Goal: Transaction & Acquisition: Purchase product/service

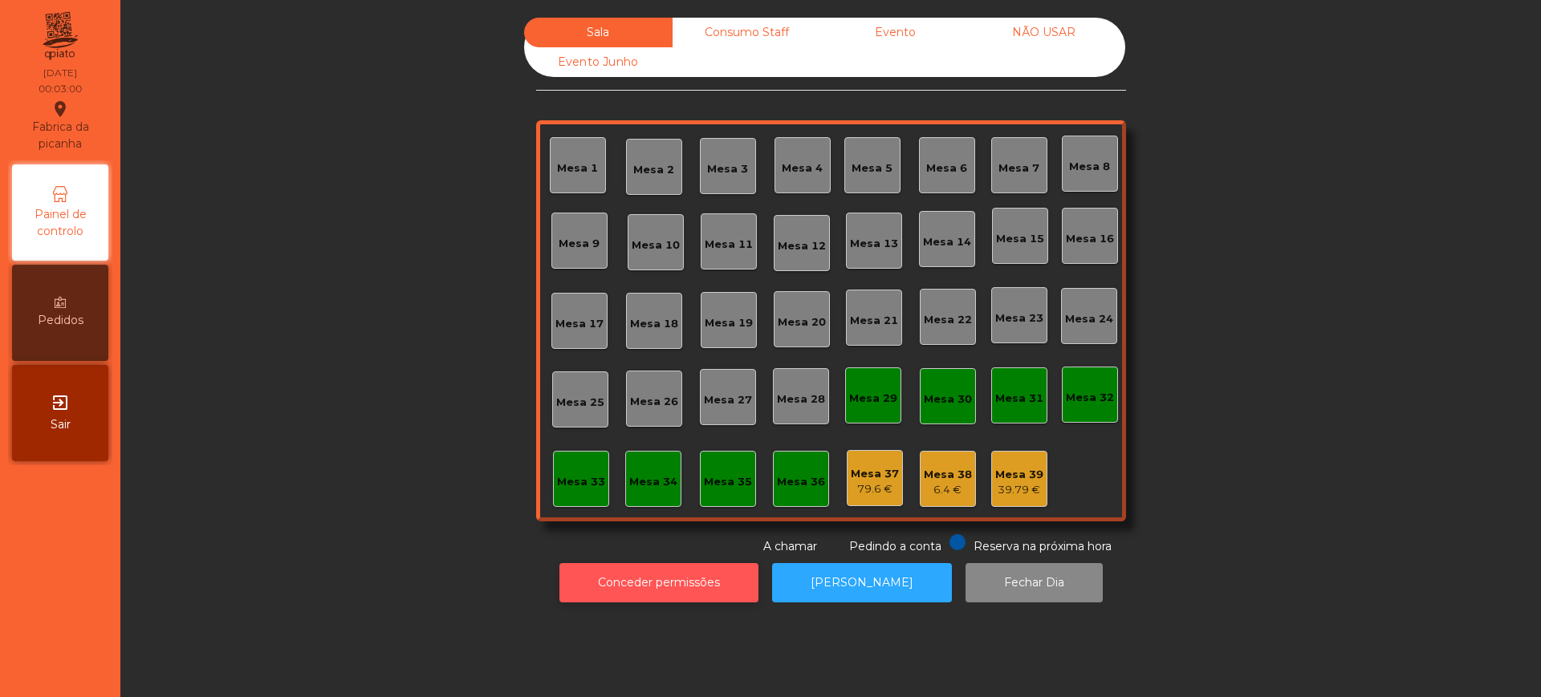
click at [628, 583] on button "Conceder permissões" at bounding box center [658, 582] width 199 height 39
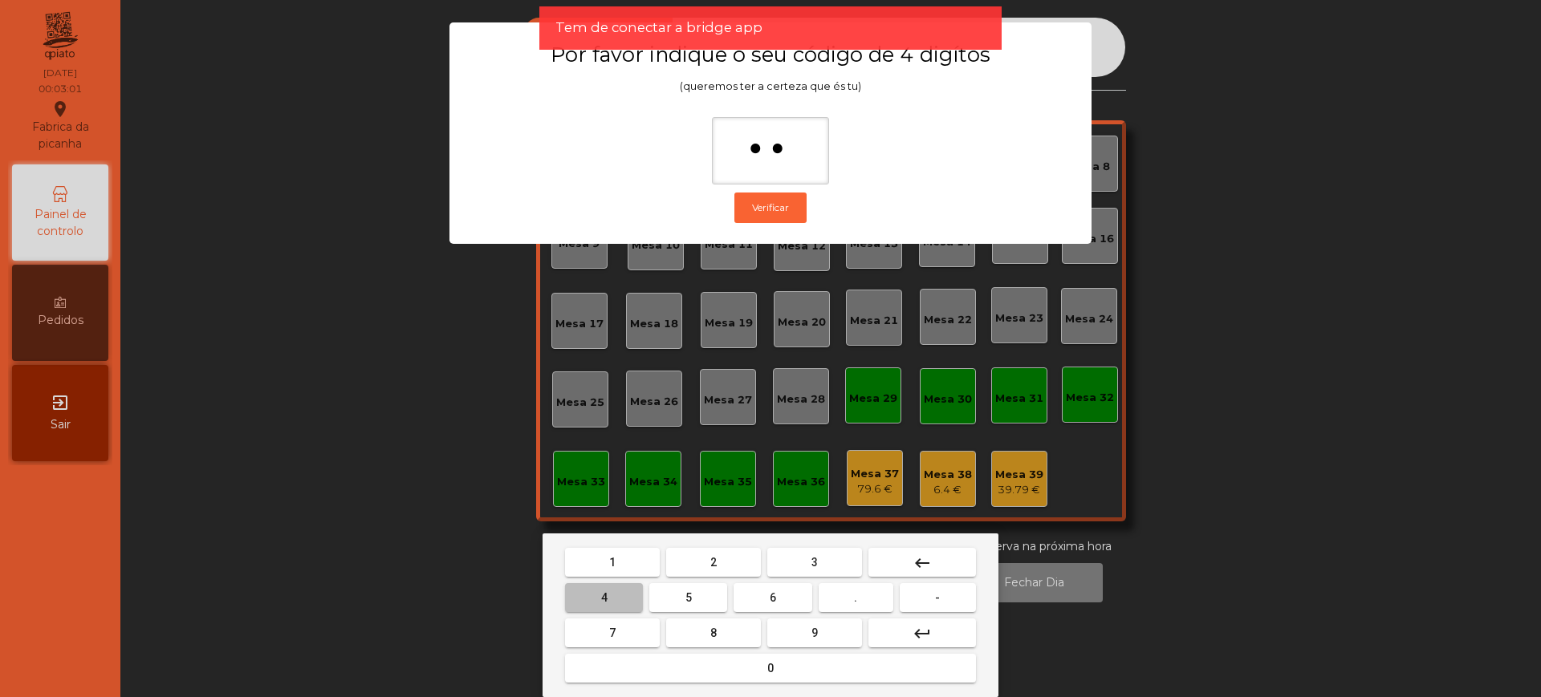
type input "***"
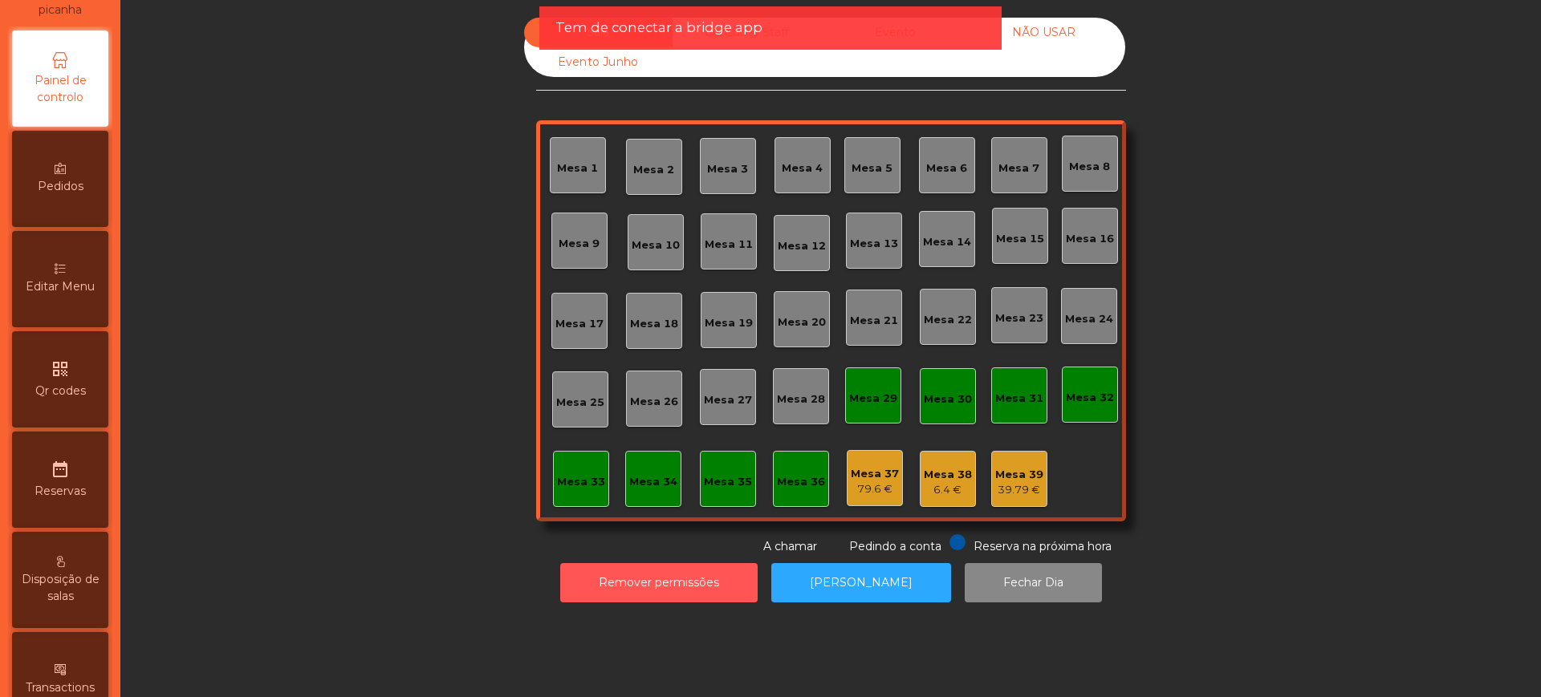
scroll to position [679, 0]
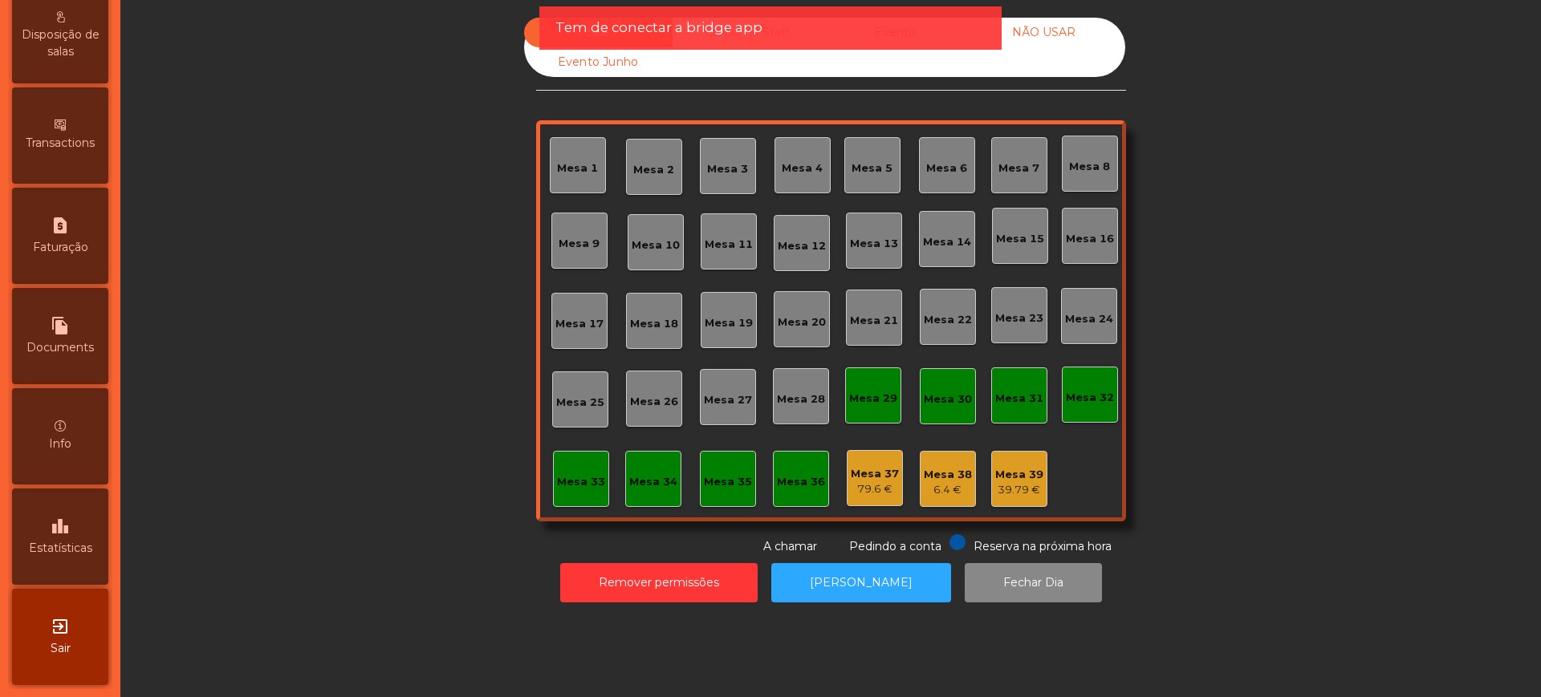
click at [72, 547] on span "Estatísticas" at bounding box center [60, 548] width 63 height 17
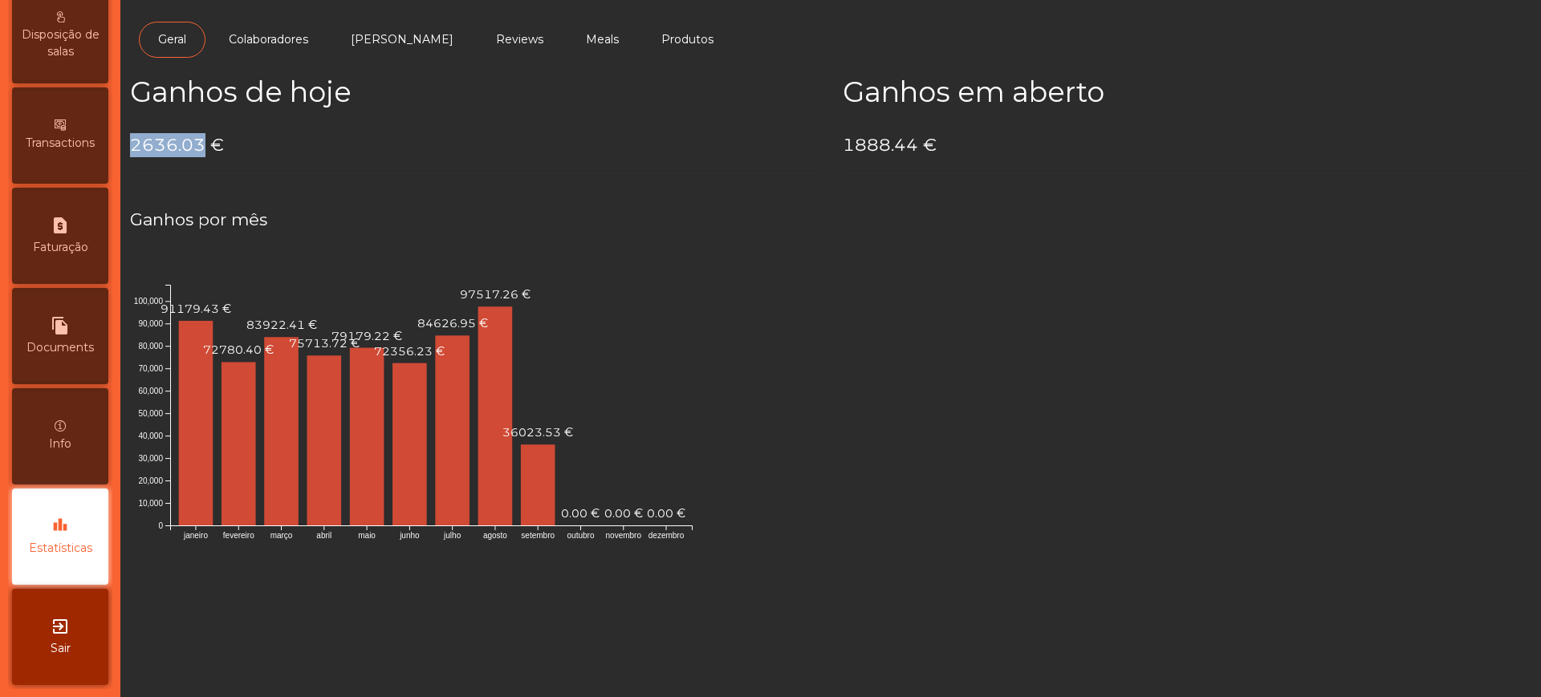
drag, startPoint x: 135, startPoint y: 147, endPoint x: 203, endPoint y: 144, distance: 68.3
click at [203, 144] on h4 "2636.03 €" at bounding box center [474, 145] width 689 height 24
copy h4 "2636.03"
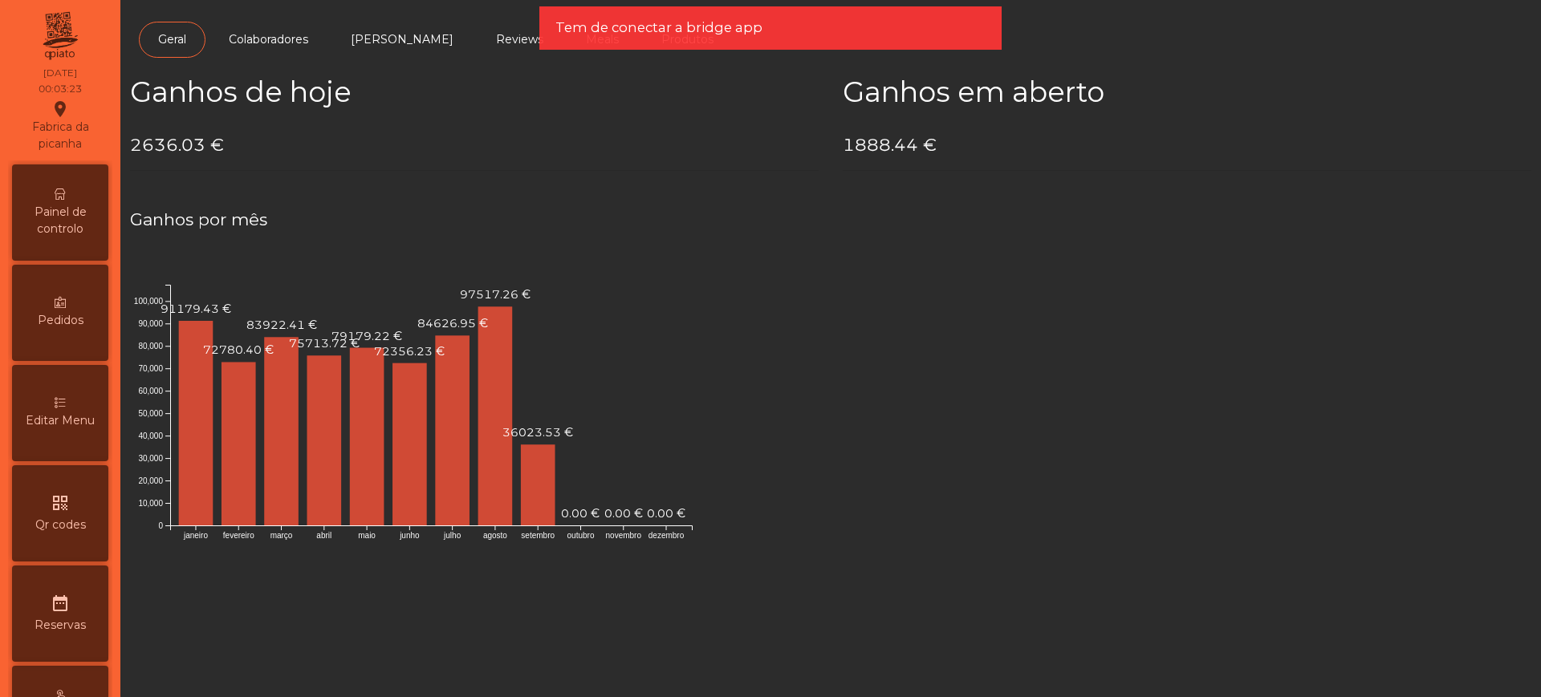
click at [63, 206] on span "Painel de controlo" at bounding box center [60, 221] width 88 height 34
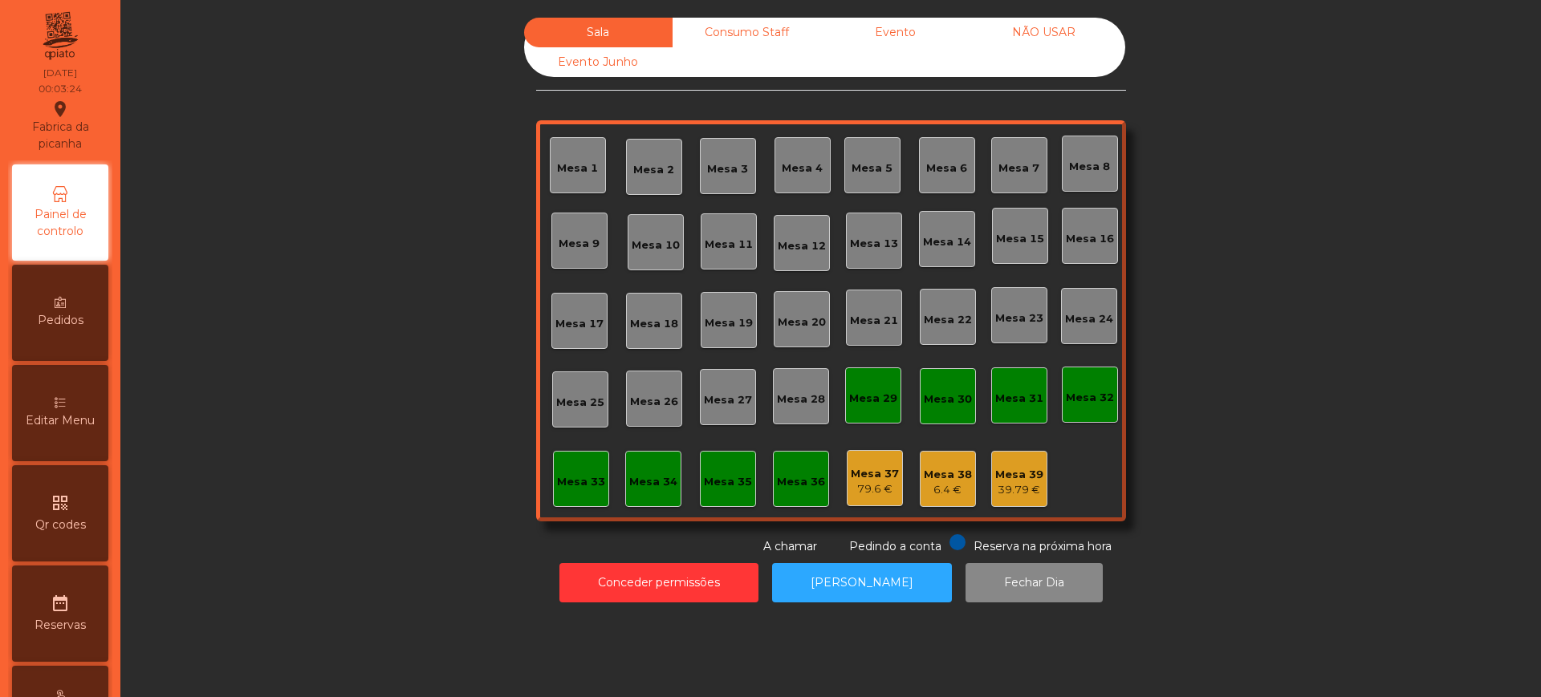
click at [897, 28] on div "Evento" at bounding box center [895, 33] width 148 height 30
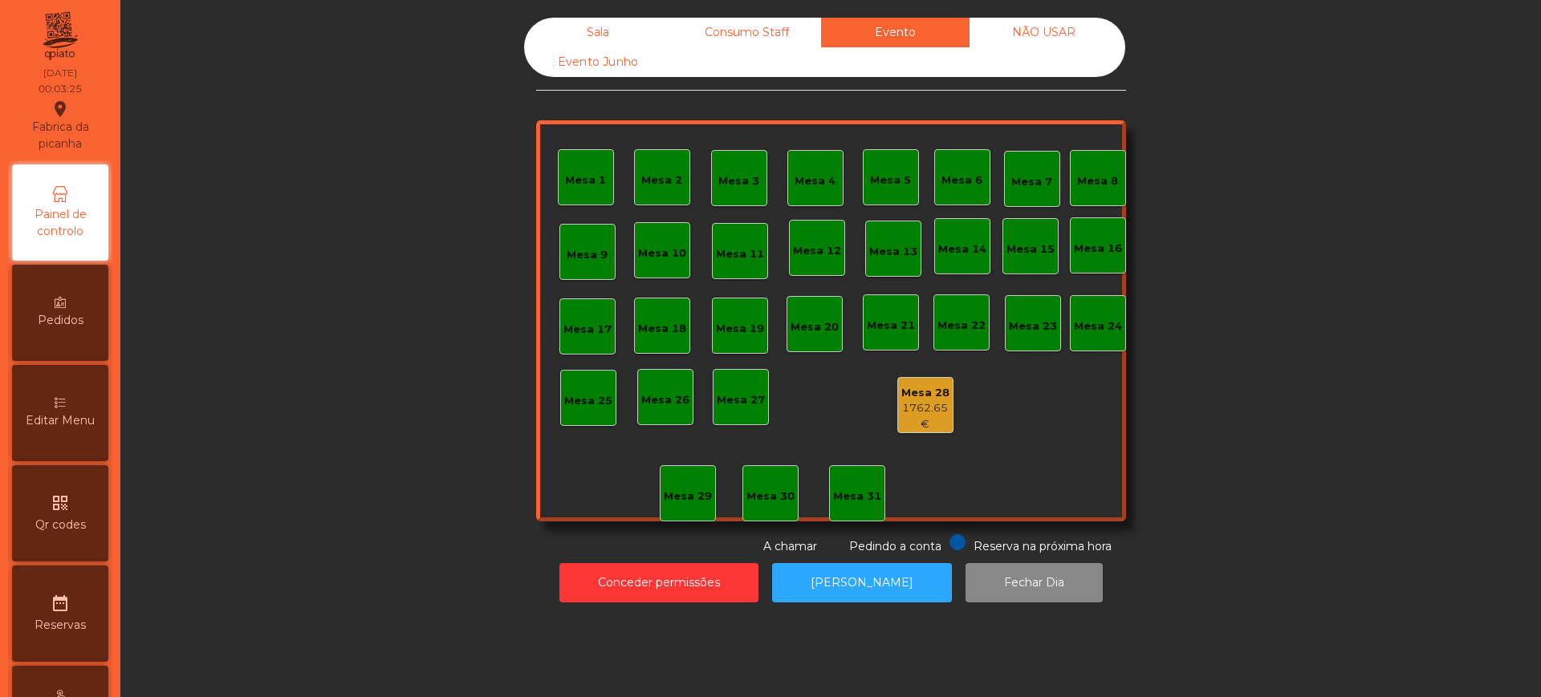
click at [926, 412] on div "1762.65 €" at bounding box center [925, 415] width 55 height 31
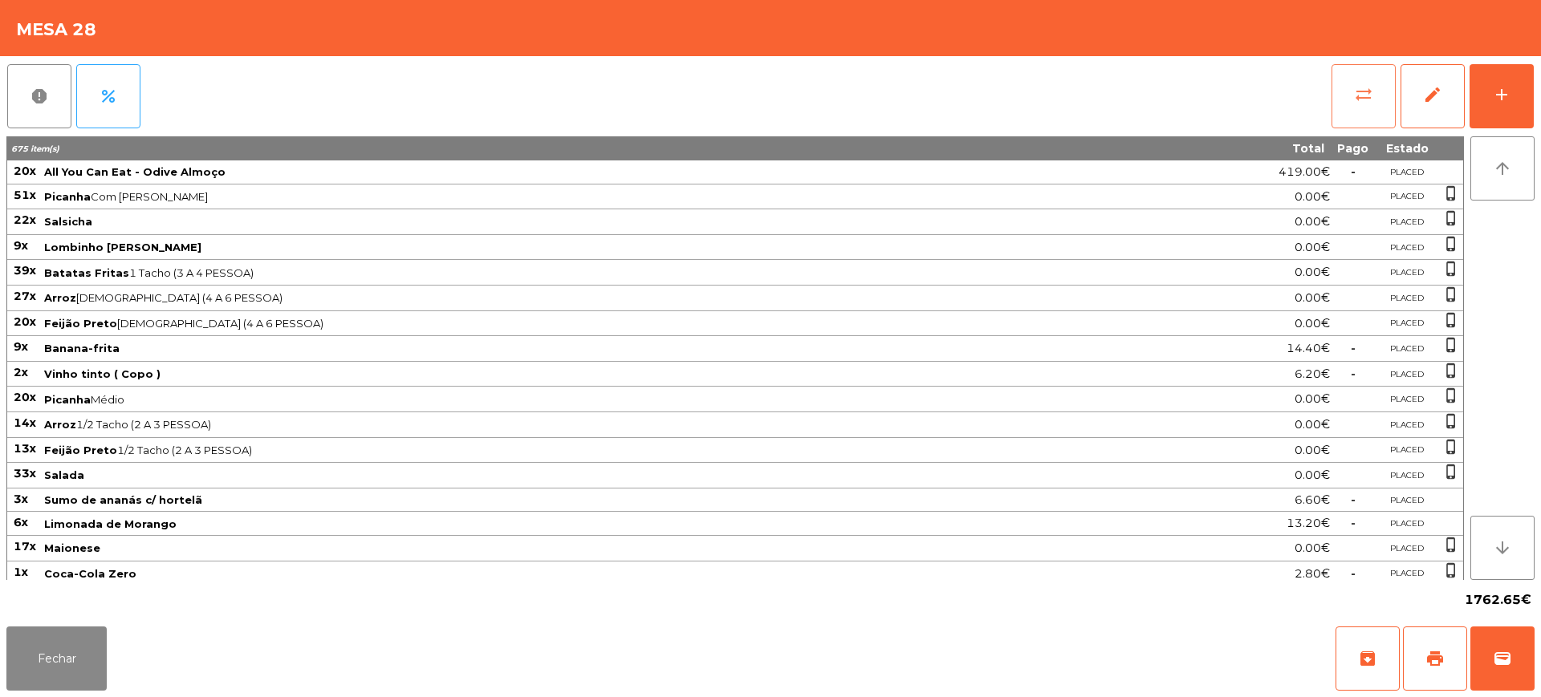
click at [1356, 99] on span "sync_alt" at bounding box center [1363, 94] width 19 height 19
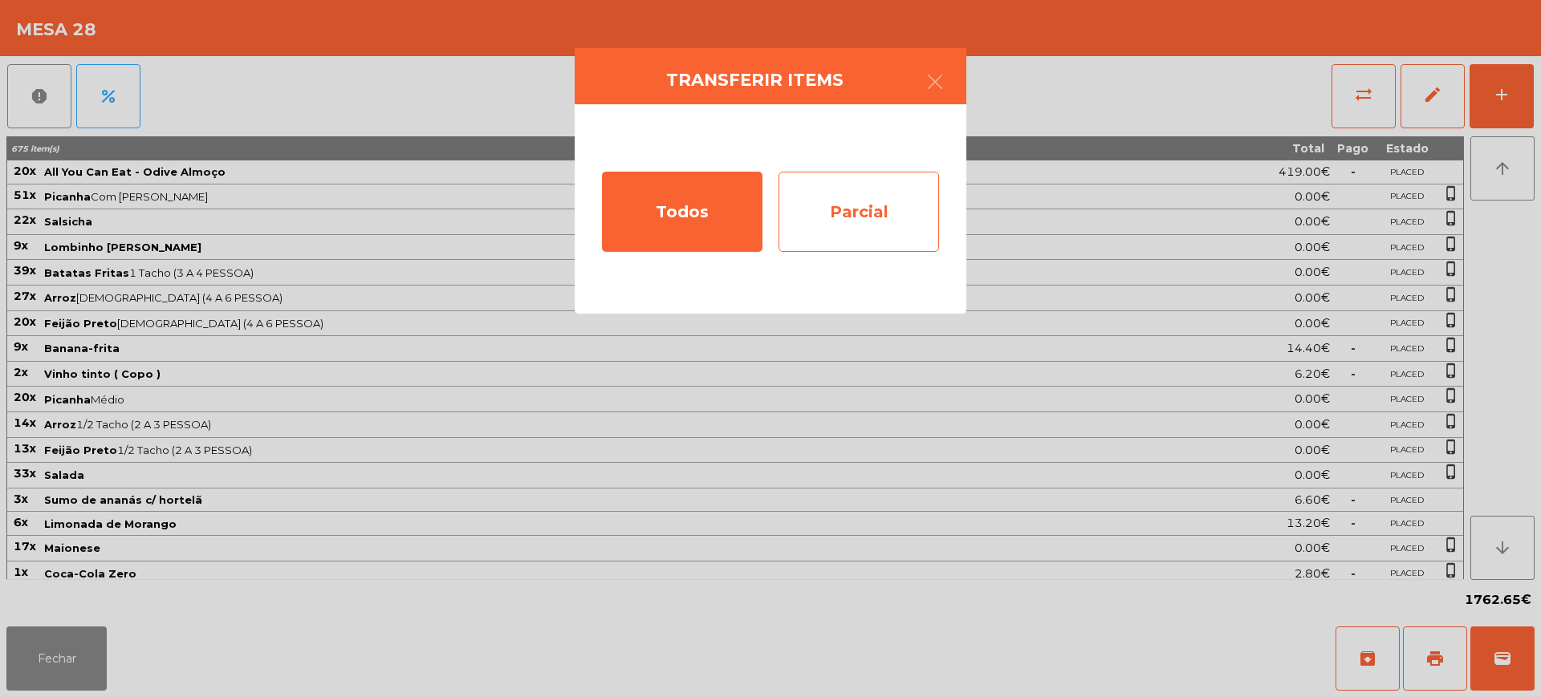
click at [889, 194] on div "Parcial" at bounding box center [859, 212] width 161 height 80
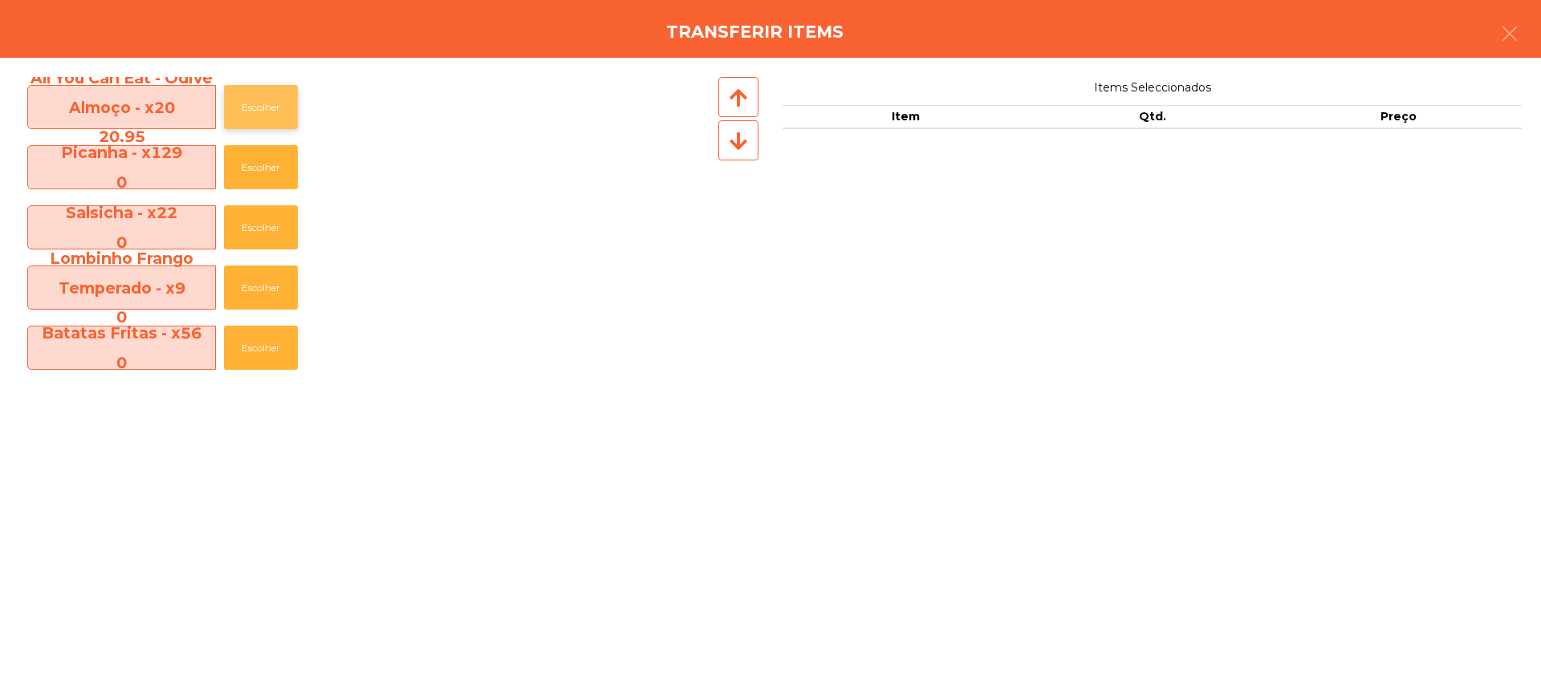
click at [281, 113] on button "Escolher" at bounding box center [261, 107] width 74 height 44
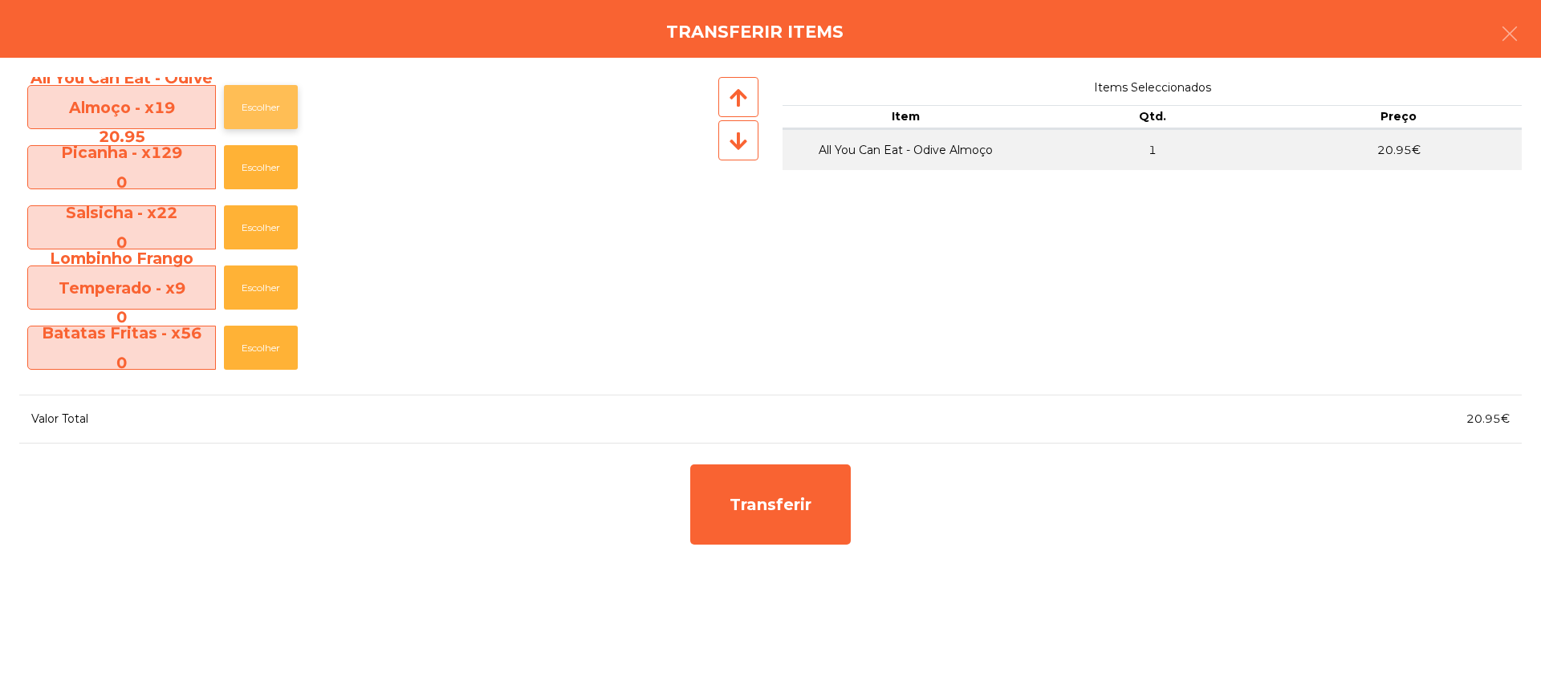
click at [281, 113] on button "Escolher" at bounding box center [261, 107] width 74 height 44
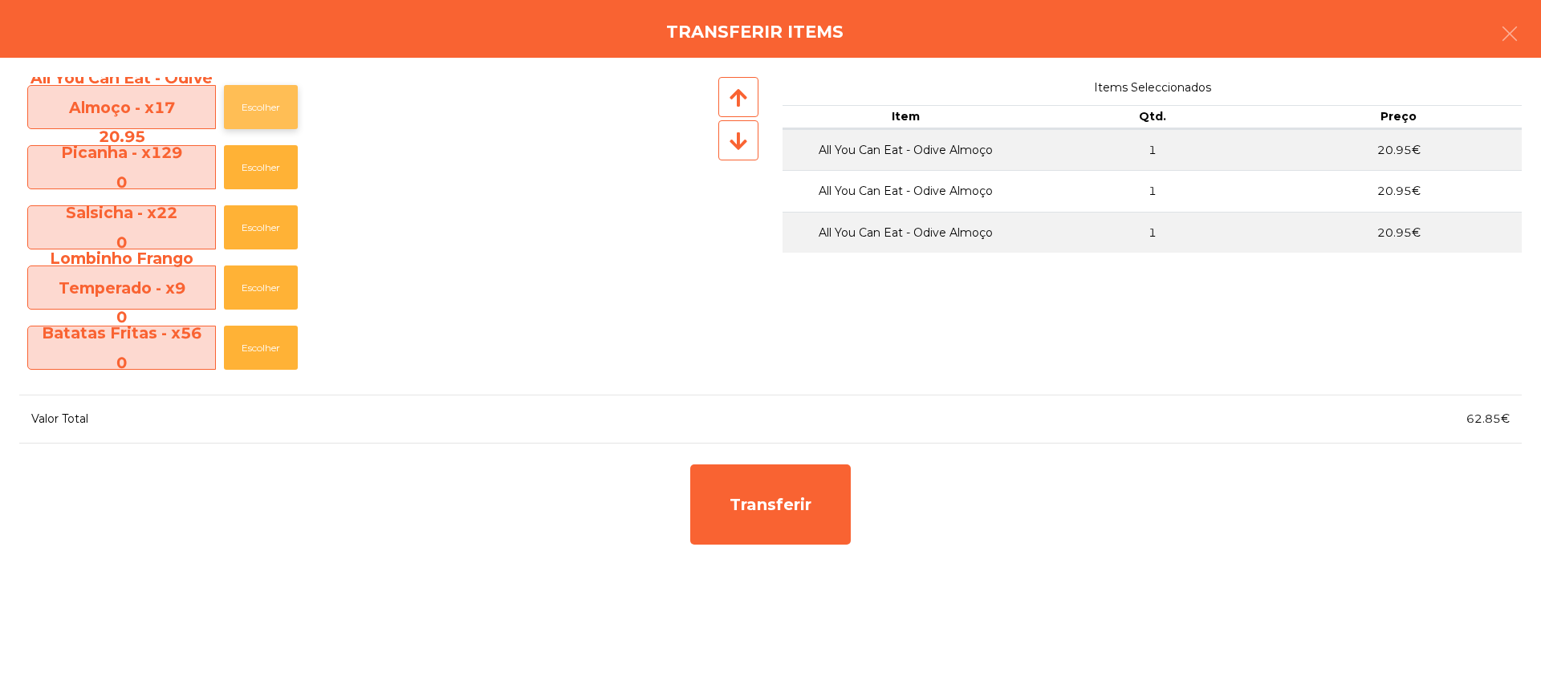
click at [277, 113] on button "Escolher" at bounding box center [261, 107] width 74 height 44
click at [275, 113] on button "Escolher" at bounding box center [261, 107] width 74 height 44
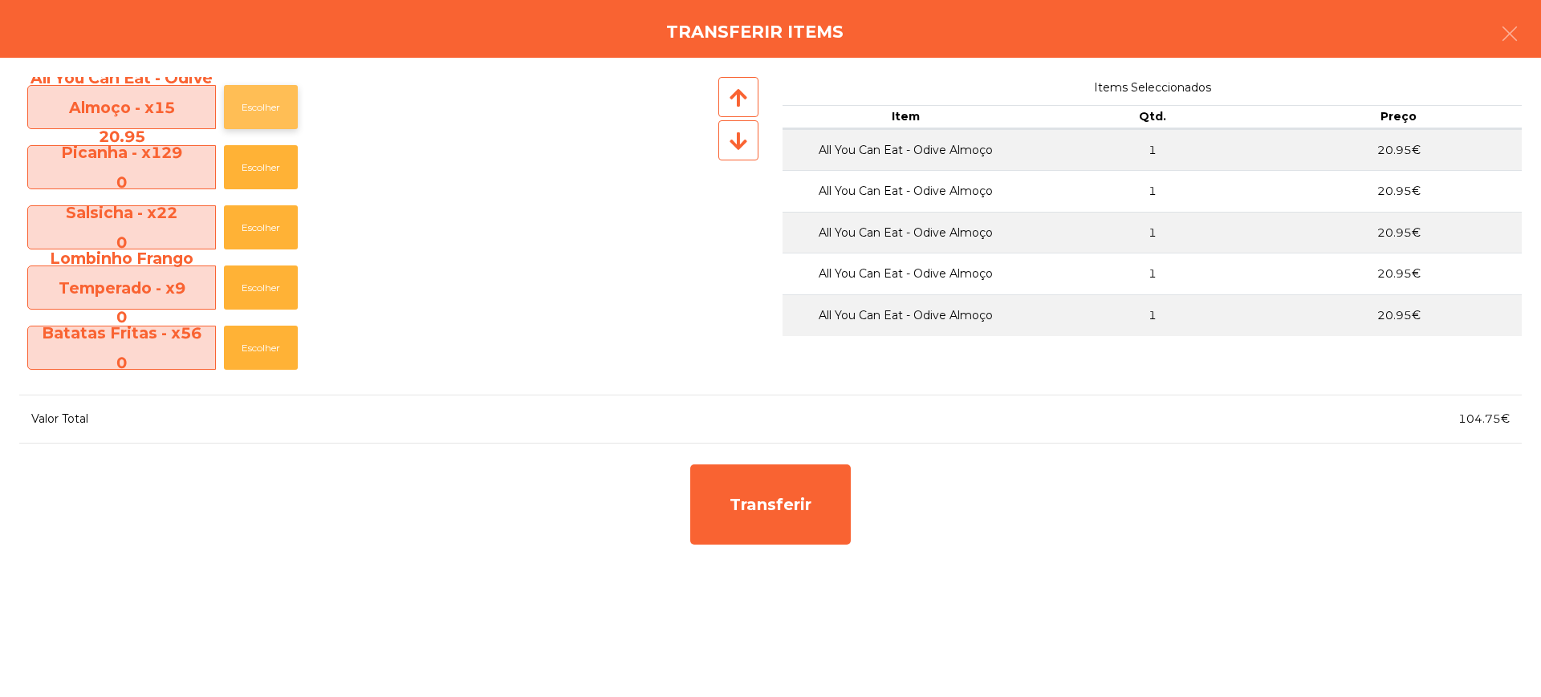
click at [275, 113] on button "Escolher" at bounding box center [261, 107] width 74 height 44
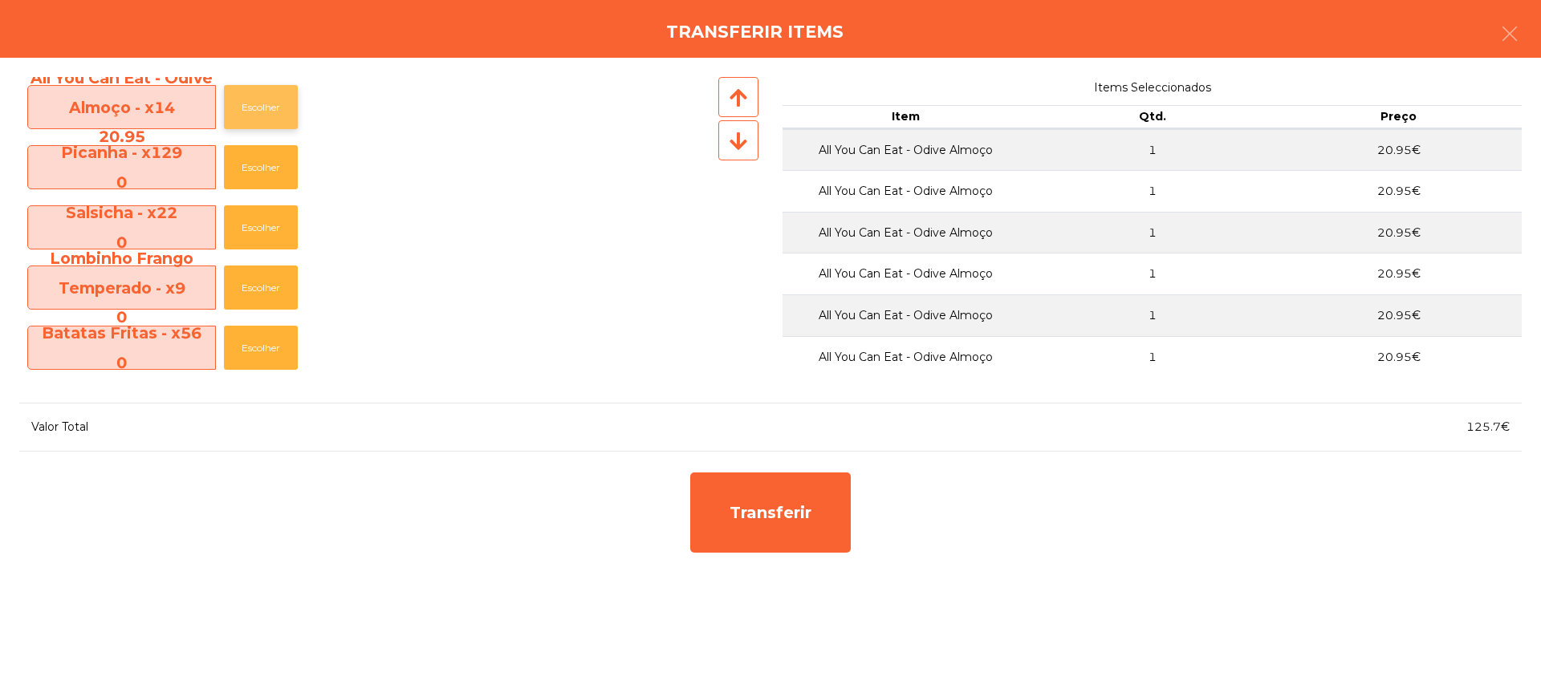
click at [275, 113] on button "Escolher" at bounding box center [261, 107] width 74 height 44
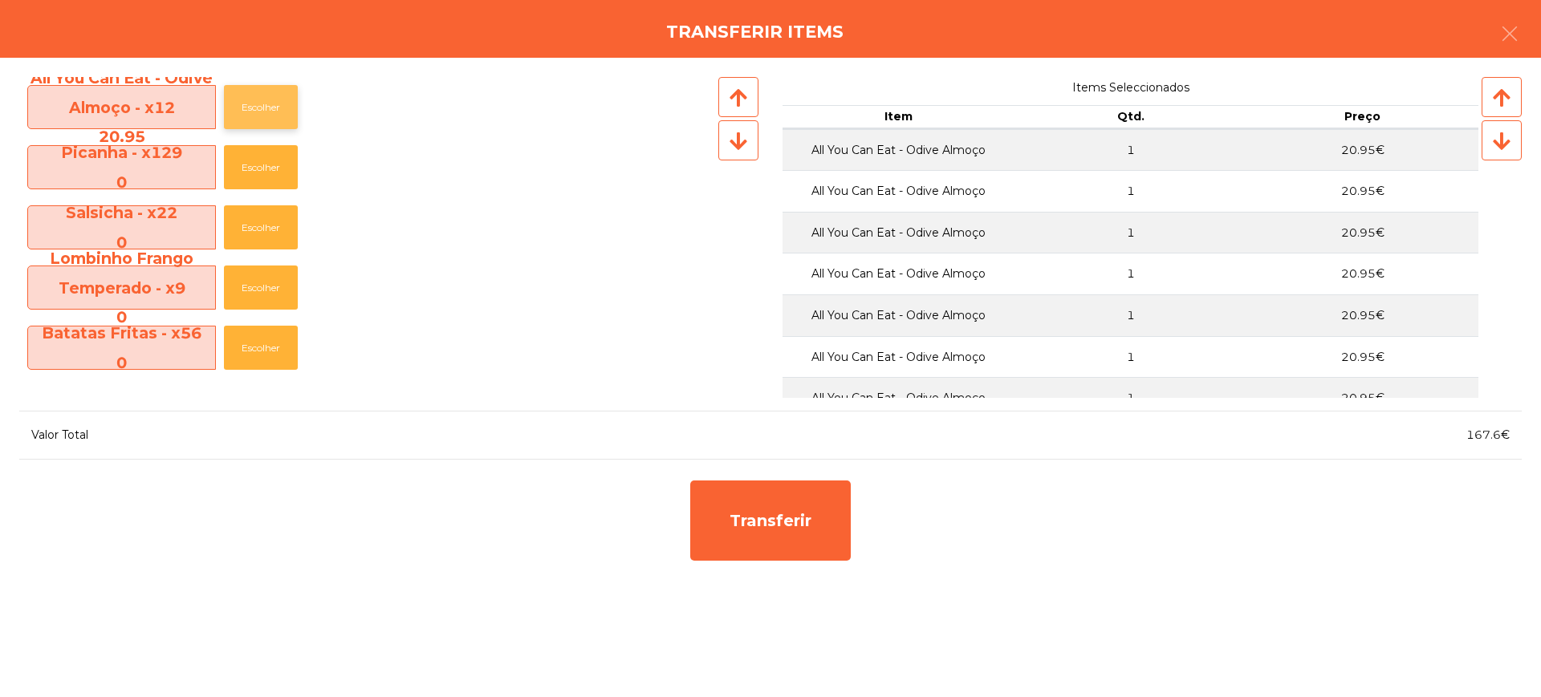
click at [275, 113] on button "Escolher" at bounding box center [261, 107] width 74 height 44
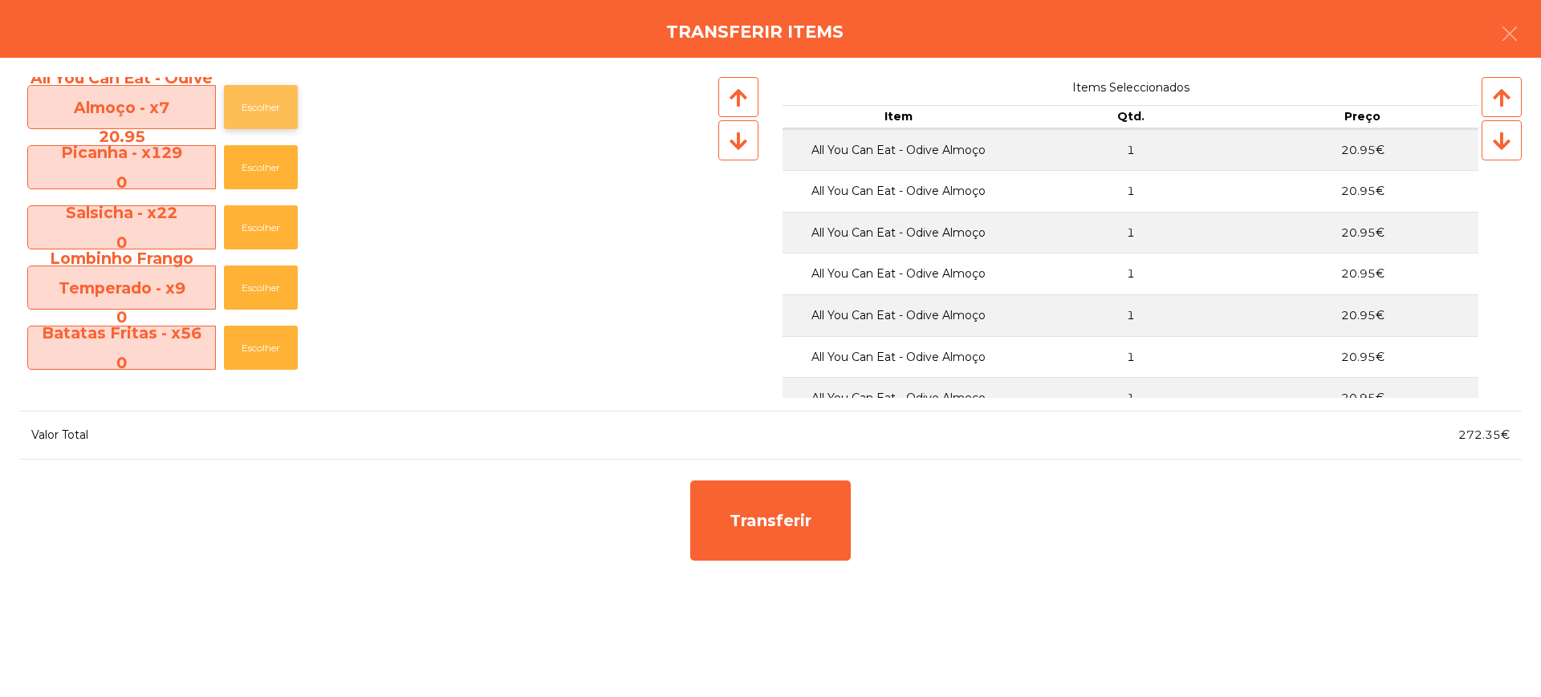
click at [275, 113] on button "Escolher" at bounding box center [261, 107] width 74 height 44
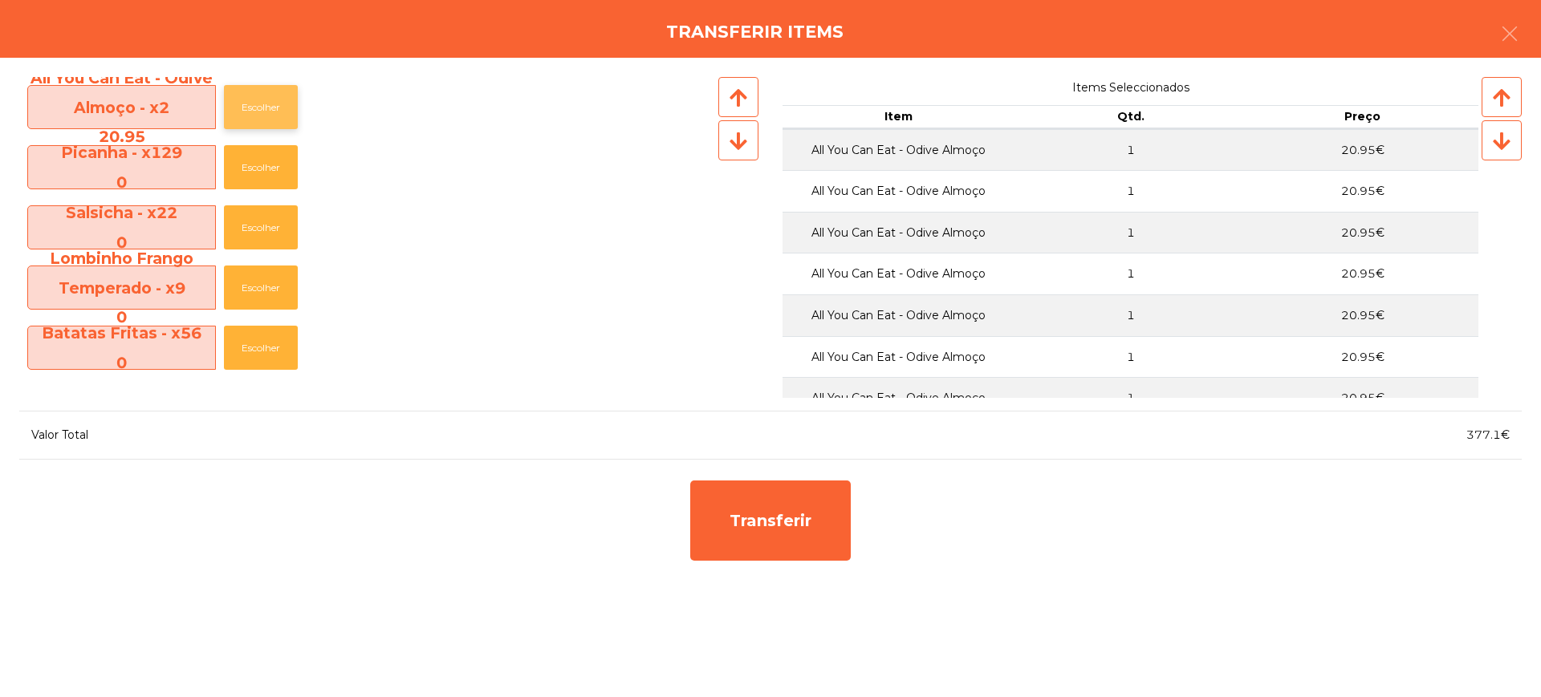
click at [275, 113] on button "Escolher" at bounding box center [261, 107] width 74 height 44
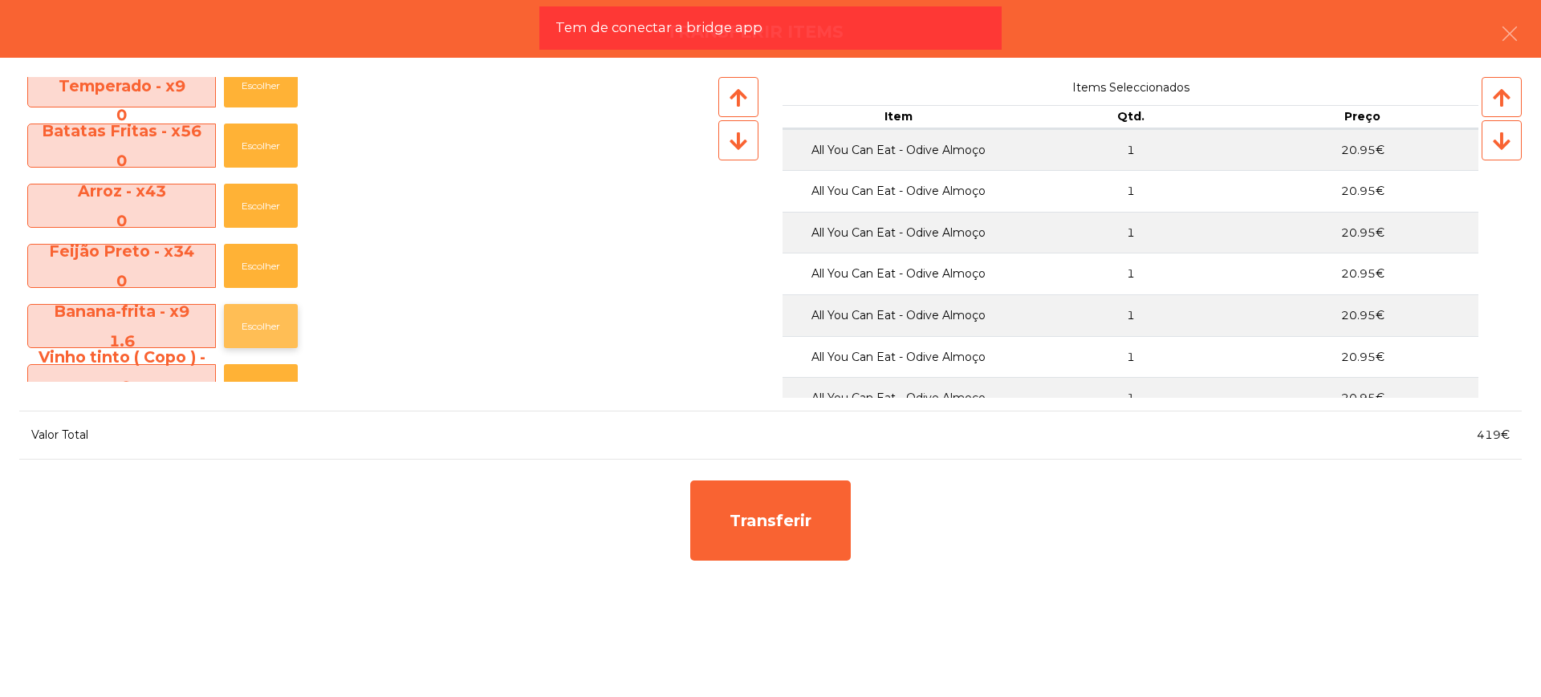
scroll to position [301, 0]
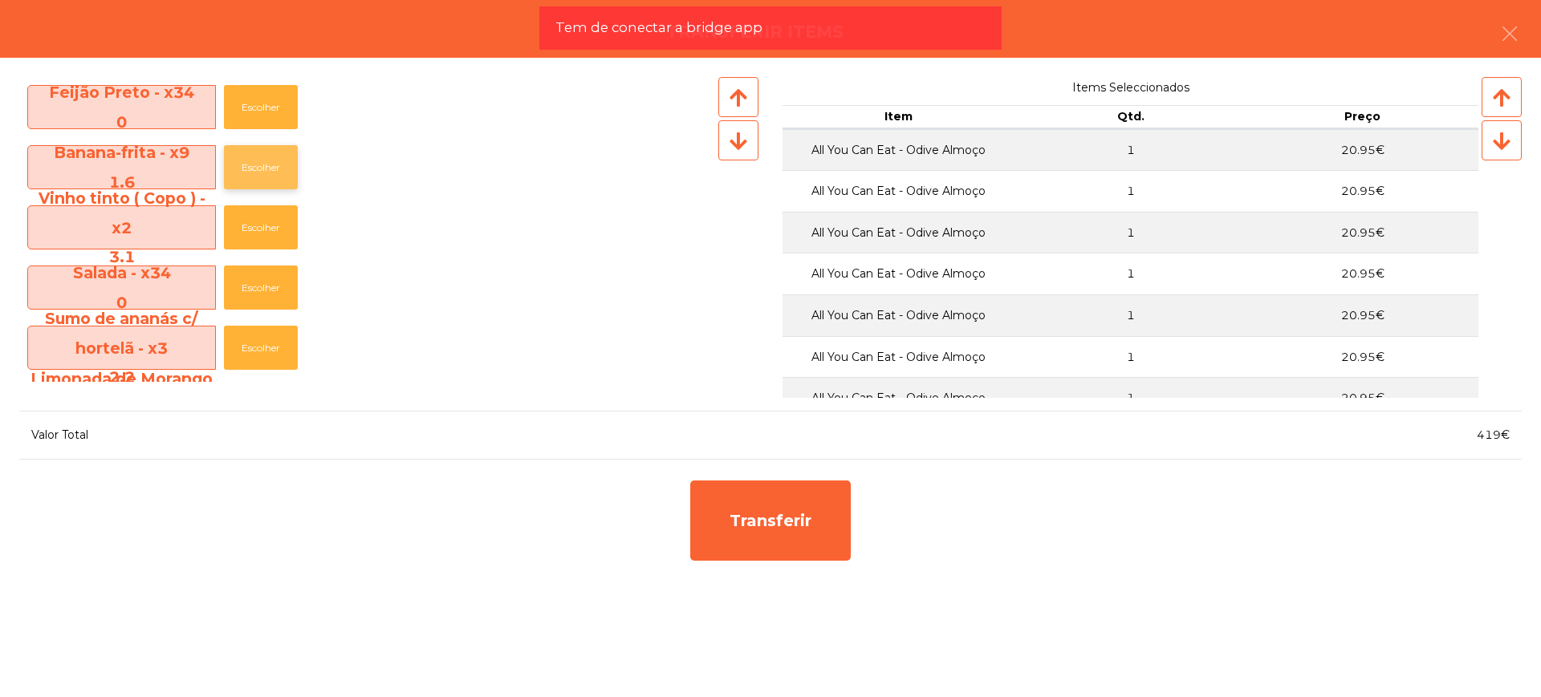
click at [273, 163] on button "Escolher" at bounding box center [261, 167] width 74 height 44
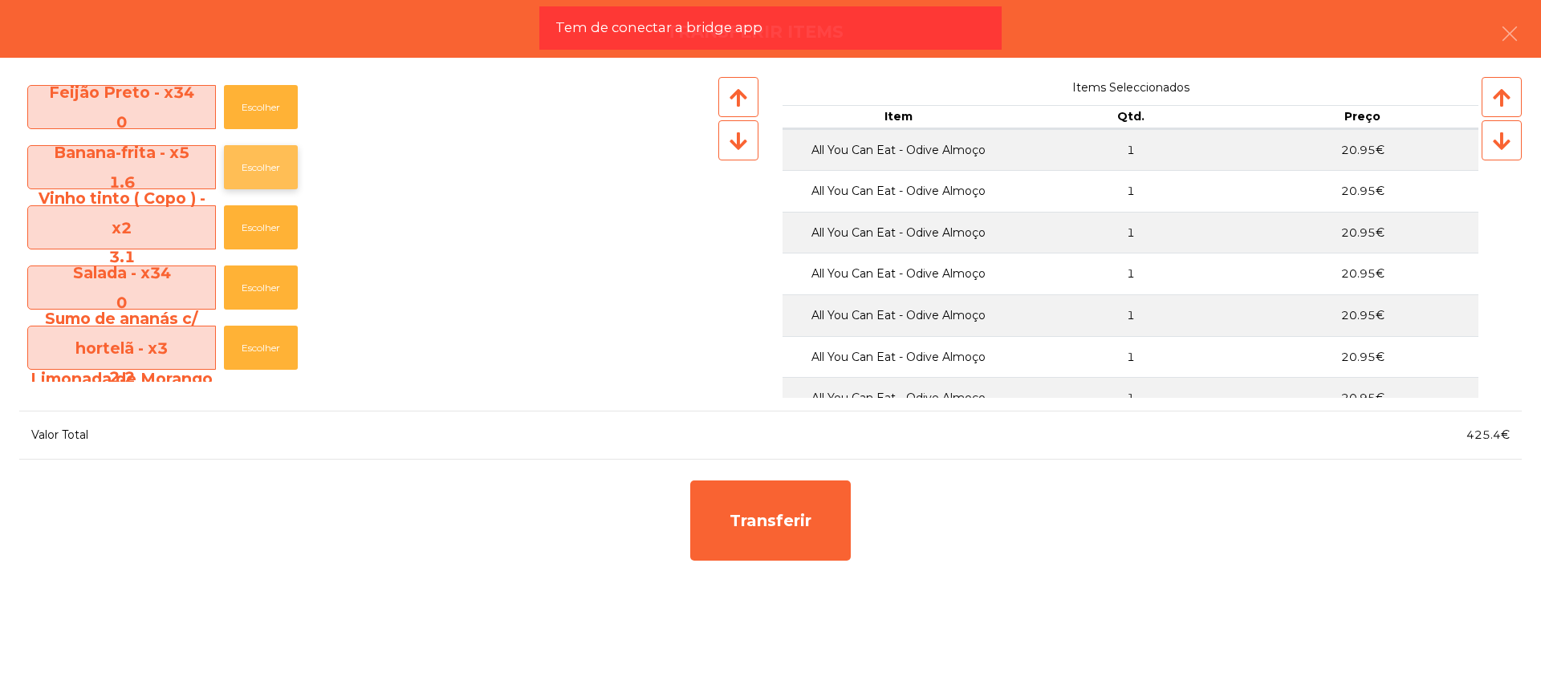
click at [273, 163] on button "Escolher" at bounding box center [261, 167] width 74 height 44
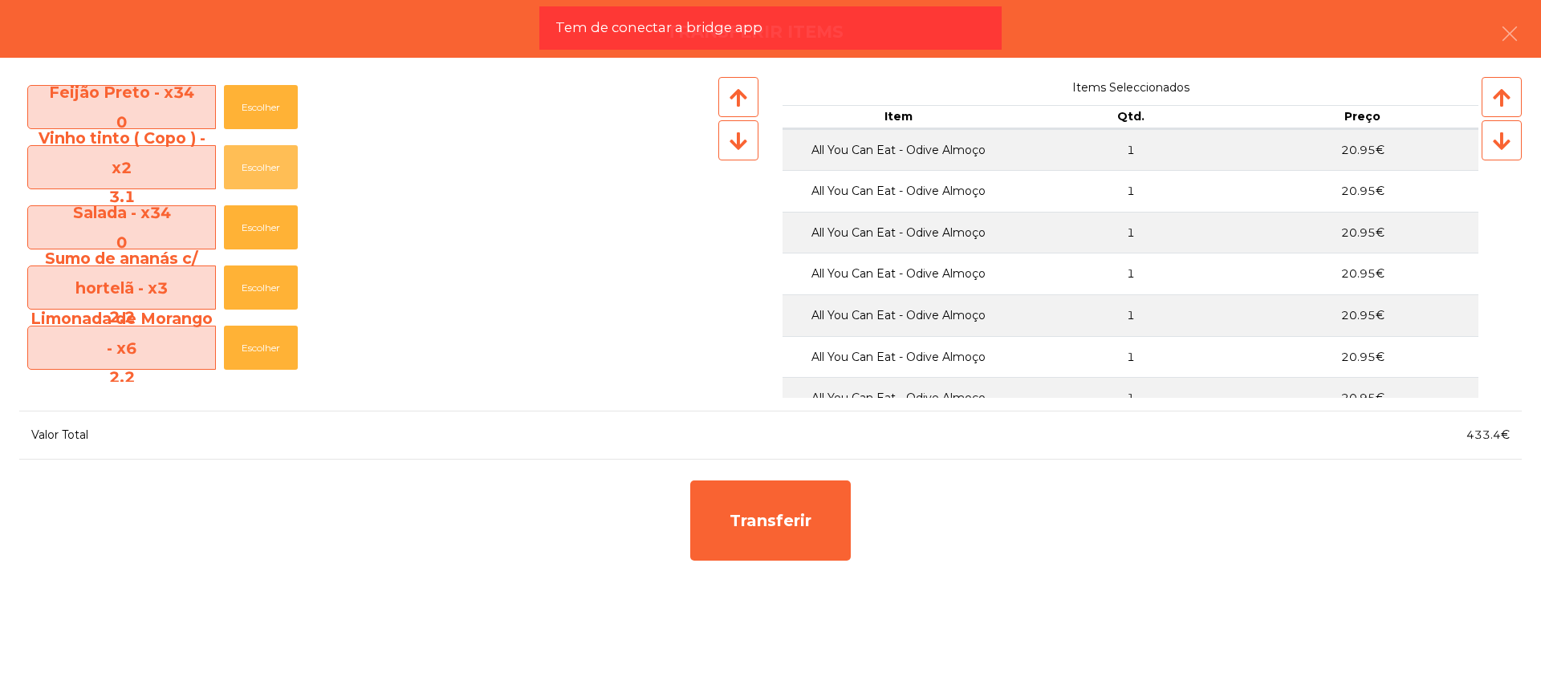
click at [273, 163] on button "Escolher" at bounding box center [261, 167] width 74 height 44
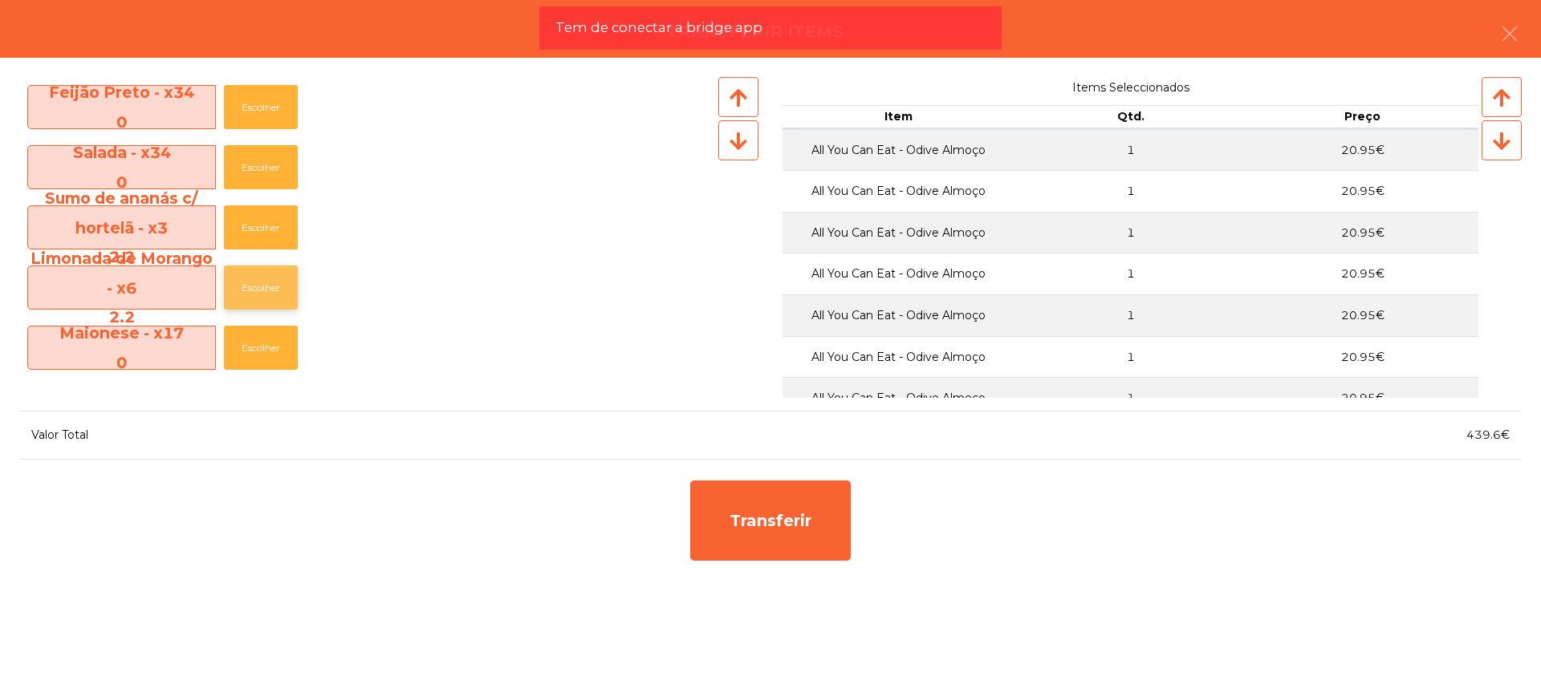
click at [255, 280] on button "Escolher" at bounding box center [261, 288] width 74 height 44
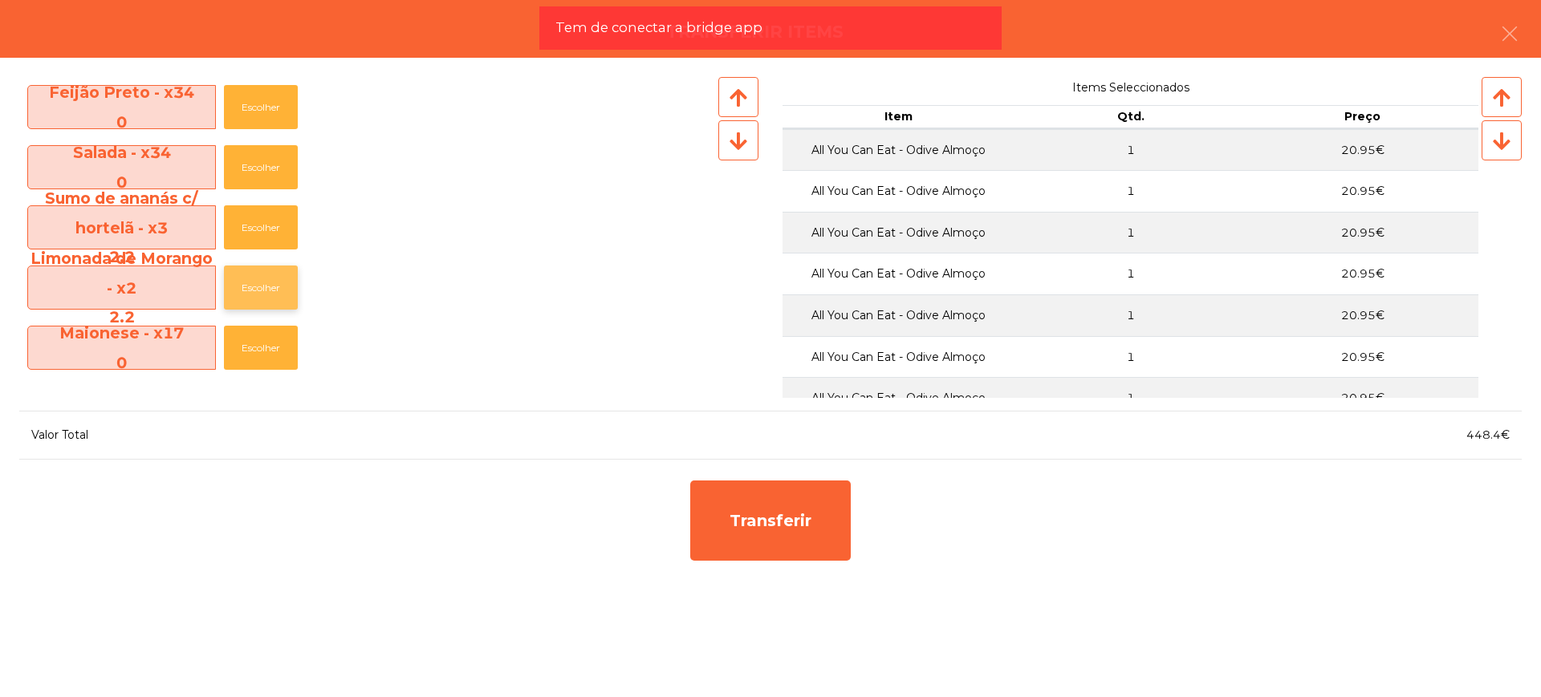
click at [255, 280] on button "Escolher" at bounding box center [261, 288] width 74 height 44
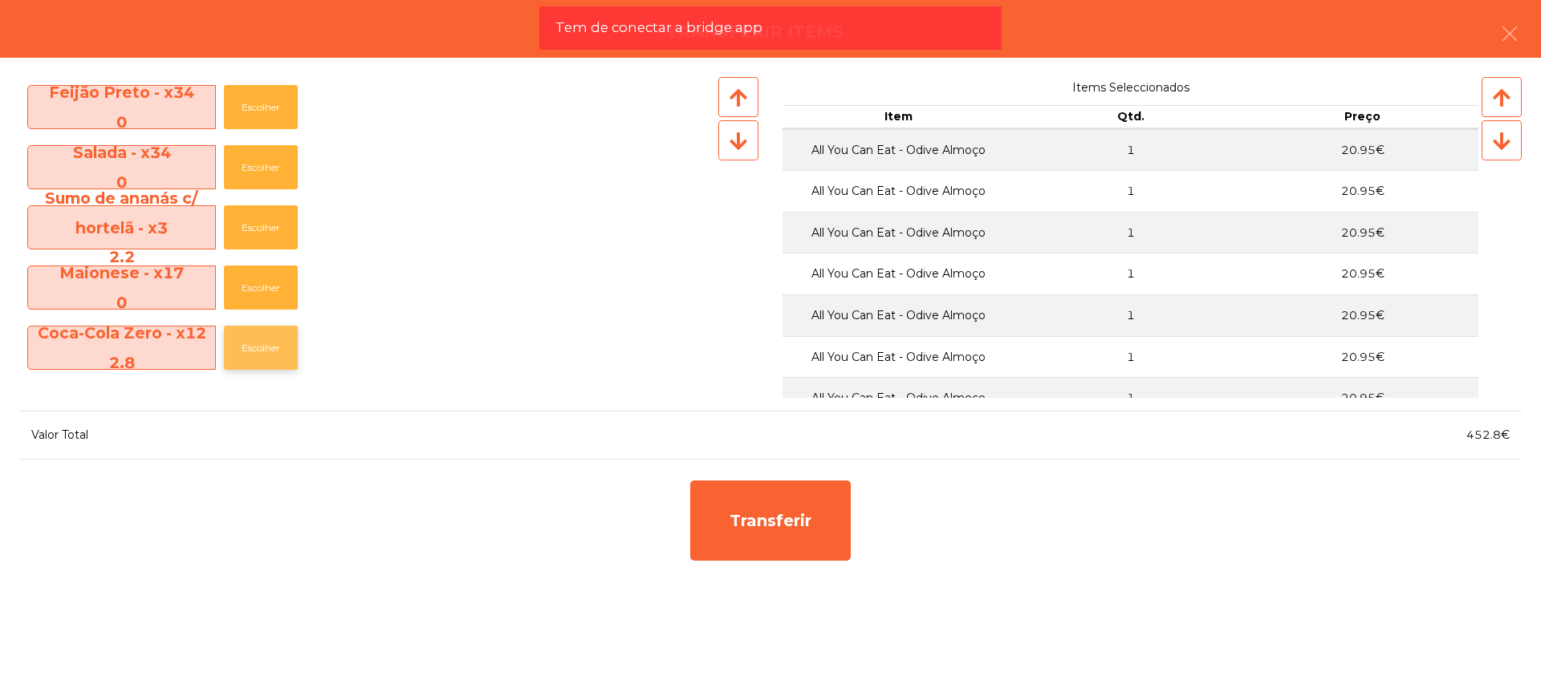
click at [247, 337] on button "Escolher" at bounding box center [261, 348] width 74 height 44
click at [247, 338] on button "Escolher" at bounding box center [261, 348] width 74 height 44
click at [248, 338] on button "Escolher" at bounding box center [261, 348] width 74 height 44
click at [250, 339] on button "Escolher" at bounding box center [261, 348] width 74 height 44
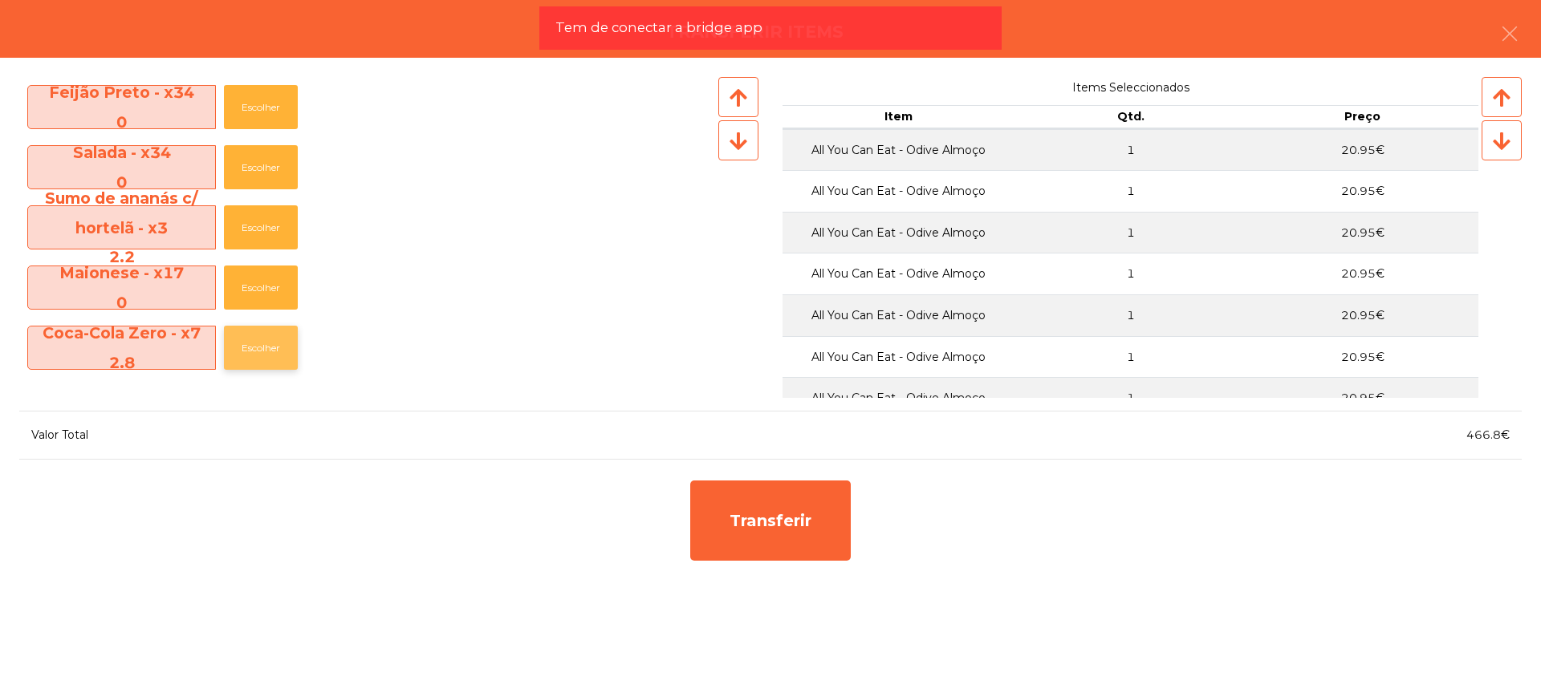
click at [250, 339] on button "Escolher" at bounding box center [261, 348] width 74 height 44
click at [252, 339] on button "Escolher" at bounding box center [261, 348] width 74 height 44
click at [254, 339] on button "Escolher" at bounding box center [261, 348] width 74 height 44
click at [257, 338] on button "Escolher" at bounding box center [261, 348] width 74 height 44
click at [258, 338] on button "Escolher" at bounding box center [261, 348] width 74 height 44
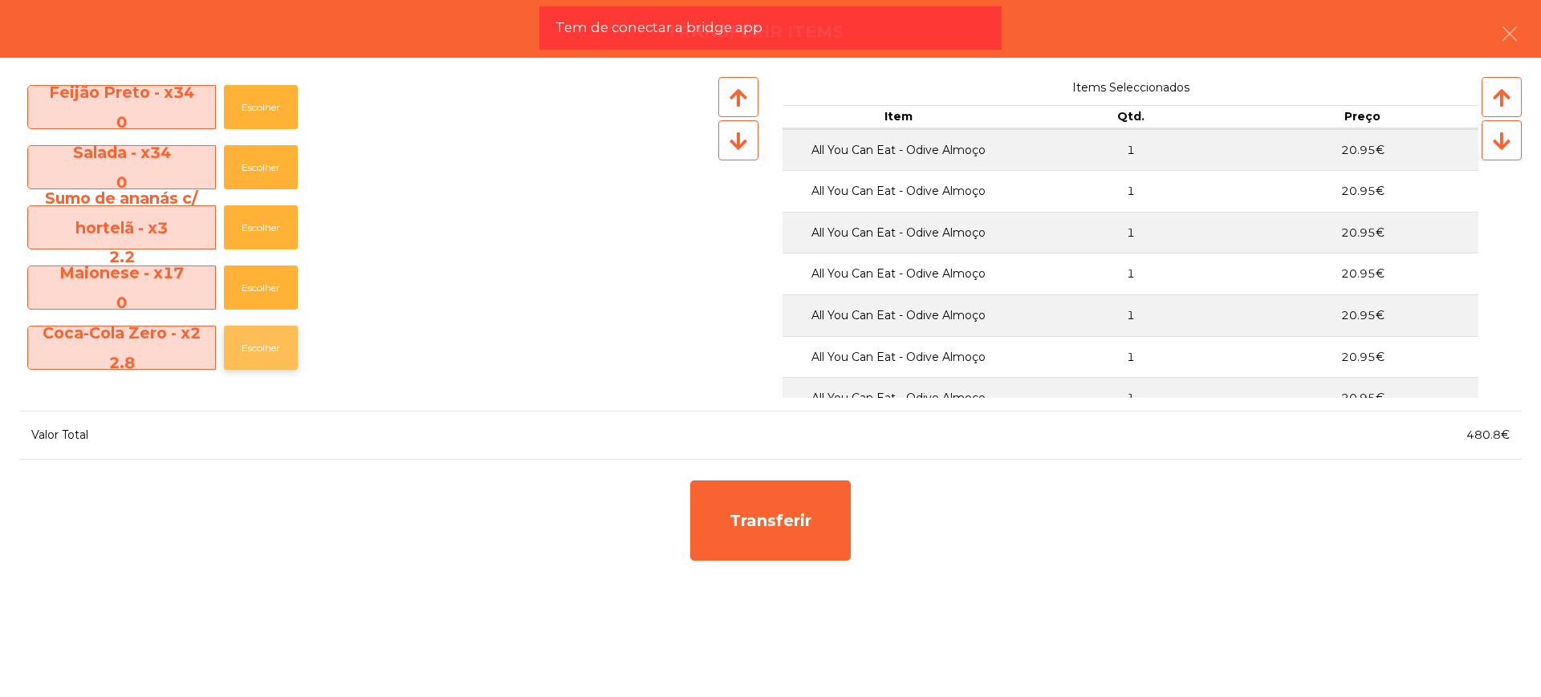
click at [258, 338] on button "Escolher" at bounding box center [261, 348] width 74 height 44
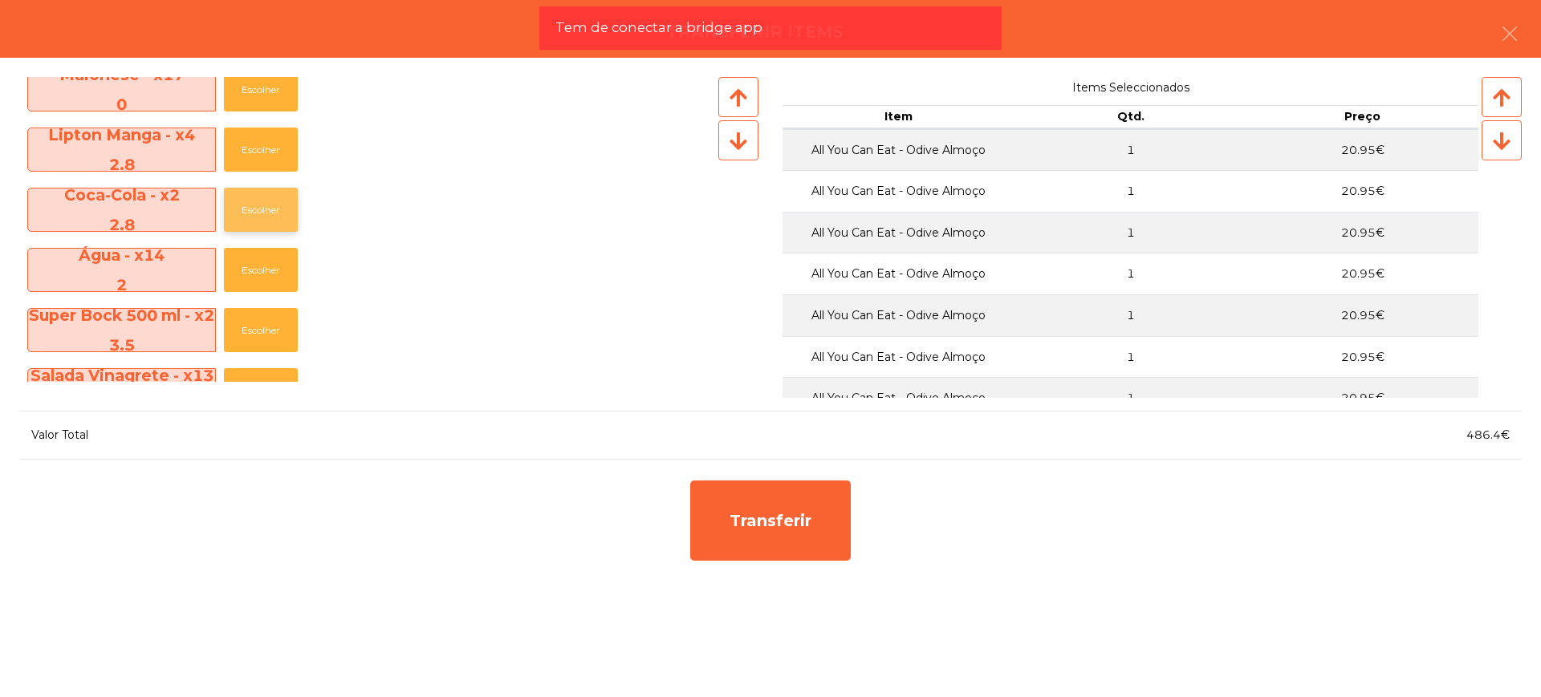
scroll to position [502, 0]
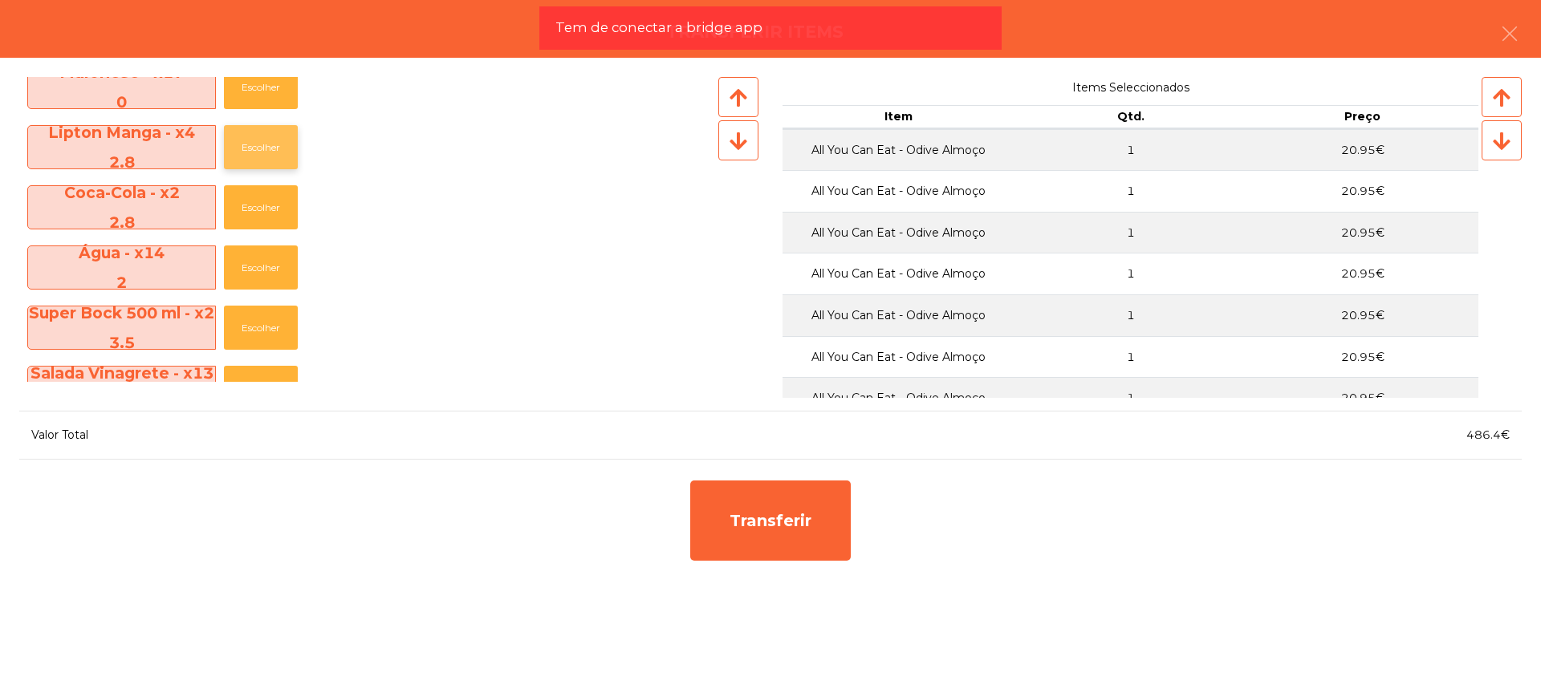
click at [276, 160] on button "Escolher" at bounding box center [261, 147] width 74 height 44
click at [273, 154] on button "Escolher" at bounding box center [261, 147] width 74 height 44
click at [268, 146] on button "Escolher" at bounding box center [261, 147] width 74 height 44
click at [265, 138] on button "Escolher" at bounding box center [261, 147] width 74 height 44
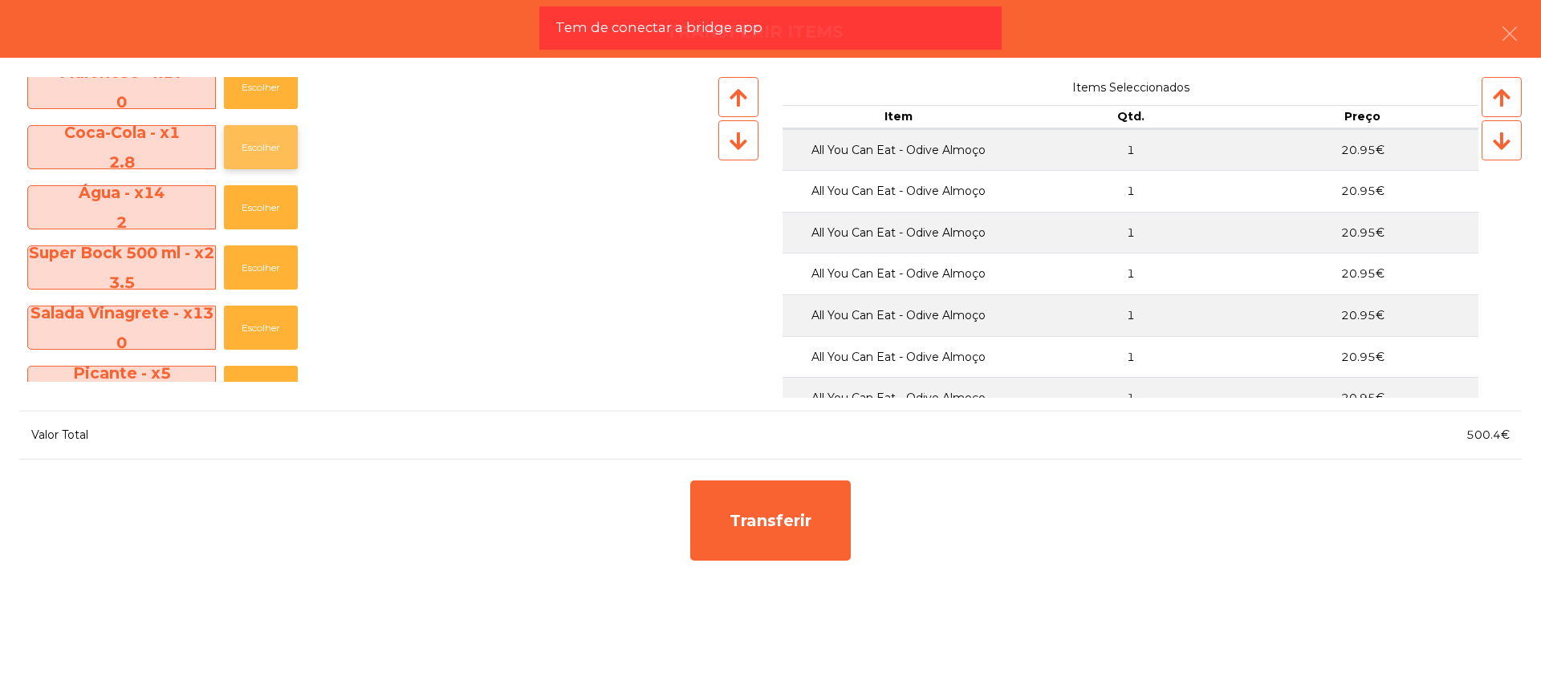
click at [265, 138] on button "Escolher" at bounding box center [261, 147] width 74 height 44
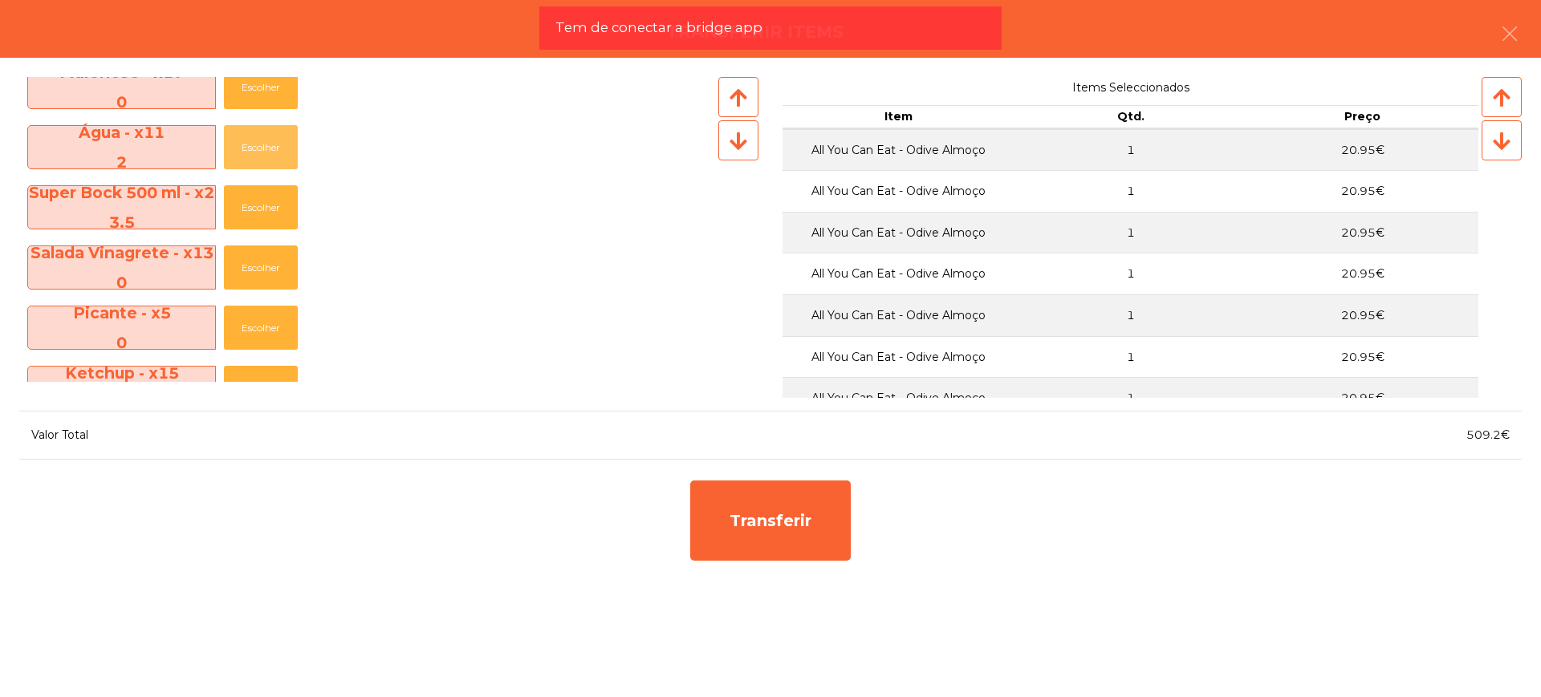
click at [265, 138] on button "Escolher" at bounding box center [261, 147] width 74 height 44
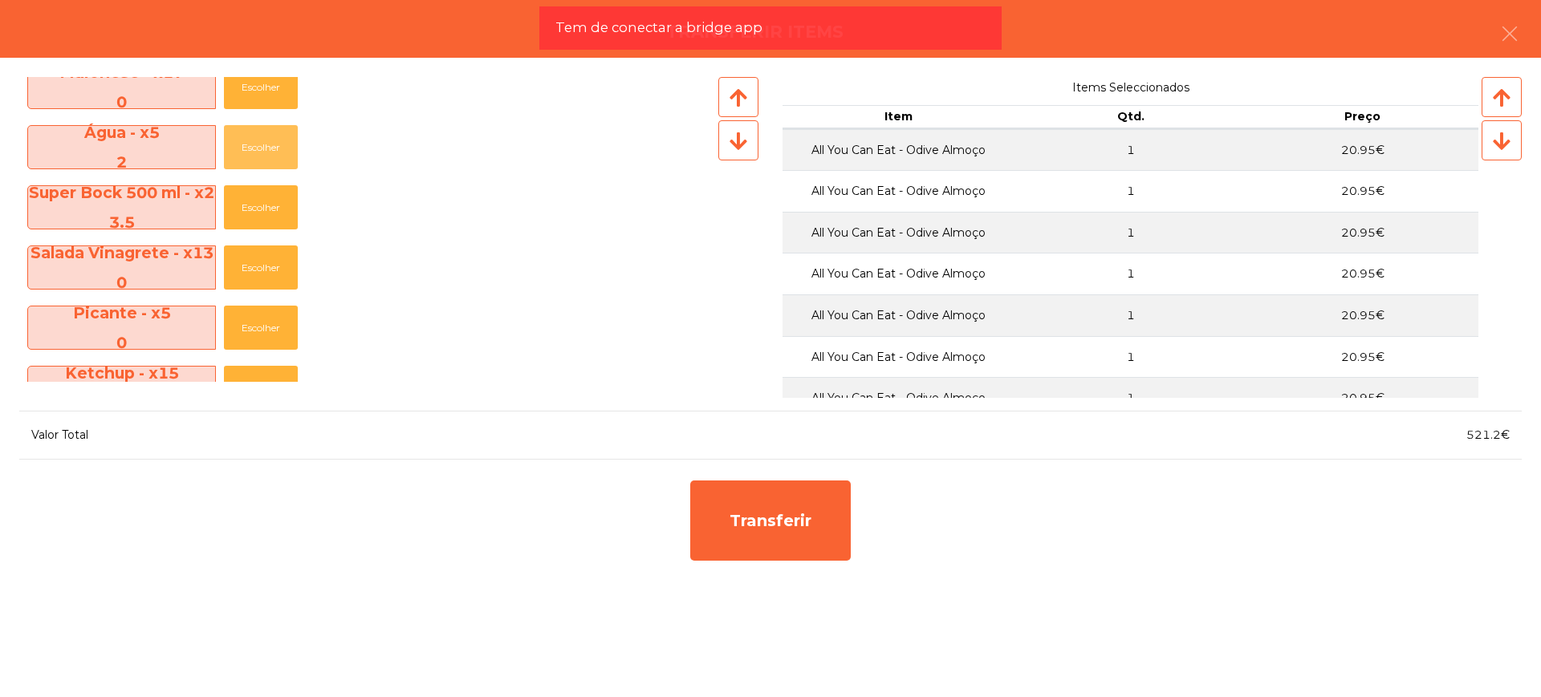
click at [265, 138] on button "Escolher" at bounding box center [261, 147] width 74 height 44
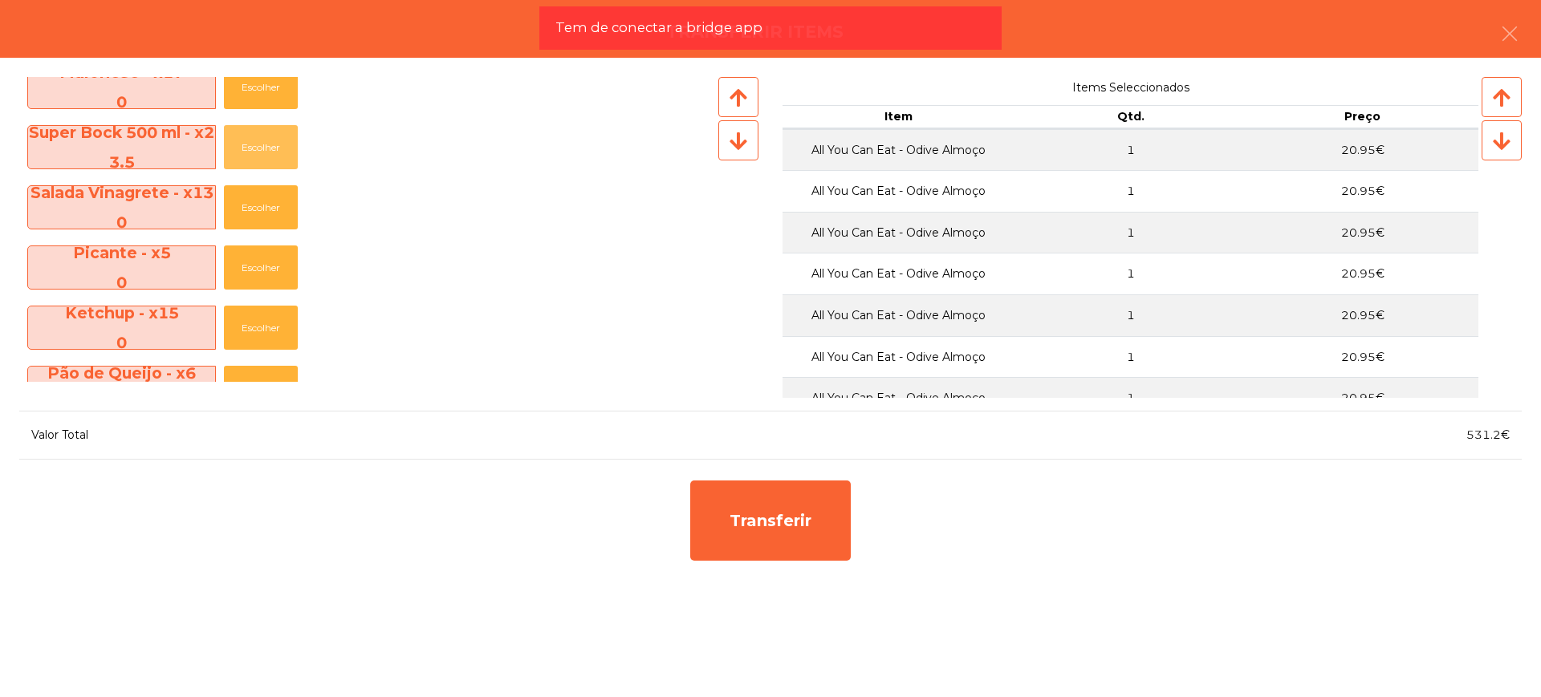
click at [265, 138] on button "Escolher" at bounding box center [261, 147] width 74 height 44
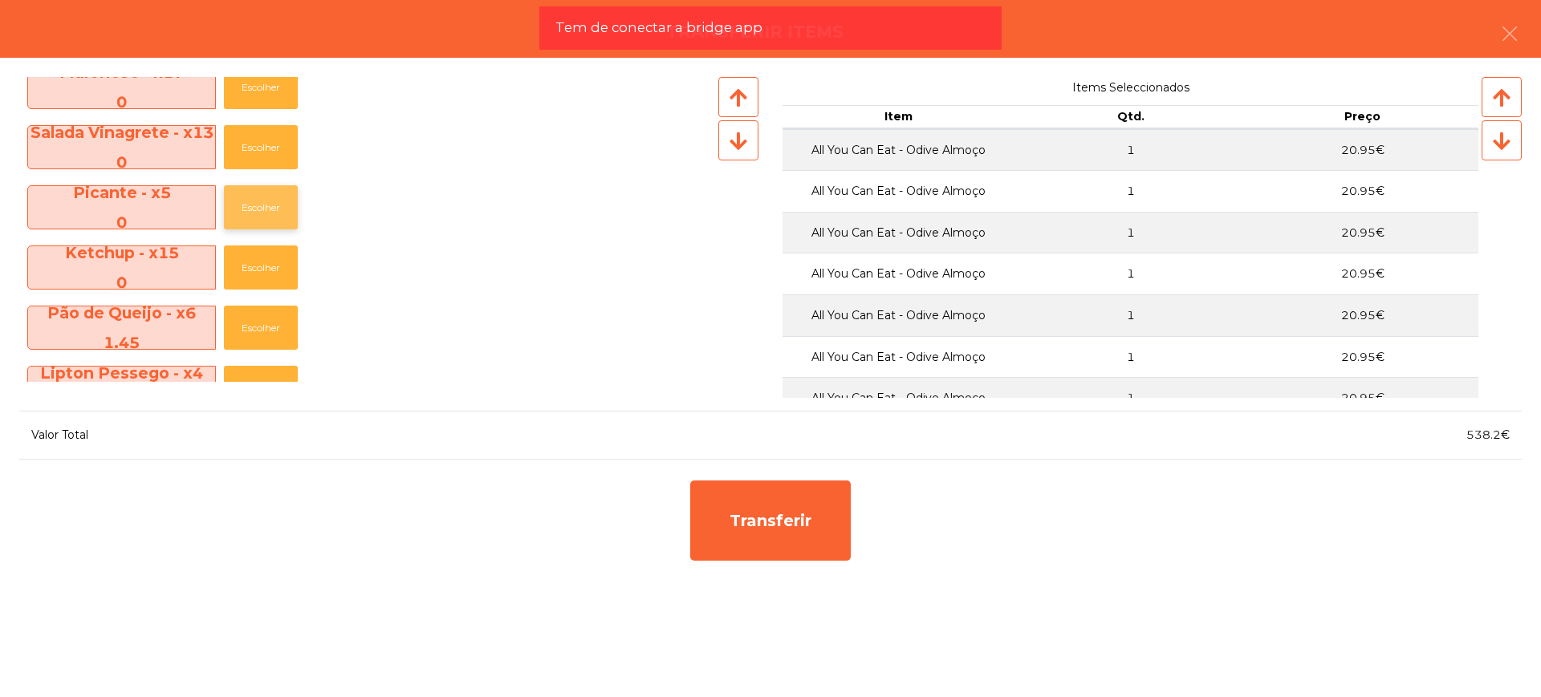
scroll to position [602, 0]
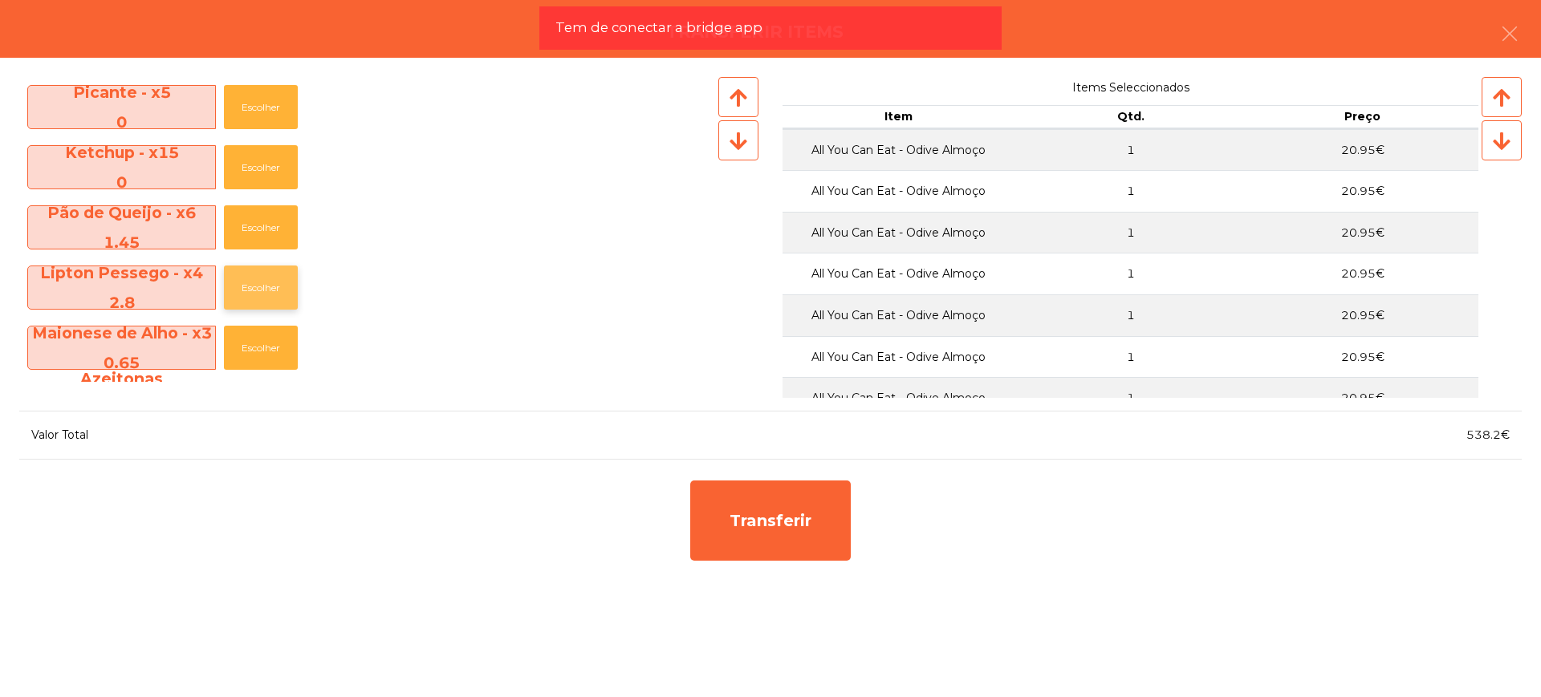
click at [262, 287] on button "Escolher" at bounding box center [261, 288] width 74 height 44
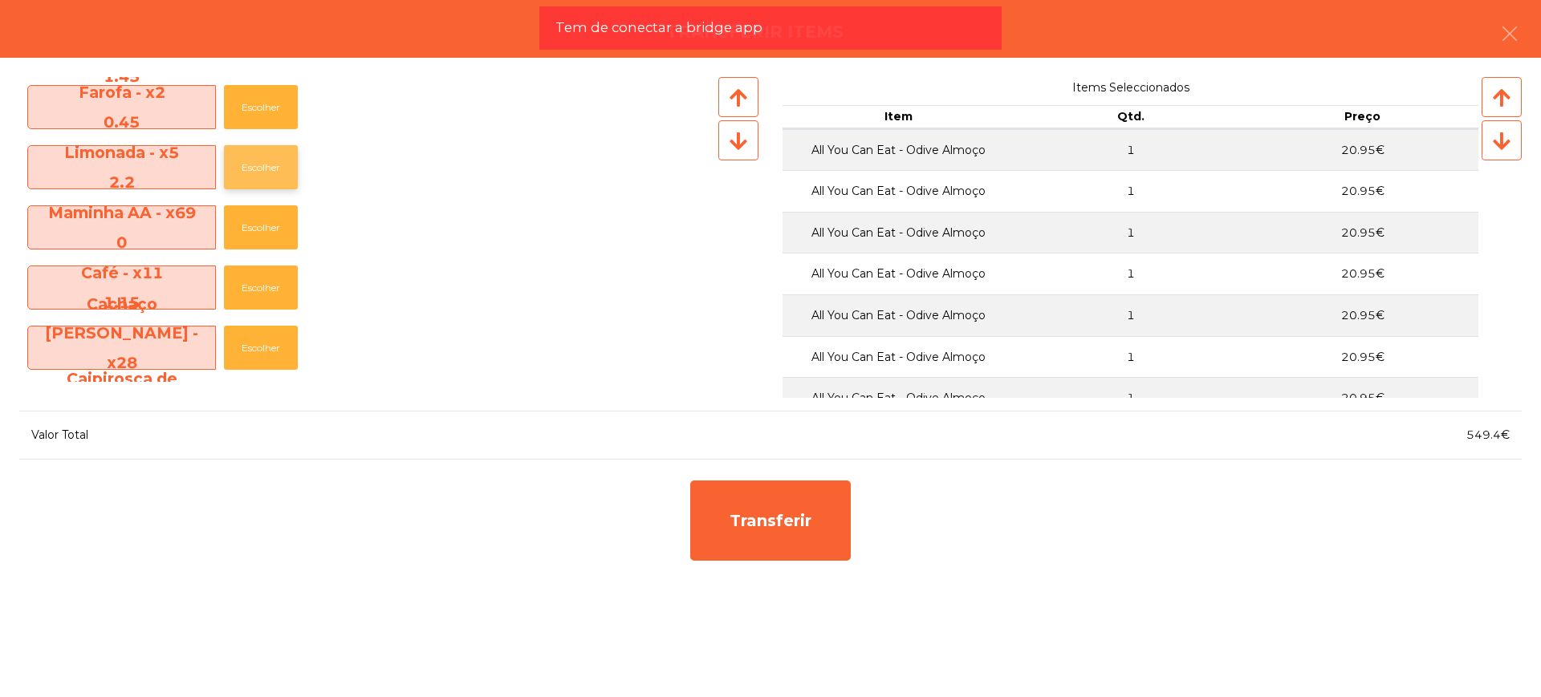
scroll to position [1003, 0]
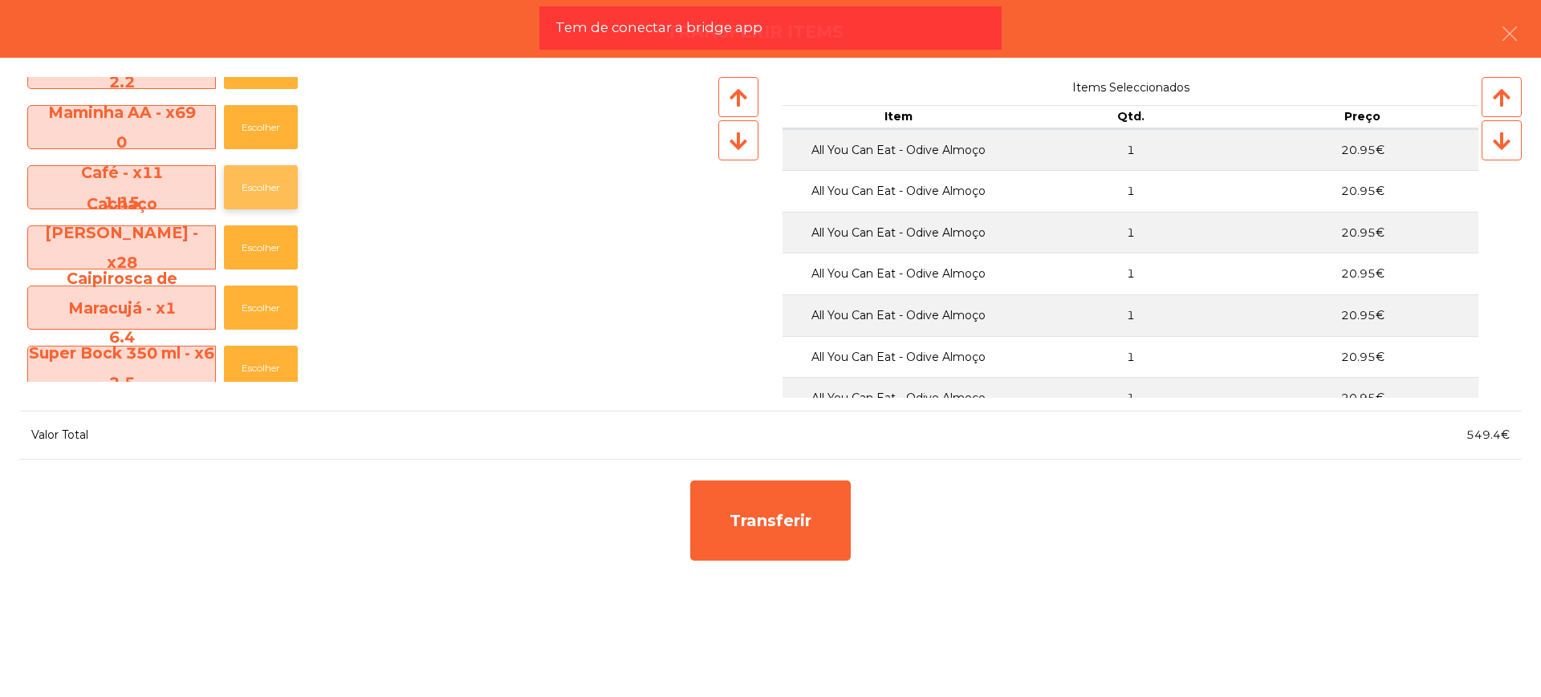
click at [264, 175] on button "Escolher" at bounding box center [261, 187] width 74 height 44
click at [266, 181] on button "Escolher" at bounding box center [261, 187] width 74 height 44
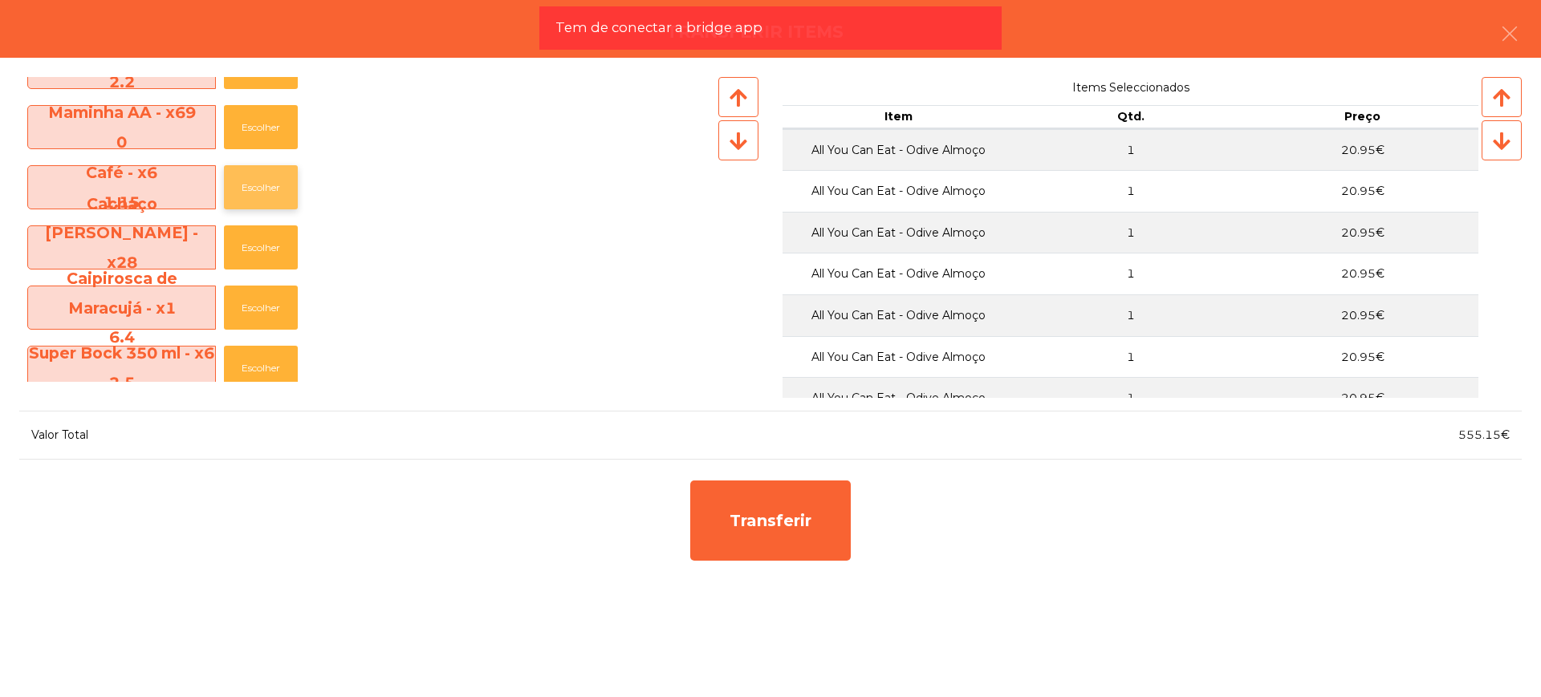
click at [266, 181] on button "Escolher" at bounding box center [261, 187] width 74 height 44
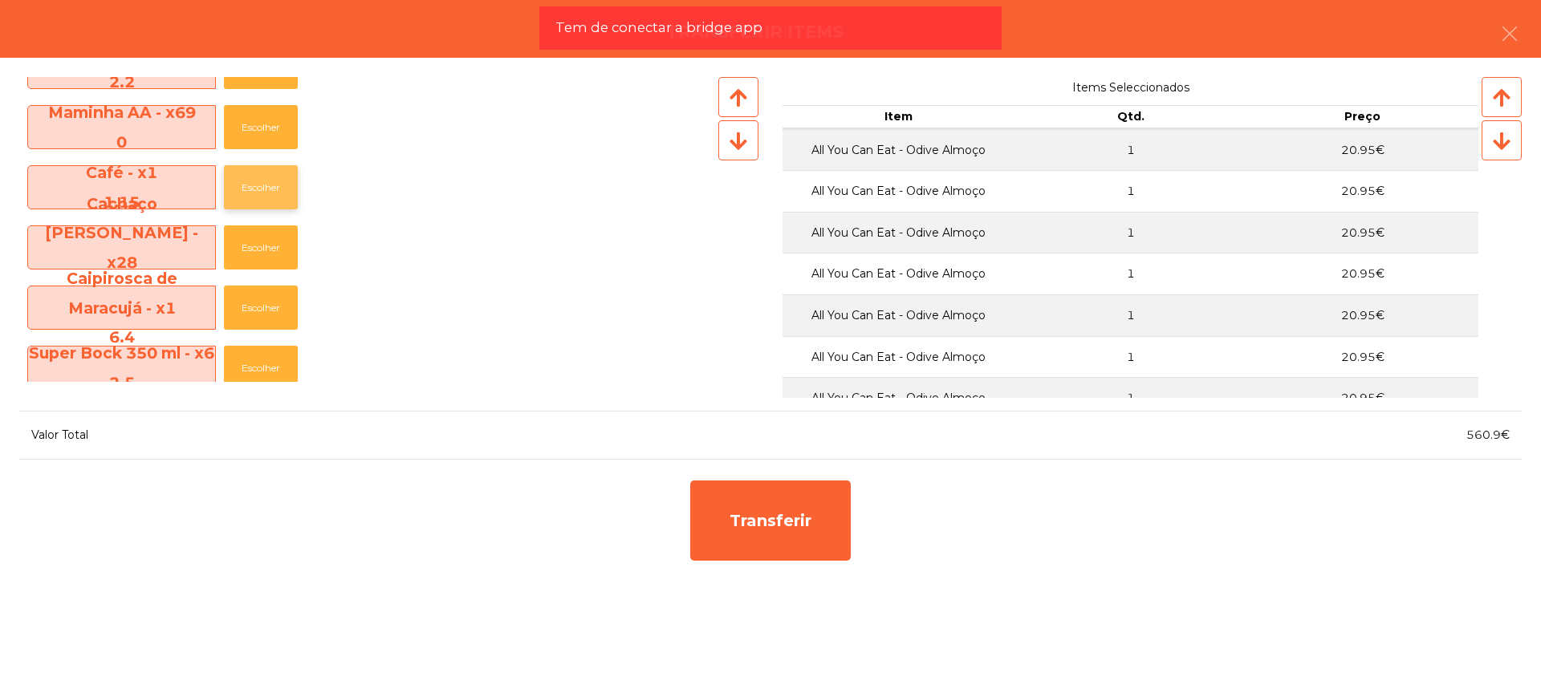
click at [266, 181] on button "Escolher" at bounding box center [261, 187] width 74 height 44
click at [266, 226] on button "Escolher" at bounding box center [261, 248] width 74 height 44
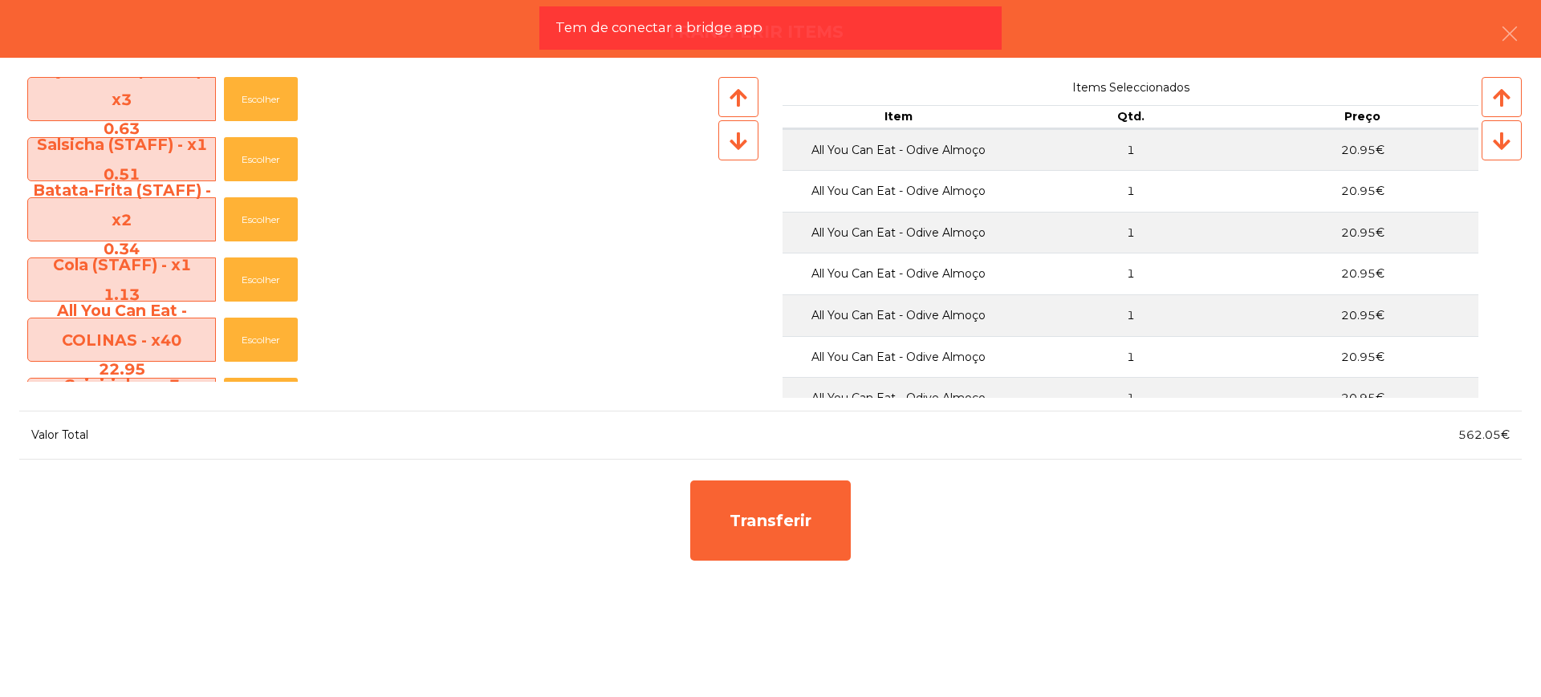
scroll to position [1605, 0]
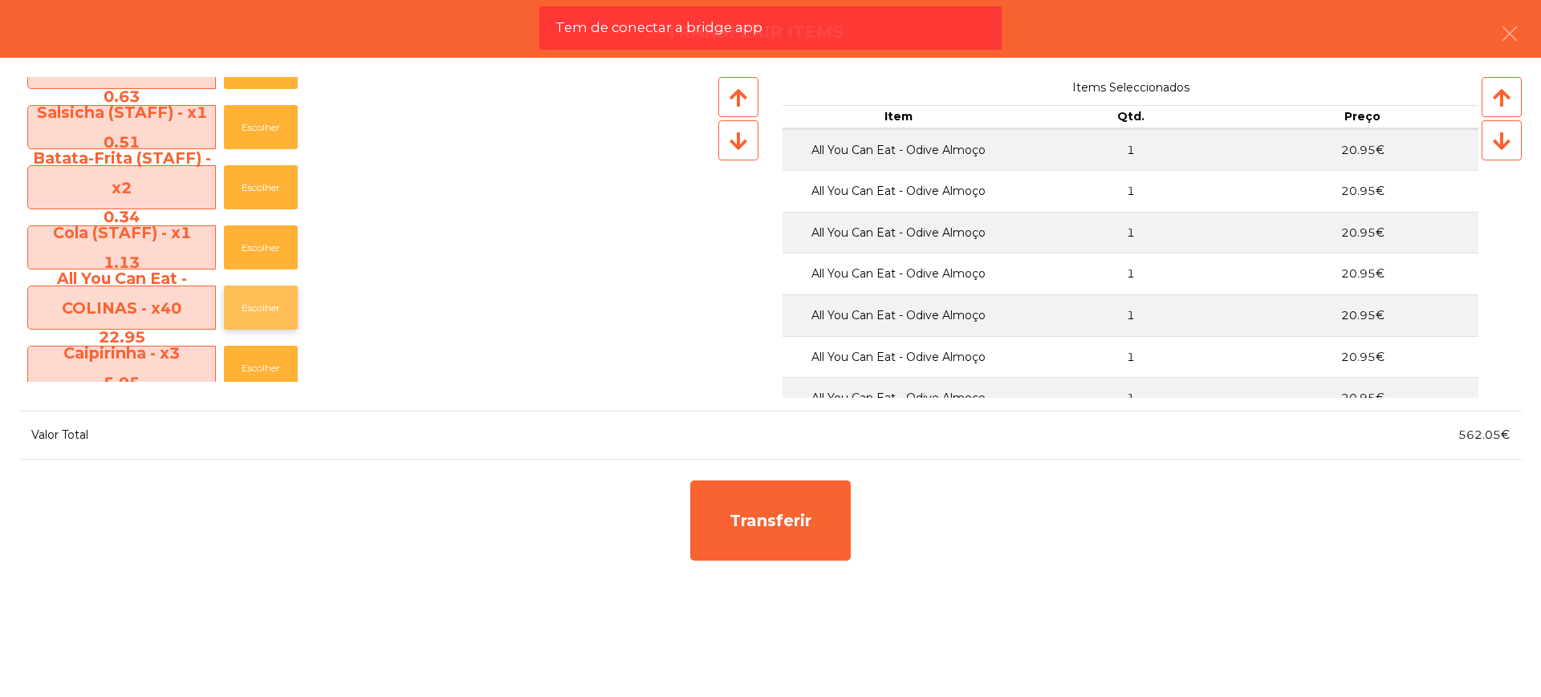
click at [271, 305] on button "Escolher" at bounding box center [261, 308] width 74 height 44
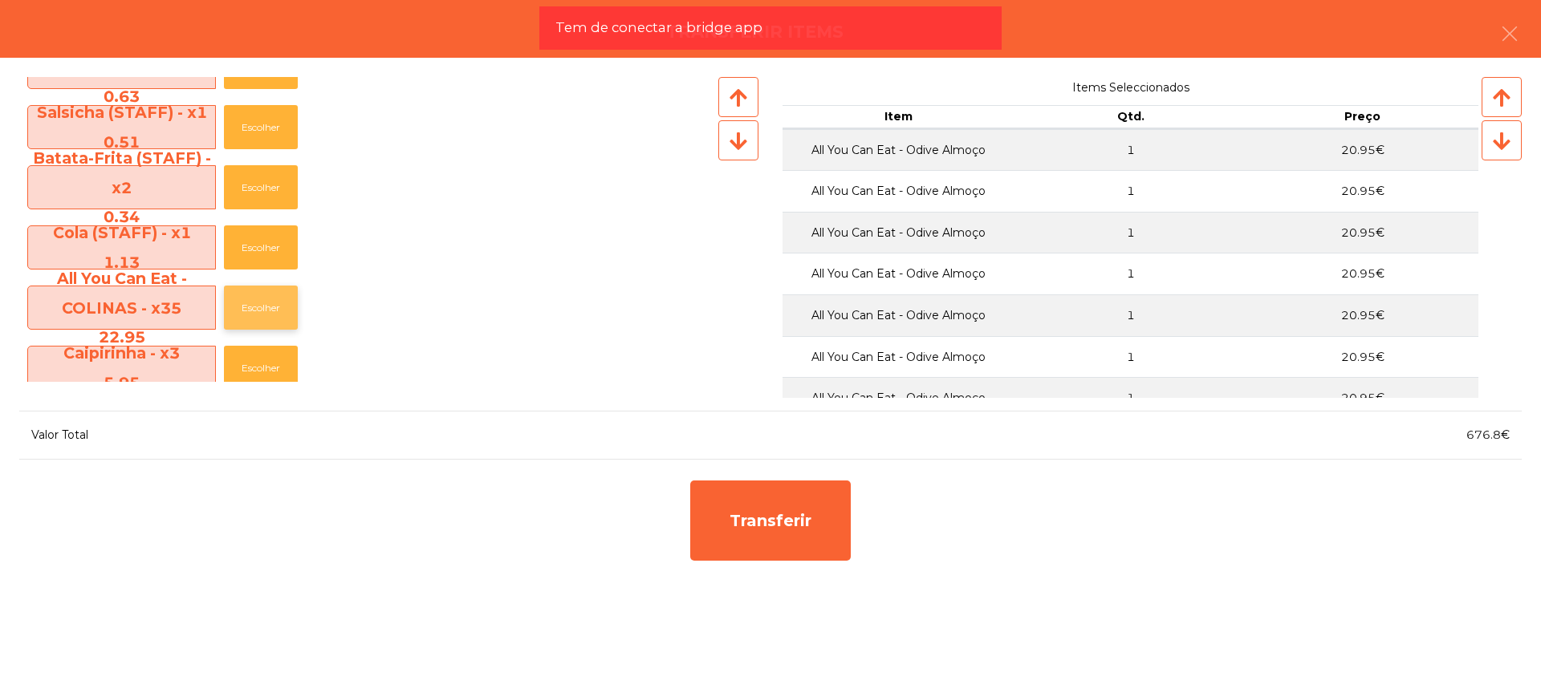
click at [271, 305] on button "Escolher" at bounding box center [261, 308] width 74 height 44
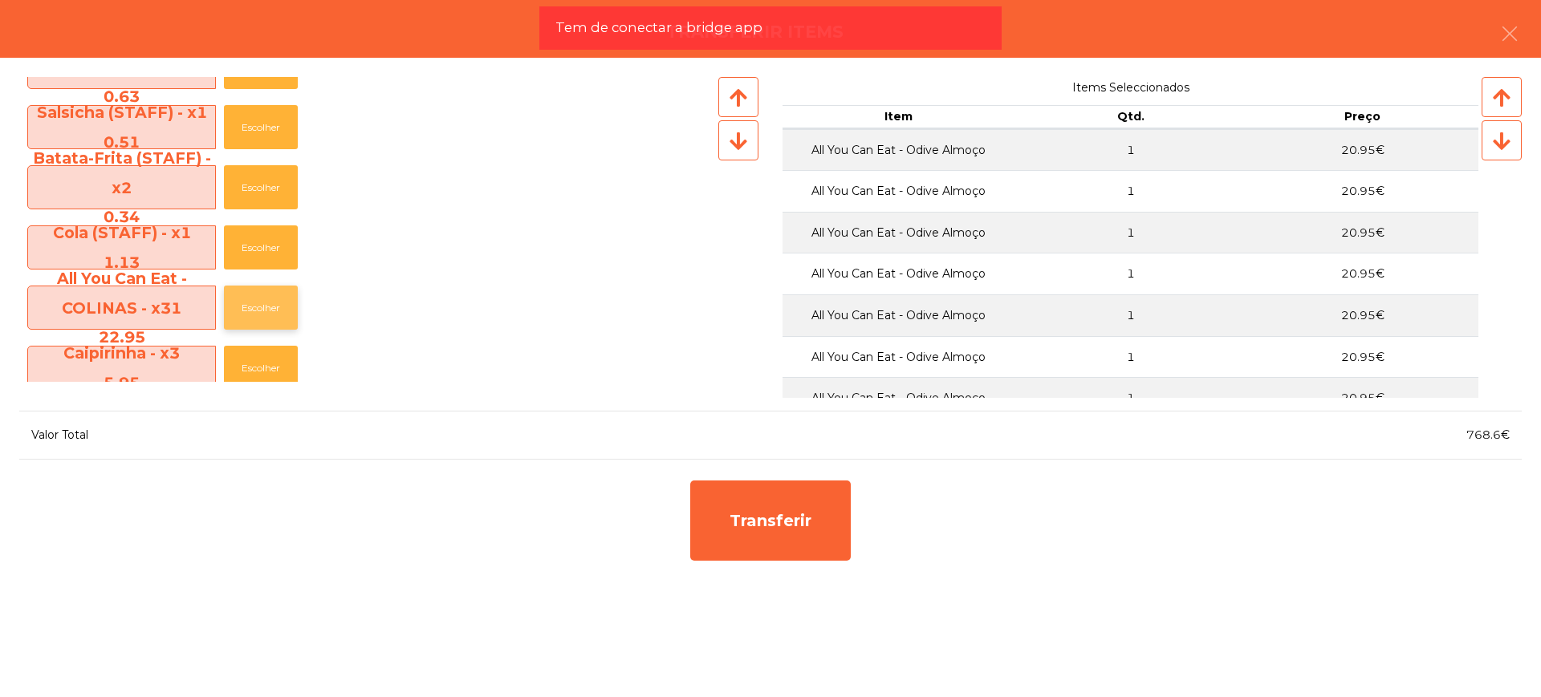
click at [271, 305] on button "Escolher" at bounding box center [261, 308] width 74 height 44
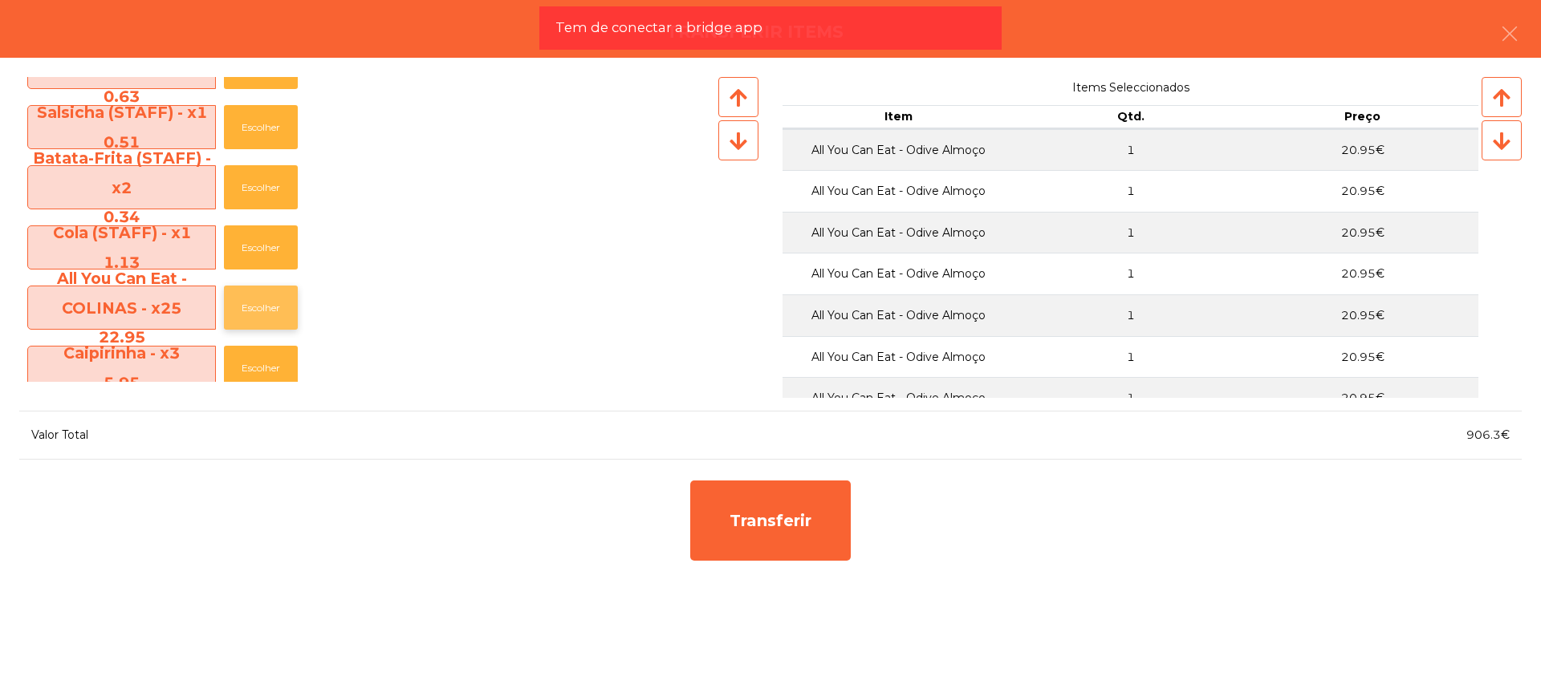
click at [271, 305] on button "Escolher" at bounding box center [261, 308] width 74 height 44
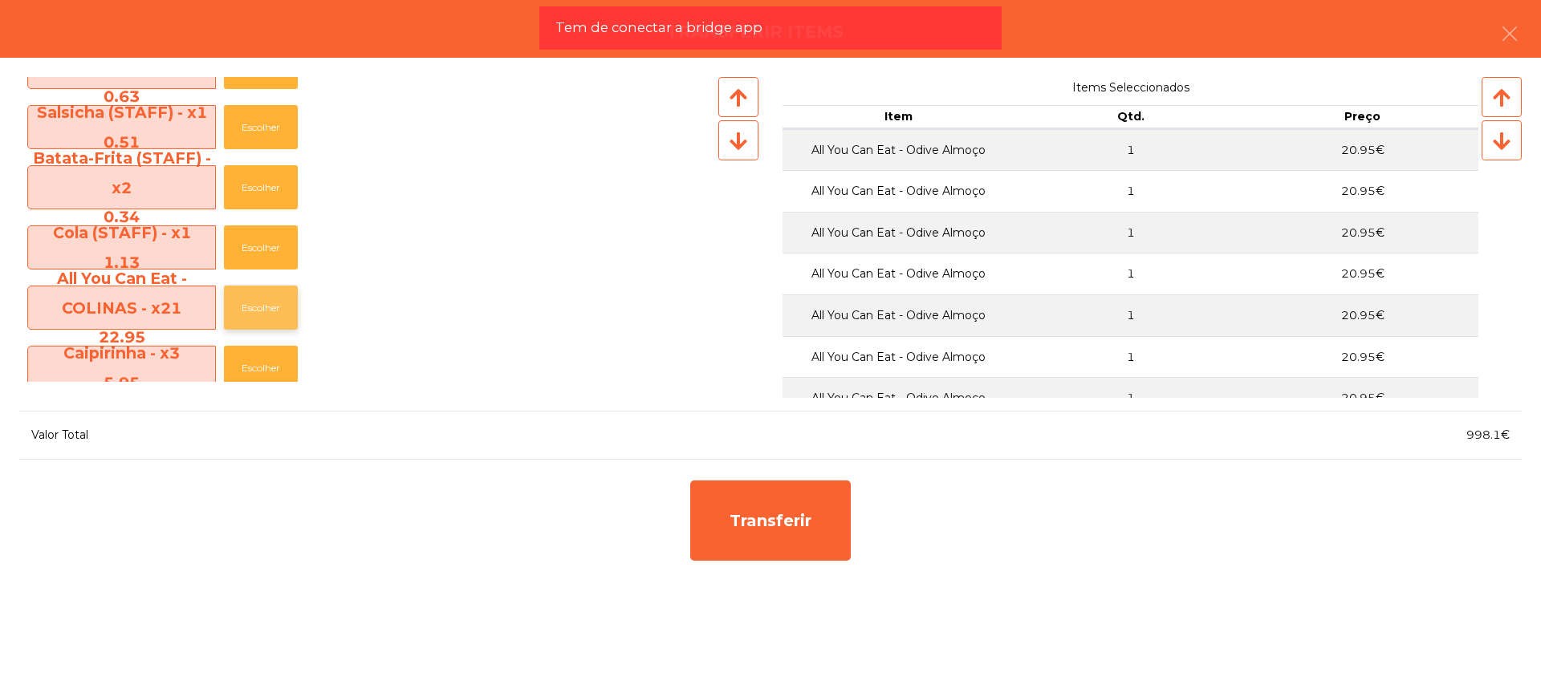
click at [271, 305] on button "Escolher" at bounding box center [261, 308] width 74 height 44
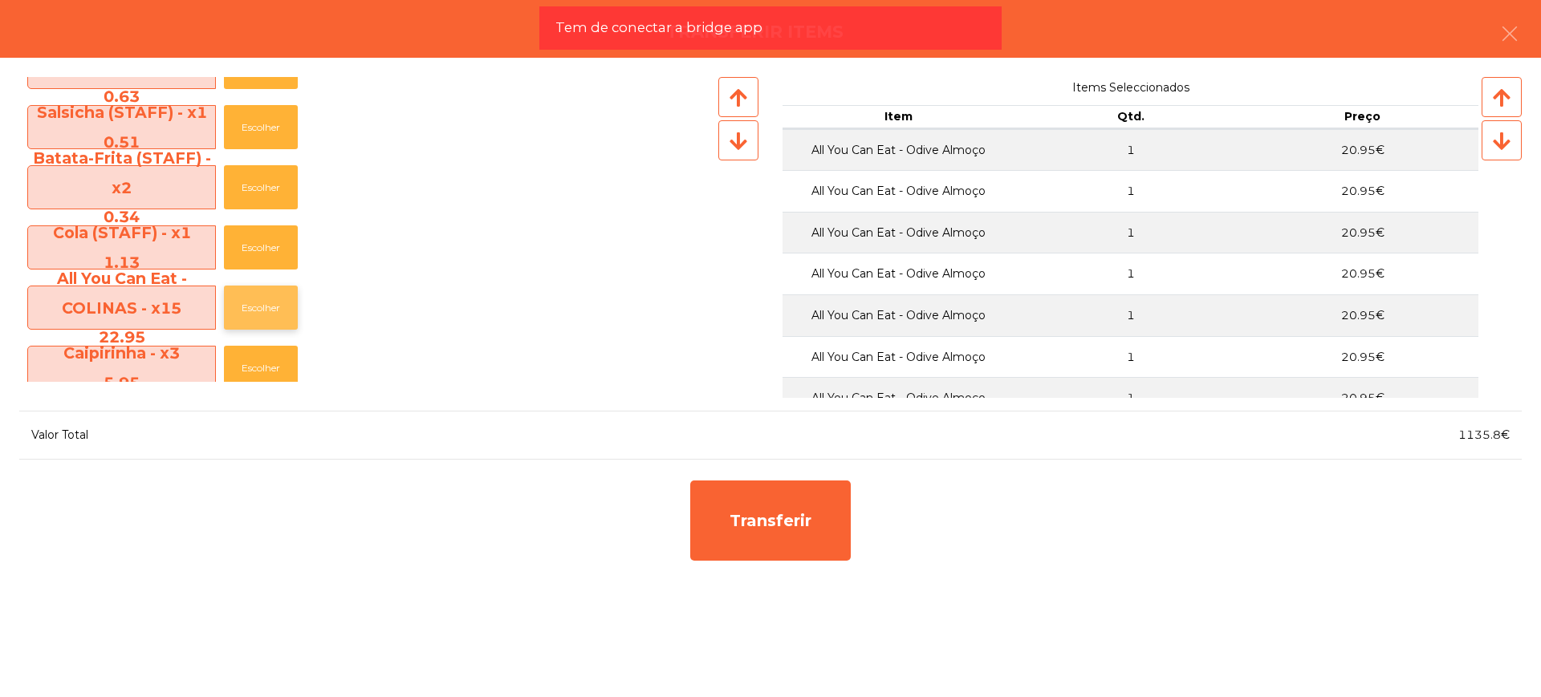
click at [271, 305] on button "Escolher" at bounding box center [261, 308] width 74 height 44
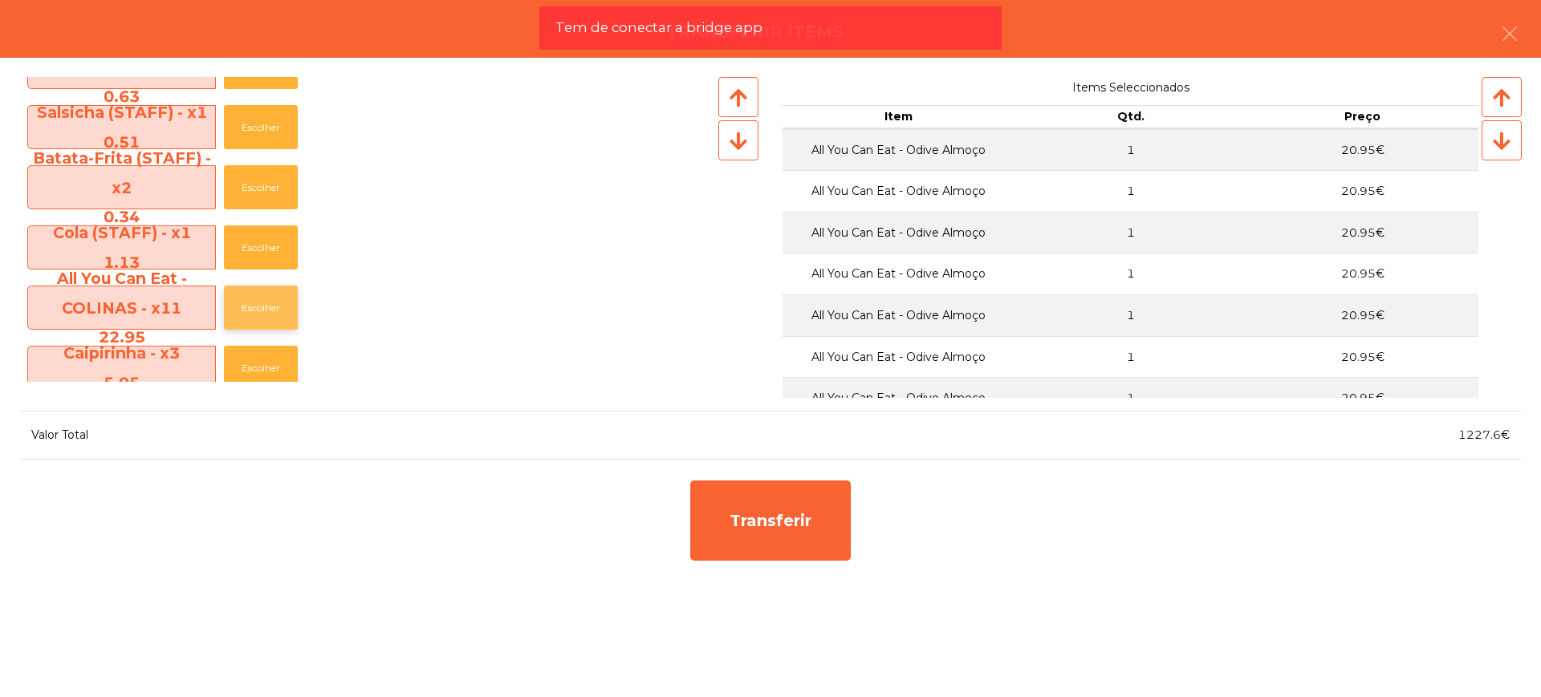
click at [271, 305] on button "Escolher" at bounding box center [261, 308] width 74 height 44
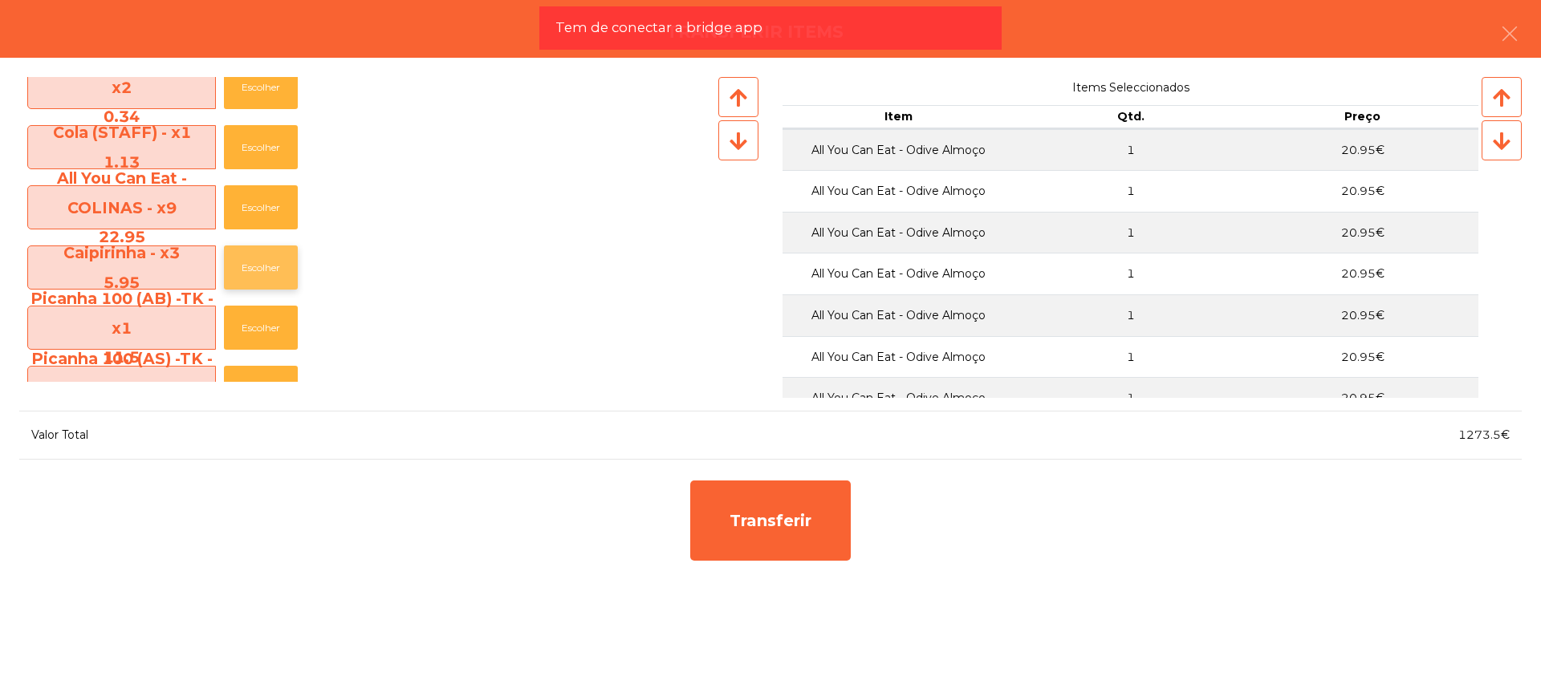
click at [252, 258] on button "Escolher" at bounding box center [261, 268] width 74 height 44
click at [256, 262] on button "Escolher" at bounding box center [261, 268] width 74 height 44
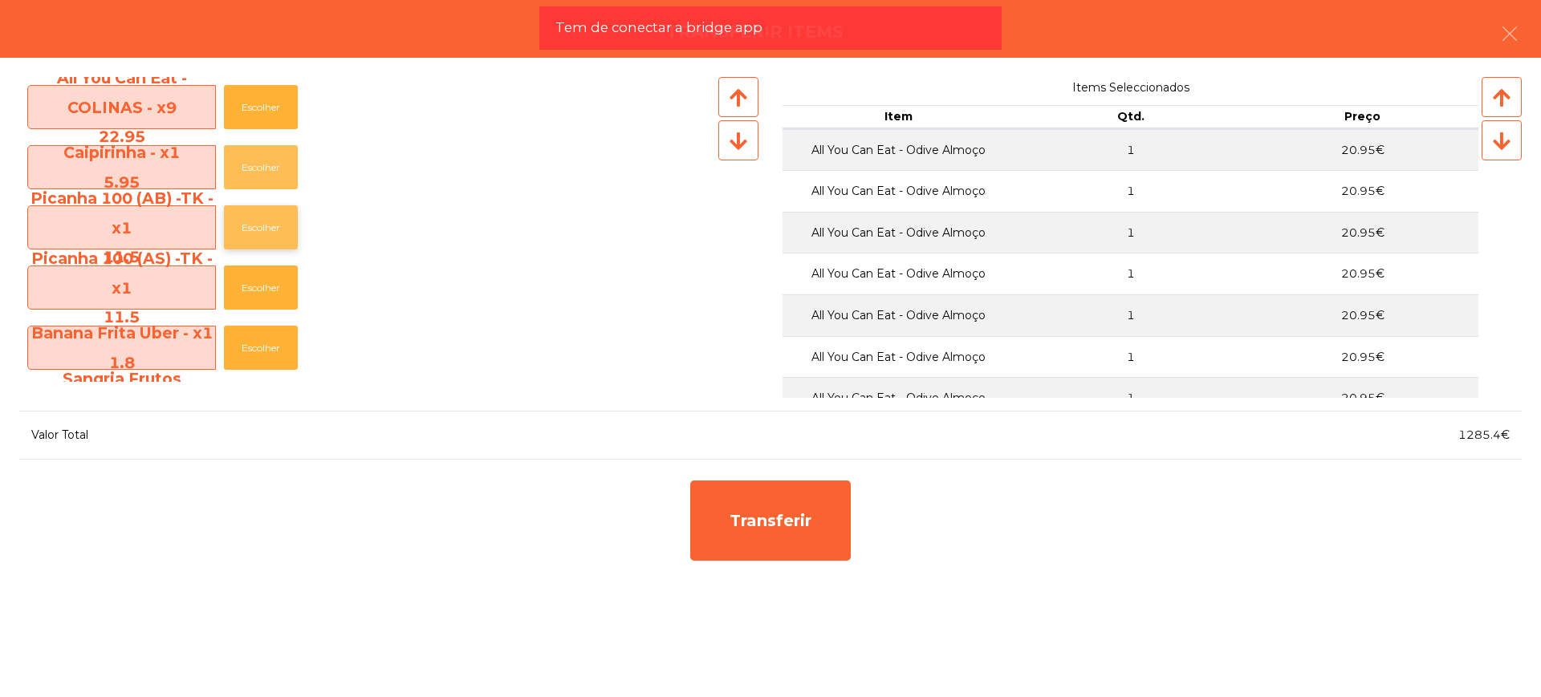
scroll to position [2006, 0]
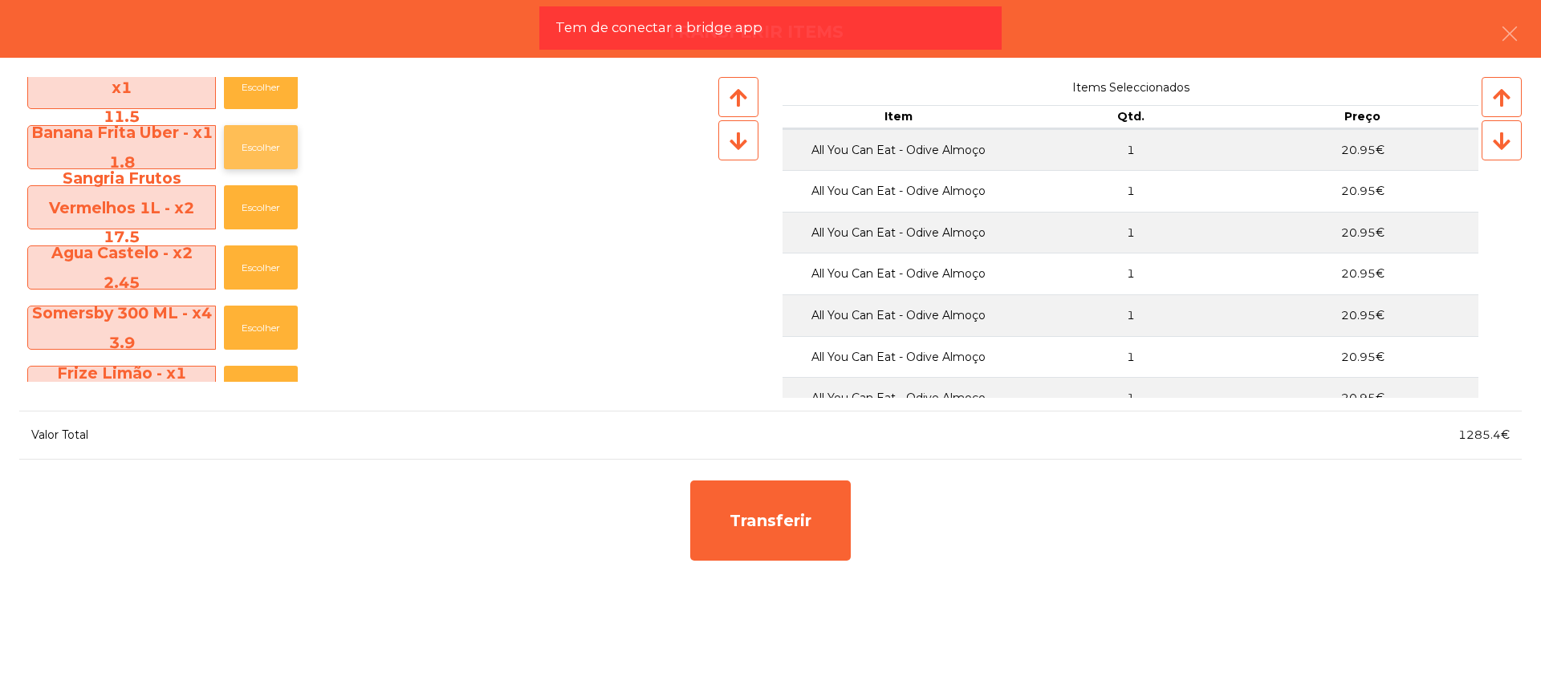
click at [265, 145] on button "Escolher" at bounding box center [261, 147] width 74 height 44
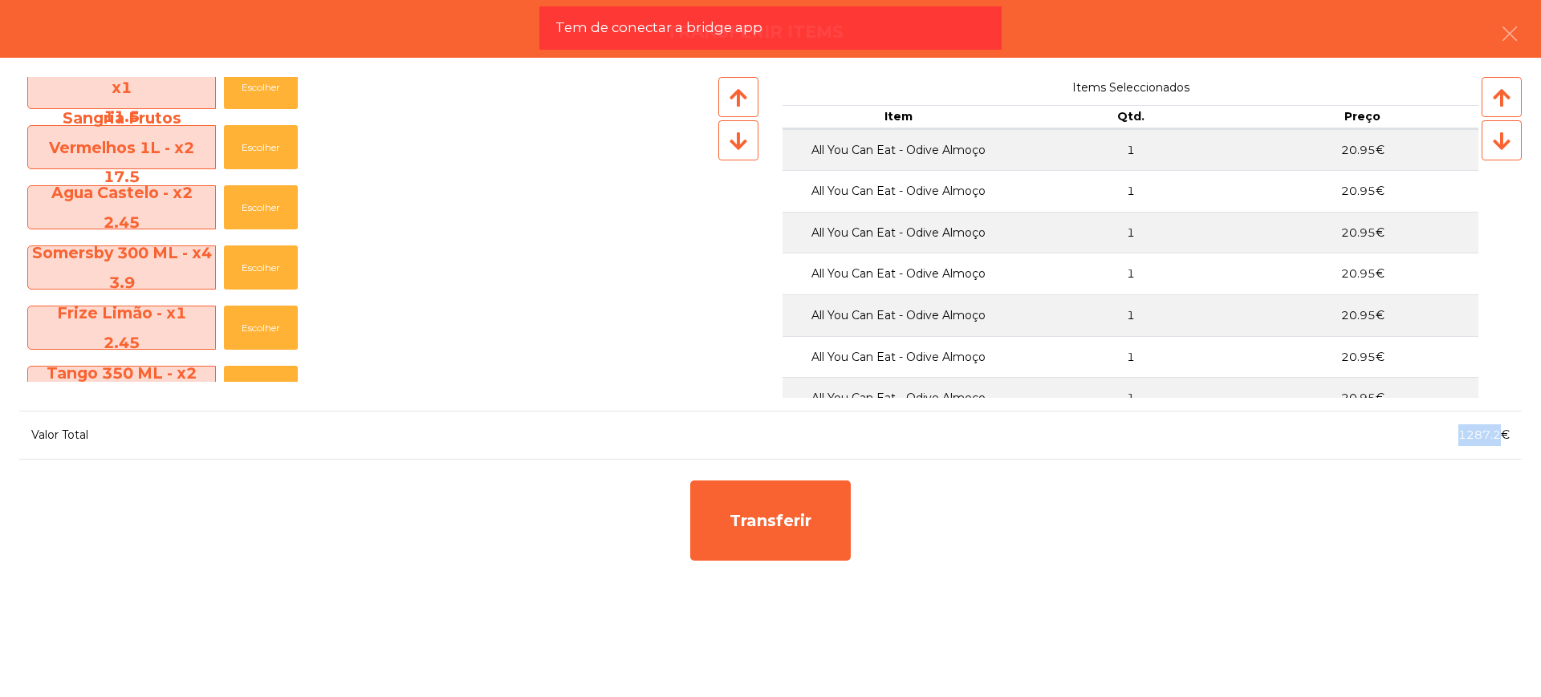
drag, startPoint x: 1460, startPoint y: 434, endPoint x: 1504, endPoint y: 443, distance: 45.0
click at [1504, 443] on div "1287.2€" at bounding box center [1145, 436] width 751 height 22
copy span "1287.2"
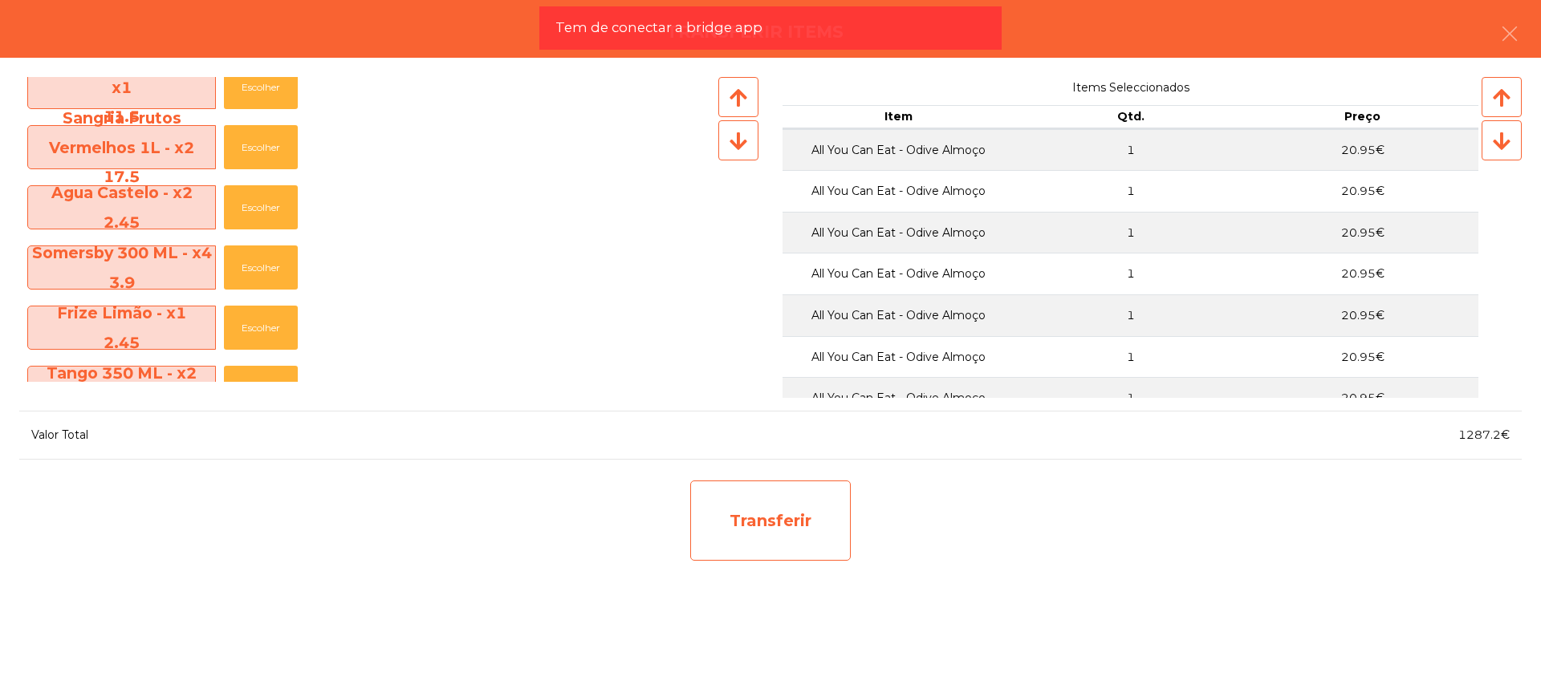
click at [771, 524] on div "Transferir" at bounding box center [770, 521] width 161 height 80
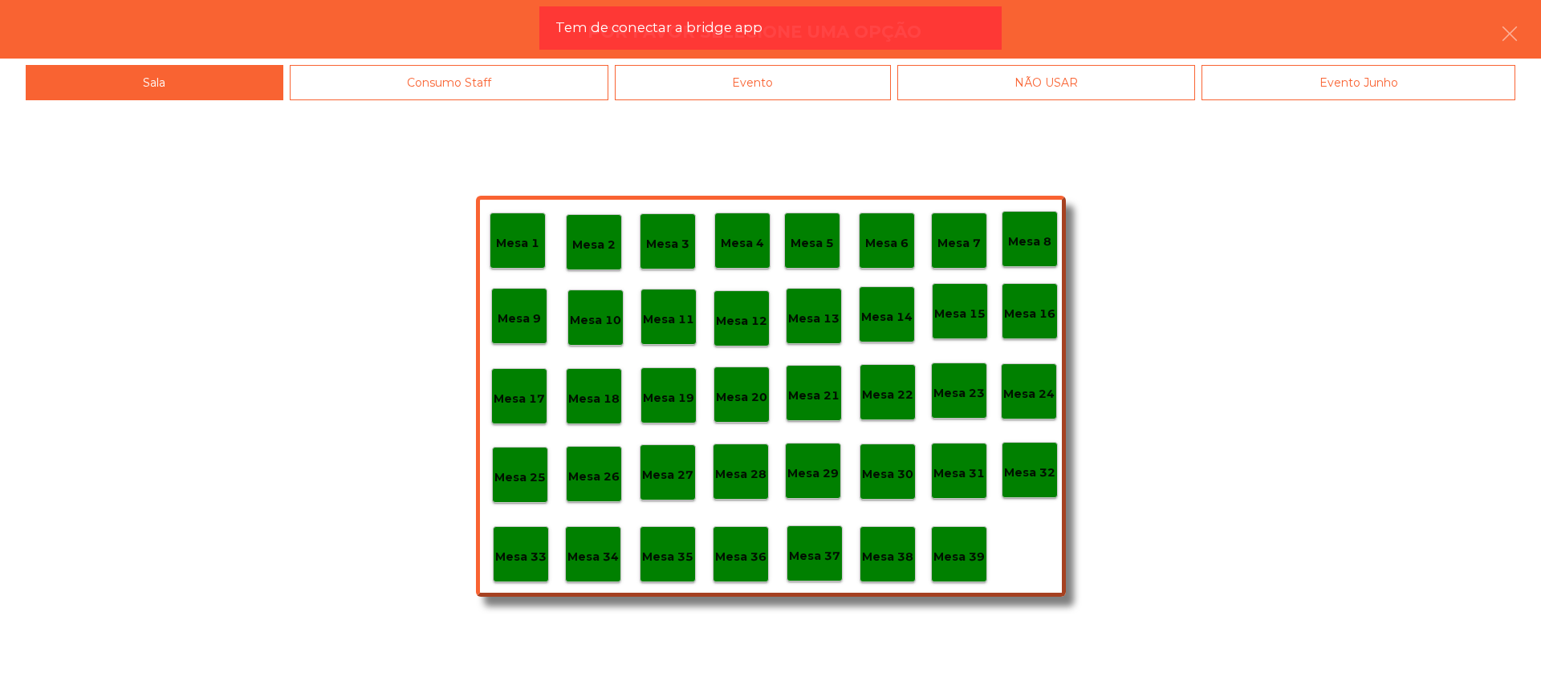
click at [812, 476] on p "Mesa 29" at bounding box center [812, 474] width 51 height 18
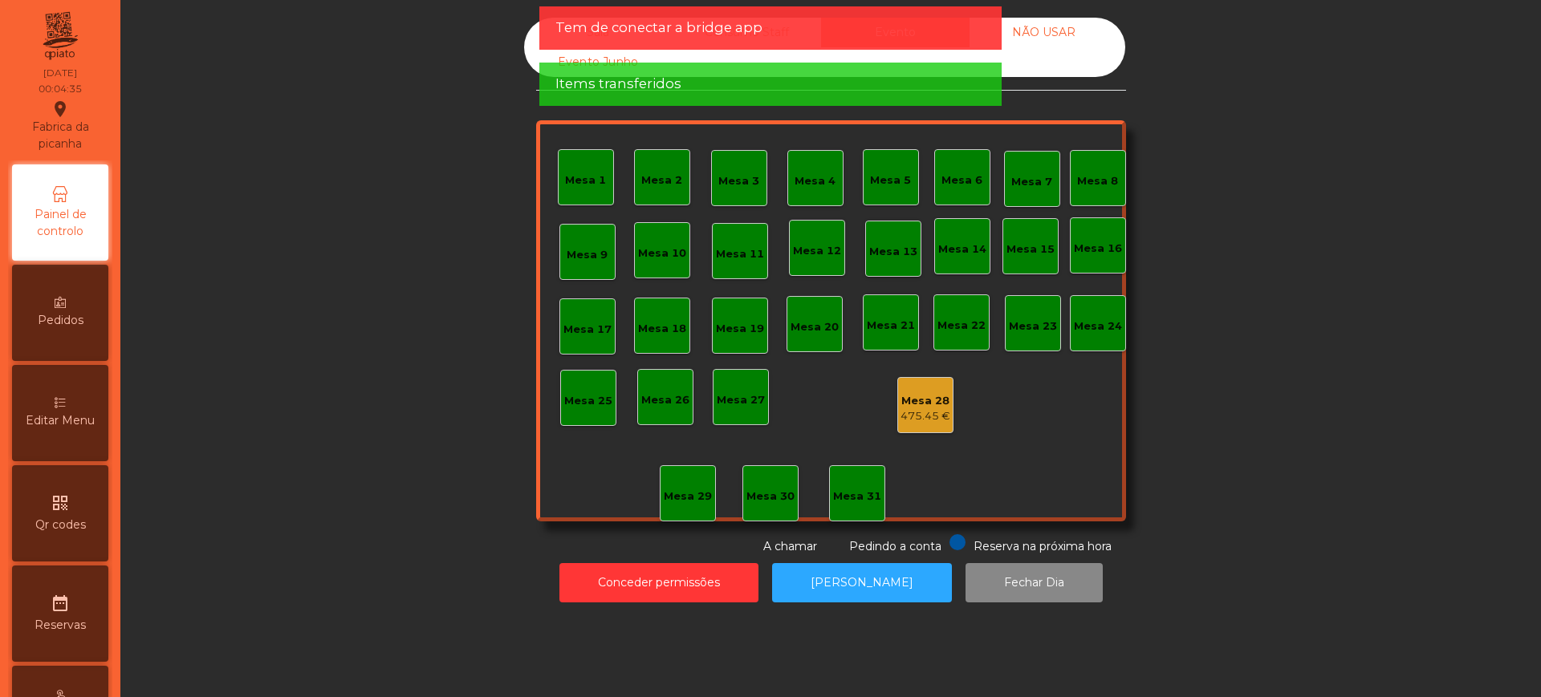
click at [922, 412] on div "475.45 €" at bounding box center [925, 417] width 50 height 16
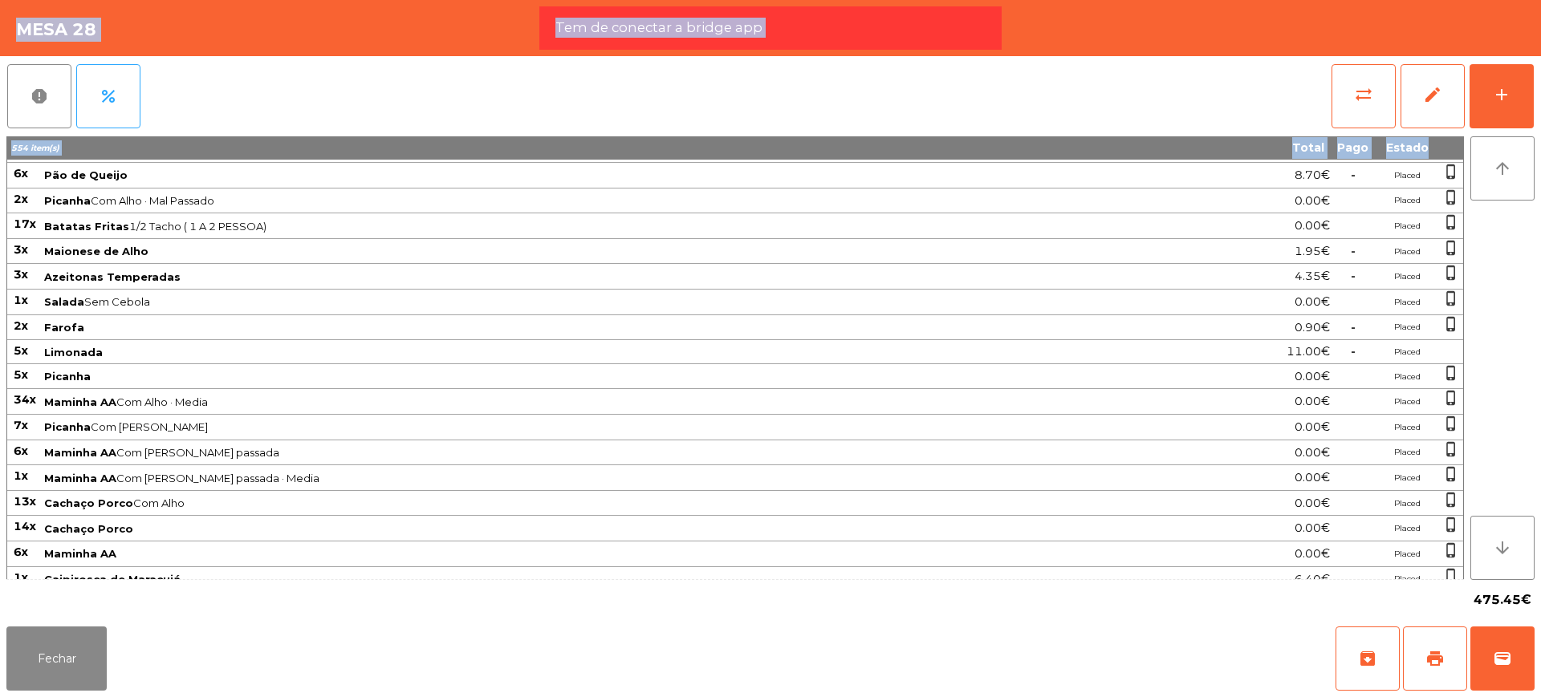
scroll to position [1471, 0]
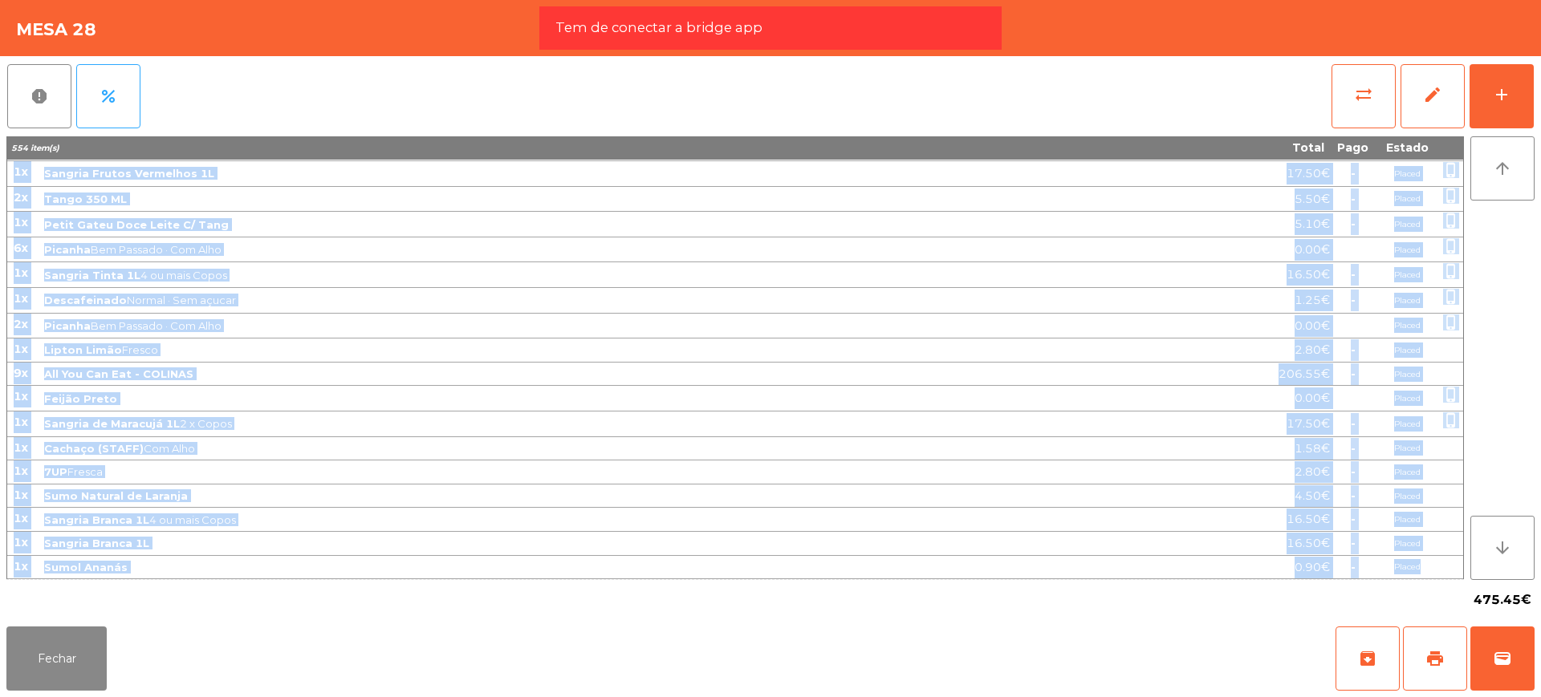
drag, startPoint x: 10, startPoint y: 171, endPoint x: 1447, endPoint y: 568, distance: 1490.5
copy tbody "83l Ipsumdo Sit Amet · Conse 4.32€ Adipis elits_doeius 47t Incididu 0.97€ Utlab…"
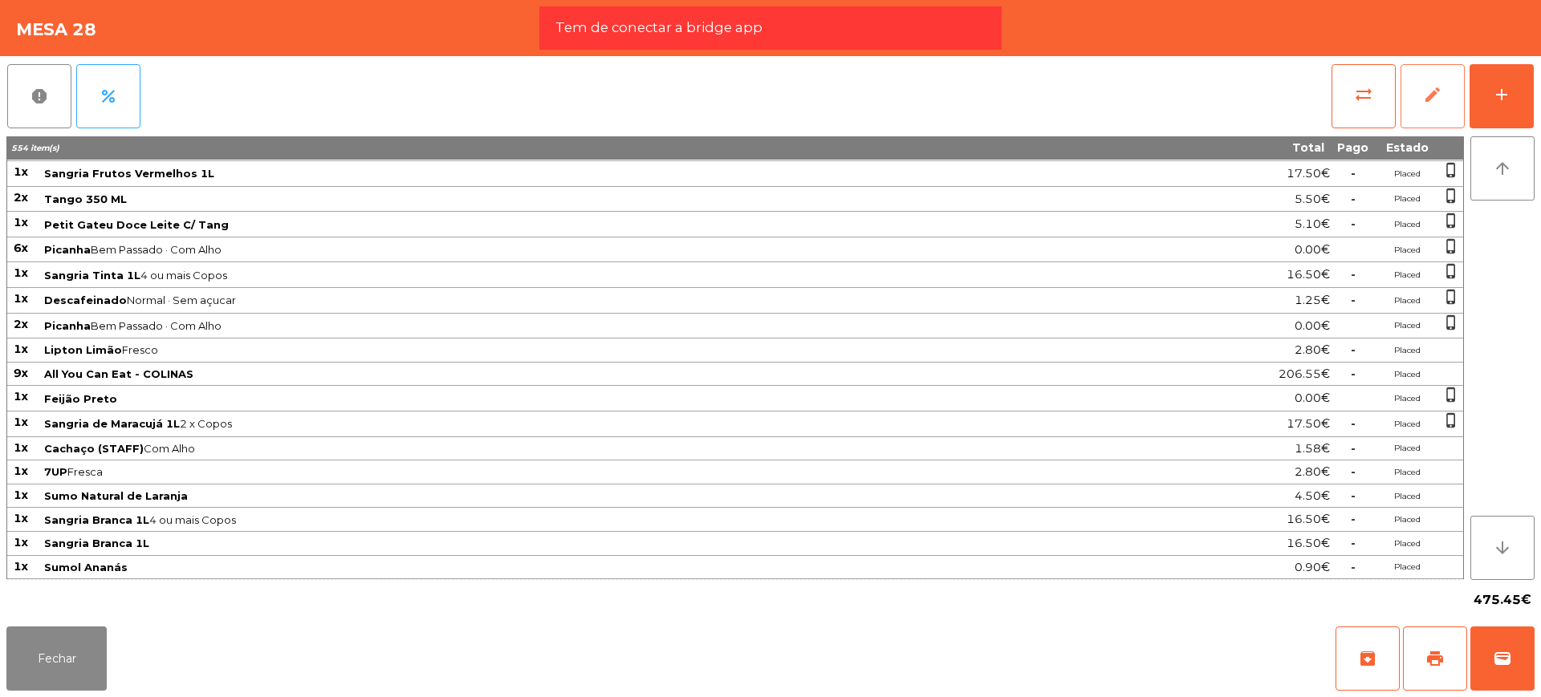
click at [1439, 104] on button "edit" at bounding box center [1433, 96] width 64 height 64
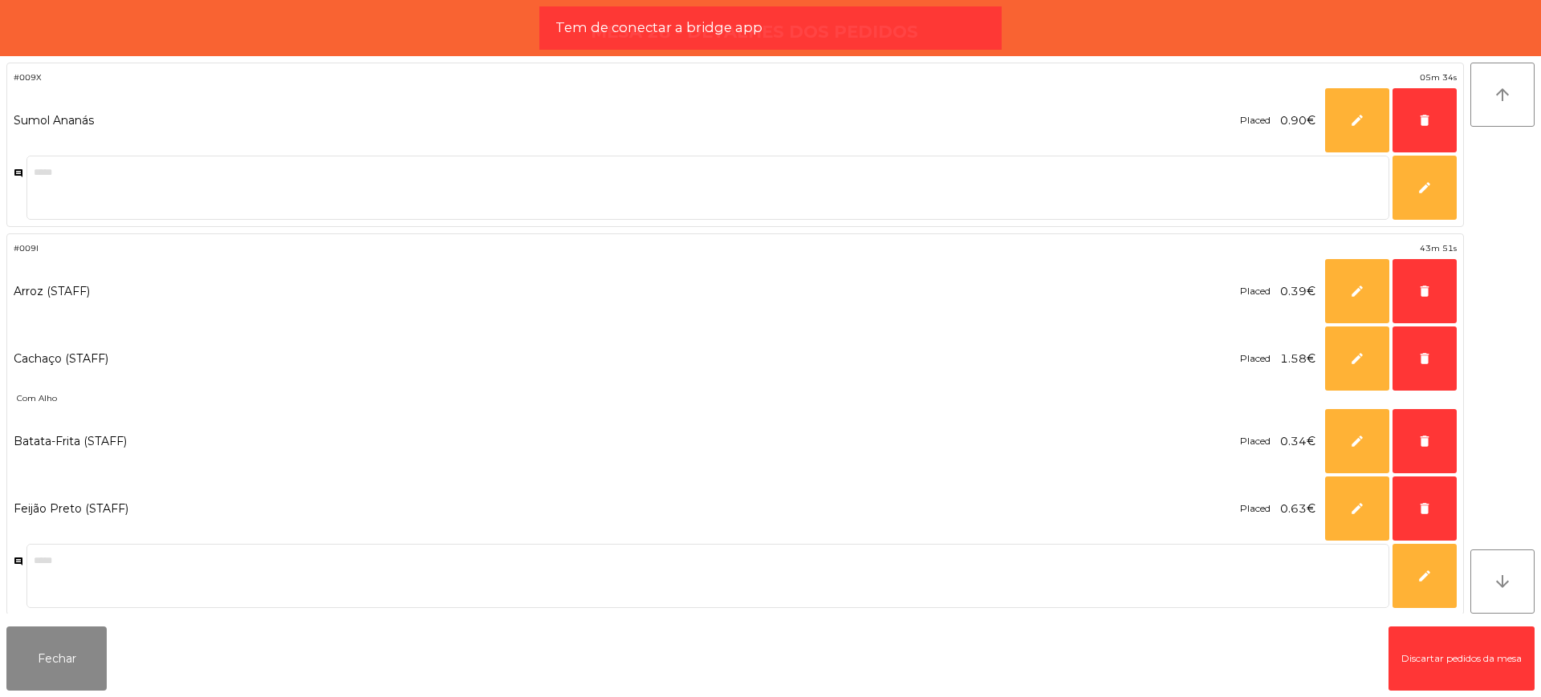
click at [1437, 663] on button "Discartar pedidos da mesa" at bounding box center [1461, 659] width 146 height 64
click at [50, 675] on button "Fechar" at bounding box center [56, 659] width 100 height 64
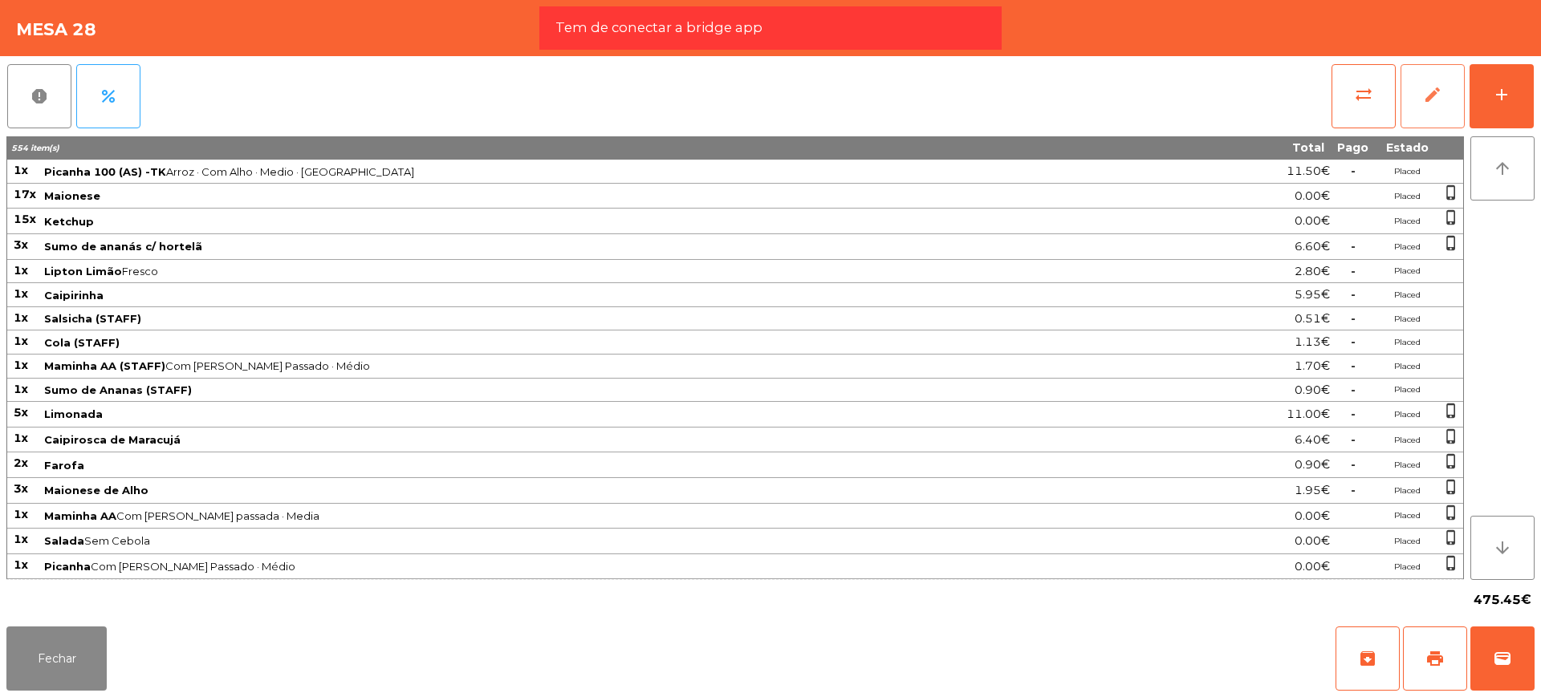
scroll to position [1400, 0]
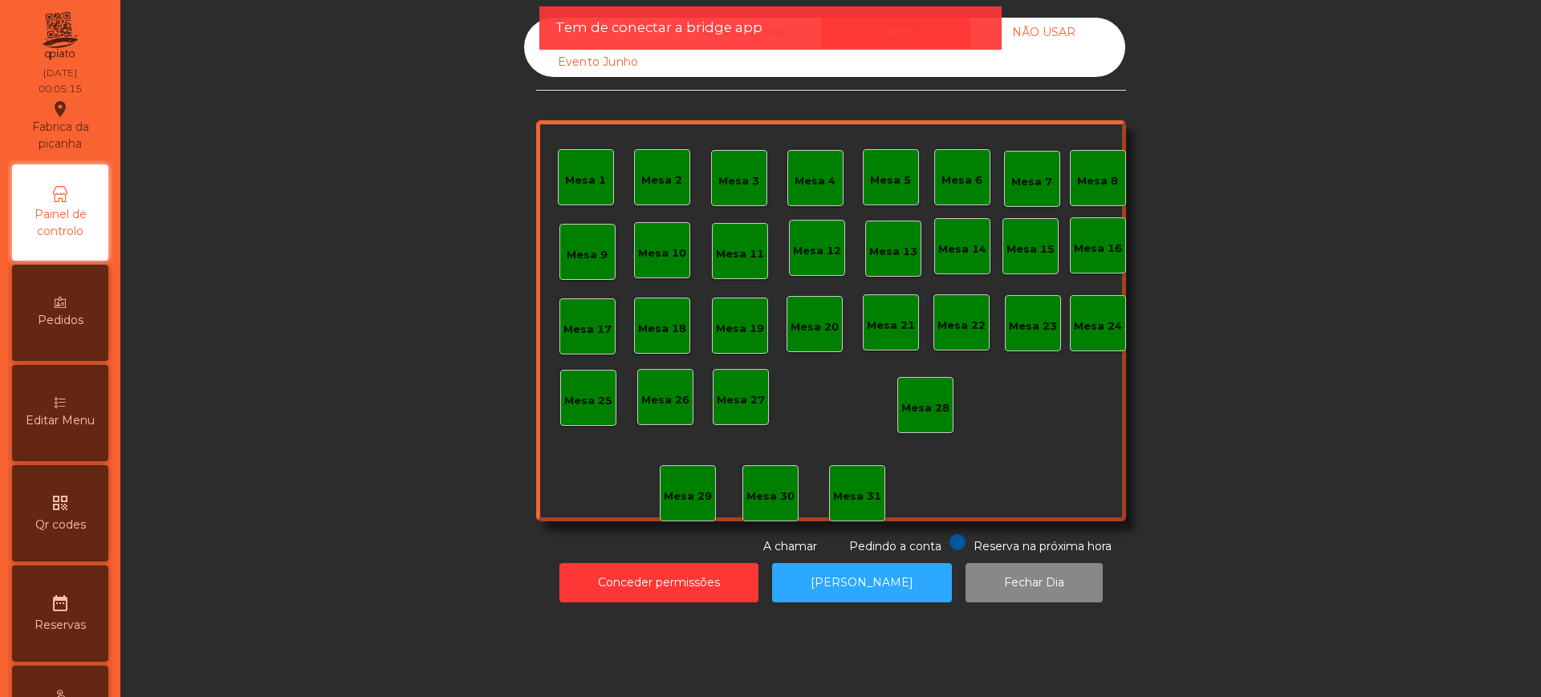
click at [1263, 453] on div "Sala Consumo Staff Evento NÃO USAR Evento Junho Mesa 1 Mesa 2 Mesa 3 [GEOGRAPHI…" at bounding box center [830, 287] width 1377 height 538
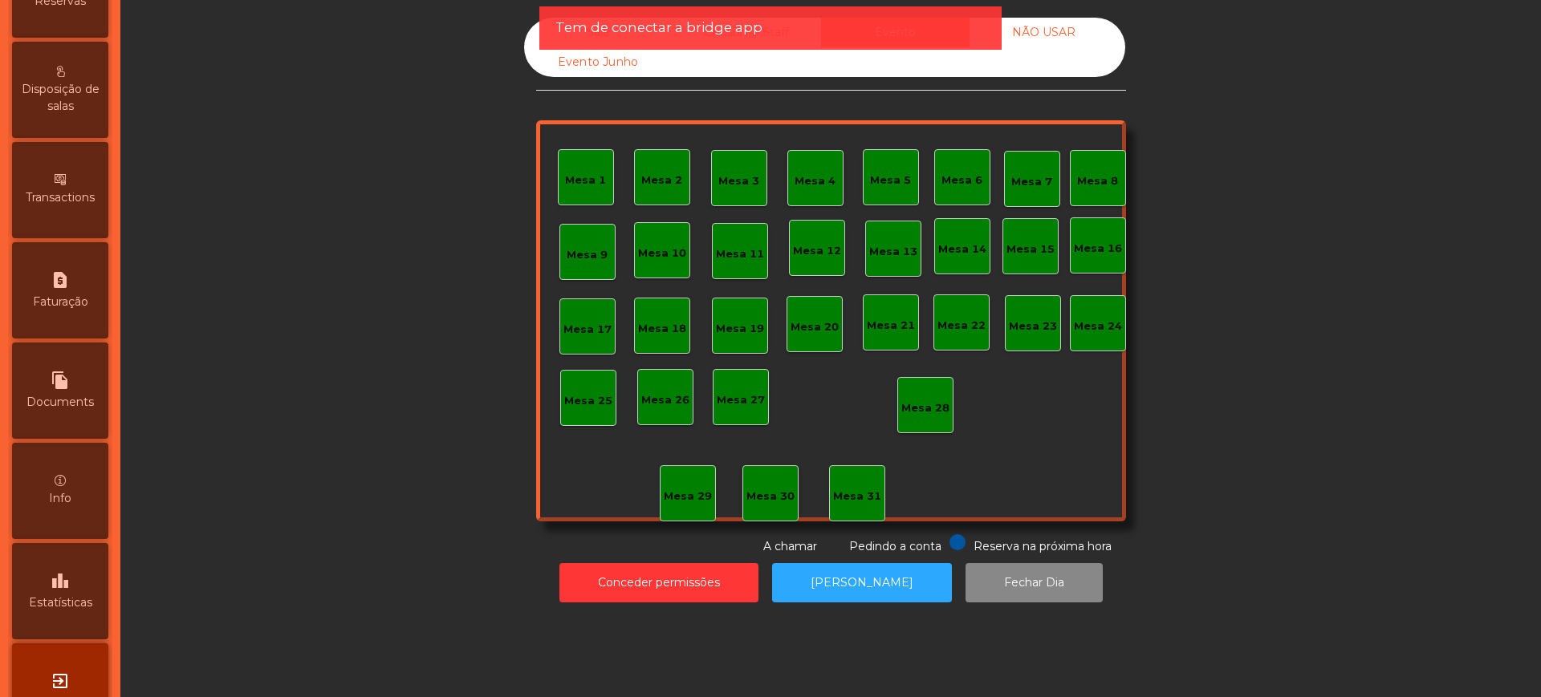
scroll to position [679, 0]
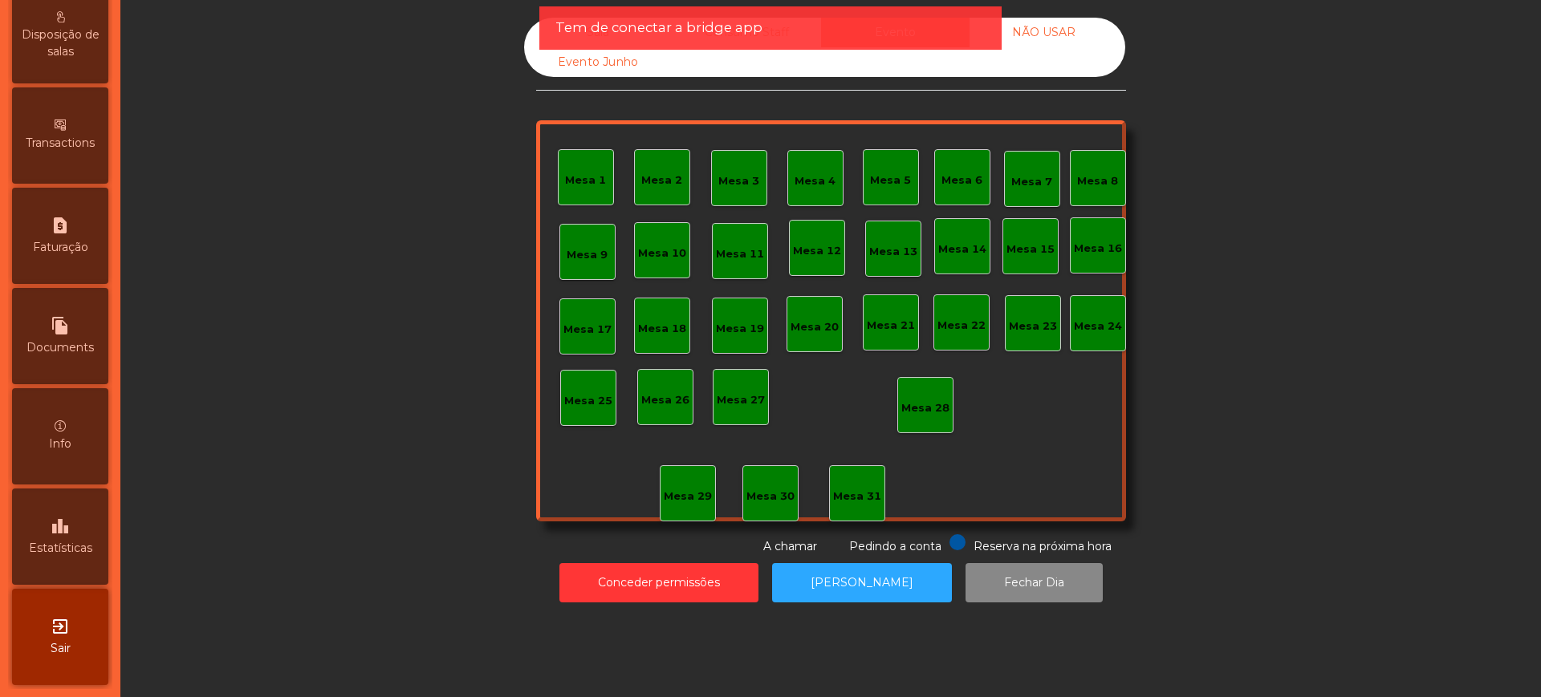
click at [59, 528] on icon "leaderboard" at bounding box center [60, 526] width 19 height 19
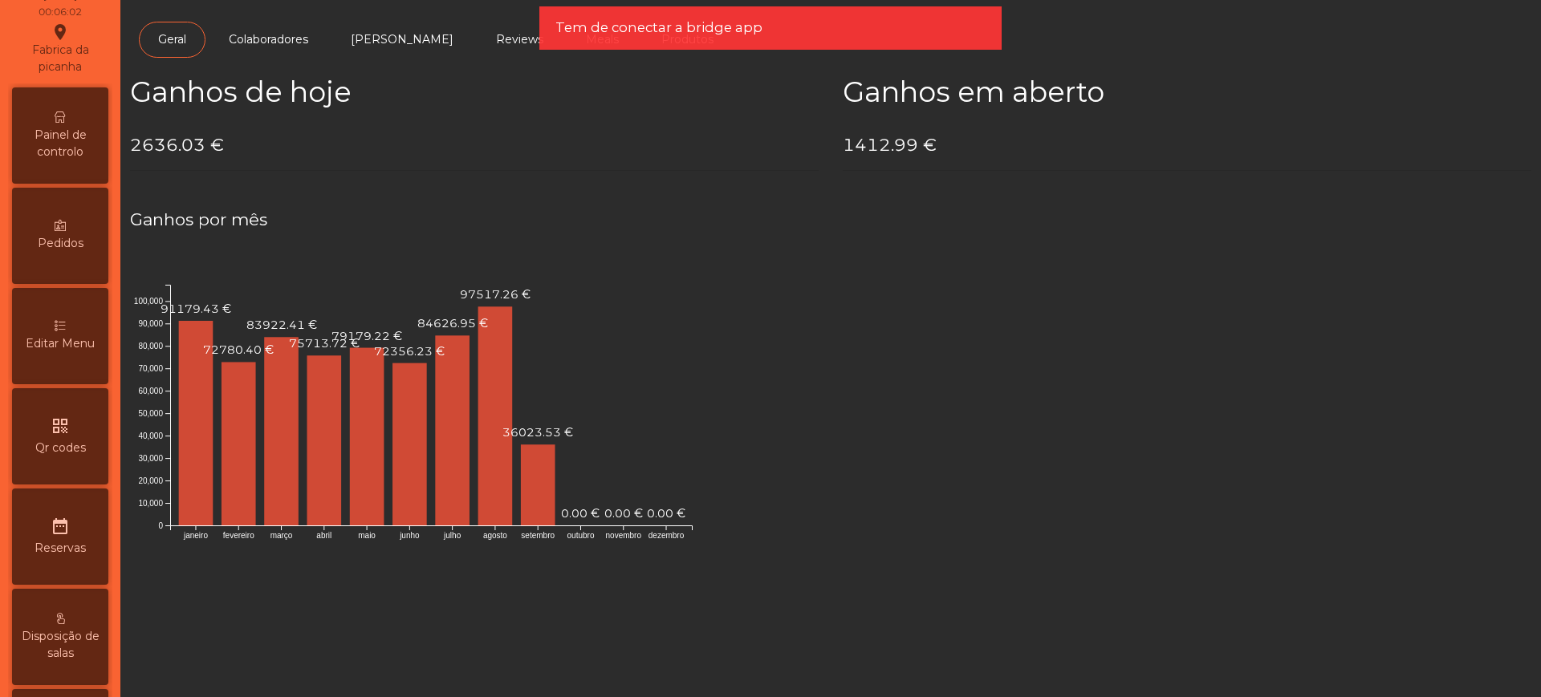
click at [82, 137] on span "Painel de controlo" at bounding box center [60, 144] width 88 height 34
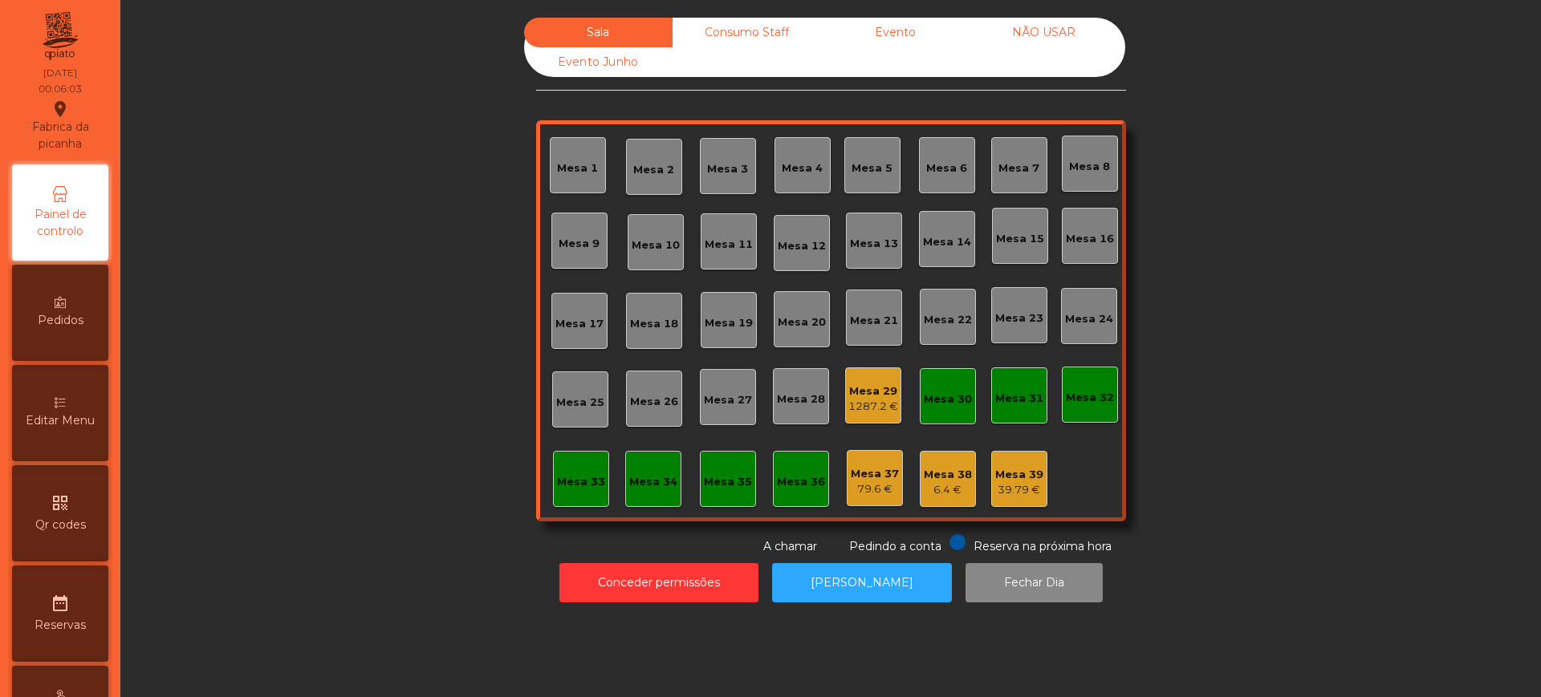
click at [848, 399] on div "1287.2 €" at bounding box center [873, 407] width 50 height 16
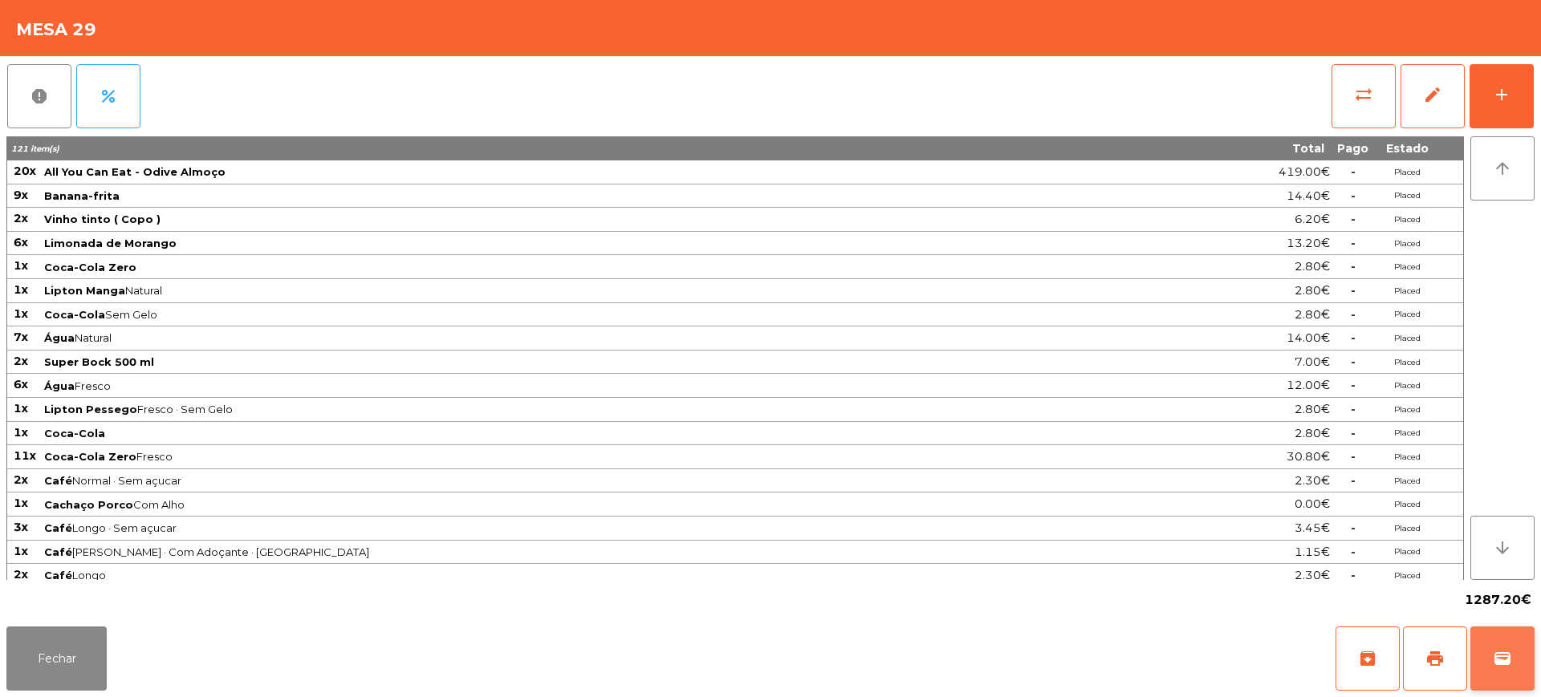
click at [1495, 649] on span "wallet" at bounding box center [1502, 658] width 19 height 19
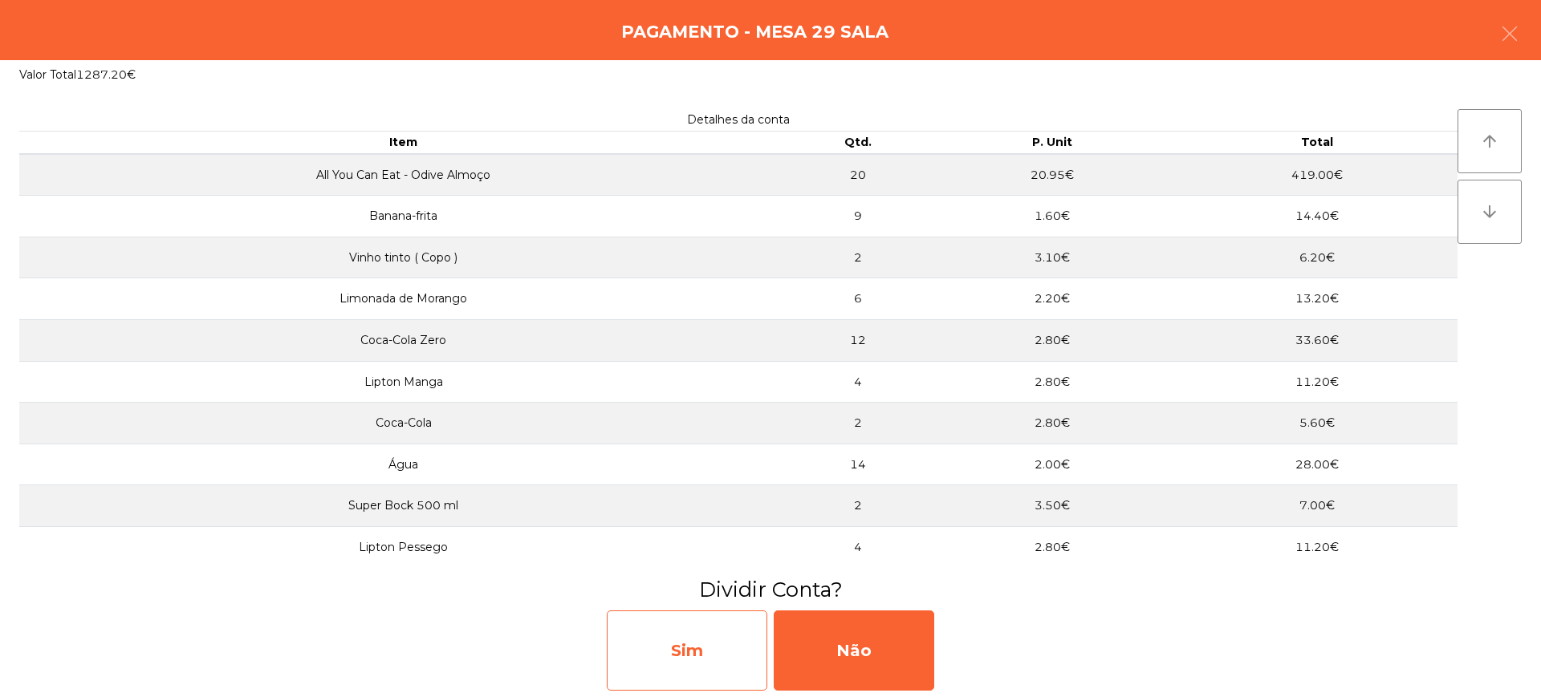
click at [713, 661] on div "Sim" at bounding box center [687, 651] width 161 height 80
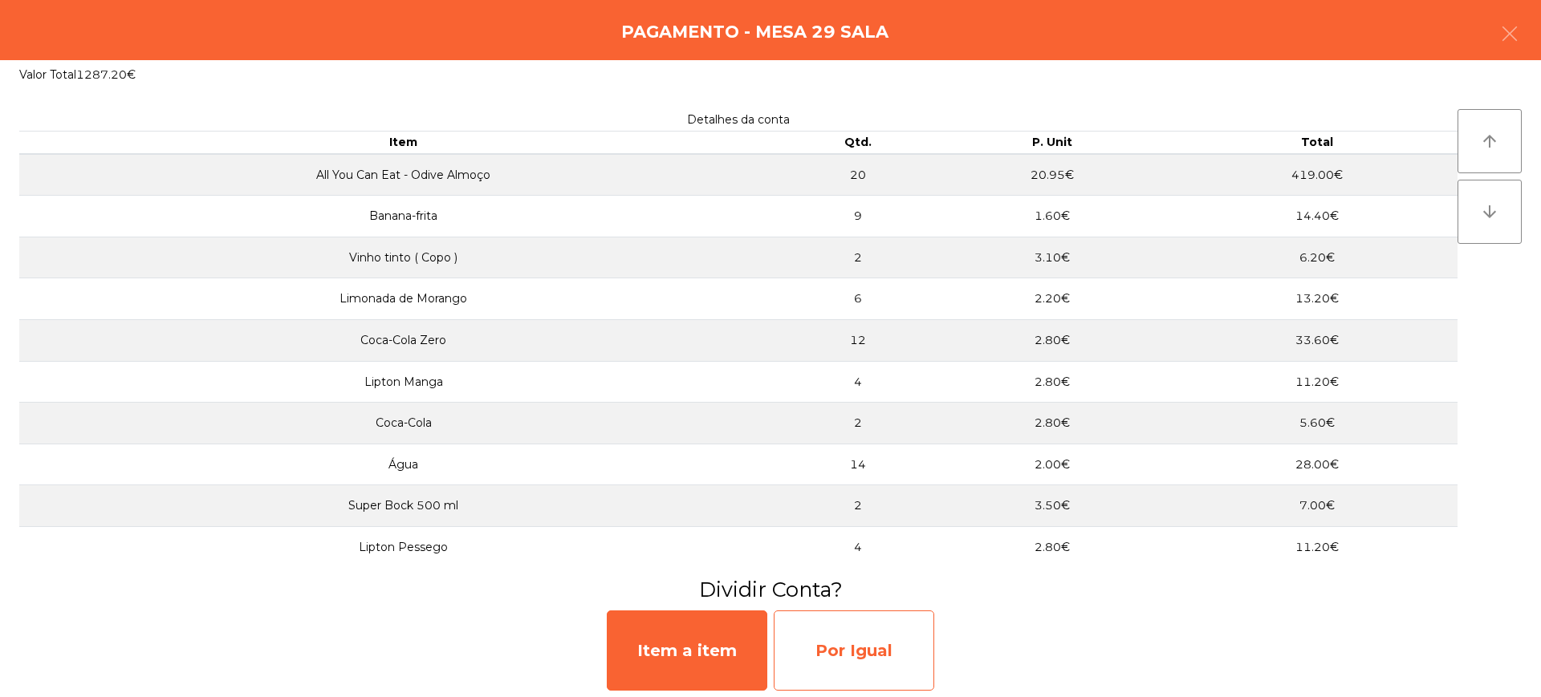
click at [865, 657] on div "Por Igual" at bounding box center [854, 651] width 161 height 80
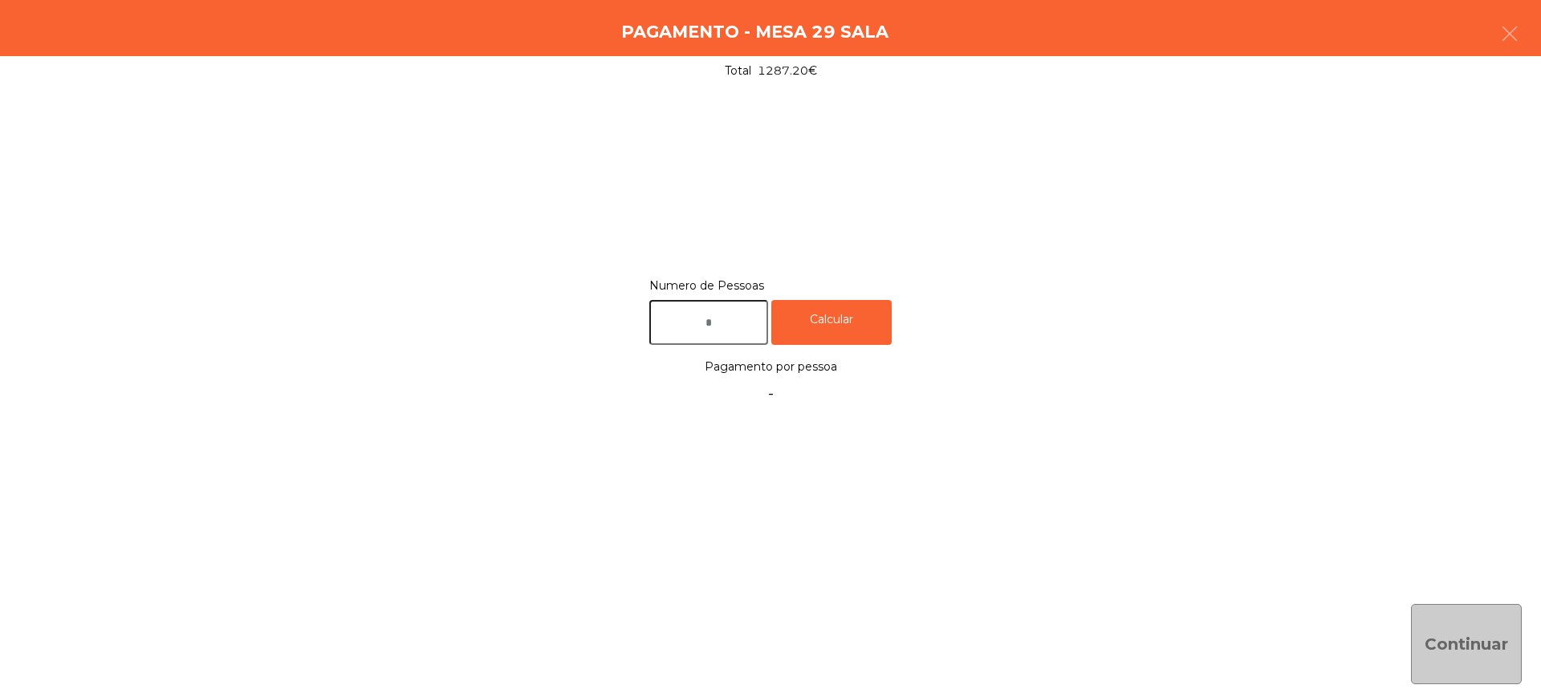
click at [717, 351] on div "Numero de Pessoas Calcular Pagamento por pessoa -" at bounding box center [770, 341] width 1502 height 133
click at [712, 335] on input "text" at bounding box center [708, 323] width 119 height 46
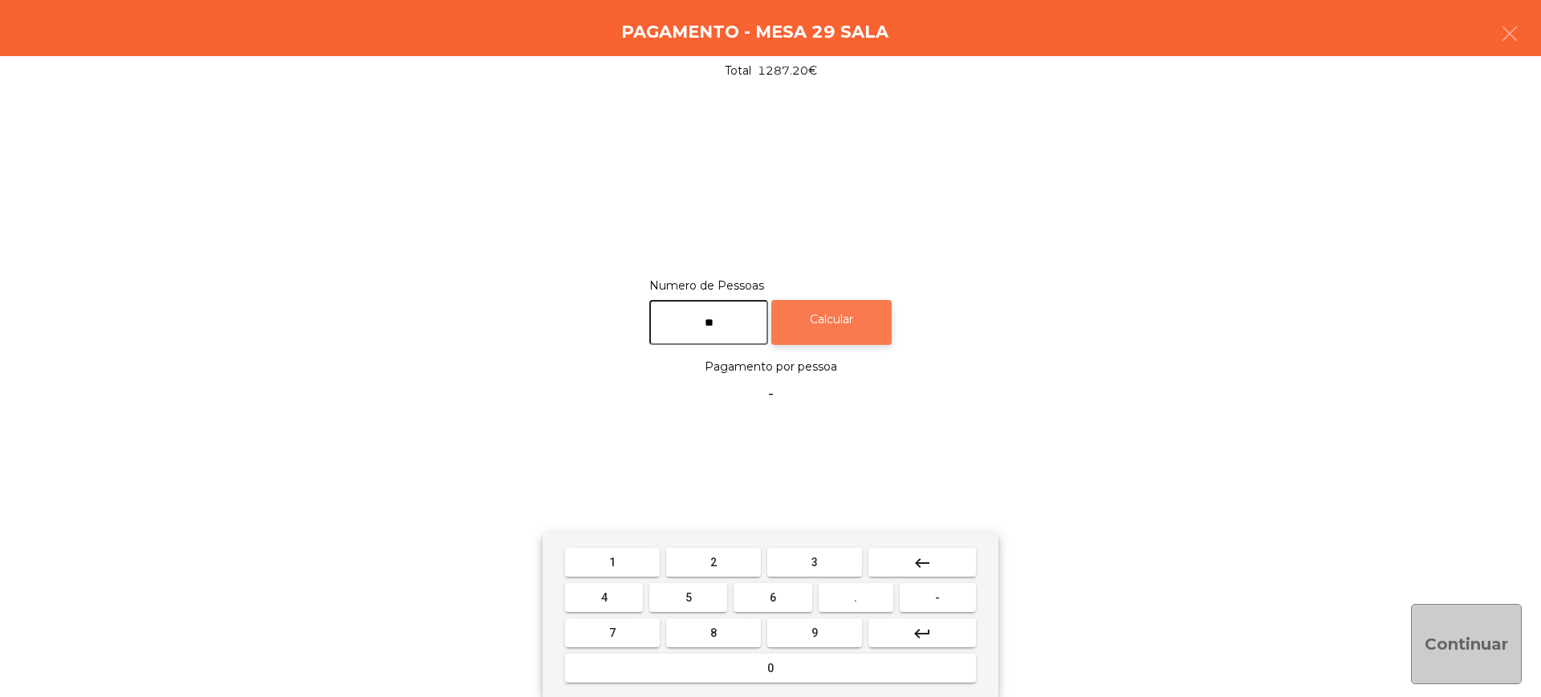
type input "**"
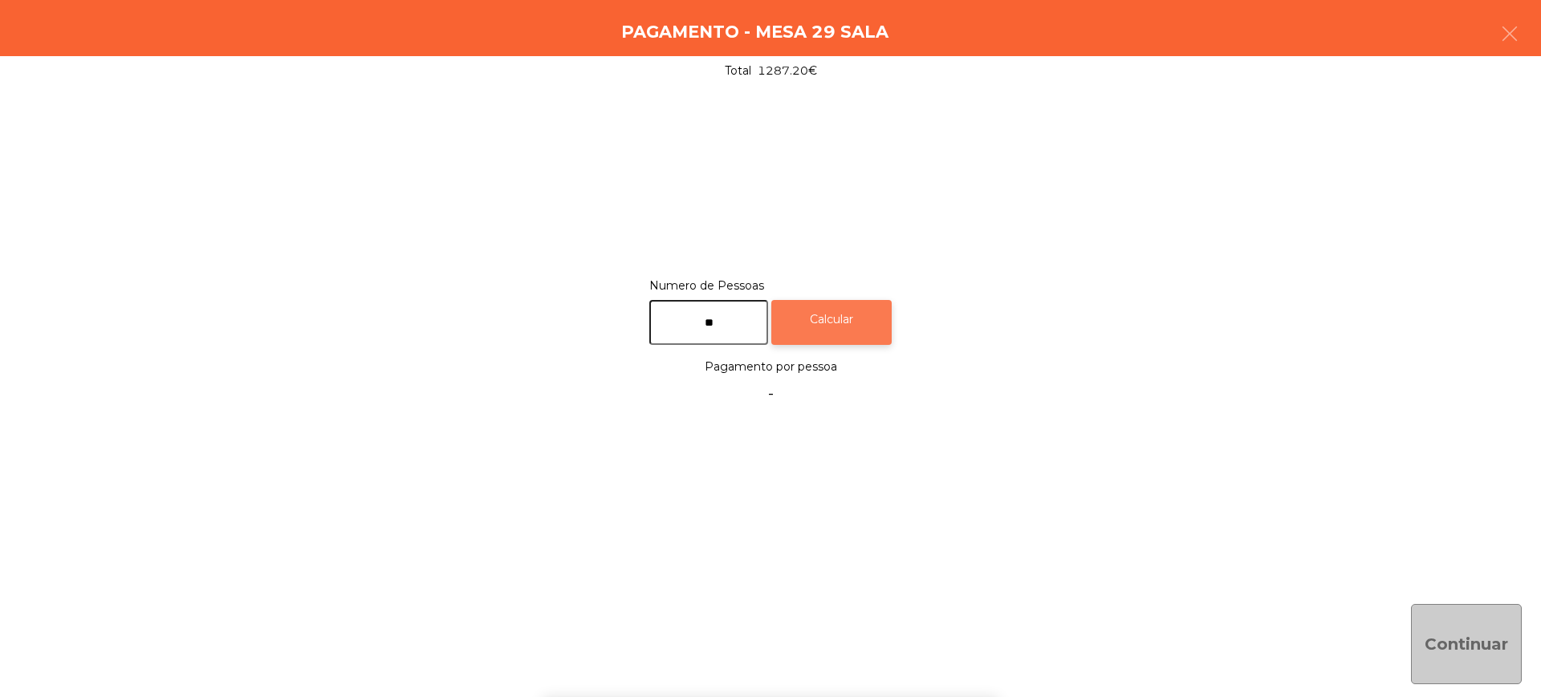
click at [835, 335] on div "Calcular" at bounding box center [831, 323] width 120 height 46
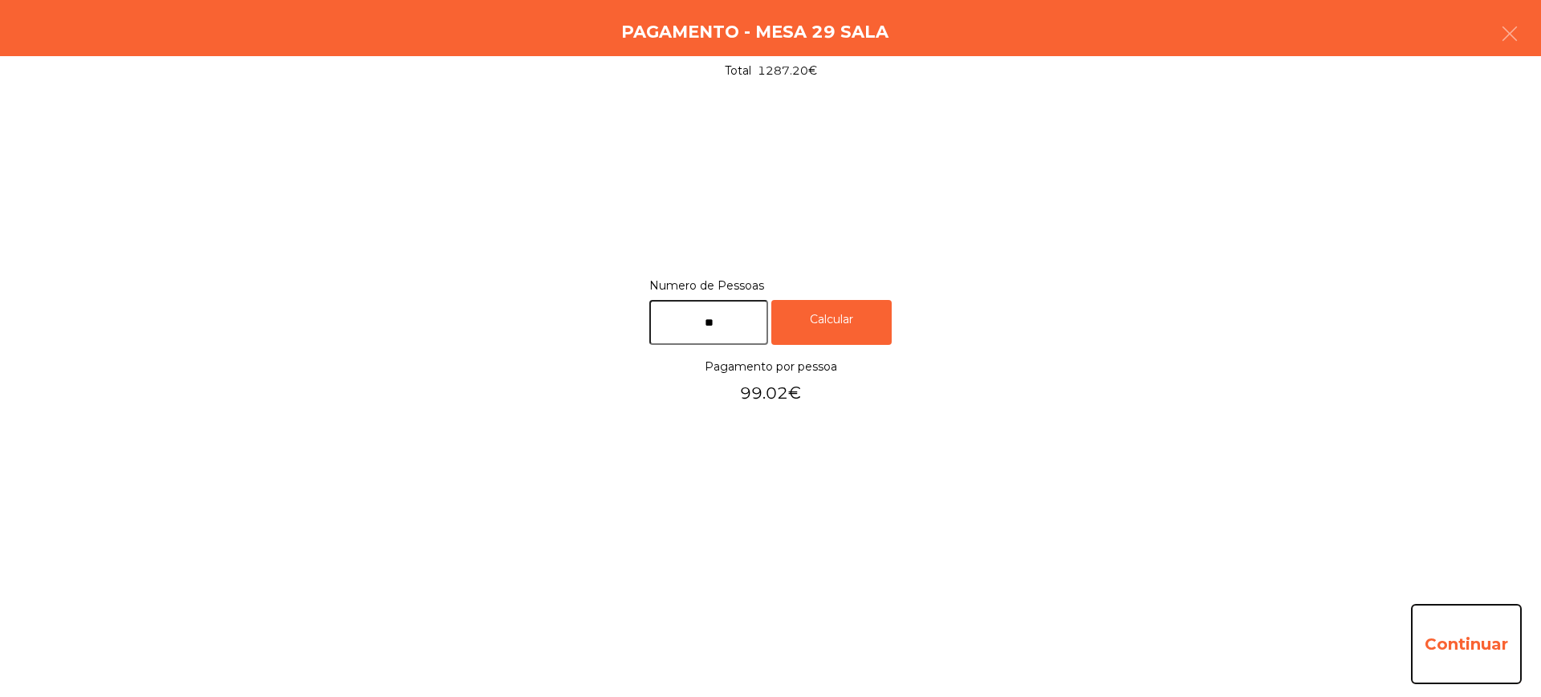
click at [1489, 653] on button "Continuar" at bounding box center [1466, 644] width 111 height 80
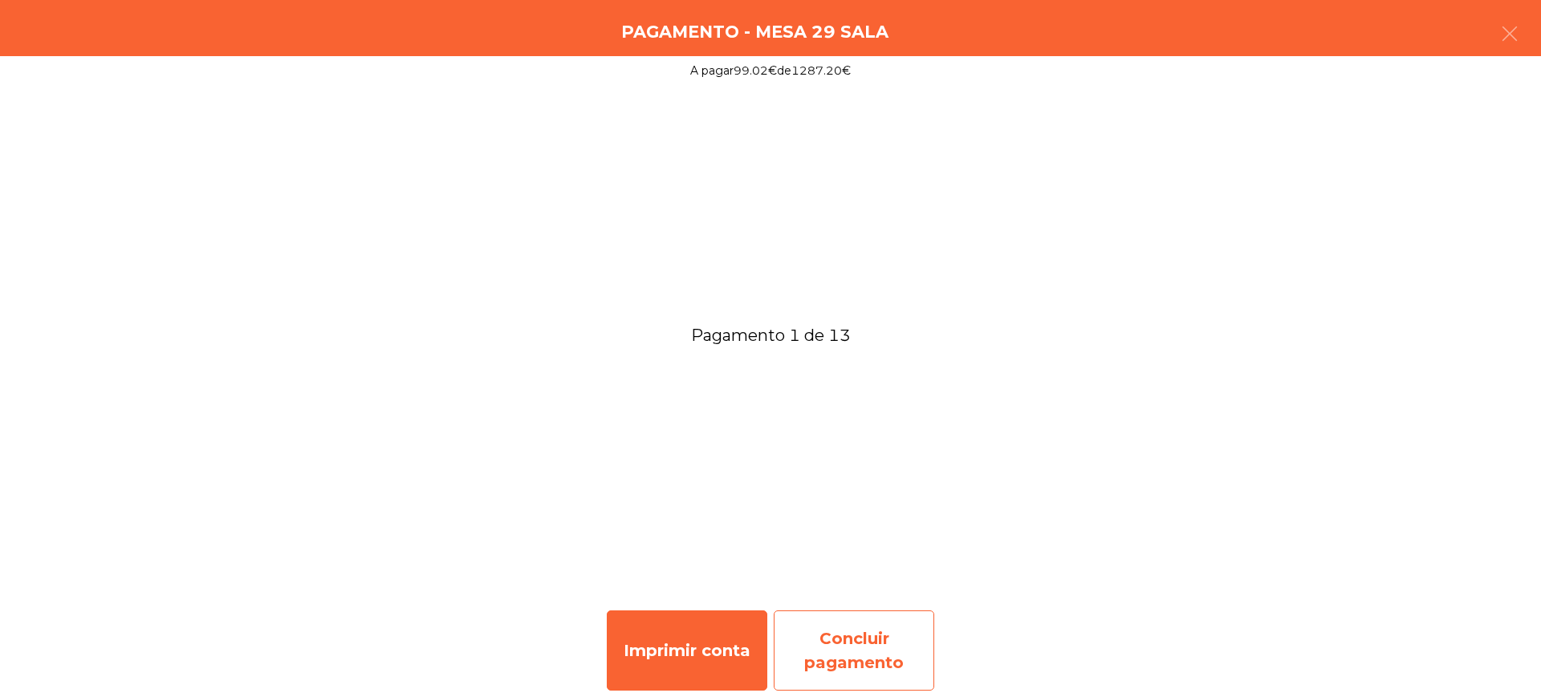
click at [896, 653] on div "Concluir pagamento" at bounding box center [854, 651] width 161 height 80
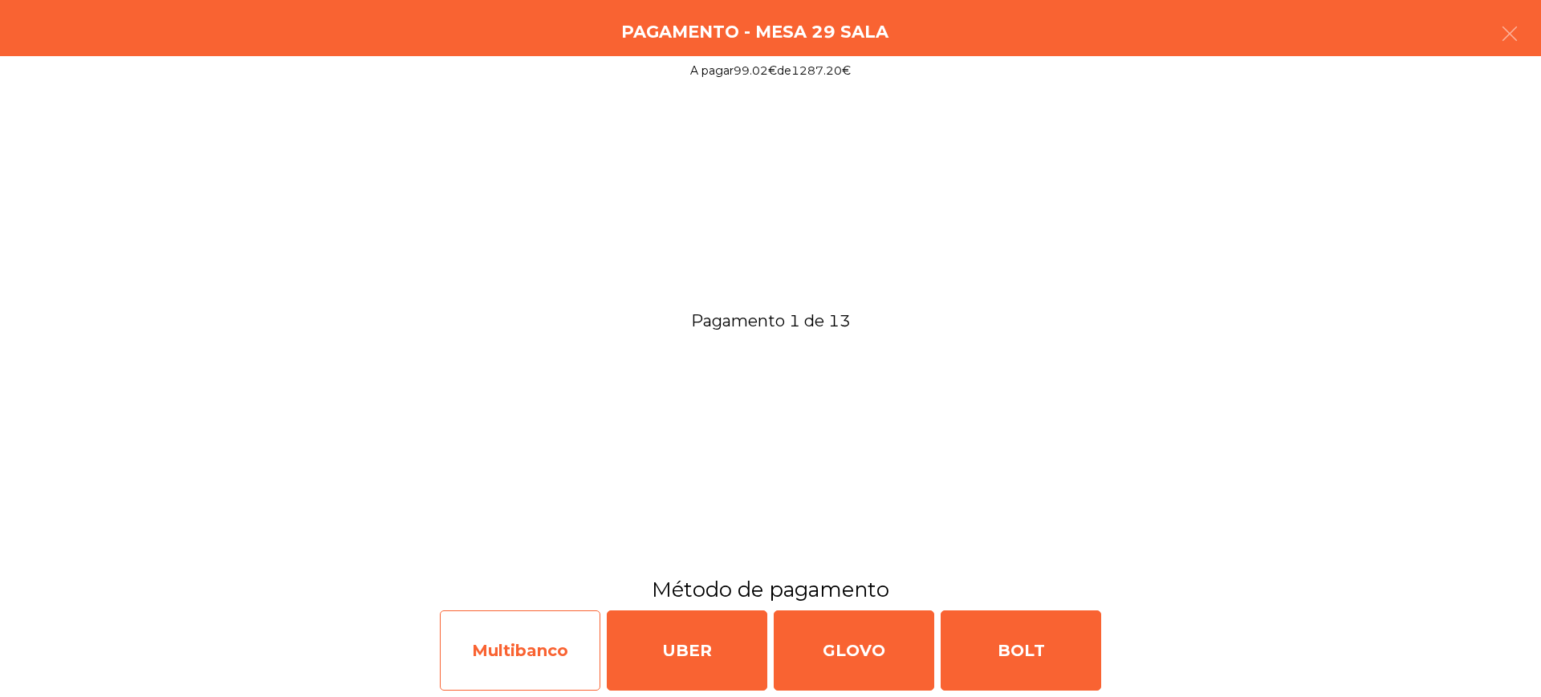
click at [492, 642] on div "Multibanco" at bounding box center [520, 651] width 161 height 80
select select "**"
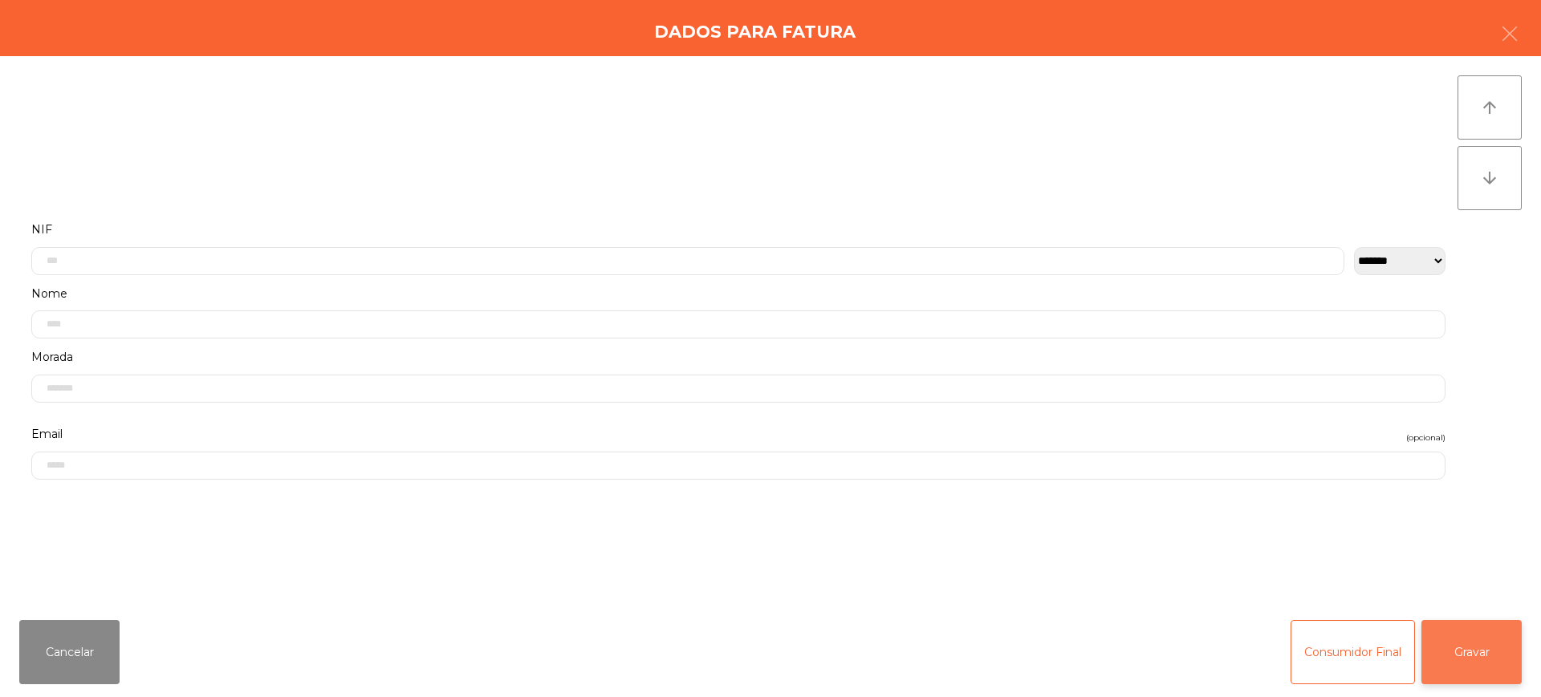
click at [1489, 659] on button "Gravar" at bounding box center [1471, 652] width 100 height 64
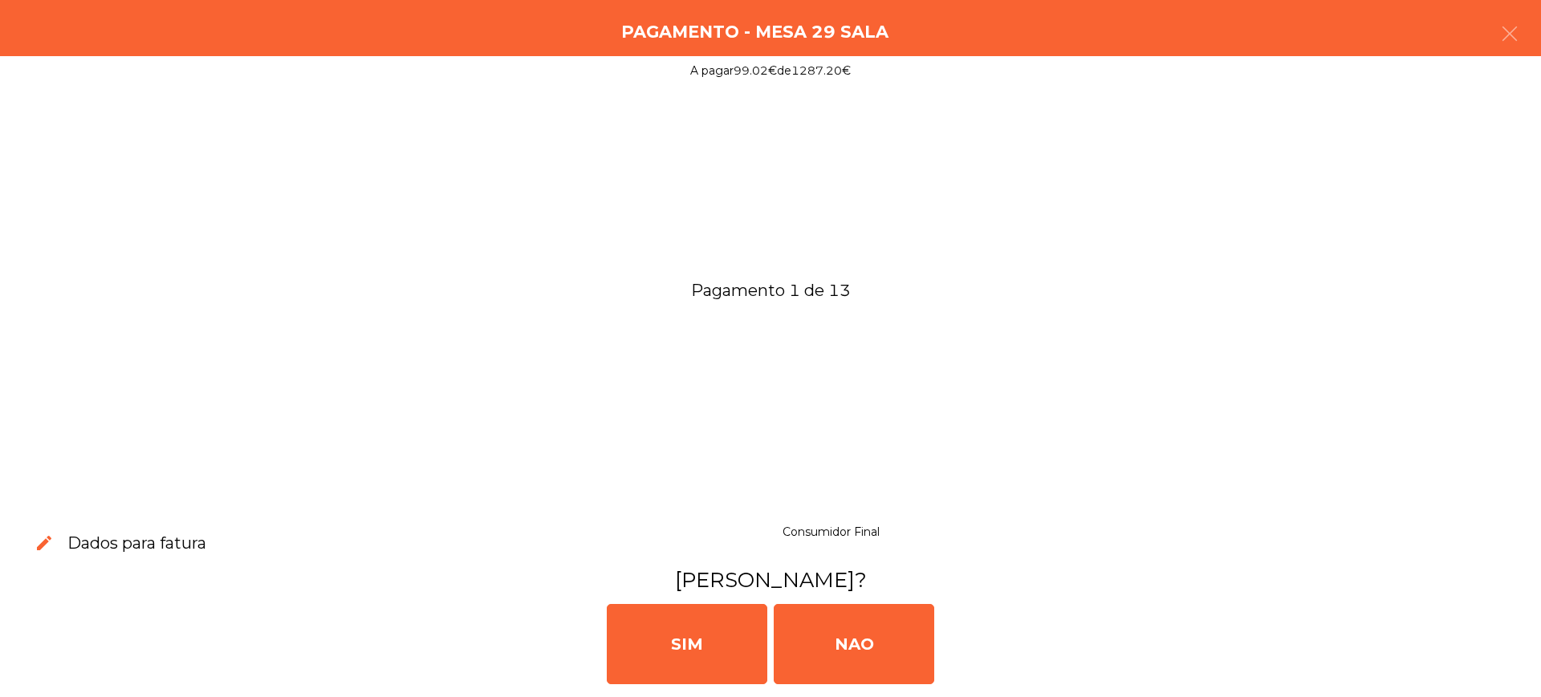
click at [944, 653] on div "[PERSON_NAME]" at bounding box center [770, 643] width 1528 height 96
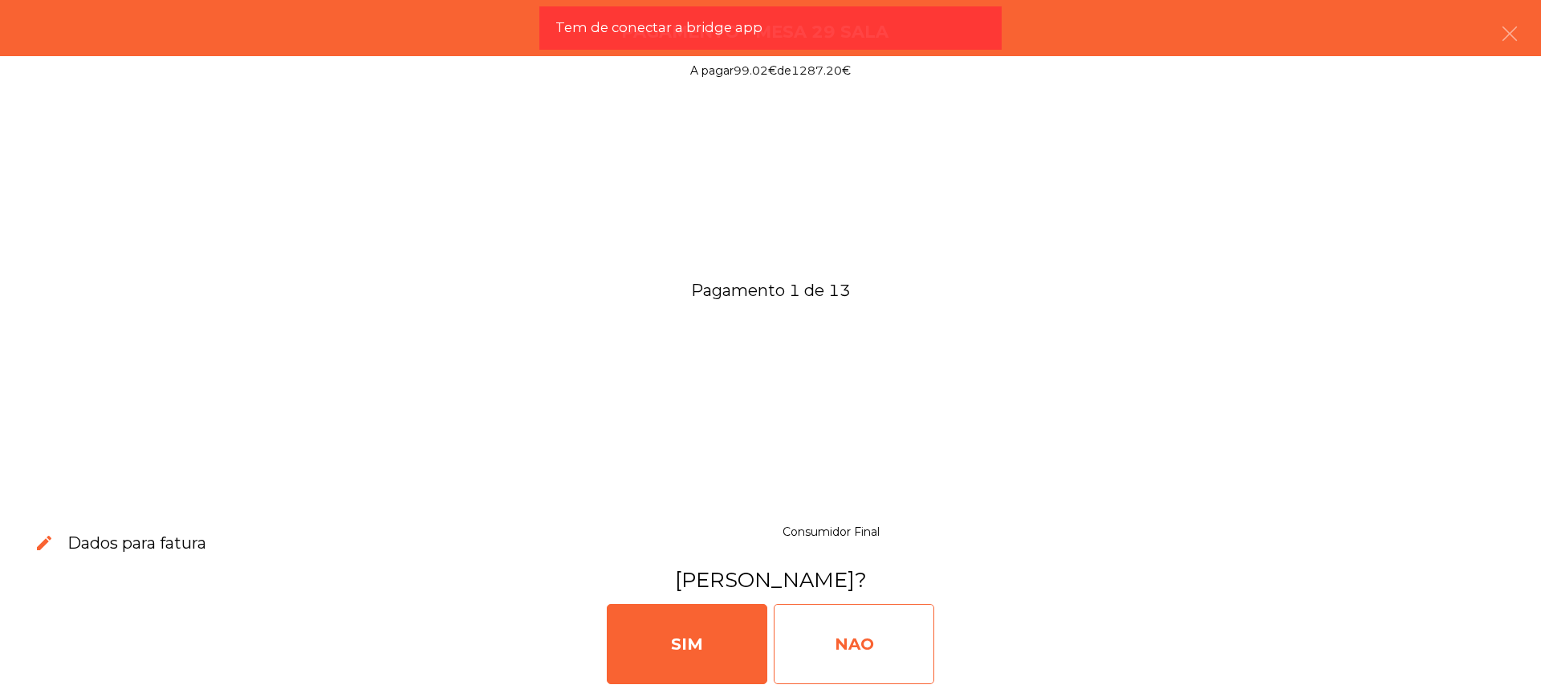
click at [916, 653] on div "NAO" at bounding box center [854, 644] width 161 height 80
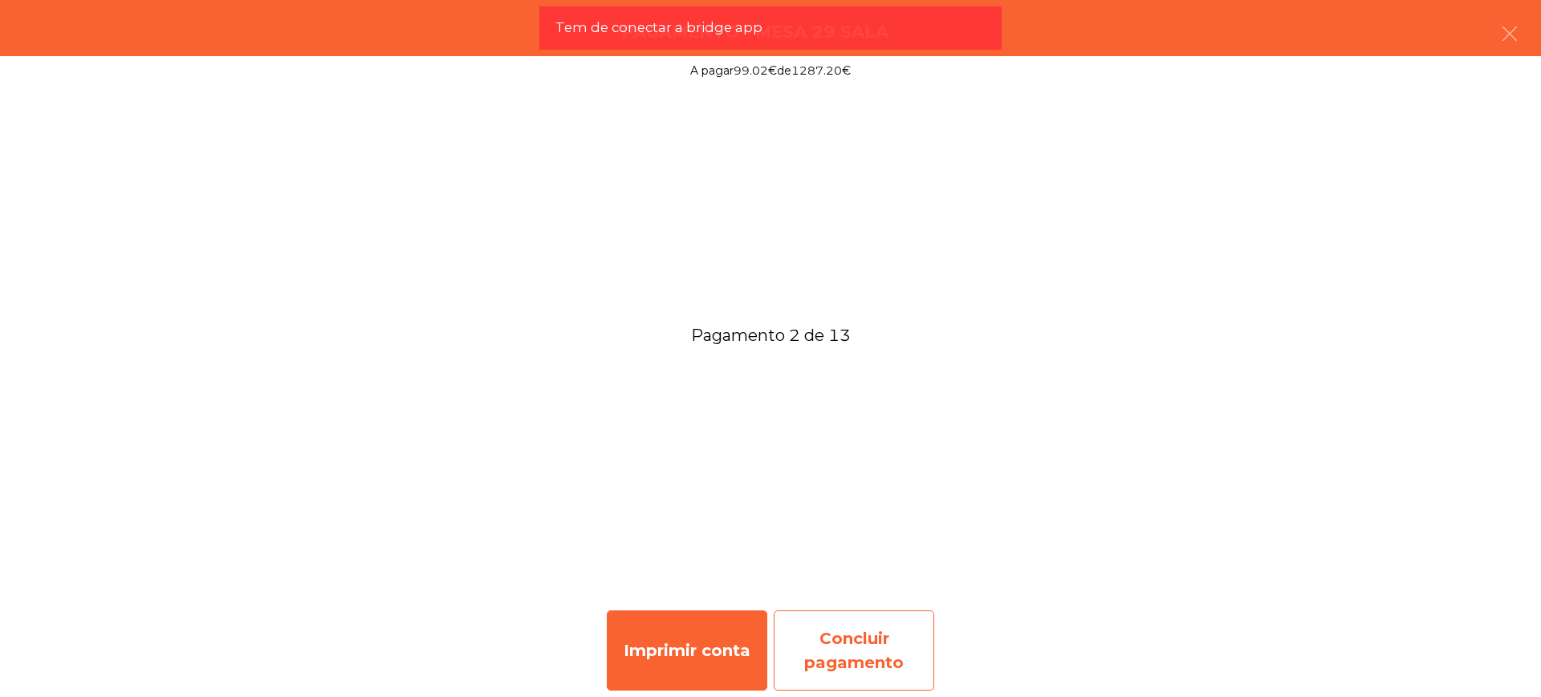
click at [870, 650] on div "Concluir pagamento" at bounding box center [854, 651] width 161 height 80
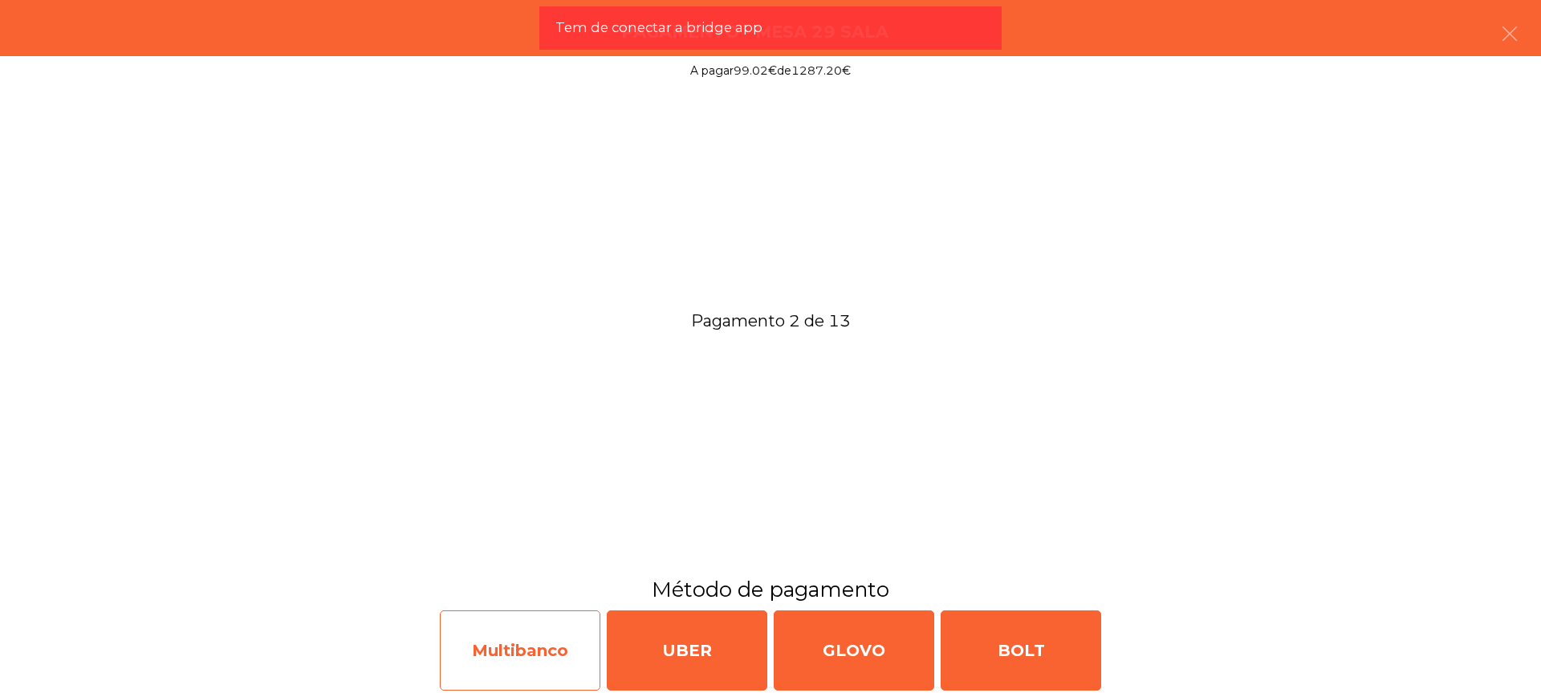
click at [487, 644] on div "Multibanco" at bounding box center [520, 651] width 161 height 80
select select "**"
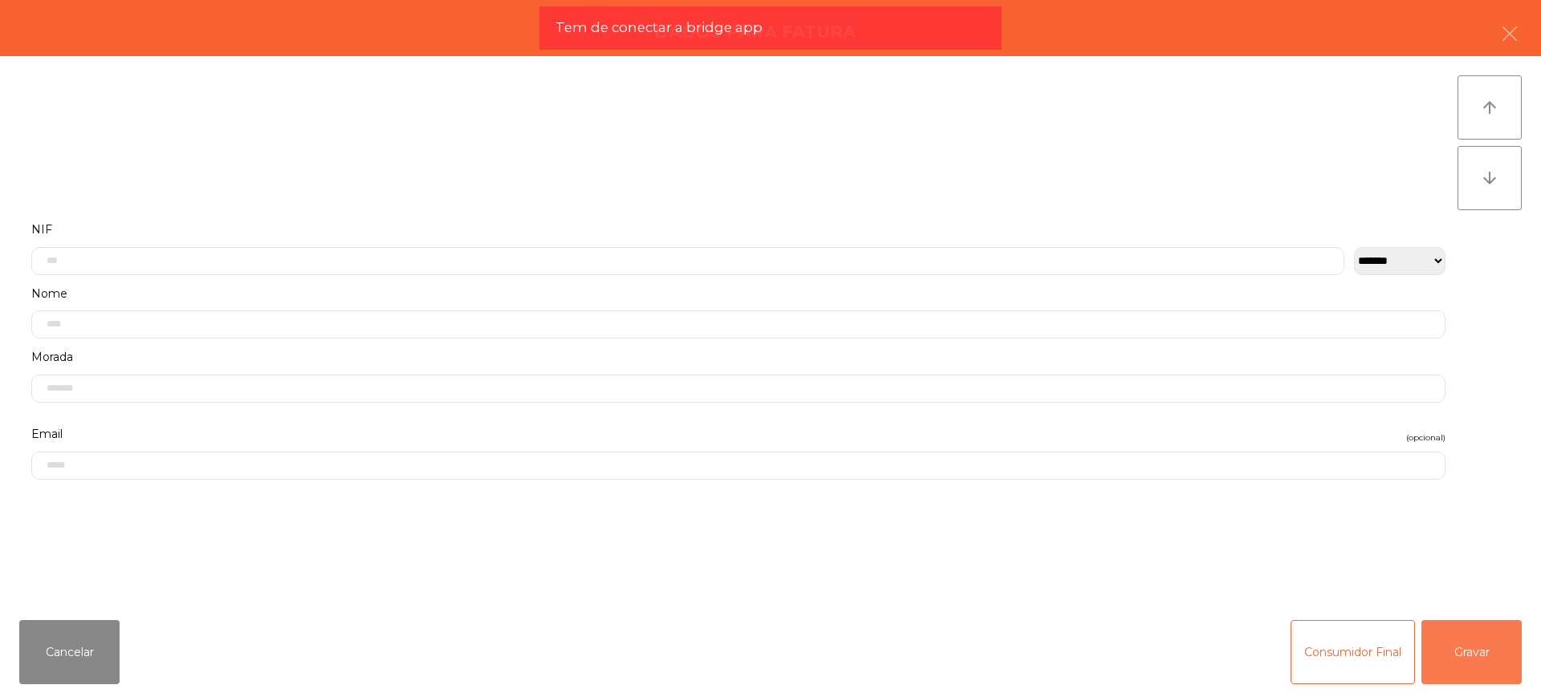
drag, startPoint x: 1482, startPoint y: 640, endPoint x: 1463, endPoint y: 640, distance: 19.3
click at [1482, 640] on button "Gravar" at bounding box center [1471, 652] width 100 height 64
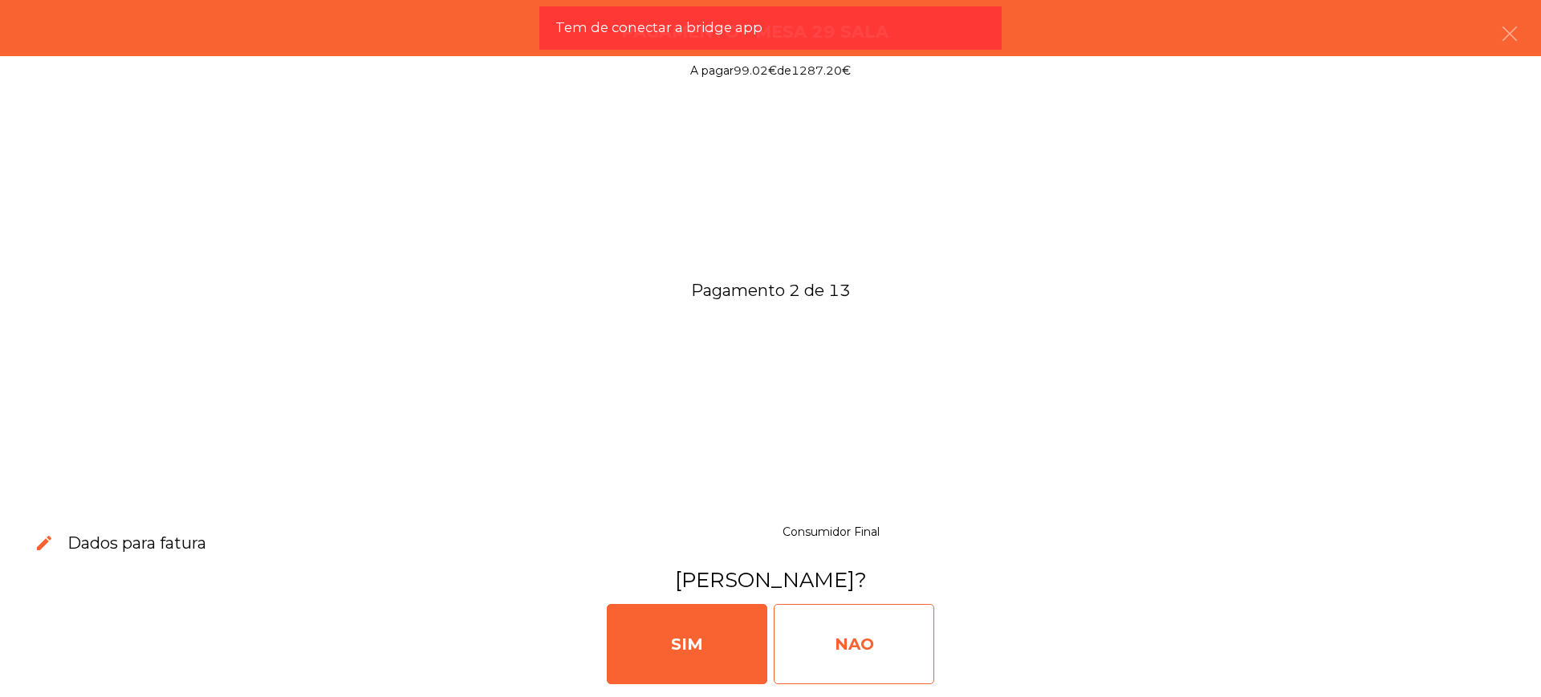
click at [875, 643] on div "NAO" at bounding box center [854, 644] width 161 height 80
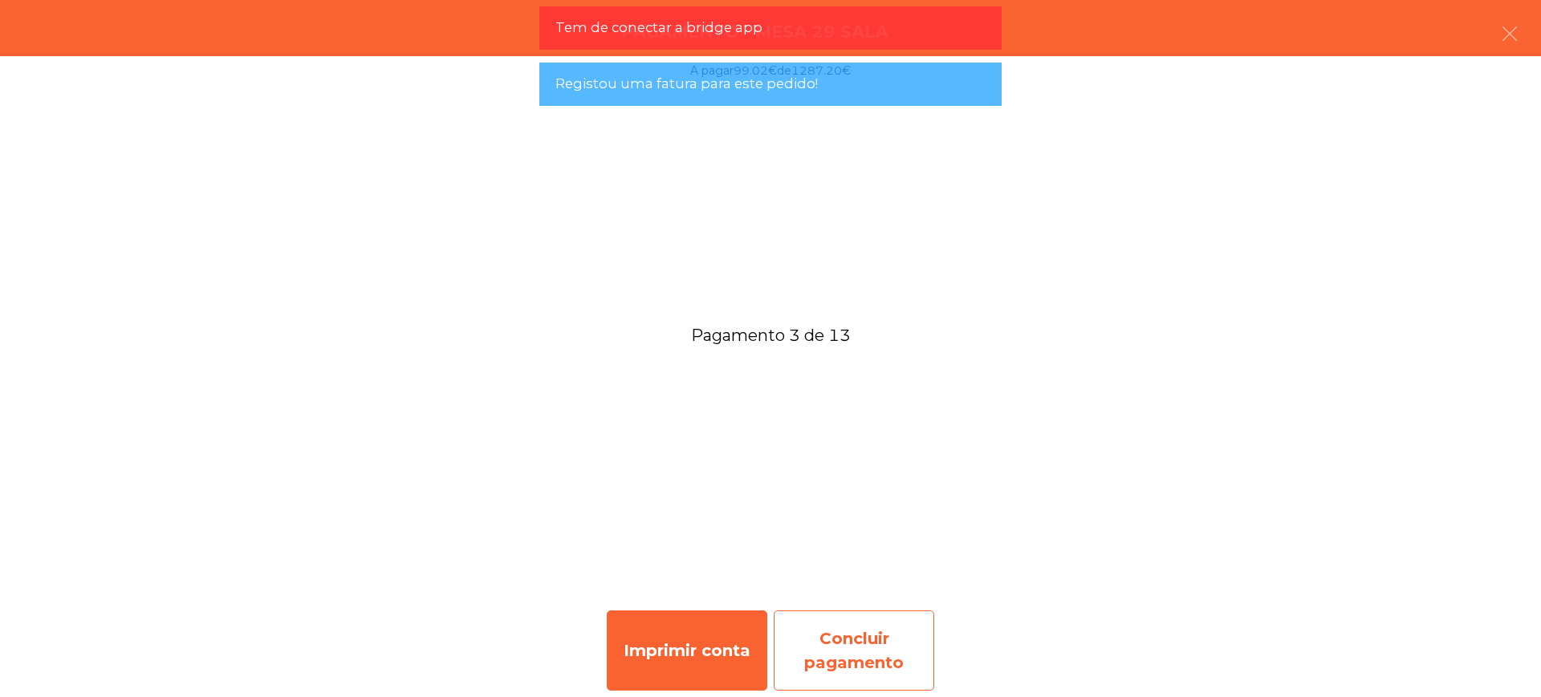
click at [884, 654] on div "Concluir pagamento" at bounding box center [854, 651] width 161 height 80
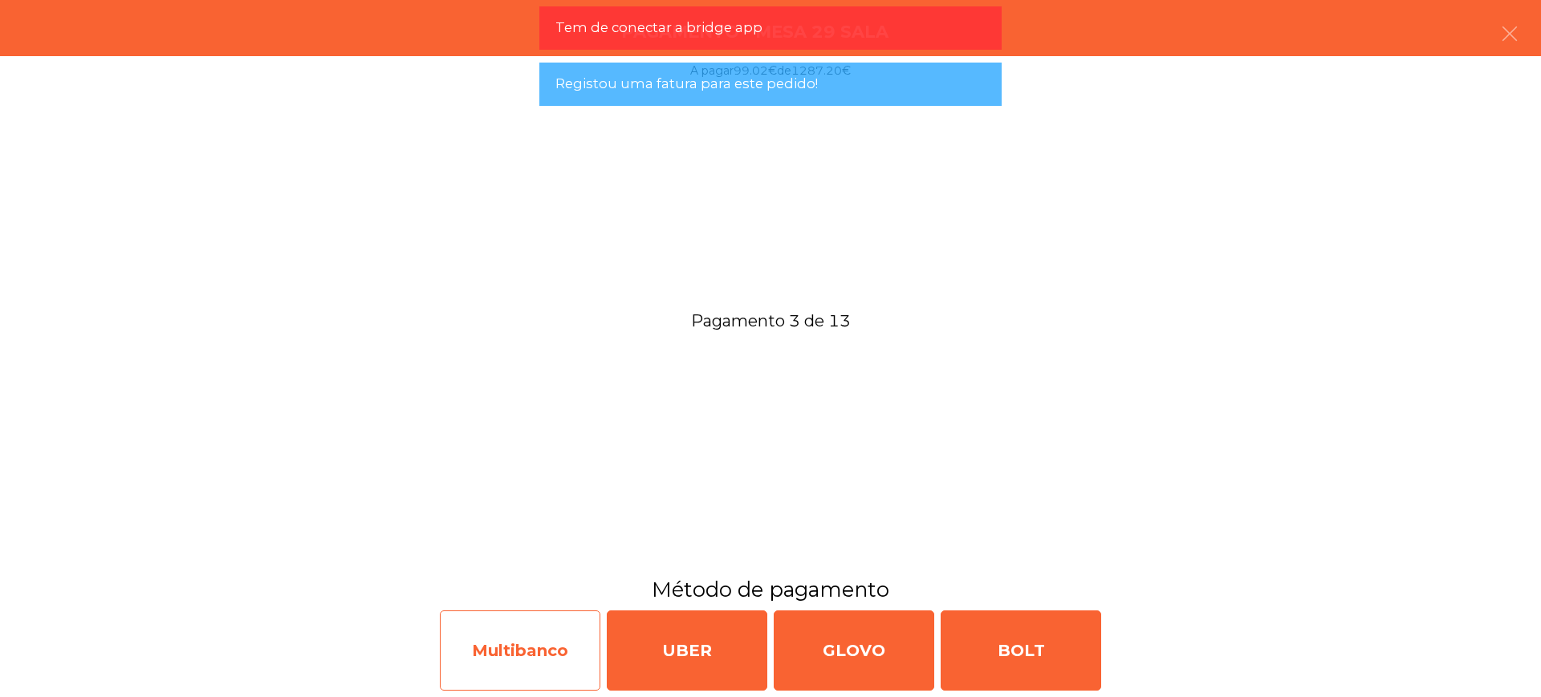
click at [535, 651] on div "Multibanco" at bounding box center [520, 651] width 161 height 80
select select "**"
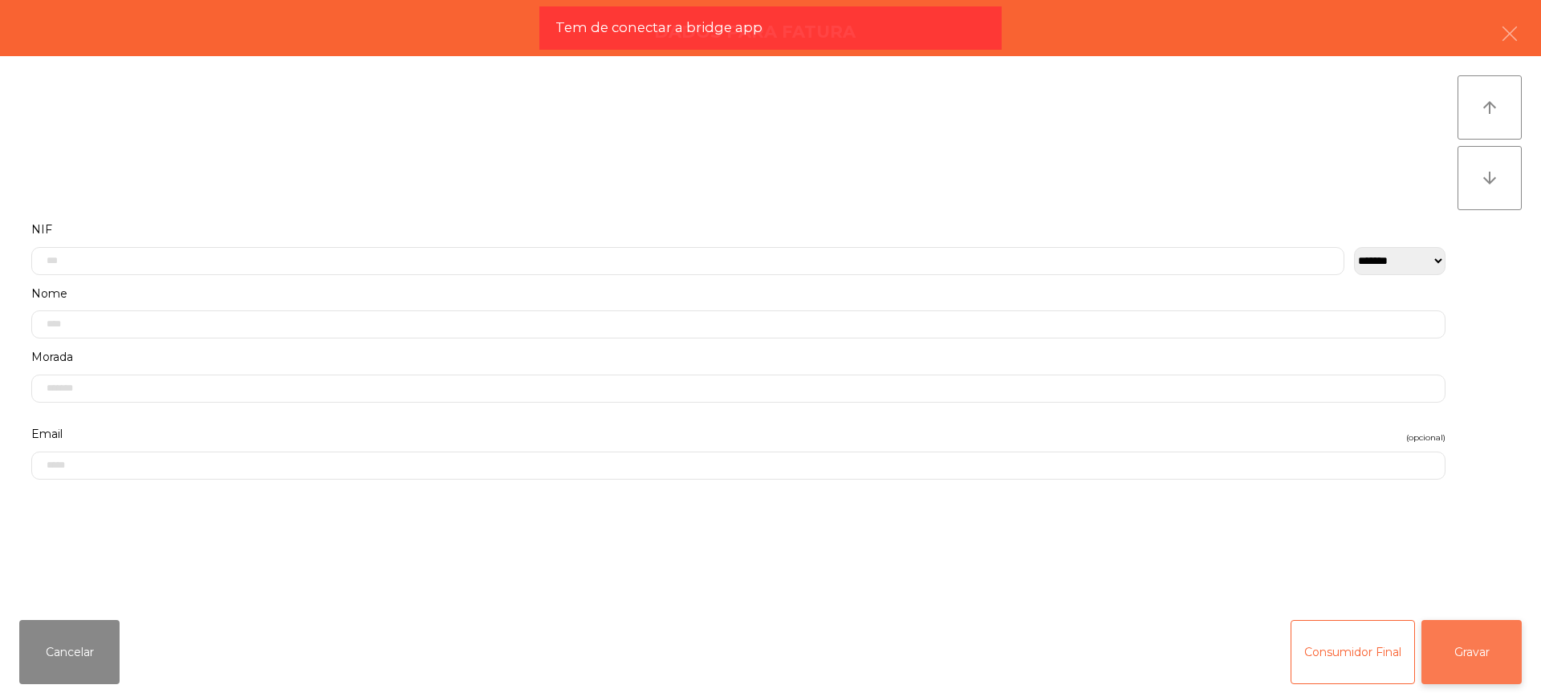
click at [1465, 640] on button "Gravar" at bounding box center [1471, 652] width 100 height 64
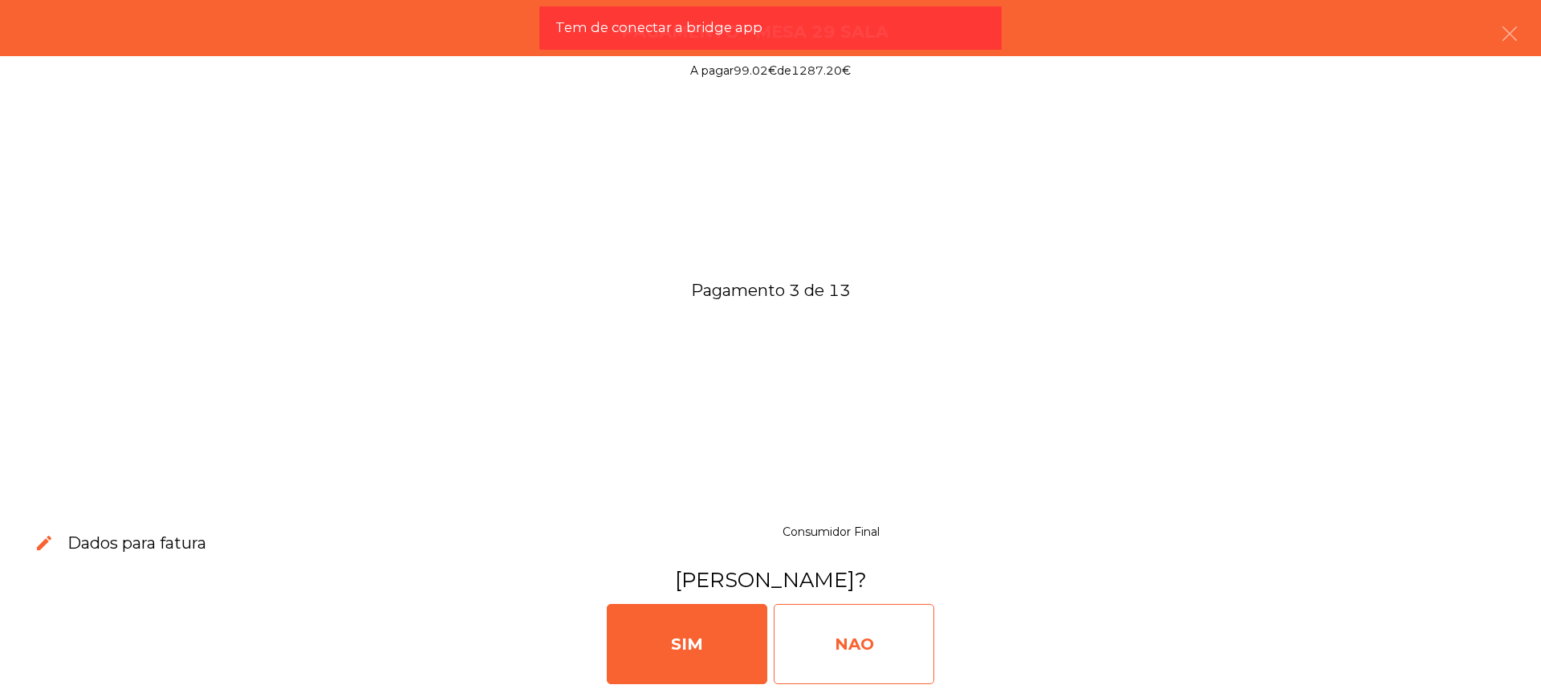
click at [901, 647] on div "NAO" at bounding box center [854, 644] width 161 height 80
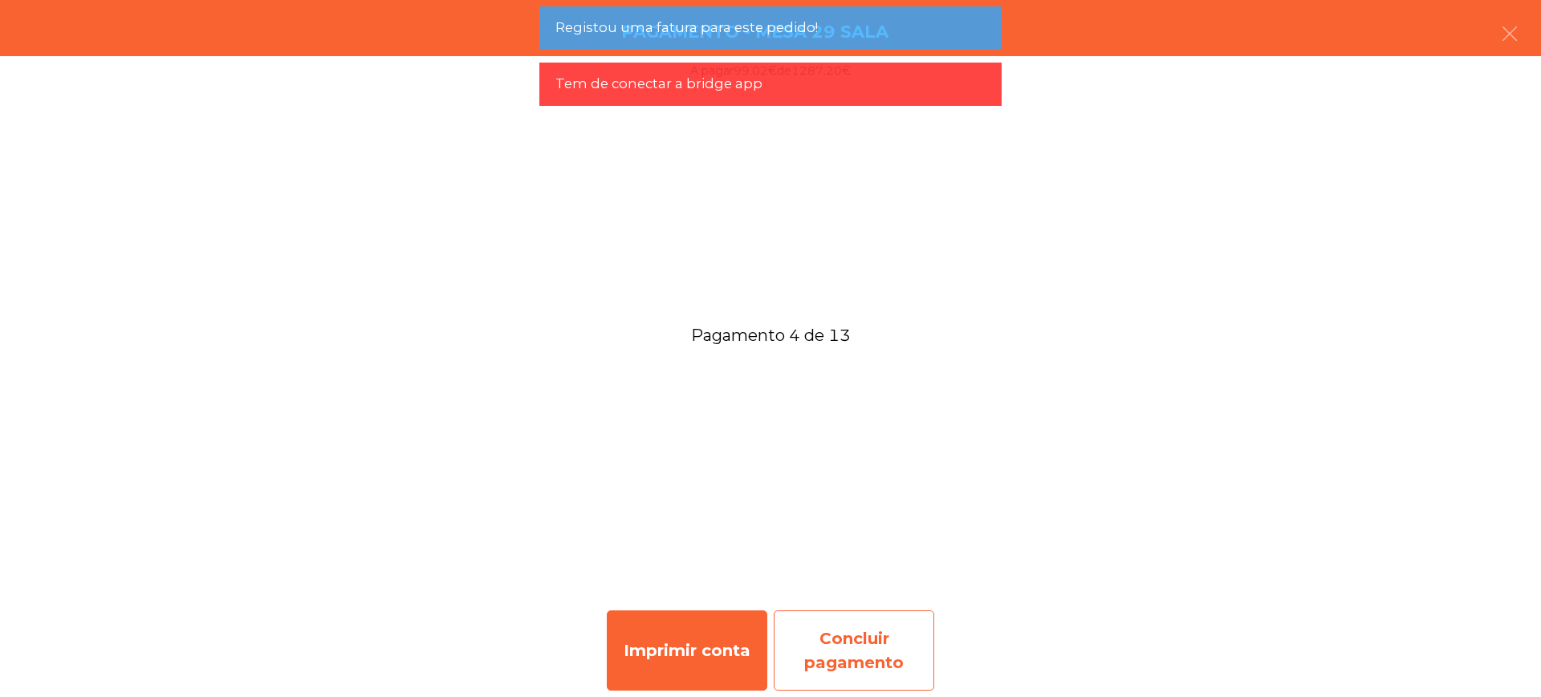
click at [923, 631] on div "Concluir pagamento" at bounding box center [854, 651] width 161 height 80
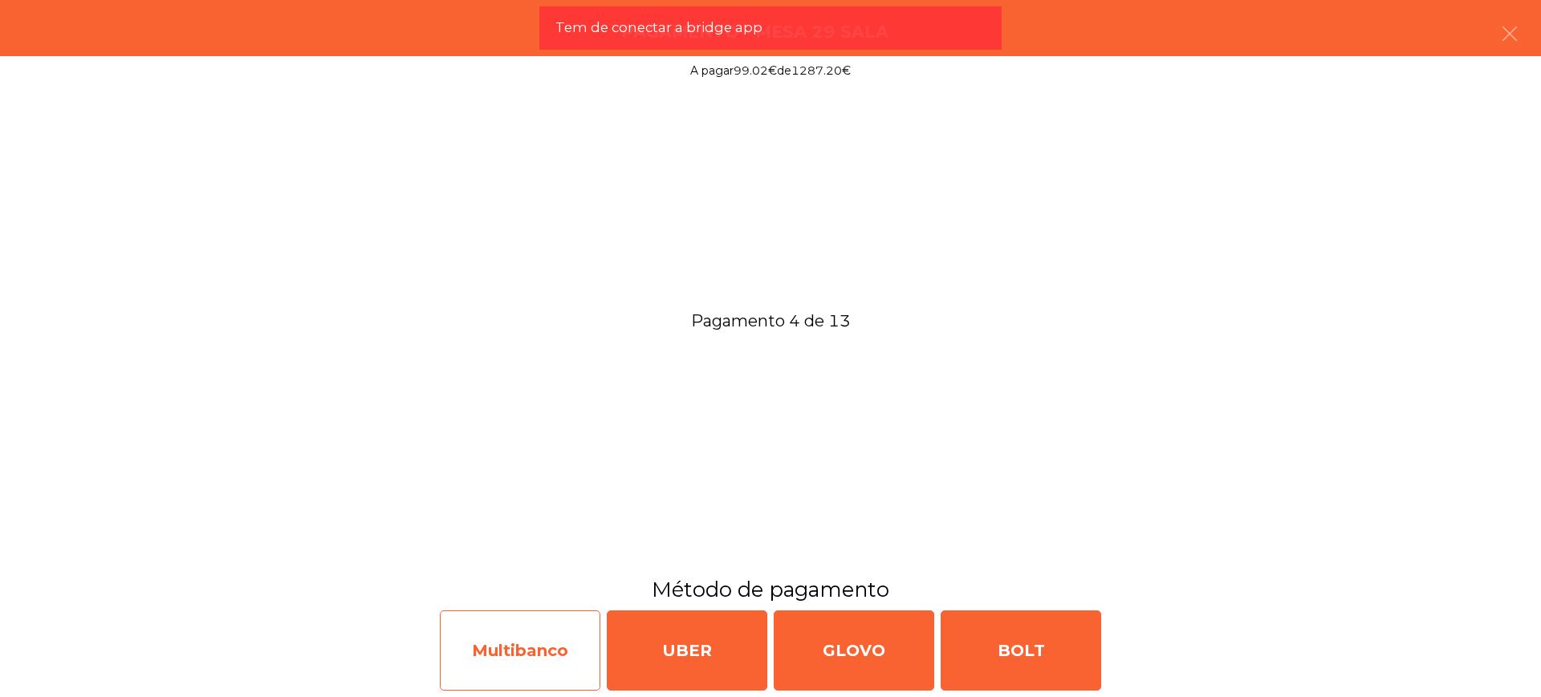
click at [500, 638] on div "Multibanco" at bounding box center [520, 651] width 161 height 80
select select "**"
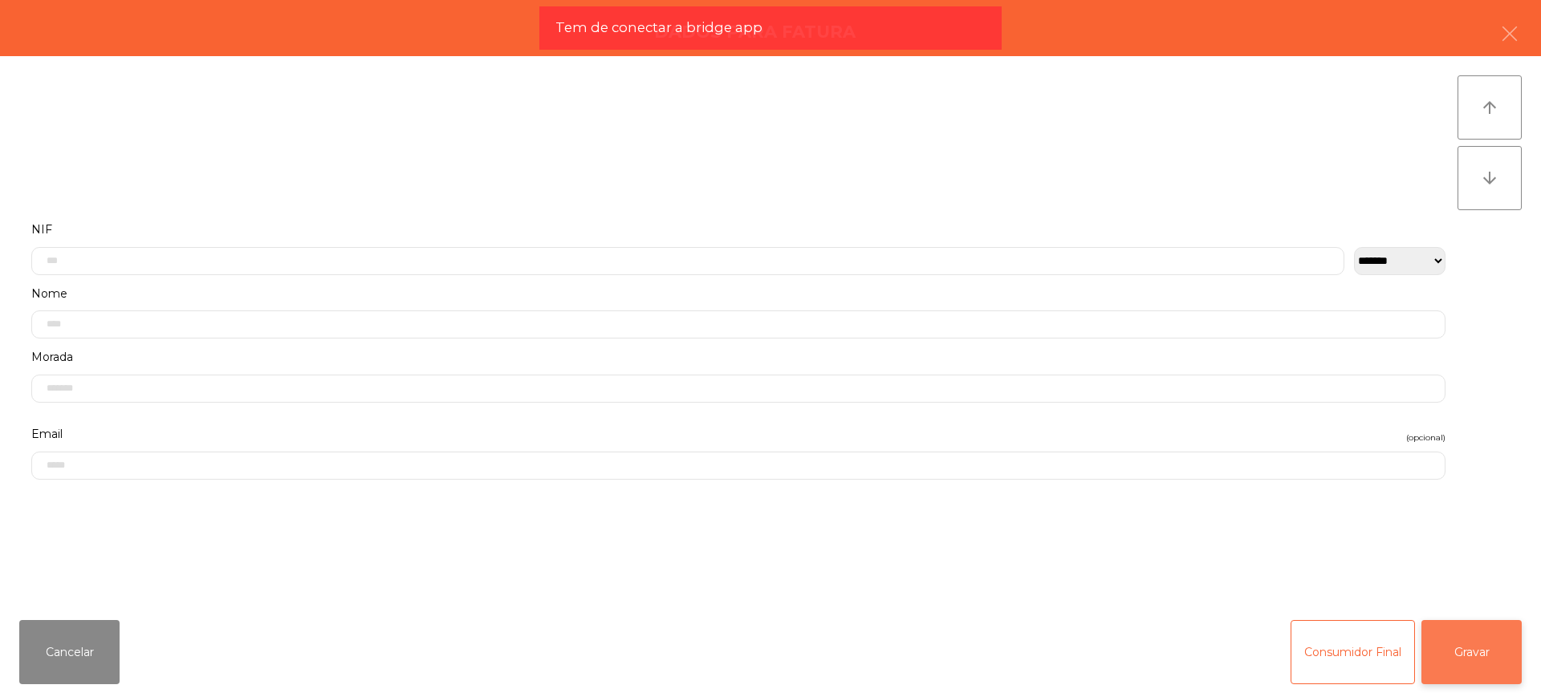
click at [1464, 629] on button "Gravar" at bounding box center [1471, 652] width 100 height 64
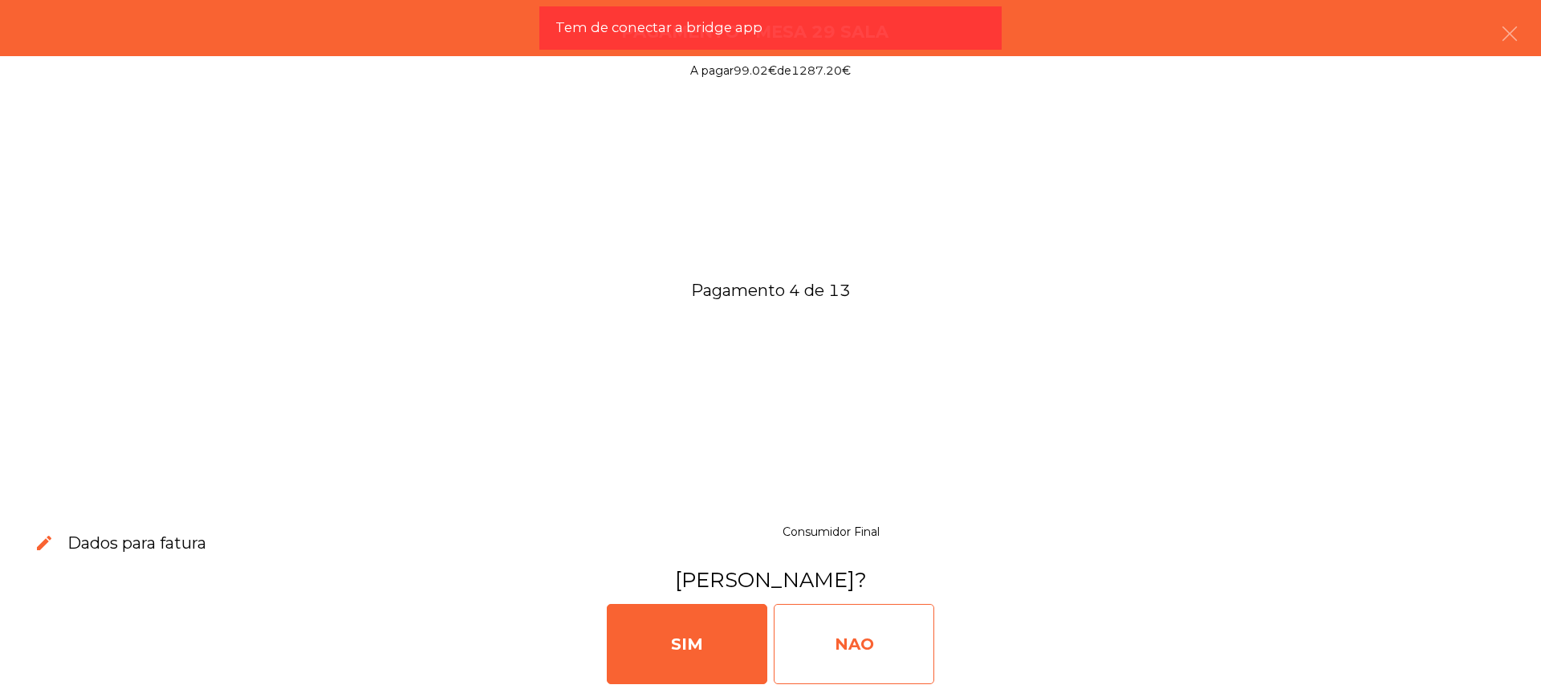
click at [860, 633] on div "NAO" at bounding box center [854, 644] width 161 height 80
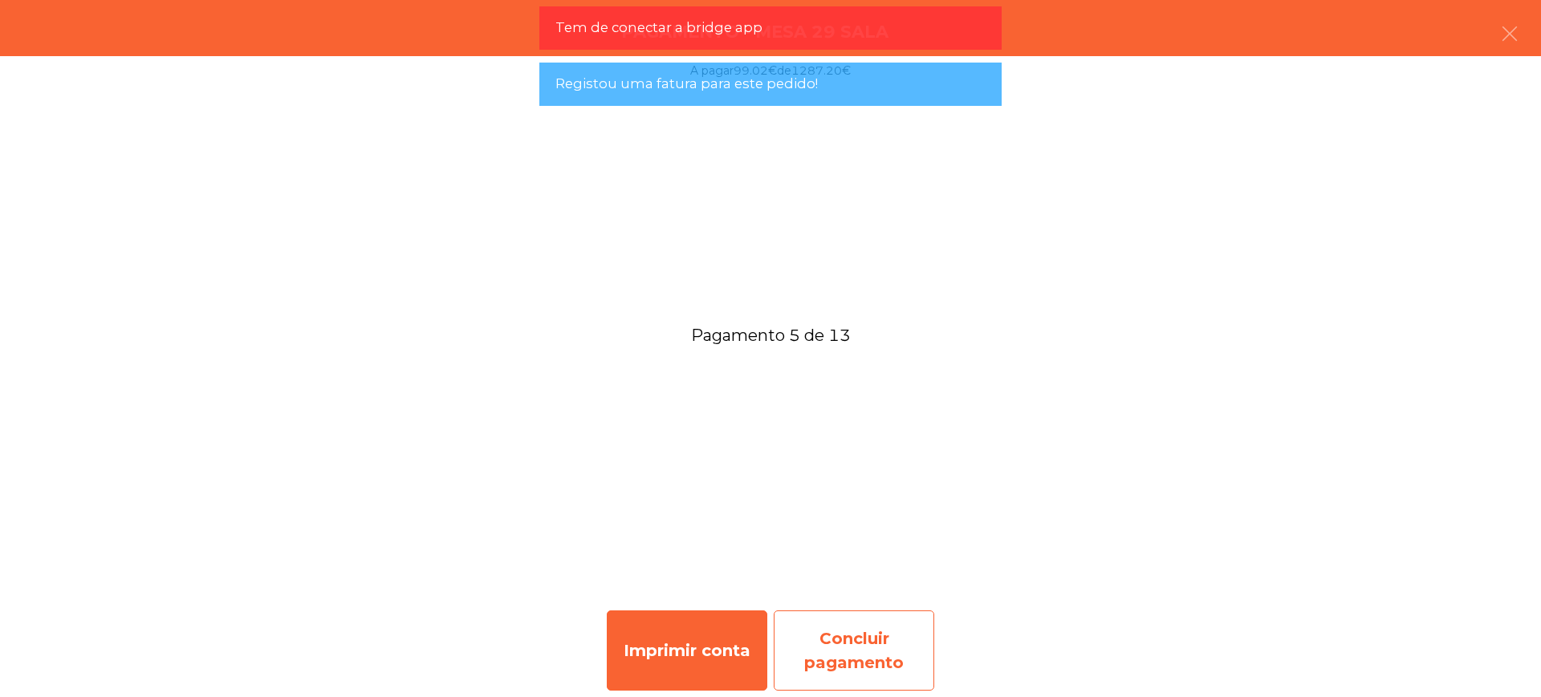
click at [866, 640] on div "Concluir pagamento" at bounding box center [854, 651] width 161 height 80
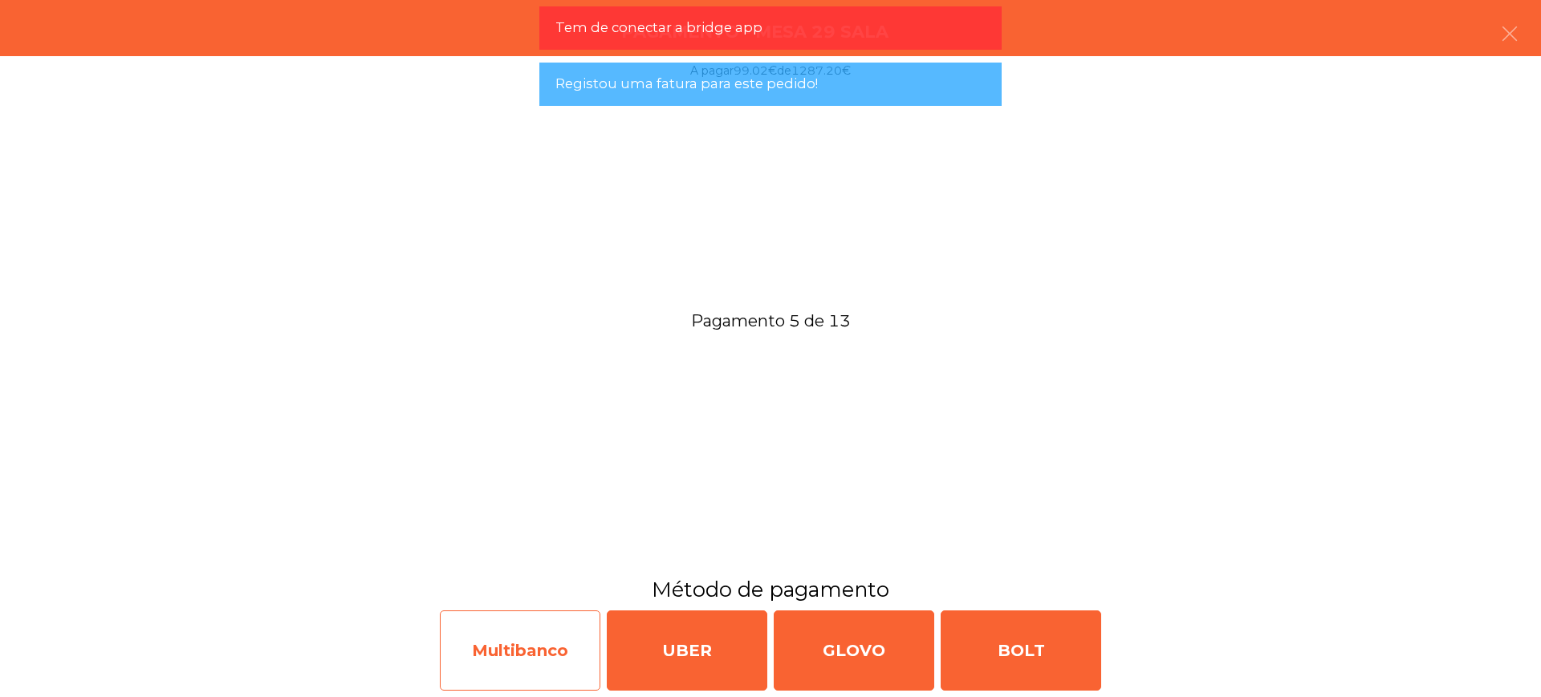
click at [491, 636] on div "Multibanco" at bounding box center [520, 651] width 161 height 80
select select "**"
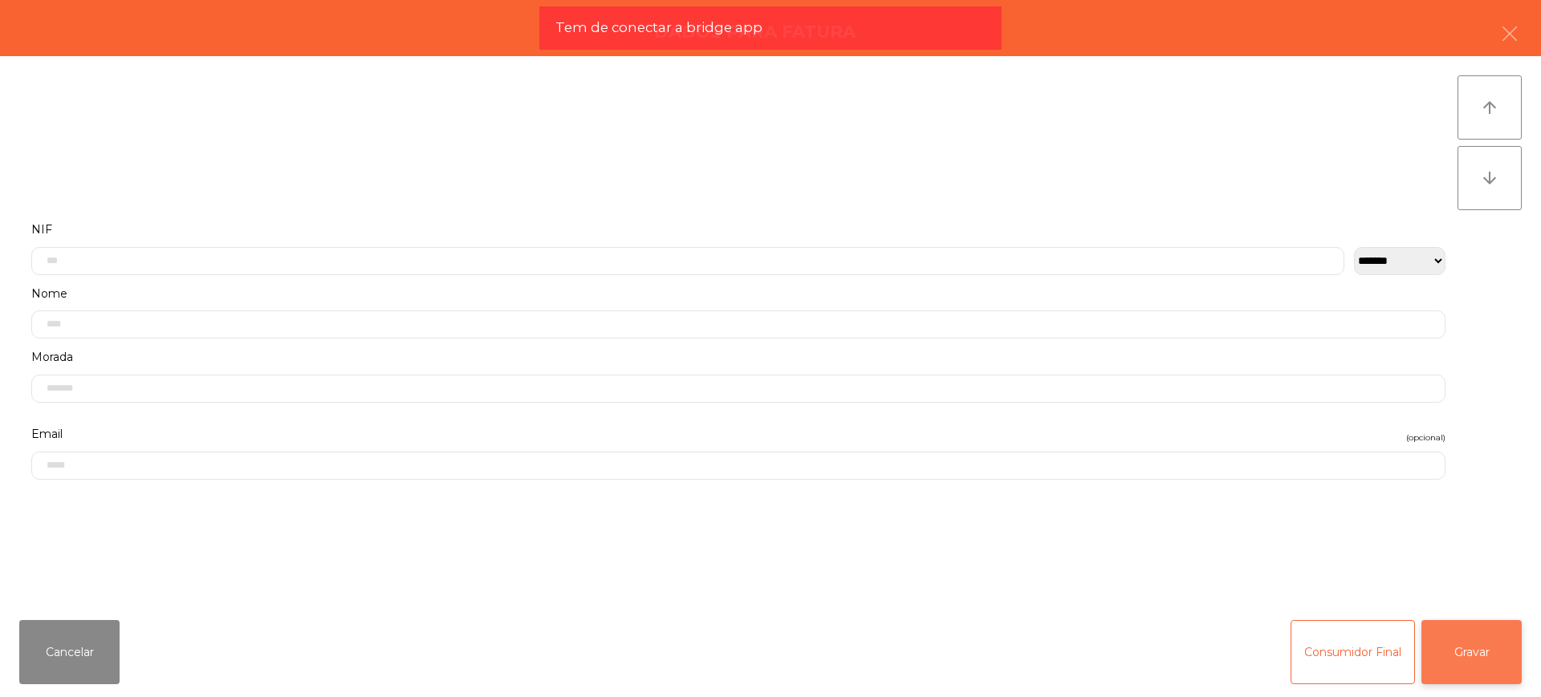
click at [1460, 648] on button "Gravar" at bounding box center [1471, 652] width 100 height 64
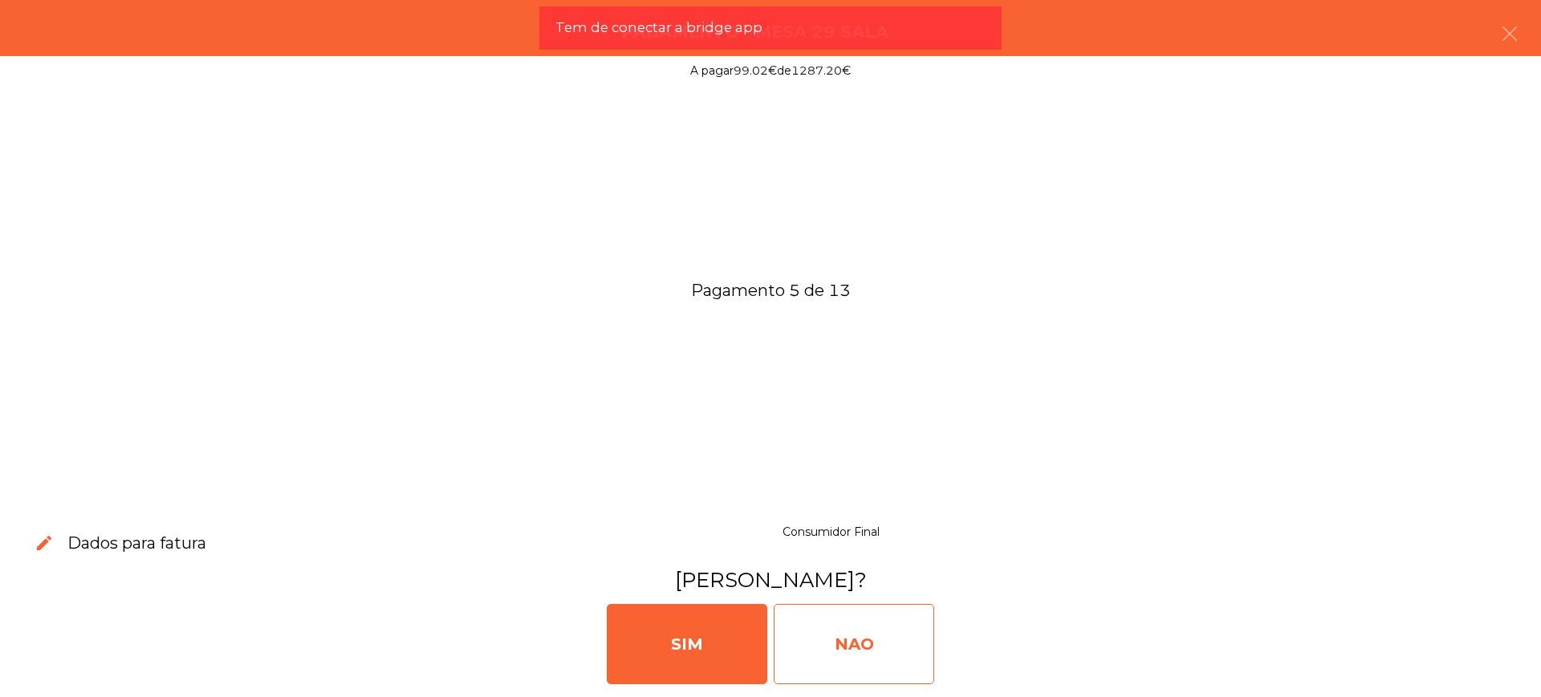
click at [881, 644] on div "NAO" at bounding box center [854, 644] width 161 height 80
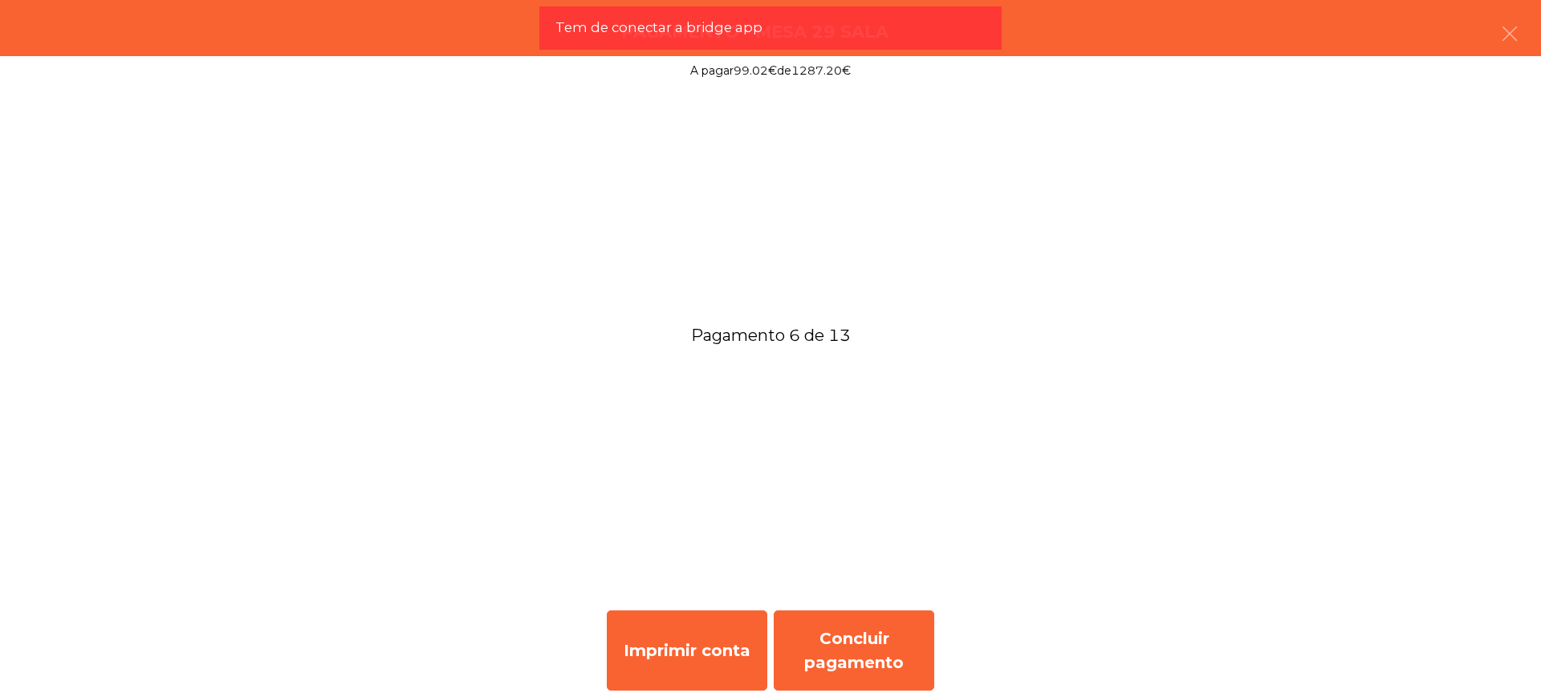
click at [873, 604] on div "Imprimir conta Concluir pagamento" at bounding box center [770, 650] width 1541 height 93
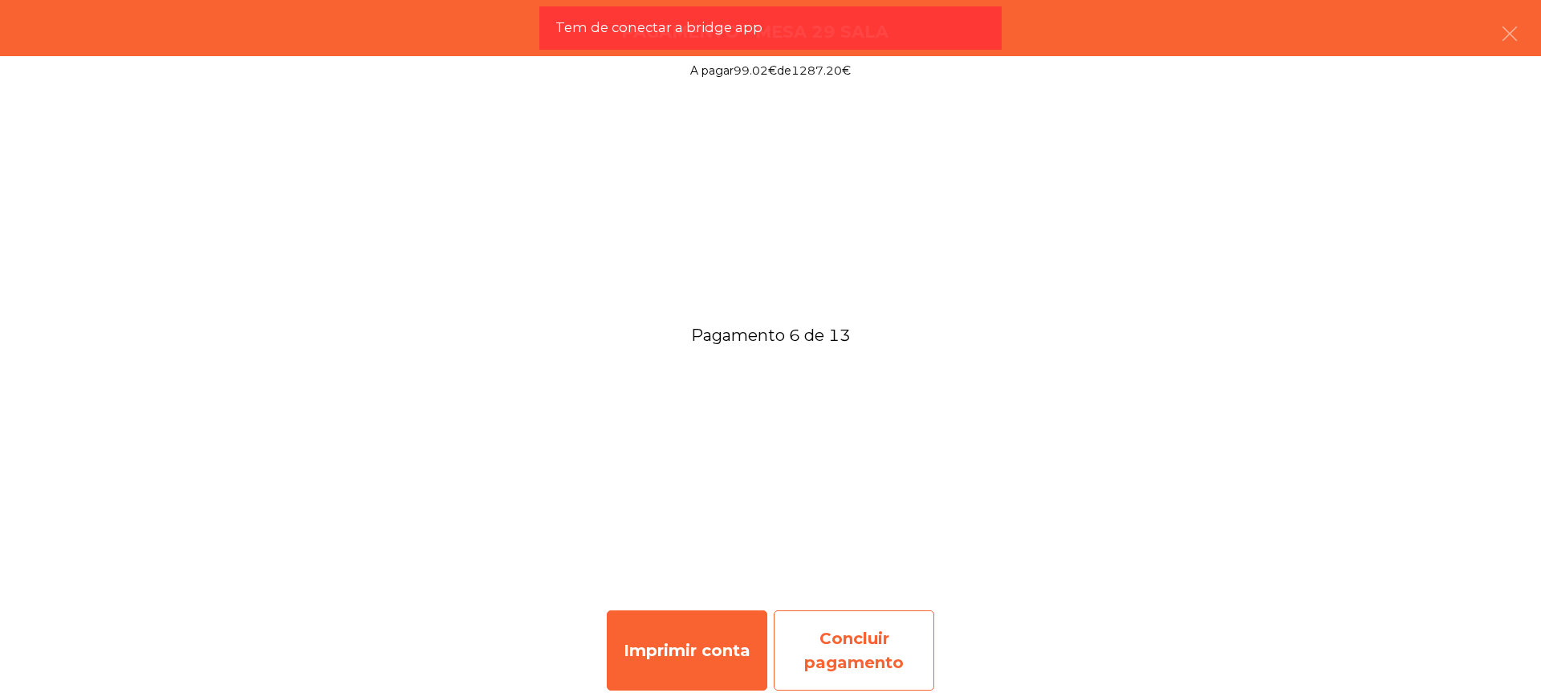
click at [868, 649] on div "Concluir pagamento" at bounding box center [854, 651] width 161 height 80
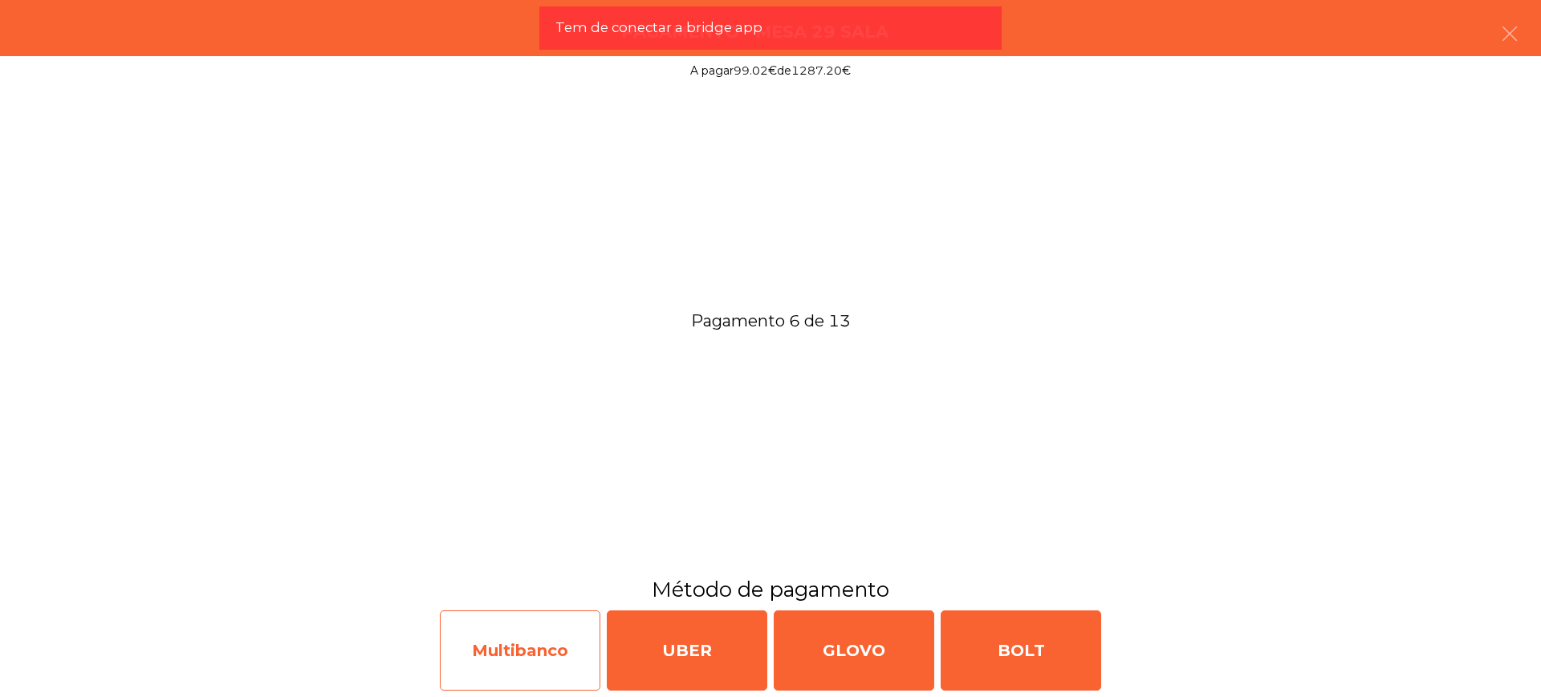
click at [457, 632] on div "Multibanco" at bounding box center [520, 651] width 161 height 80
select select "**"
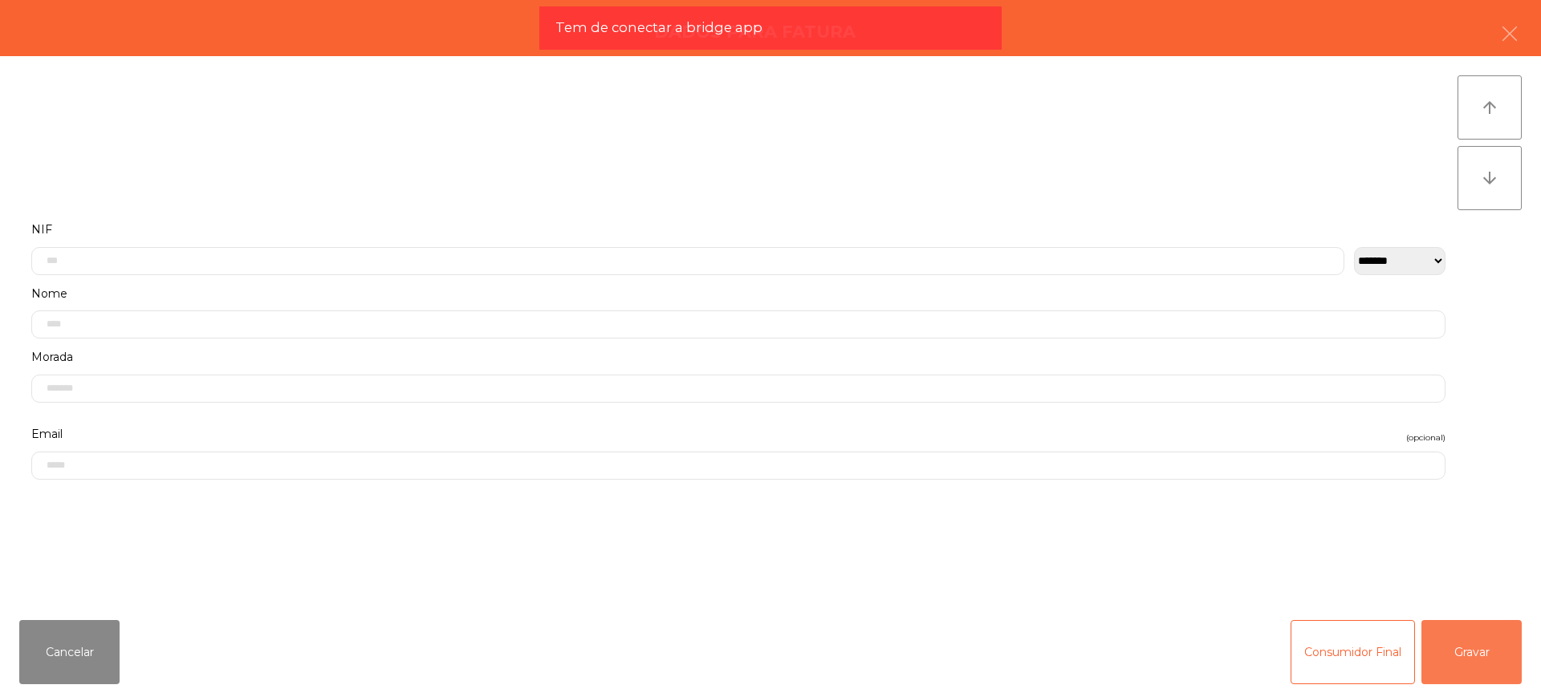
click at [1442, 633] on button "Gravar" at bounding box center [1471, 652] width 100 height 64
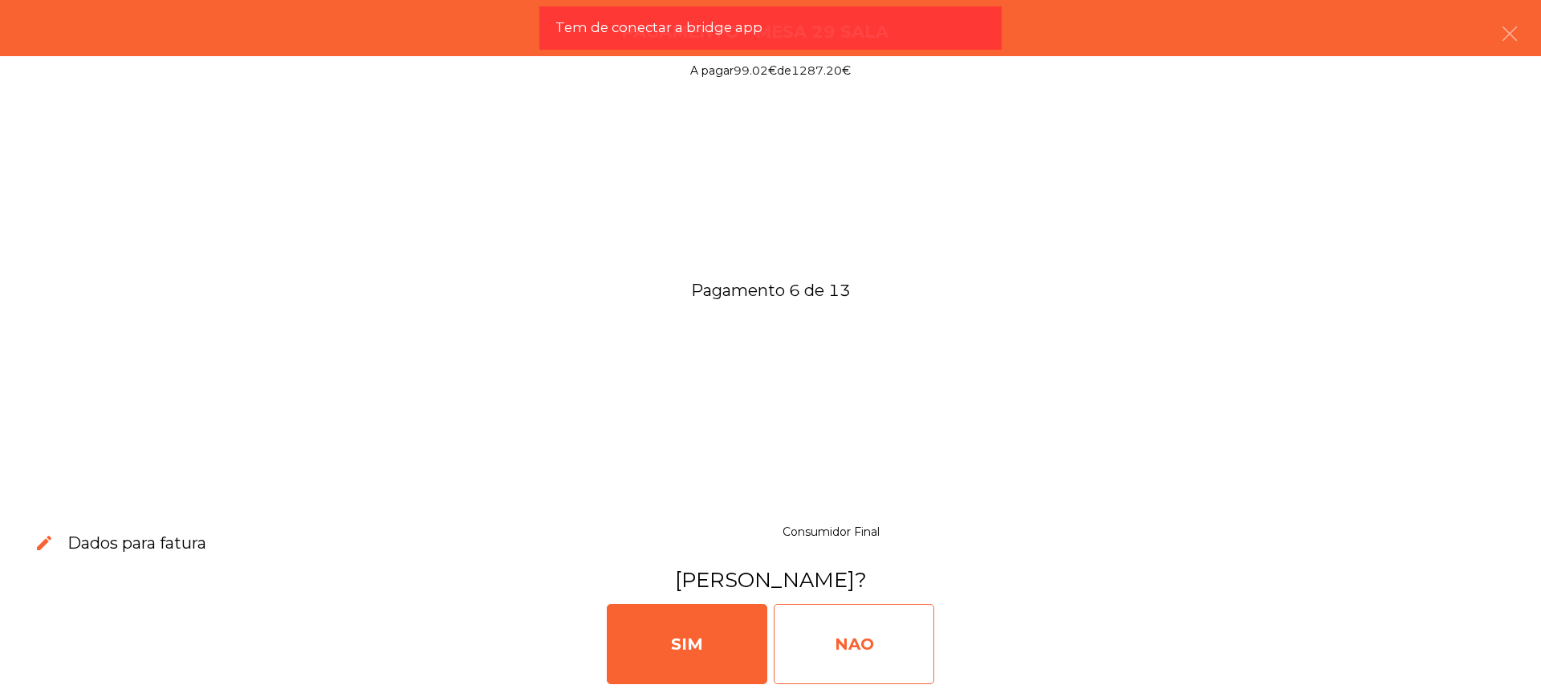
click at [884, 632] on div "NAO" at bounding box center [854, 644] width 161 height 80
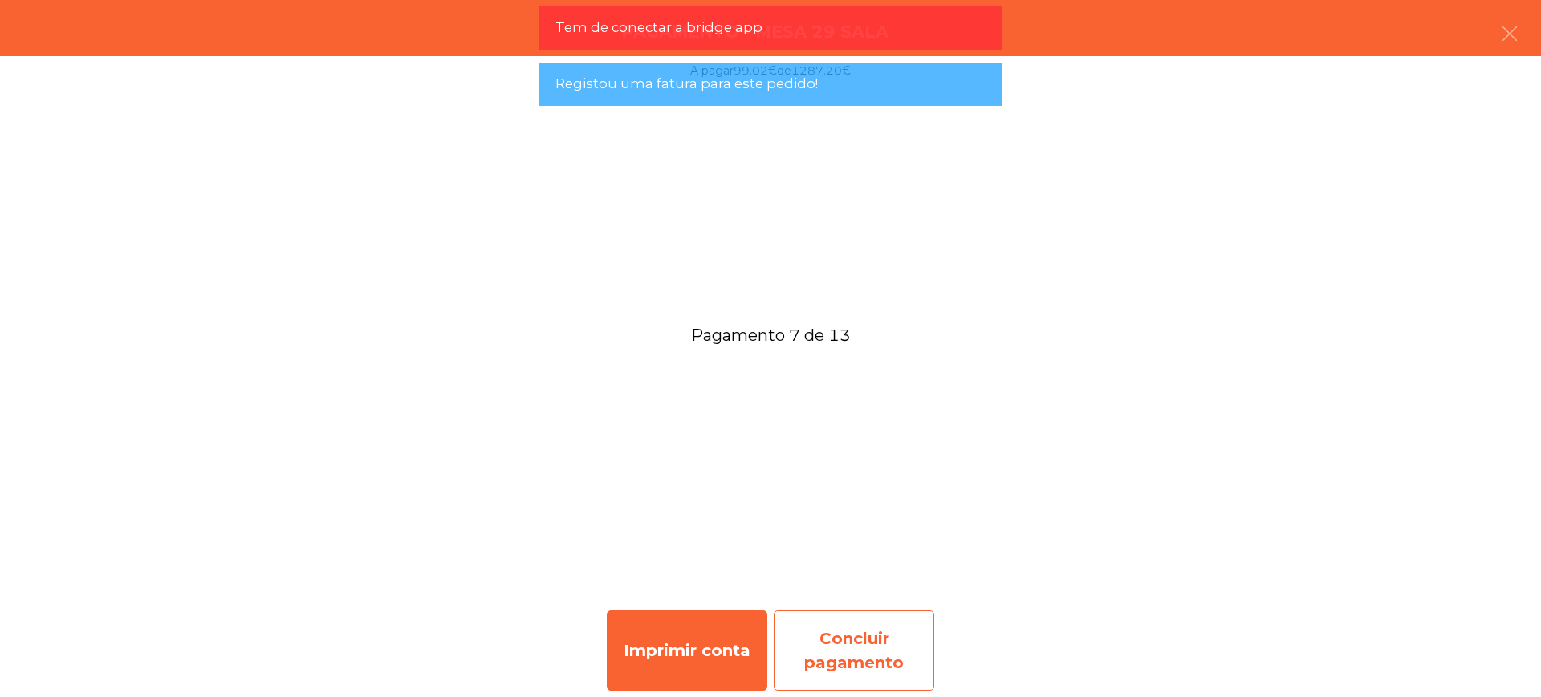
click at [809, 644] on div "Concluir pagamento" at bounding box center [854, 651] width 161 height 80
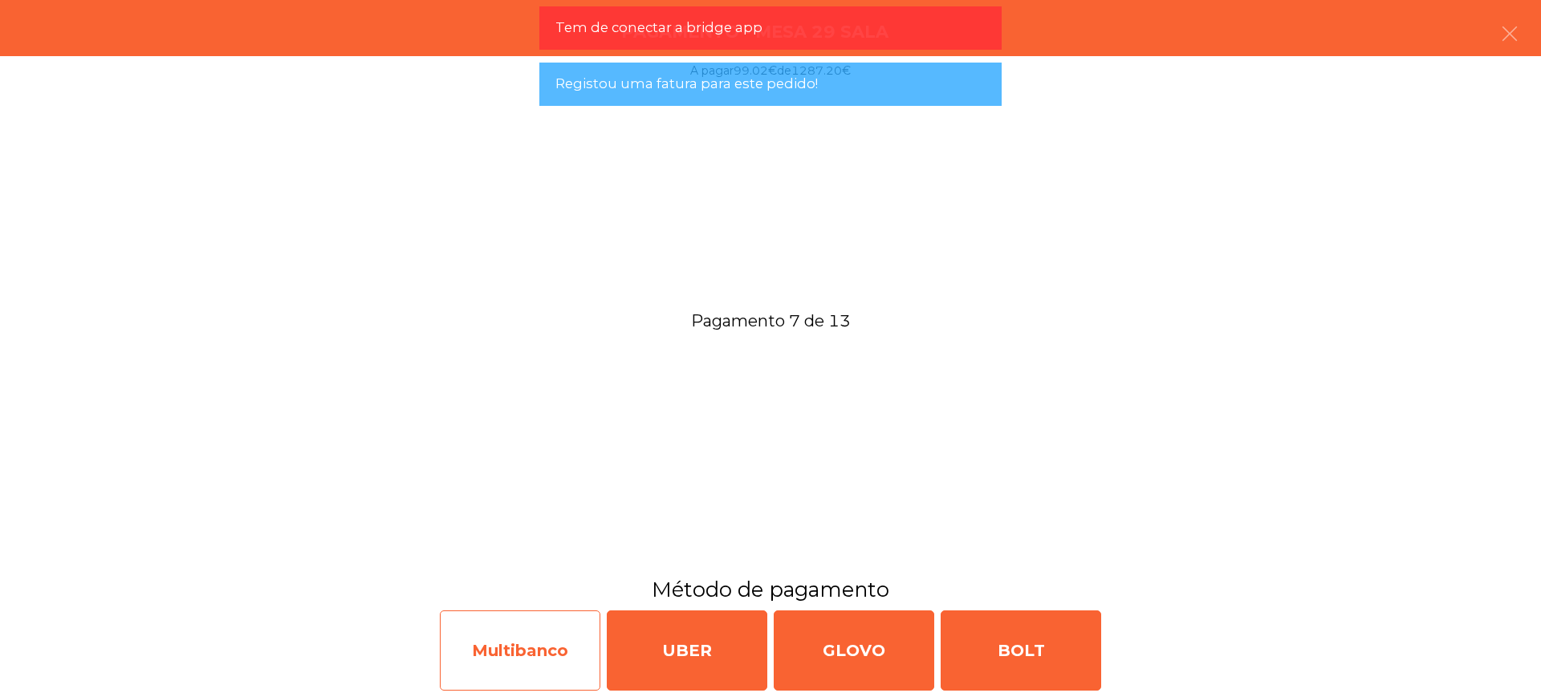
click at [513, 652] on div "Multibanco" at bounding box center [520, 651] width 161 height 80
select select "**"
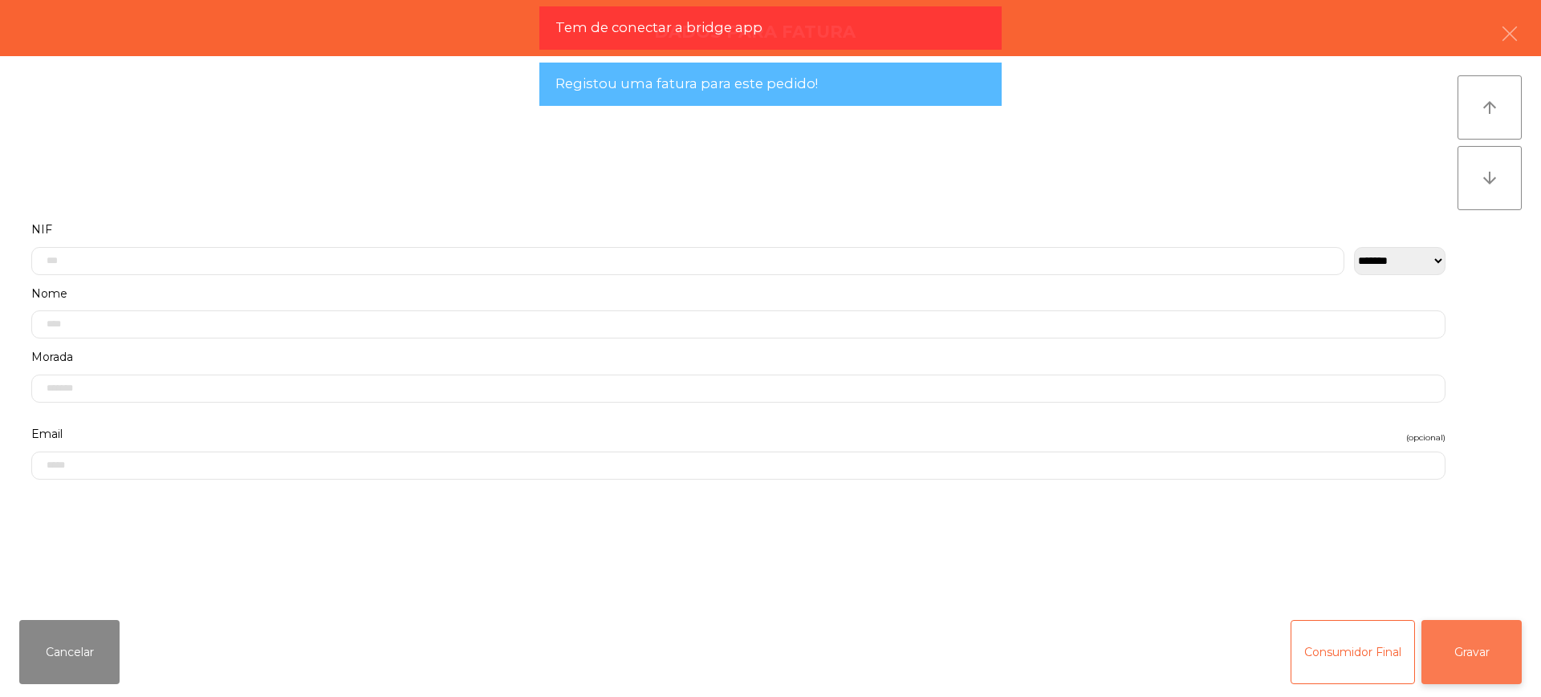
click at [1479, 639] on button "Gravar" at bounding box center [1471, 652] width 100 height 64
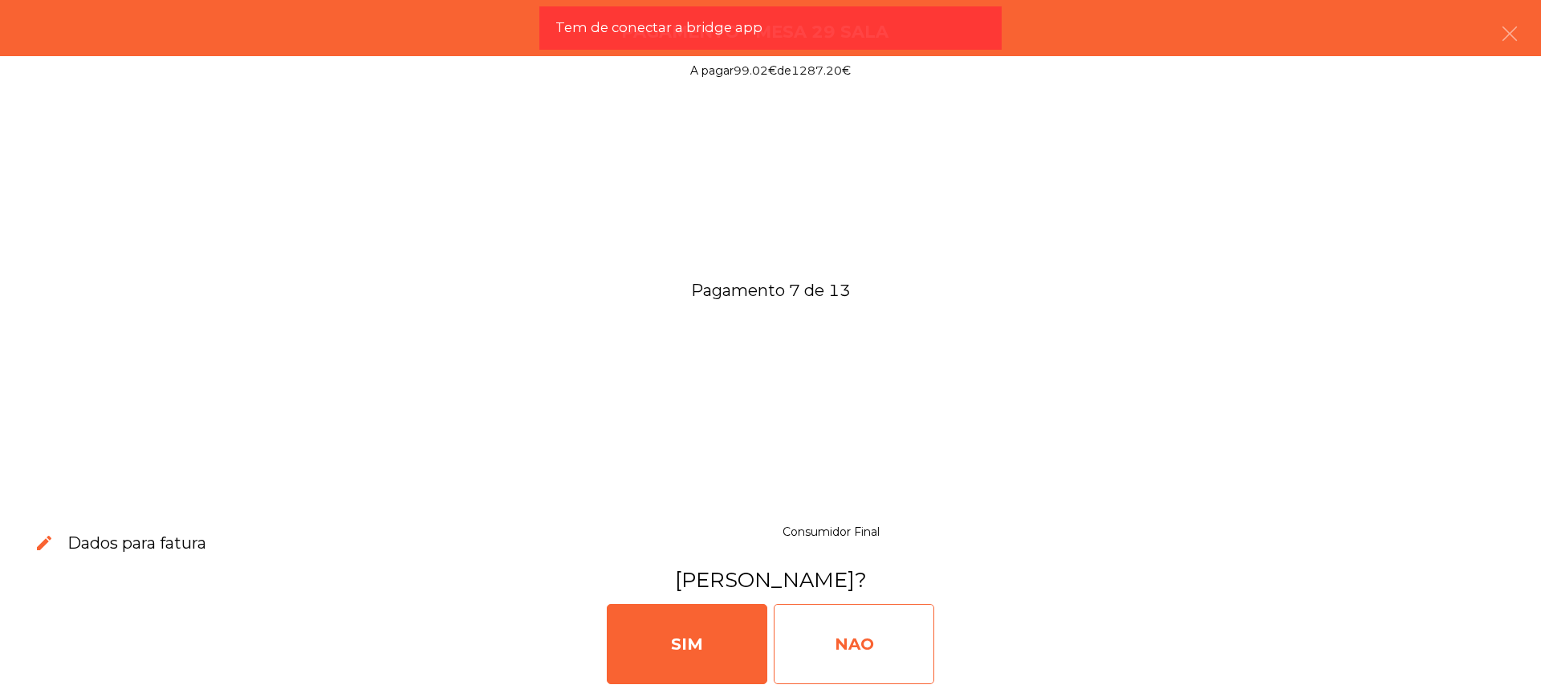
click at [874, 633] on div "NAO" at bounding box center [854, 644] width 161 height 80
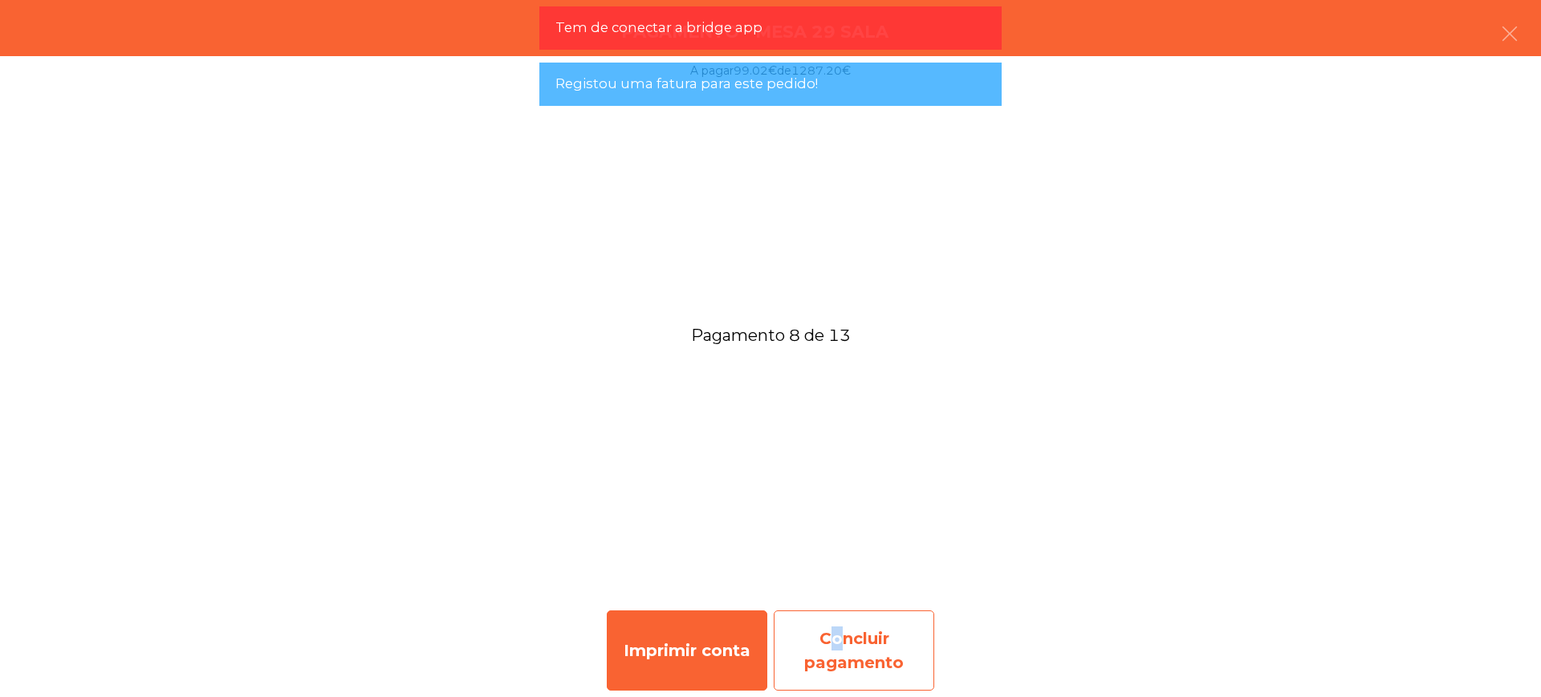
click at [826, 627] on div "Concluir pagamento" at bounding box center [854, 651] width 161 height 80
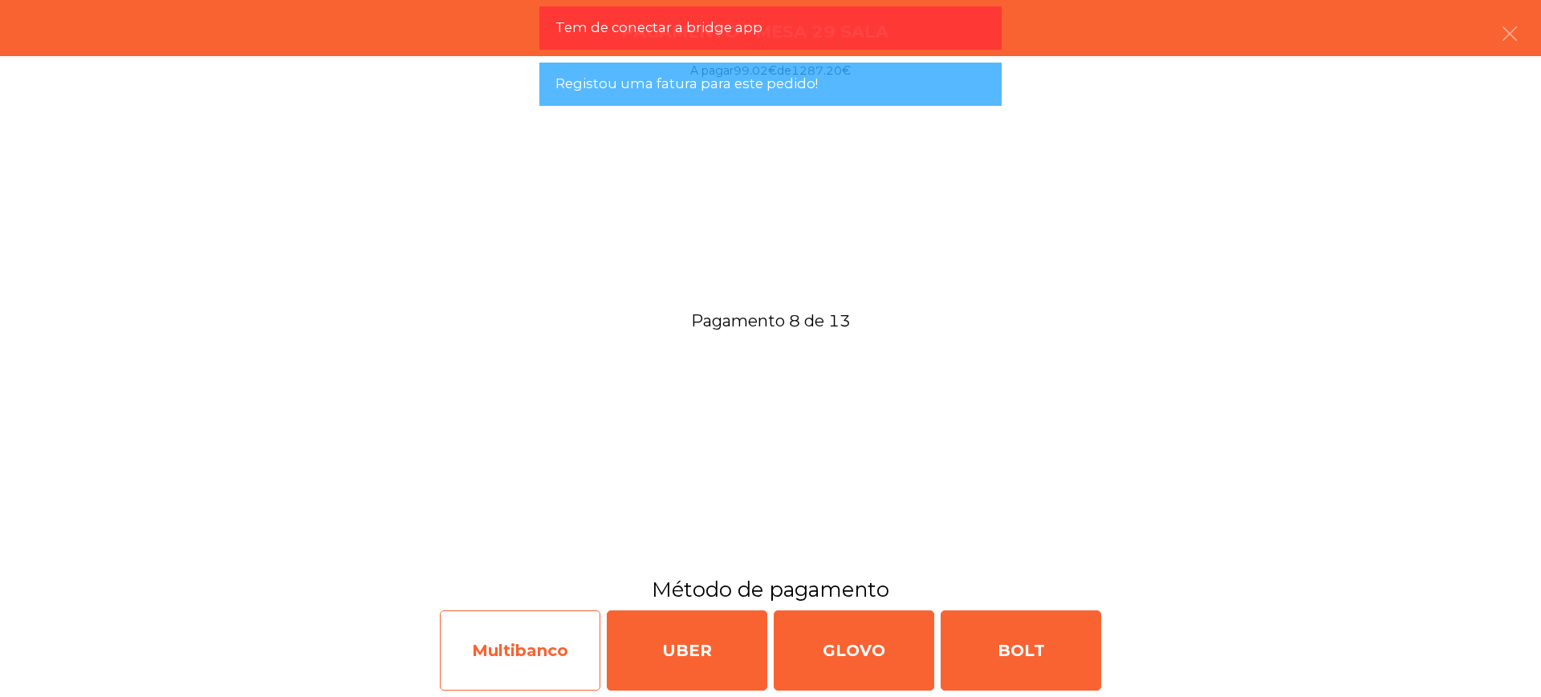
click at [522, 644] on div "Multibanco" at bounding box center [520, 651] width 161 height 80
select select "**"
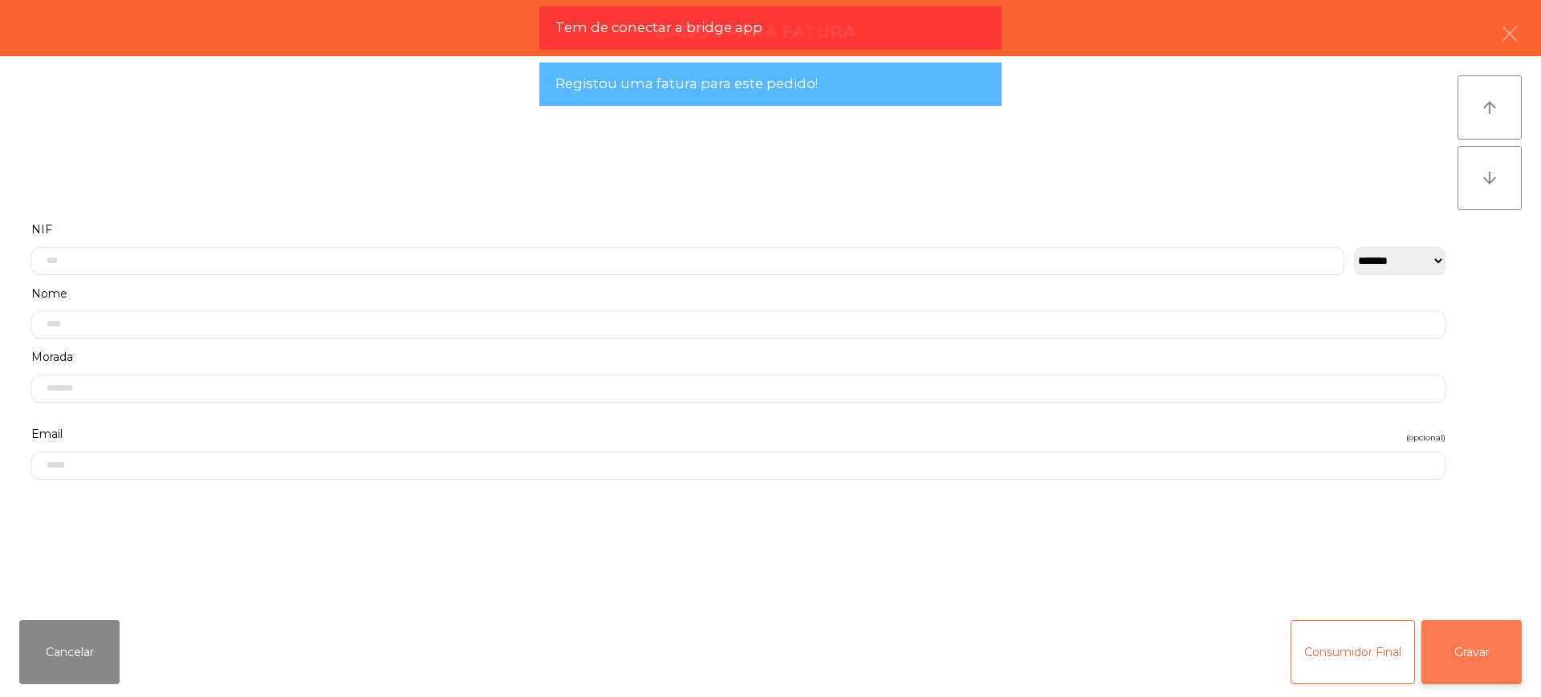
click at [1474, 648] on button "Gravar" at bounding box center [1471, 652] width 100 height 64
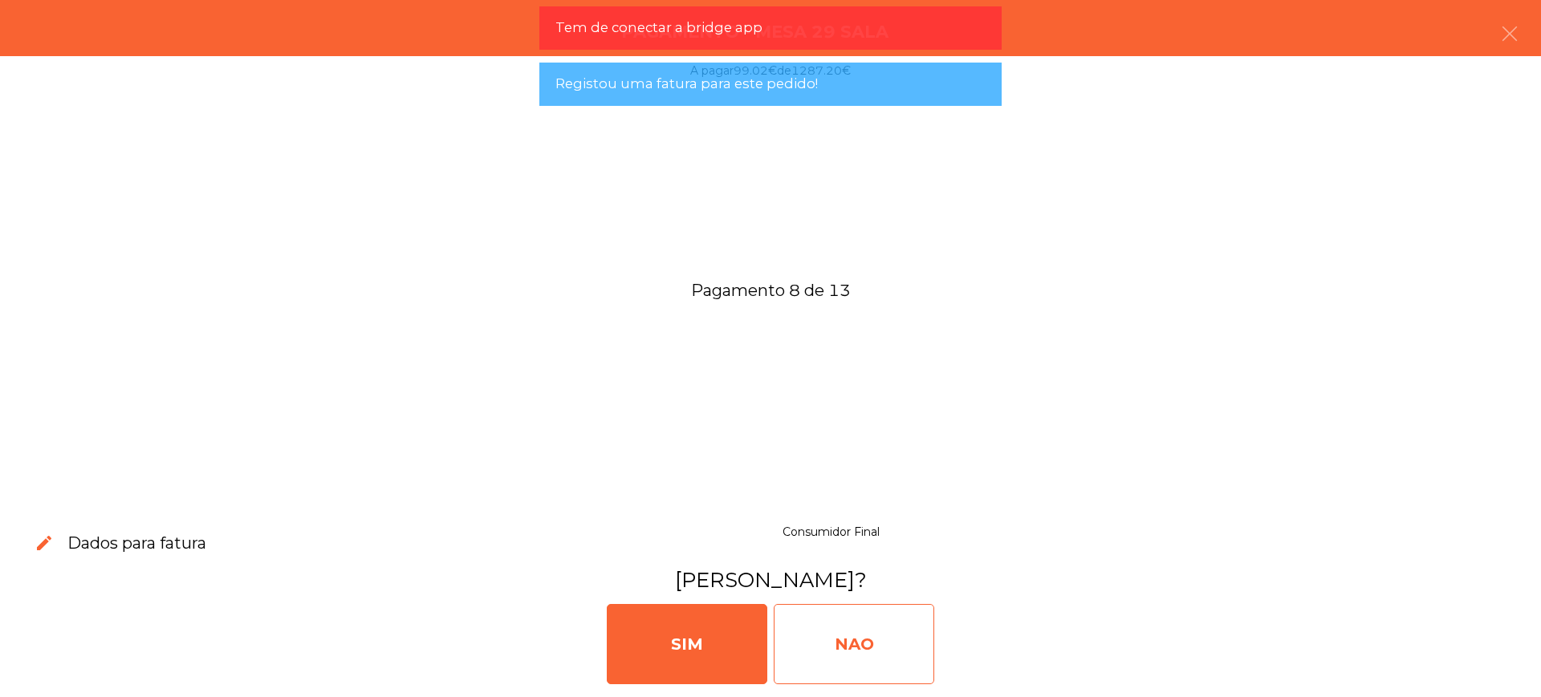
click at [857, 646] on div "NAO" at bounding box center [854, 644] width 161 height 80
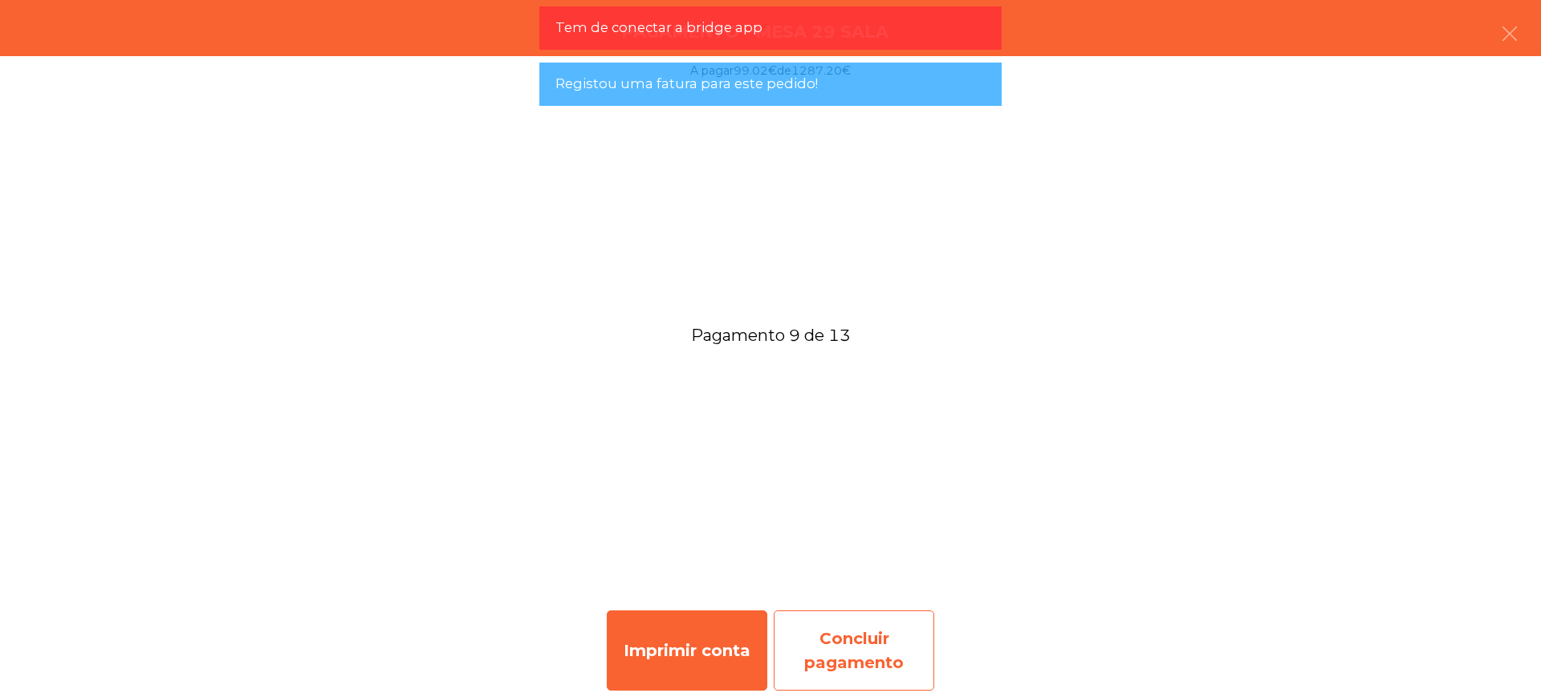
click at [848, 661] on div "Concluir pagamento" at bounding box center [854, 651] width 161 height 80
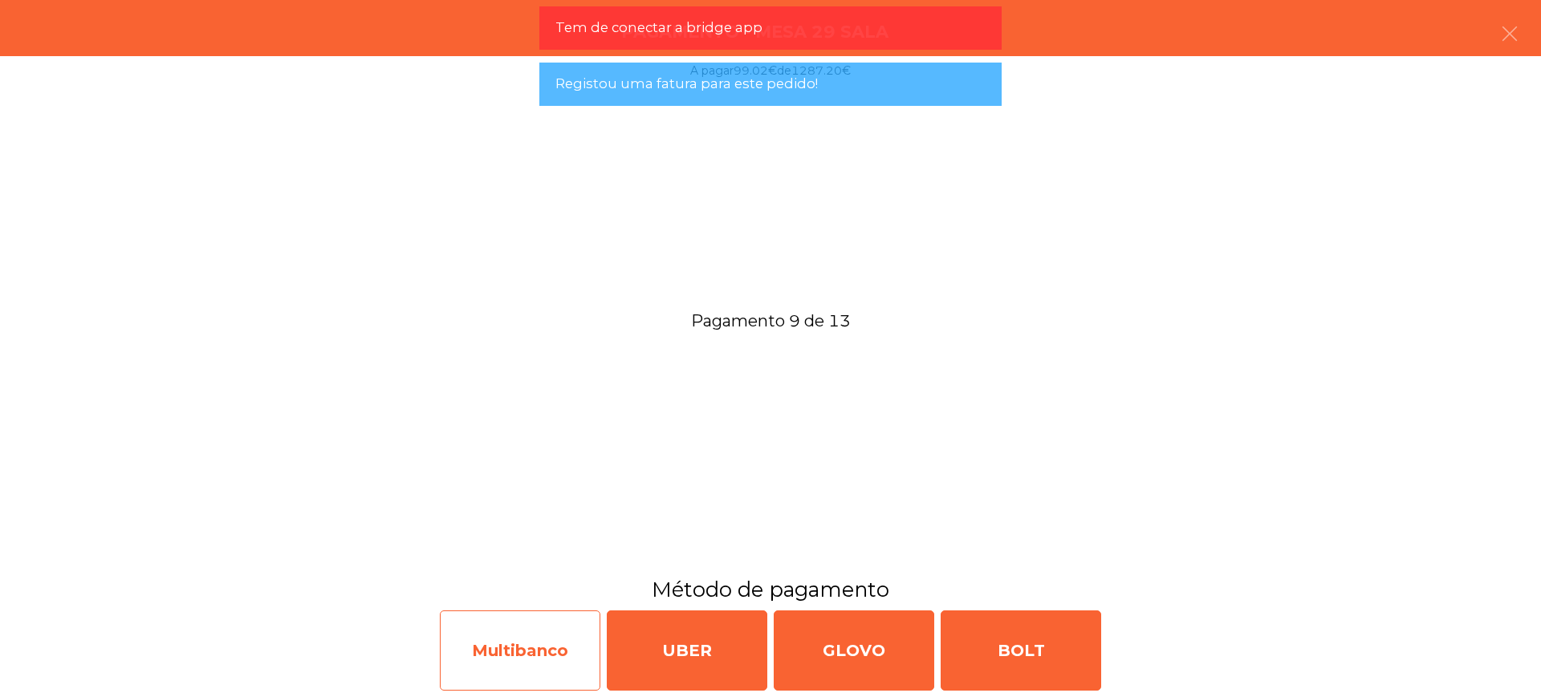
click at [516, 665] on div "Multibanco" at bounding box center [520, 651] width 161 height 80
select select "**"
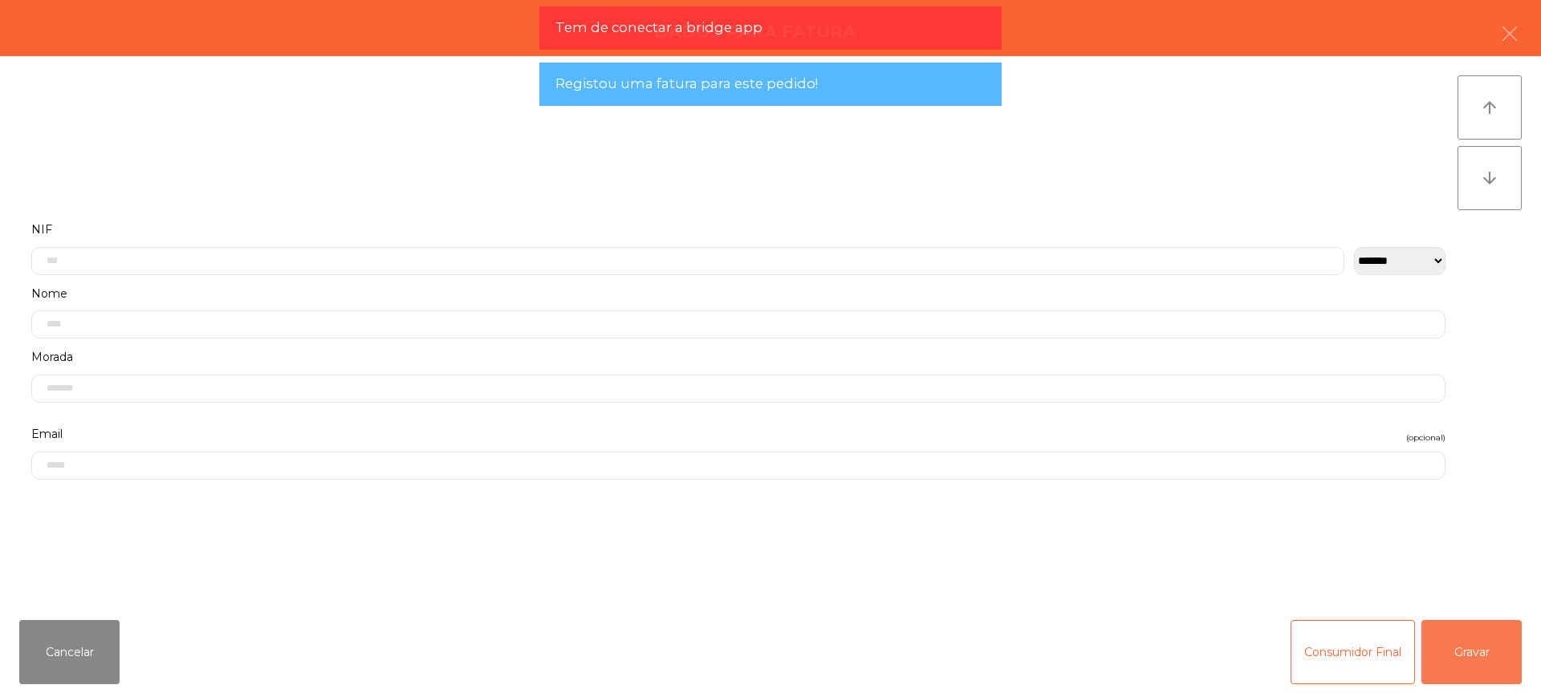
click at [1459, 649] on button "Gravar" at bounding box center [1471, 652] width 100 height 64
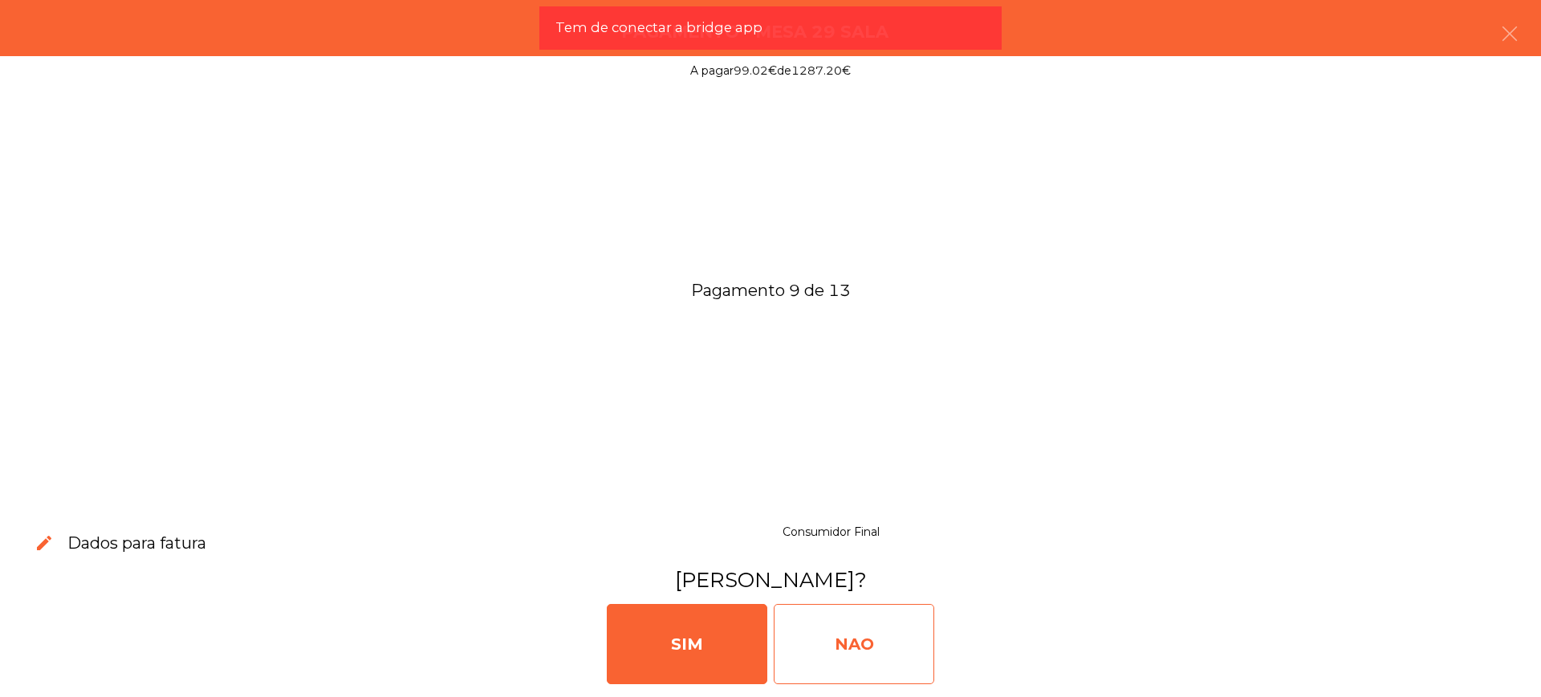
click at [931, 642] on div "NAO" at bounding box center [854, 644] width 161 height 80
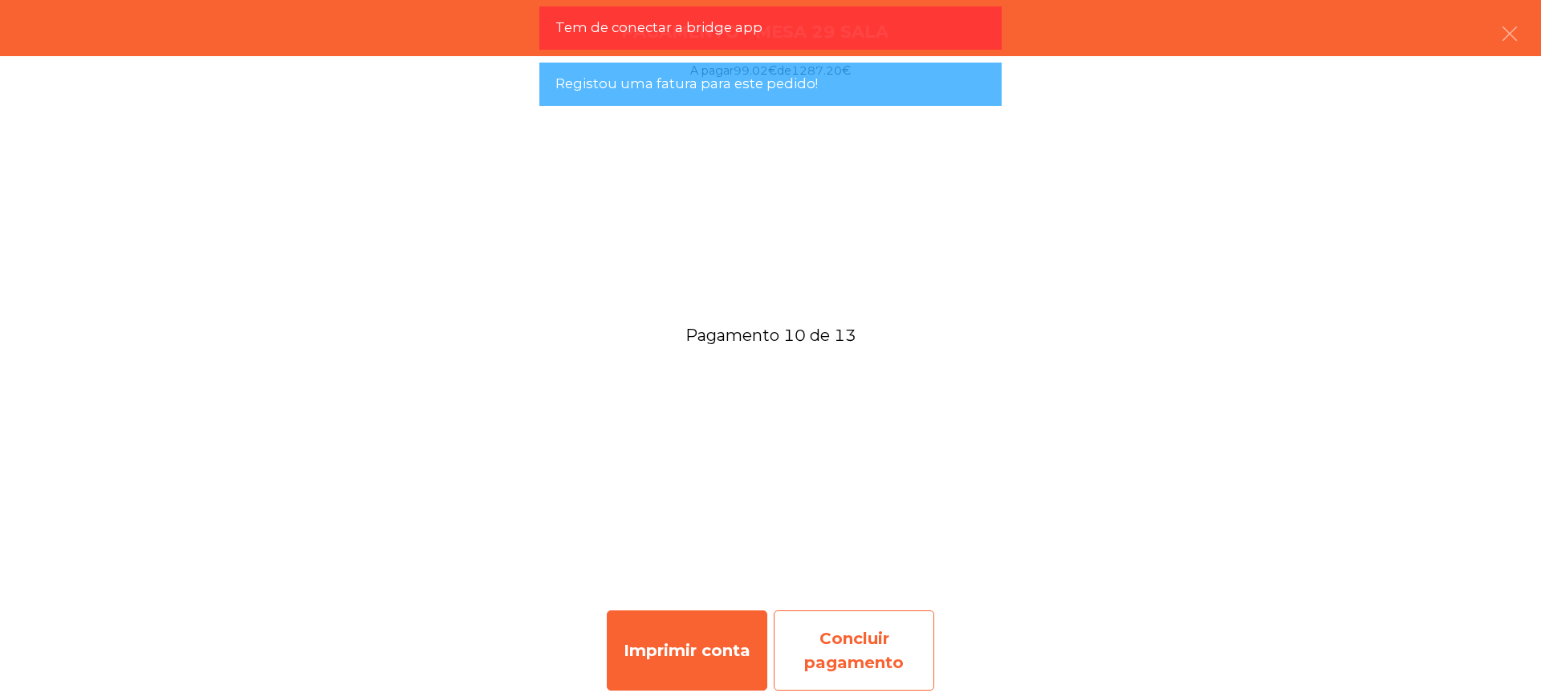
click at [852, 624] on div "Concluir pagamento" at bounding box center [854, 651] width 161 height 80
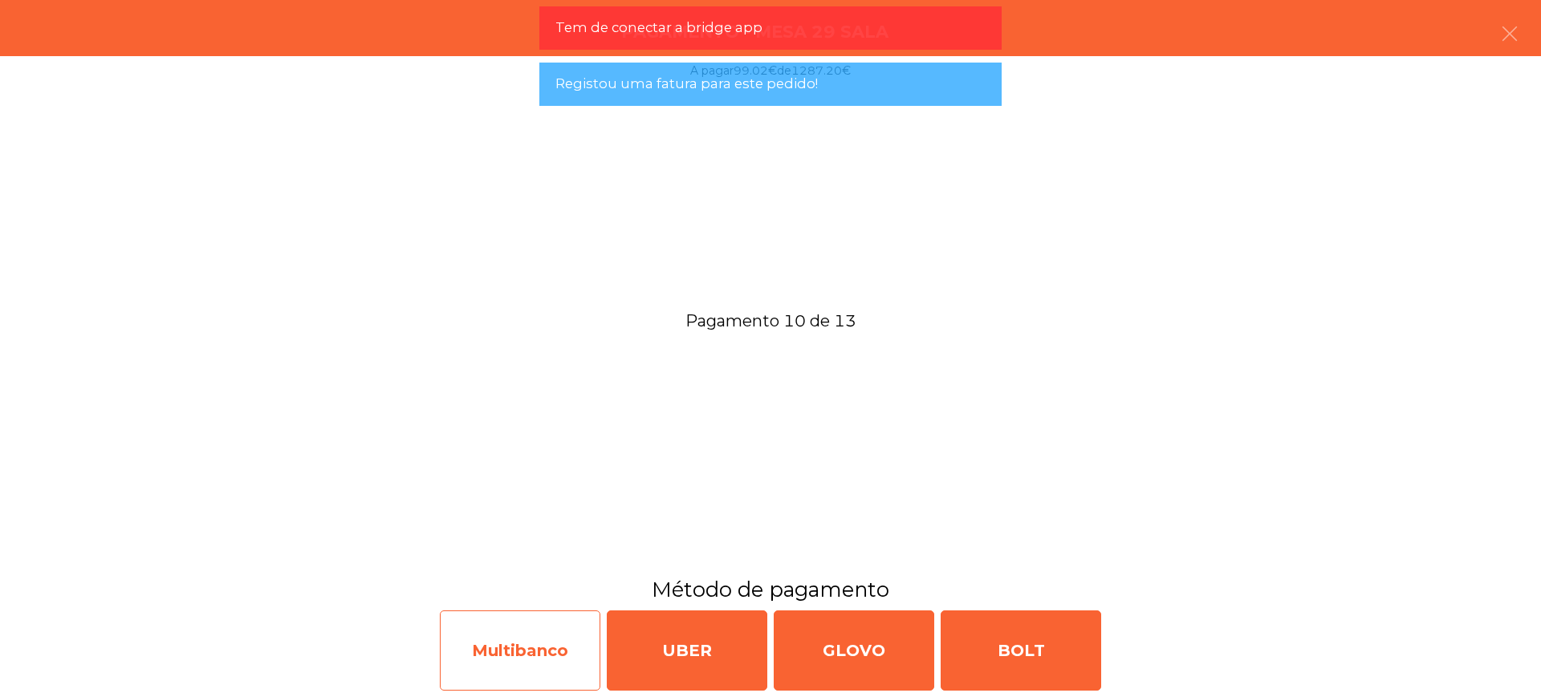
click at [525, 643] on div "Multibanco" at bounding box center [520, 651] width 161 height 80
select select "**"
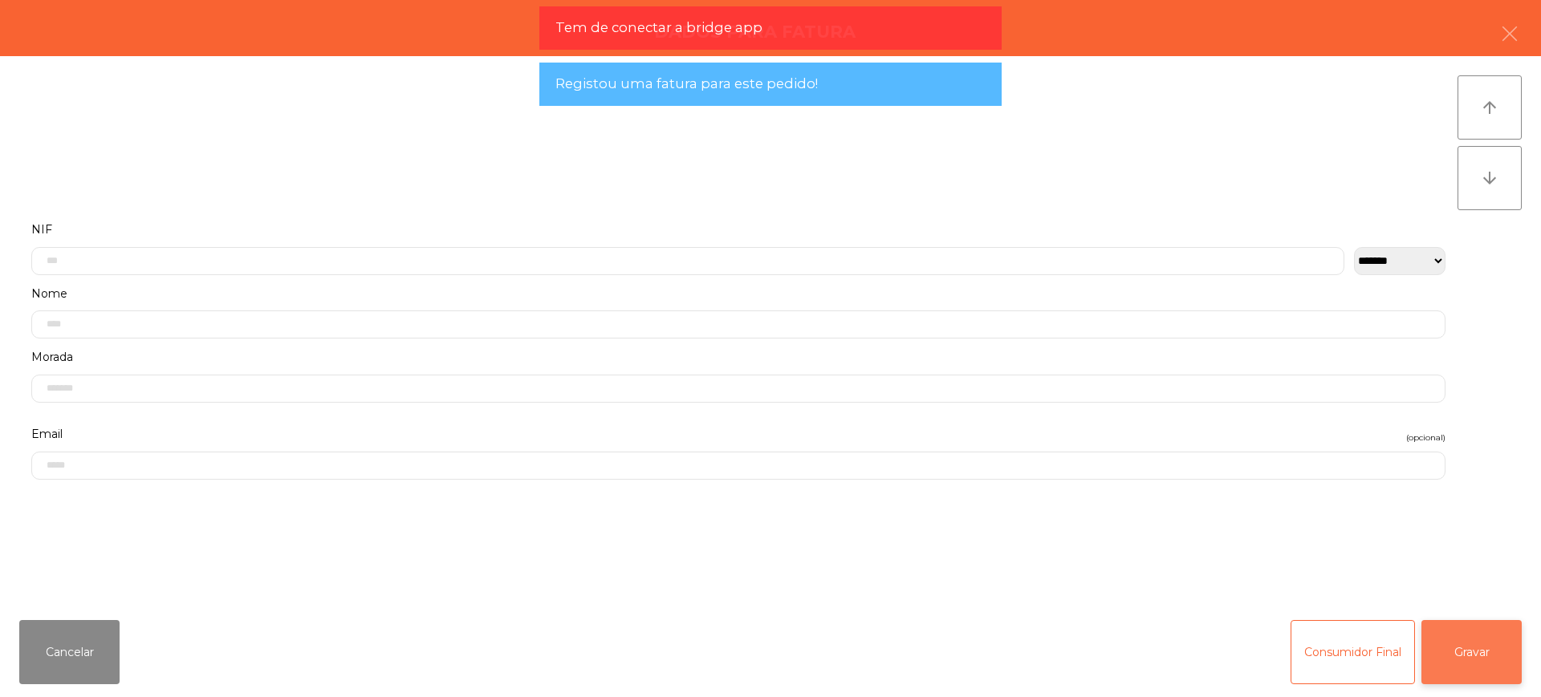
click at [1465, 652] on button "Gravar" at bounding box center [1471, 652] width 100 height 64
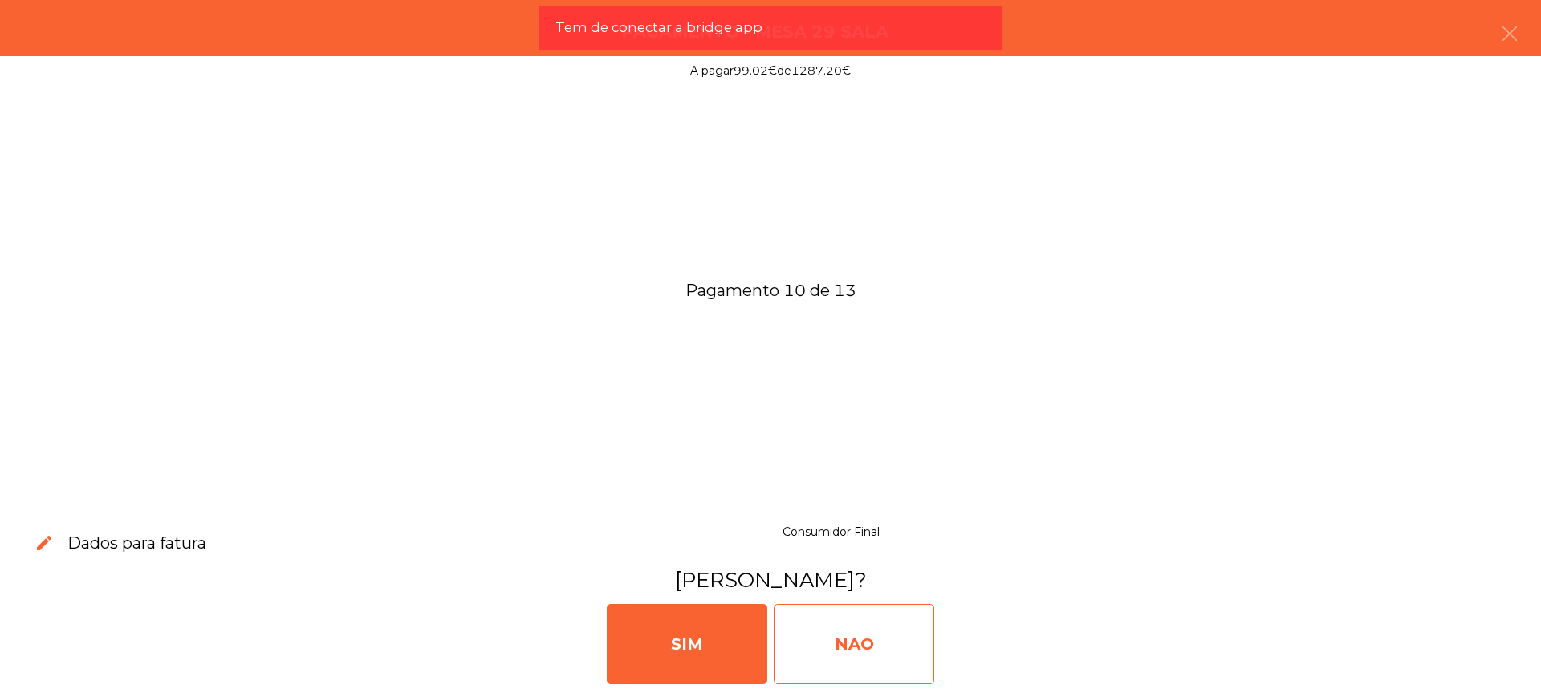
click at [873, 642] on div "NAO" at bounding box center [854, 644] width 161 height 80
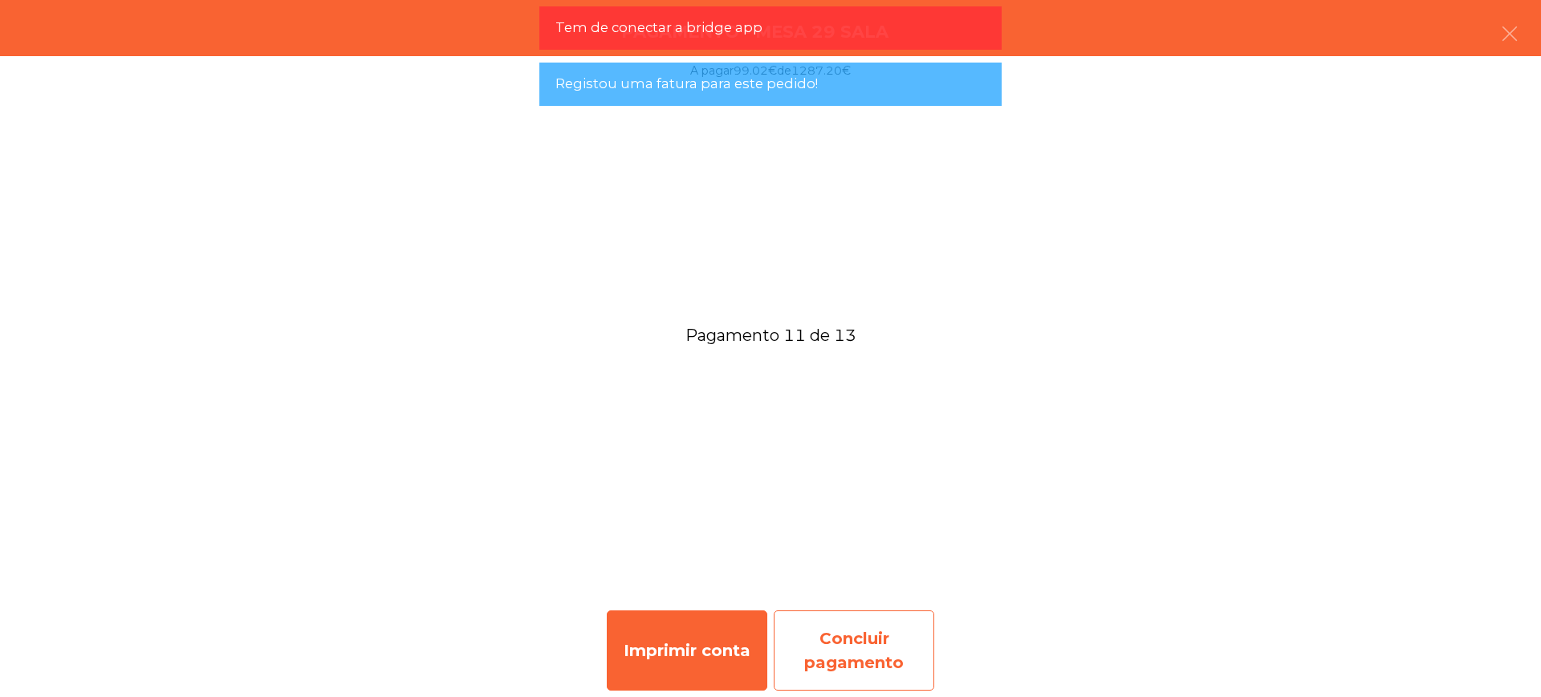
click at [882, 644] on div "Concluir pagamento" at bounding box center [854, 651] width 161 height 80
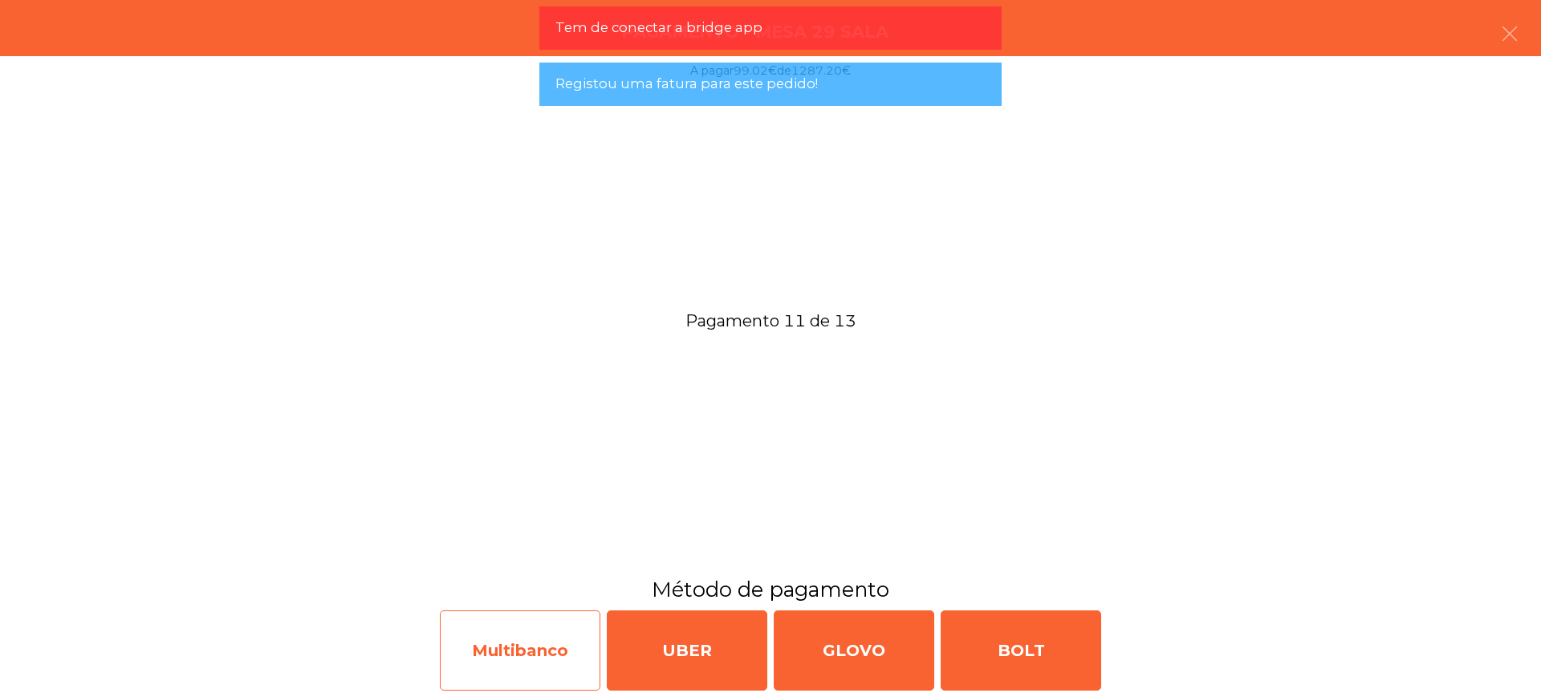
click at [561, 657] on div "Multibanco" at bounding box center [520, 651] width 161 height 80
select select "**"
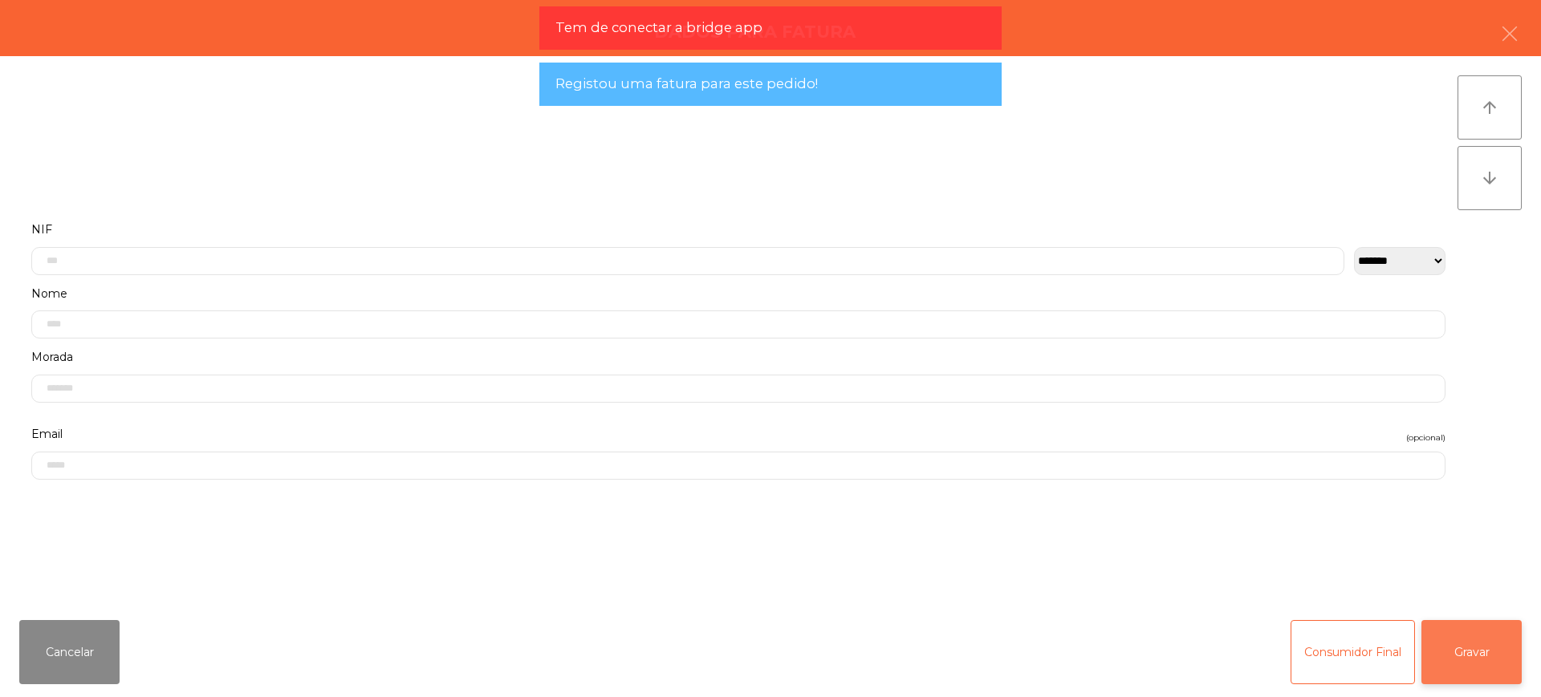
click at [1479, 654] on button "Gravar" at bounding box center [1471, 652] width 100 height 64
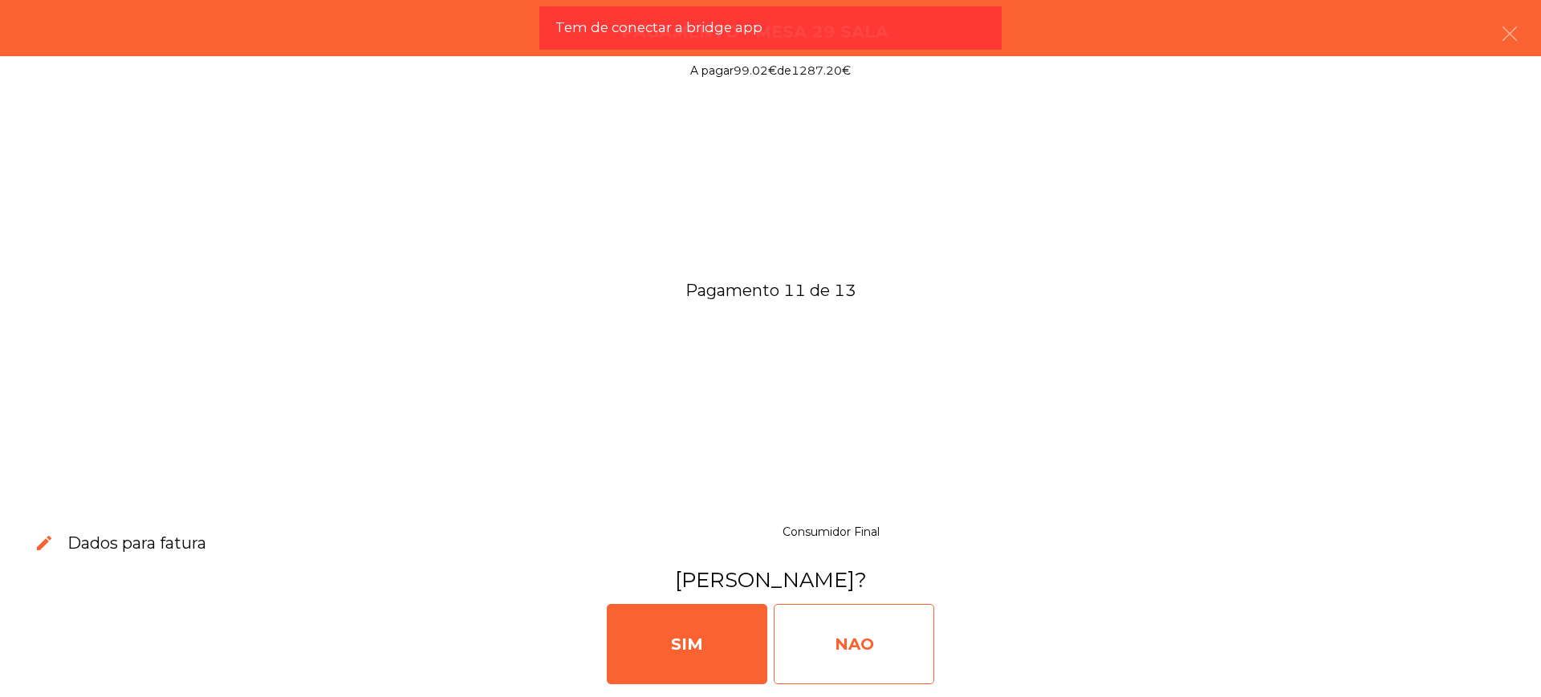
click at [912, 656] on div "NAO" at bounding box center [854, 644] width 161 height 80
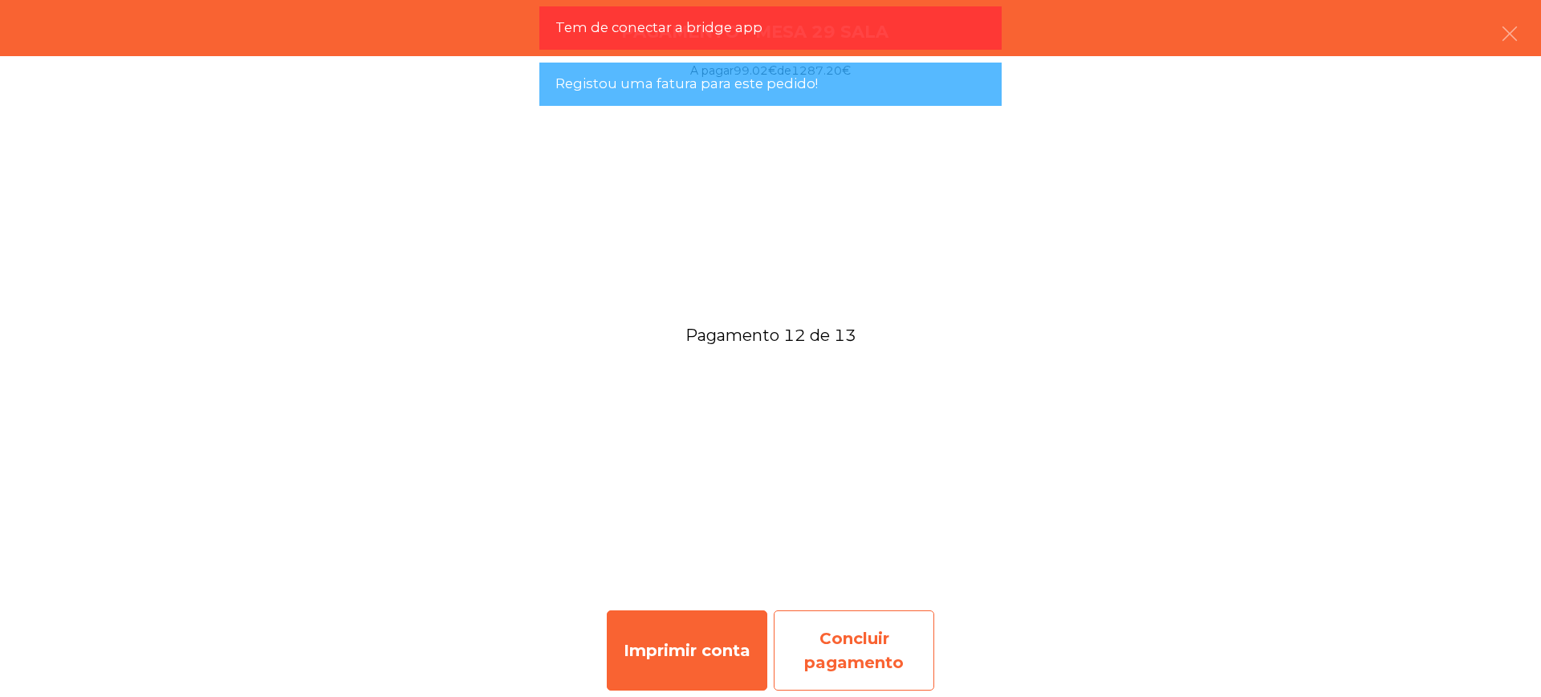
click at [872, 640] on div "Concluir pagamento" at bounding box center [854, 651] width 161 height 80
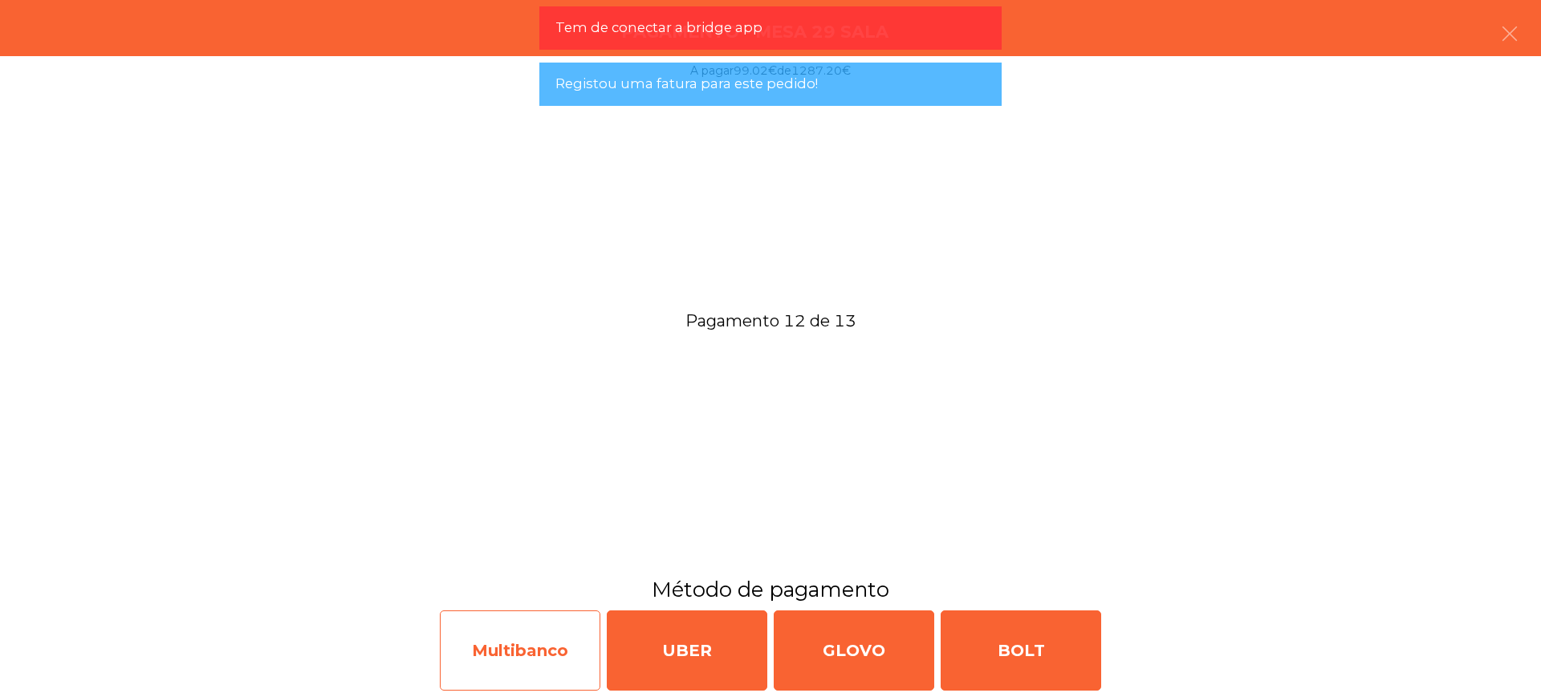
click at [528, 652] on div "Multibanco" at bounding box center [520, 651] width 161 height 80
select select "**"
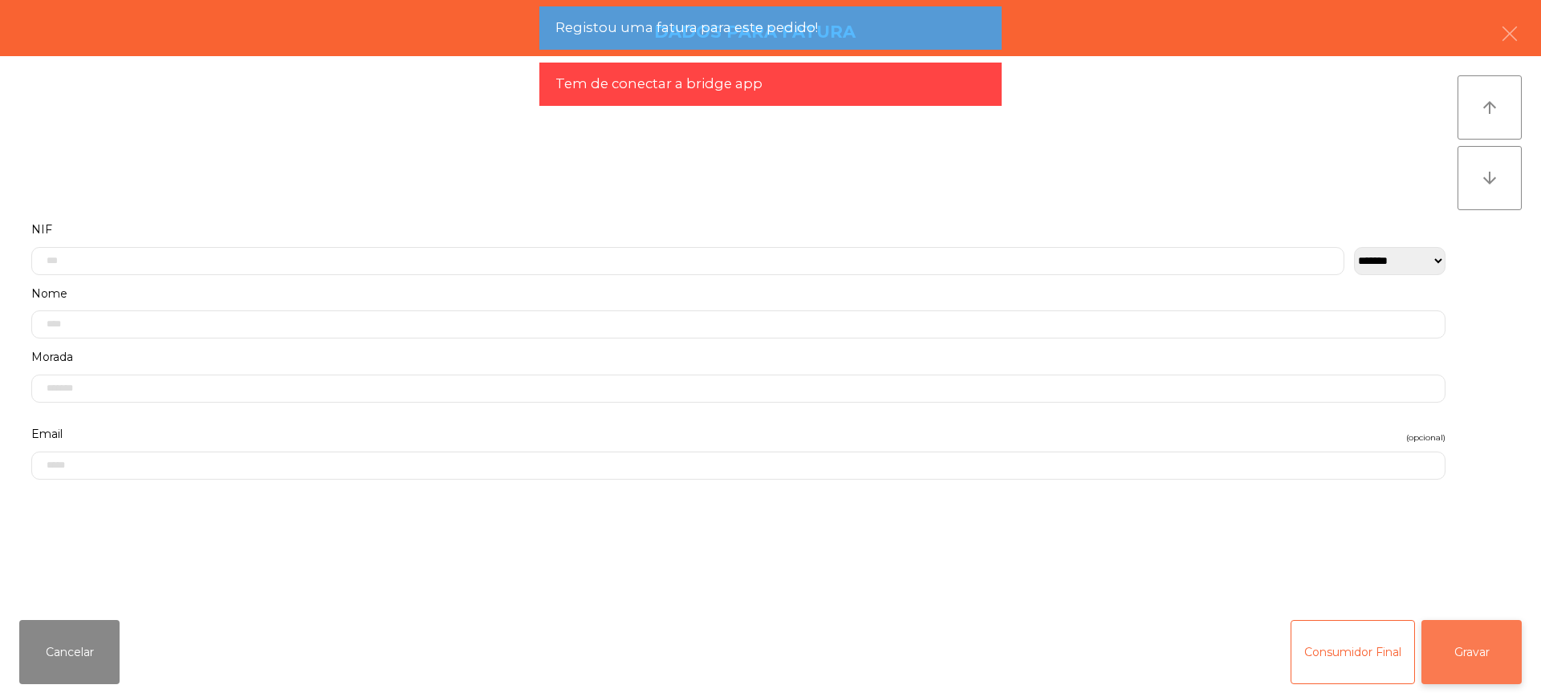
click at [1470, 653] on button "Gravar" at bounding box center [1471, 652] width 100 height 64
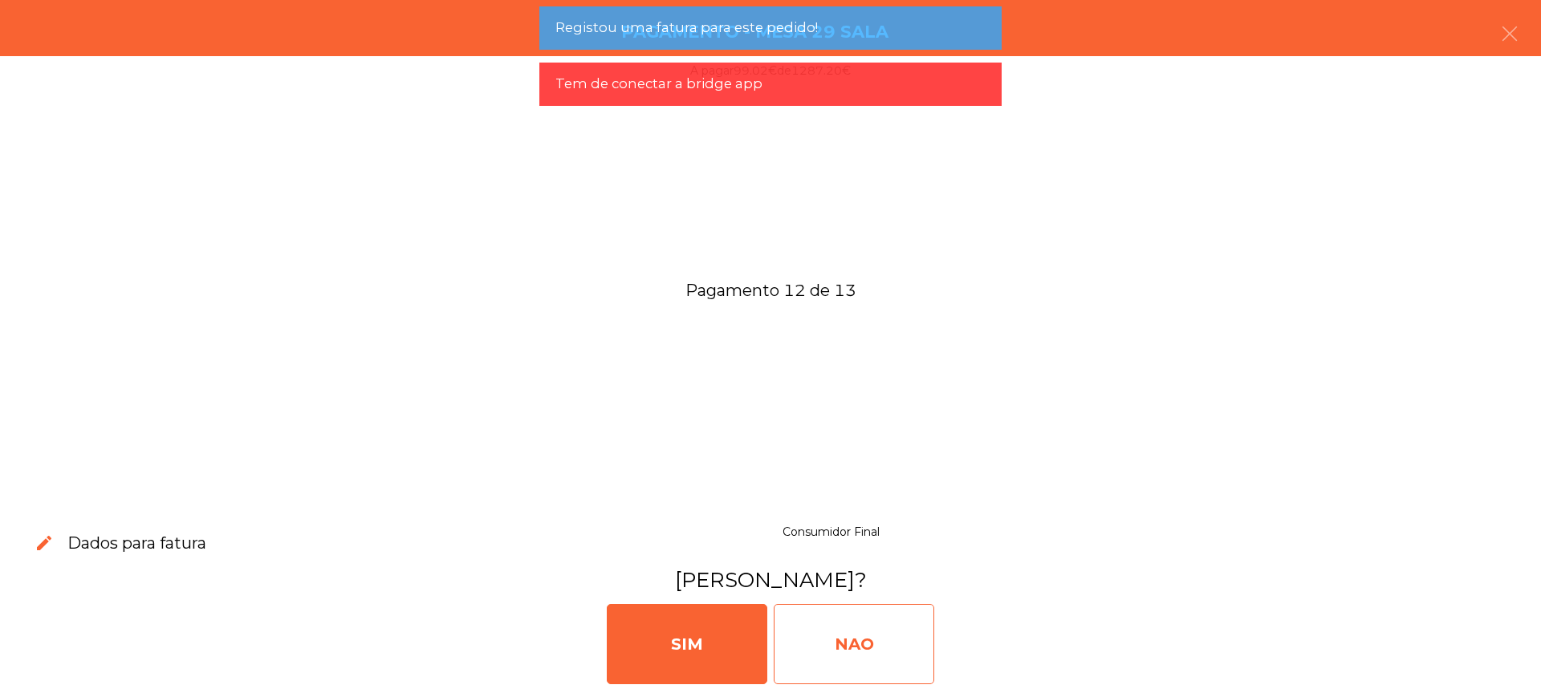
click at [828, 644] on div "NAO" at bounding box center [854, 644] width 161 height 80
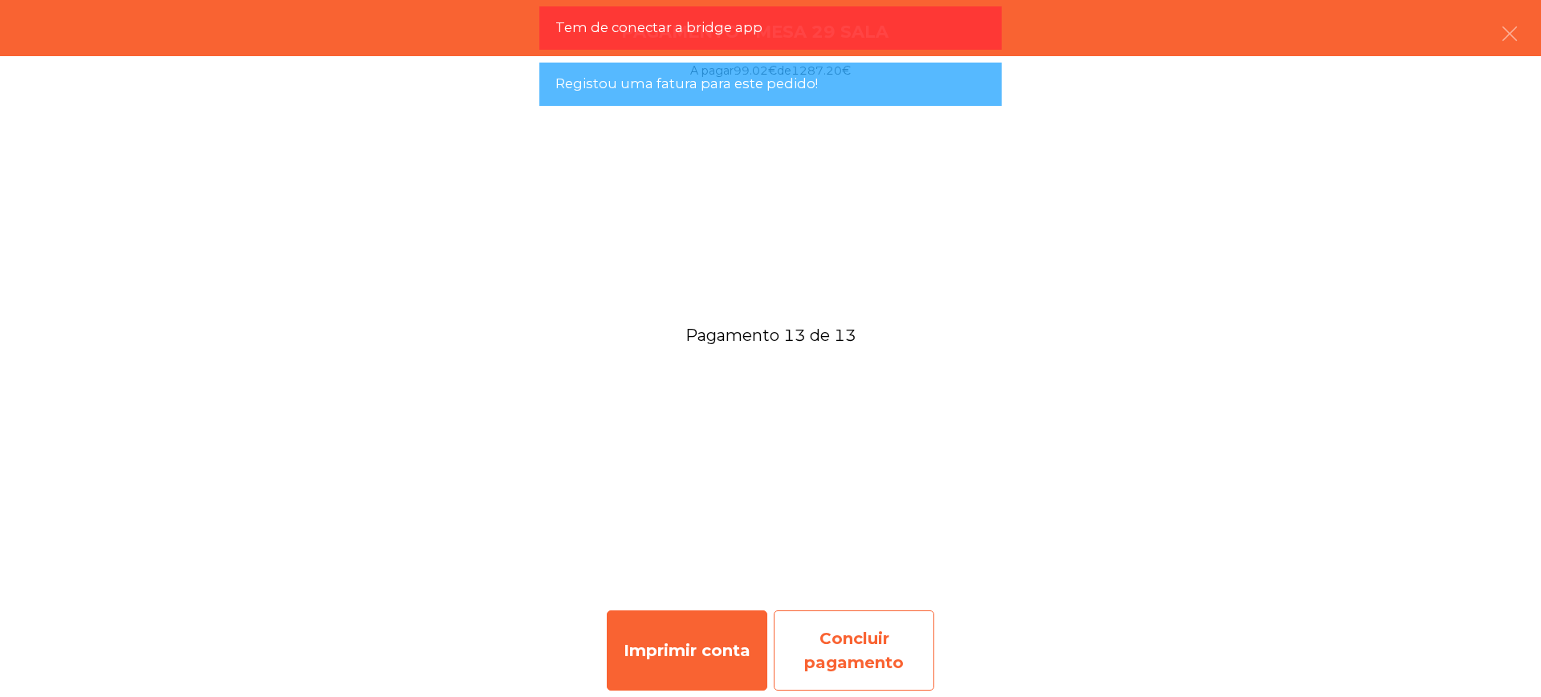
click at [868, 652] on div "Concluir pagamento" at bounding box center [854, 651] width 161 height 80
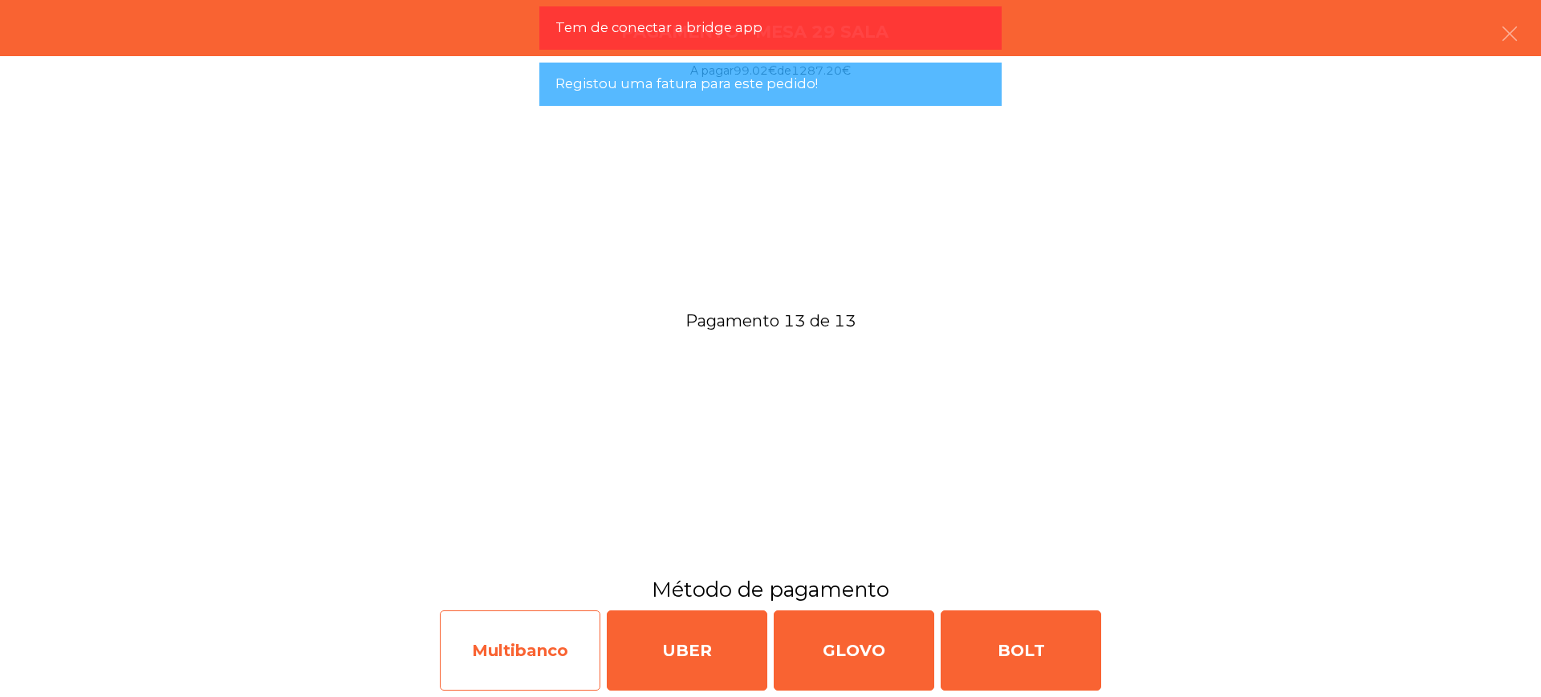
click at [516, 652] on div "Multibanco" at bounding box center [520, 651] width 161 height 80
select select "**"
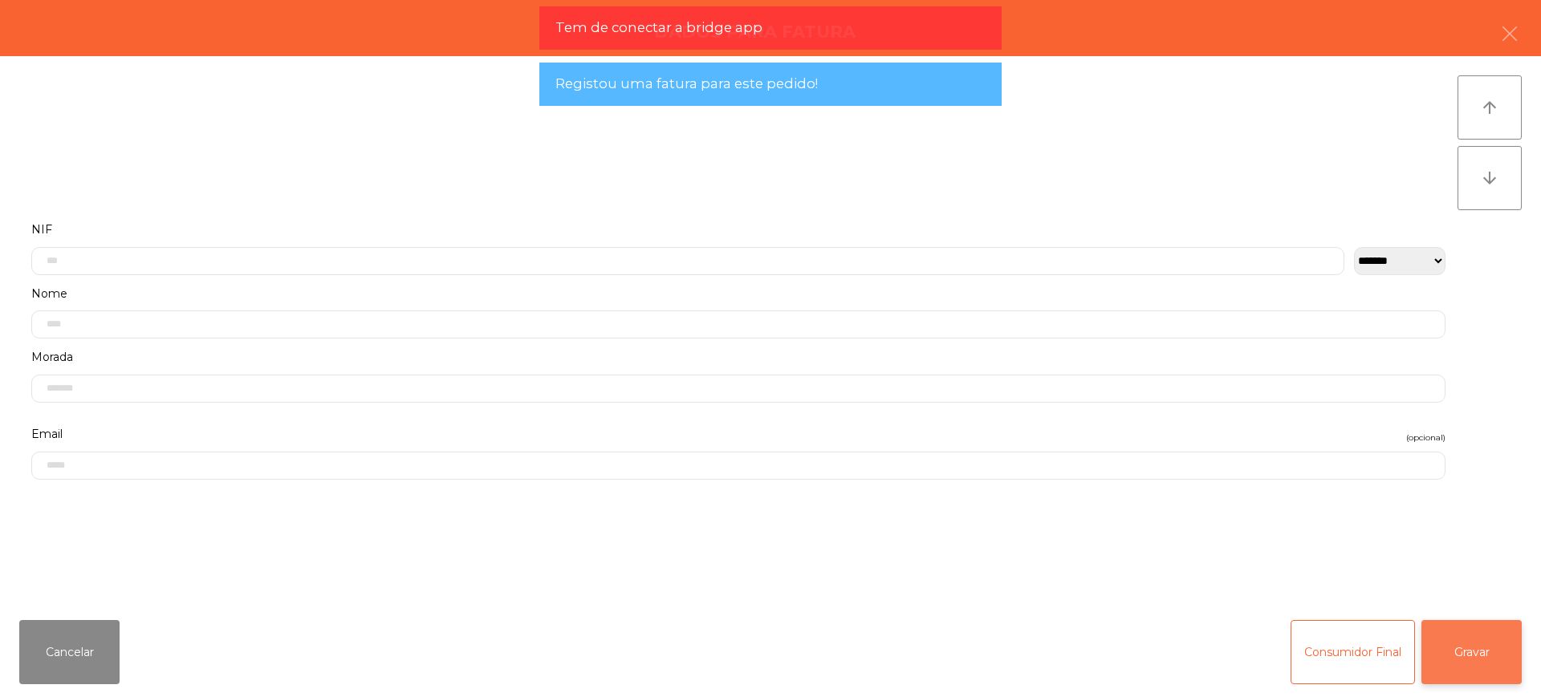
click at [1443, 658] on button "Gravar" at bounding box center [1471, 652] width 100 height 64
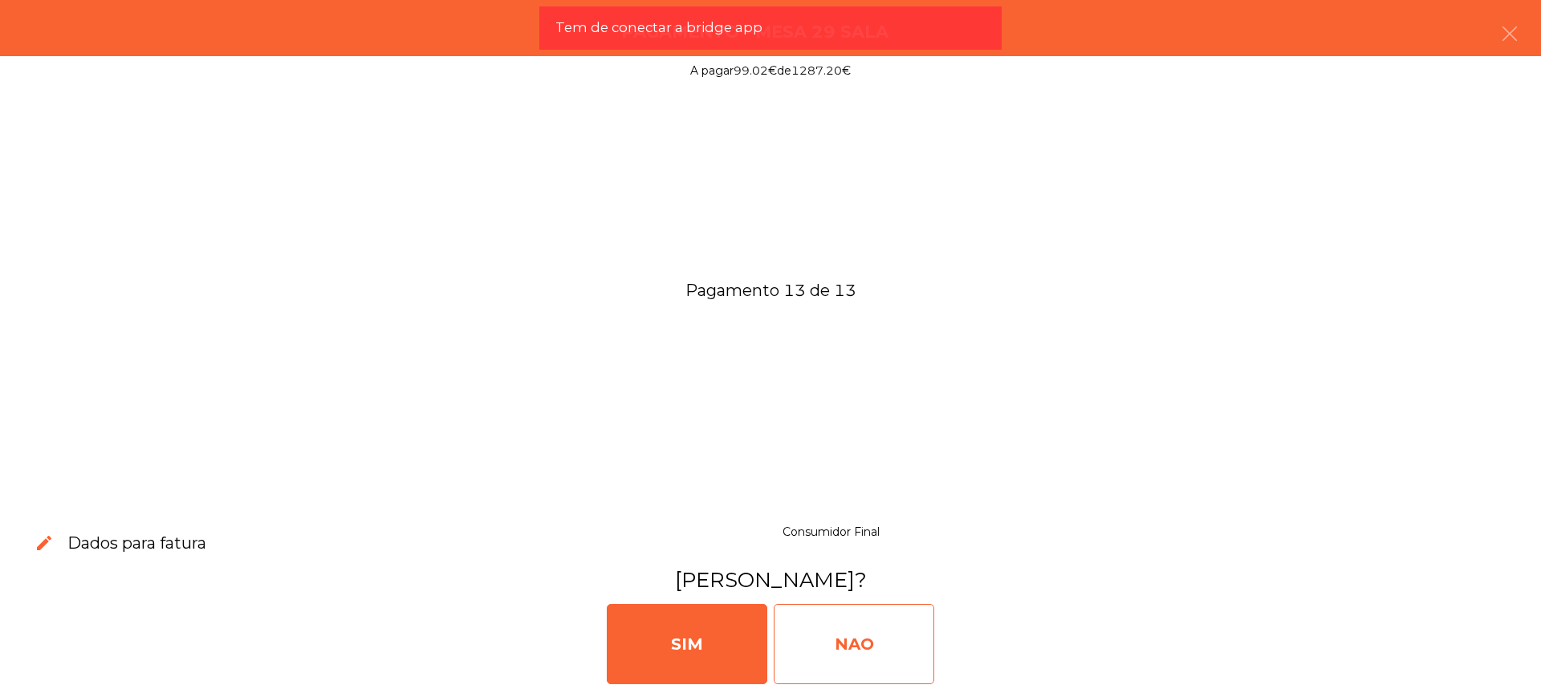
drag, startPoint x: 968, startPoint y: 645, endPoint x: 924, endPoint y: 644, distance: 44.2
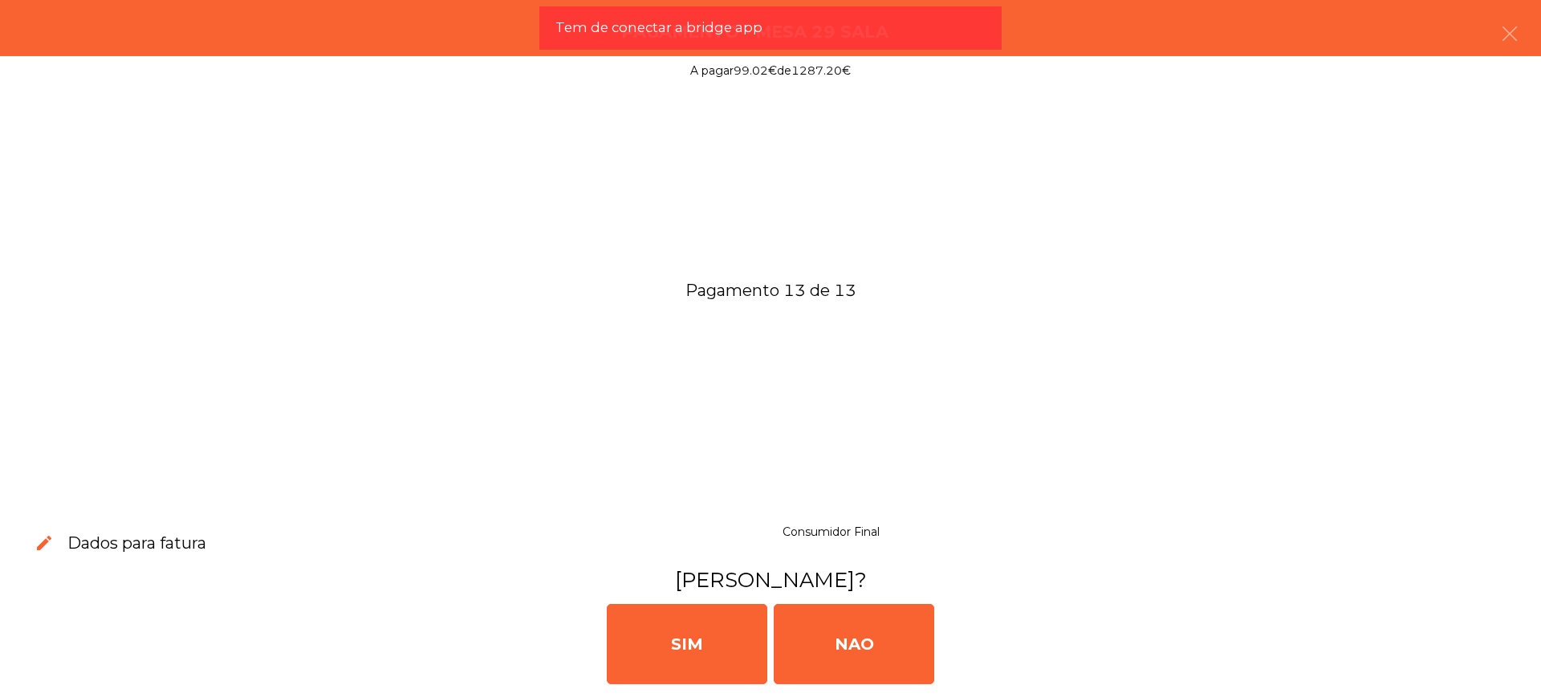
drag, startPoint x: 924, startPoint y: 644, endPoint x: 734, endPoint y: 487, distance: 245.7
click at [721, 490] on div at bounding box center [770, 502] width 1541 height 26
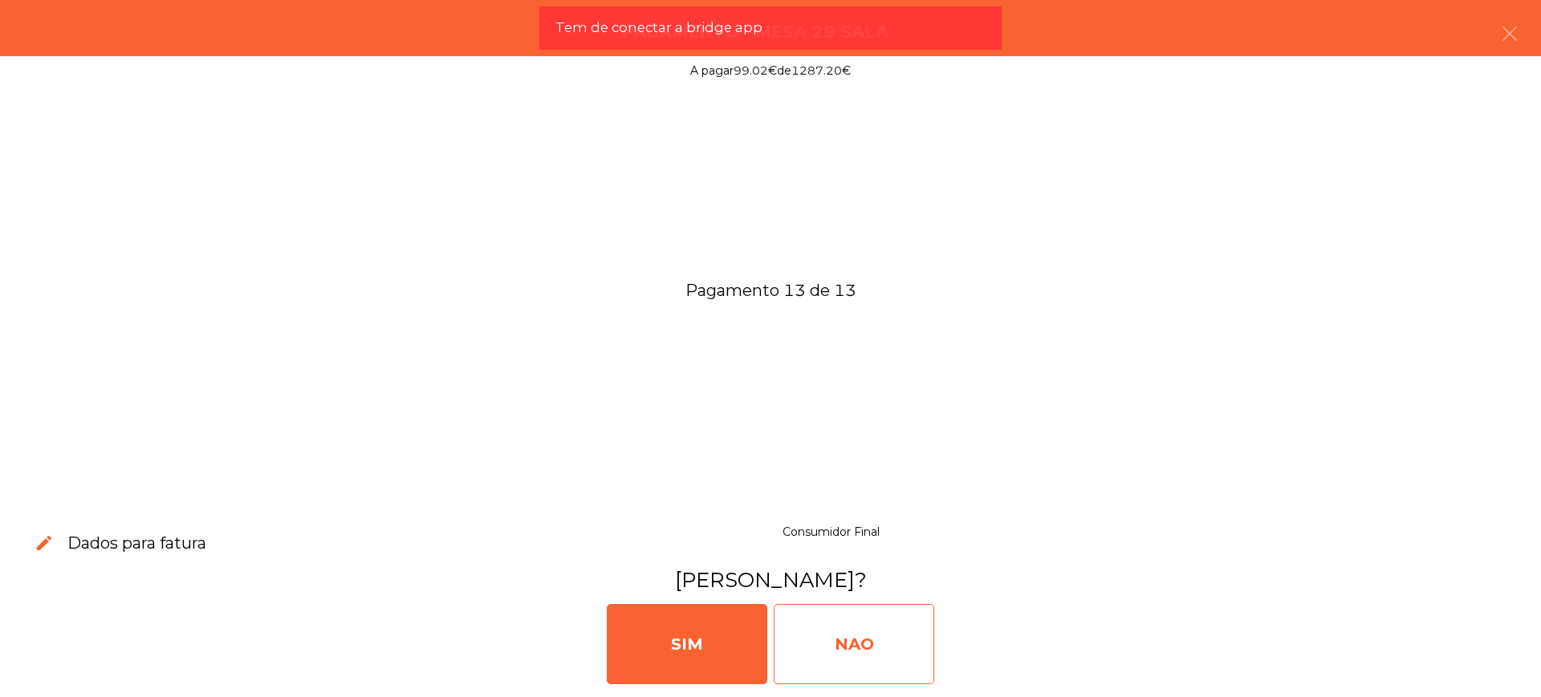
click at [880, 648] on div "NAO" at bounding box center [854, 644] width 161 height 80
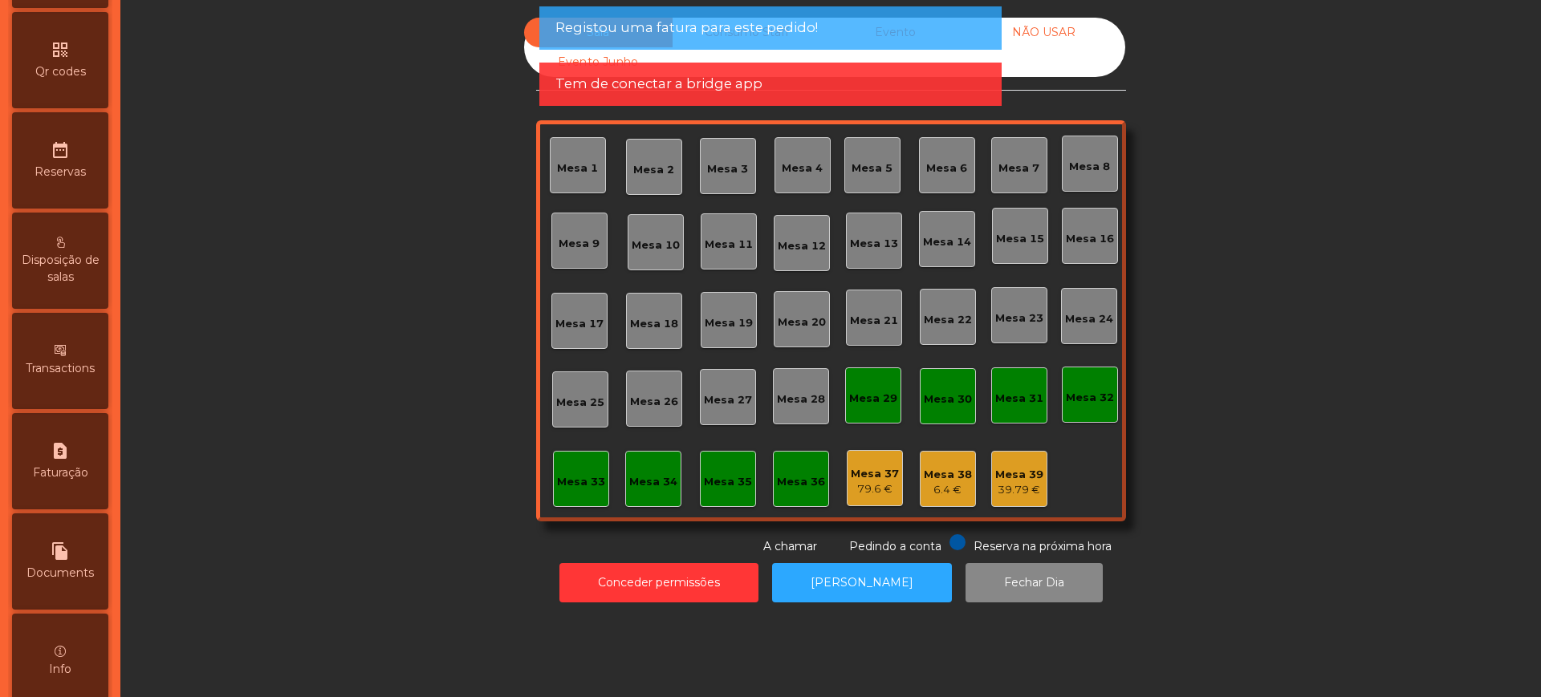
scroll to position [679, 0]
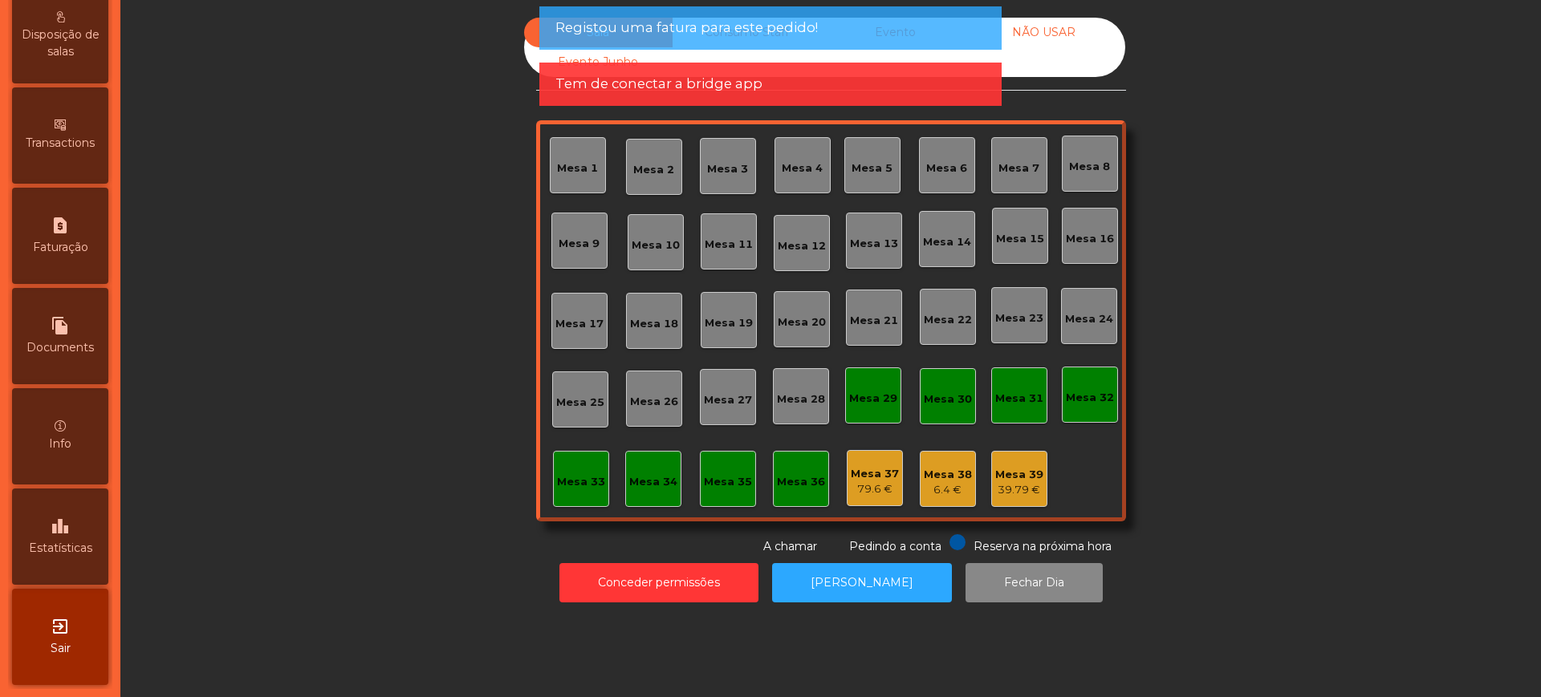
click at [83, 526] on div "leaderboard Estatísticas" at bounding box center [60, 537] width 96 height 96
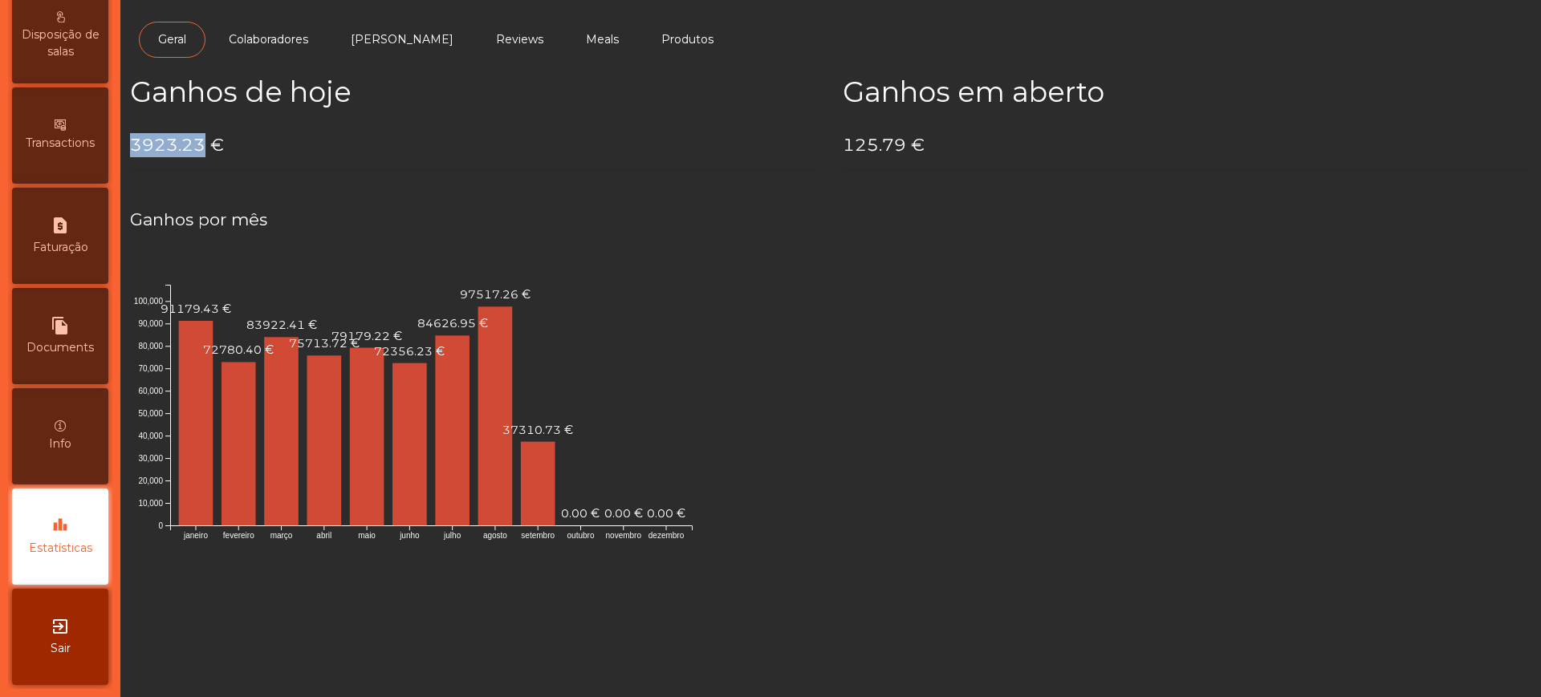
drag, startPoint x: 136, startPoint y: 149, endPoint x: 203, endPoint y: 149, distance: 67.4
click at [203, 149] on h4 "3923.23 €" at bounding box center [474, 145] width 689 height 24
copy h4 "3923.23"
